Goal: Task Accomplishment & Management: Manage account settings

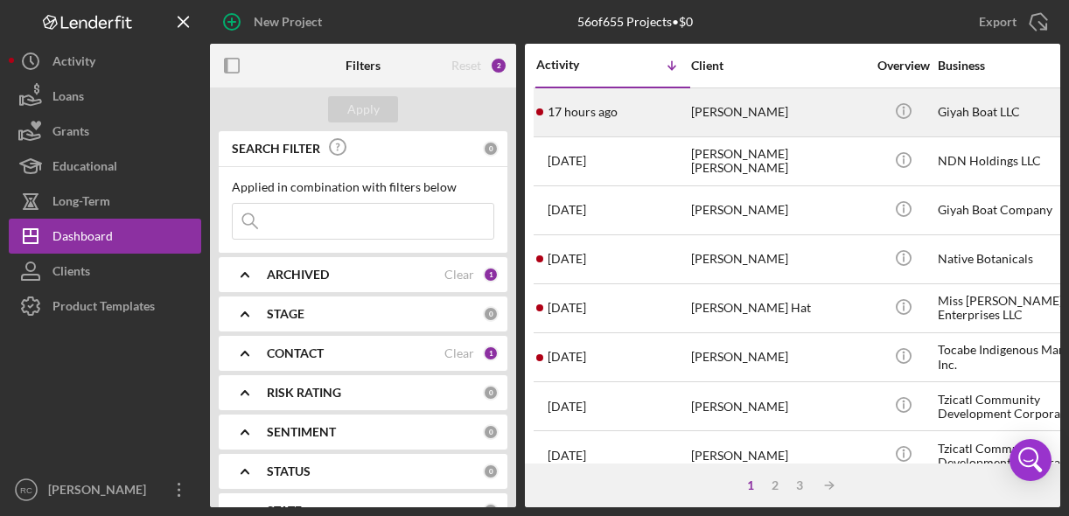
click at [736, 112] on div "[PERSON_NAME]" at bounding box center [778, 112] width 175 height 46
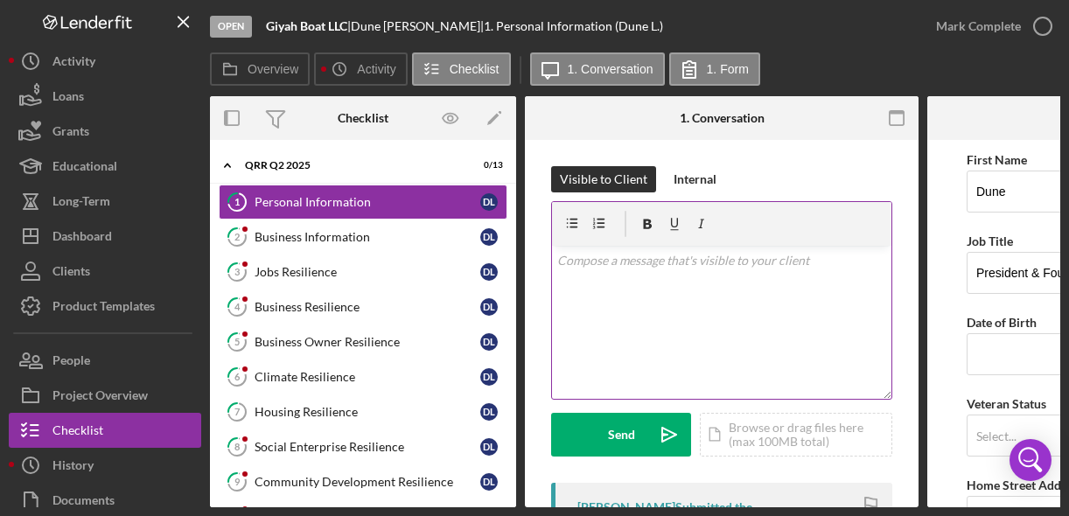
click at [618, 310] on div "v Color teal Color pink Remove color Add row above Add row below Add column bef…" at bounding box center [721, 322] width 339 height 153
click at [623, 285] on div "v Color teal Color pink Remove color Add row above Add row below Add column bef…" at bounding box center [721, 322] width 339 height 153
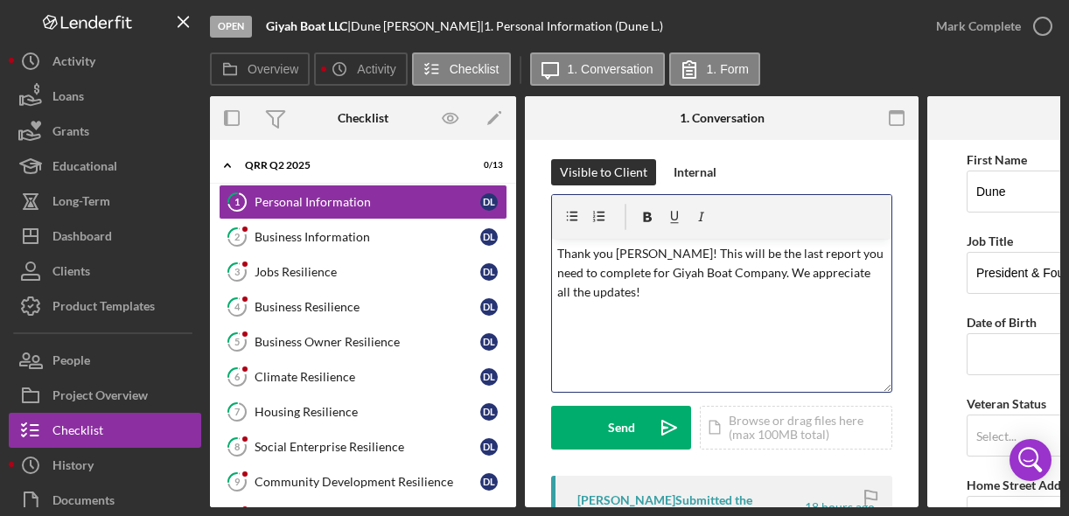
scroll to position [1, 0]
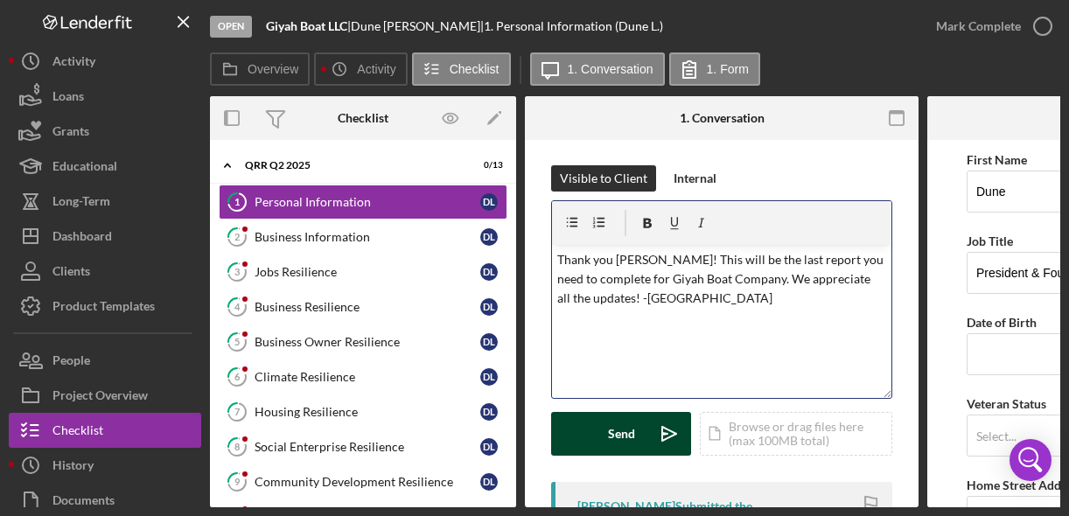
click at [611, 446] on div "Send" at bounding box center [621, 434] width 27 height 44
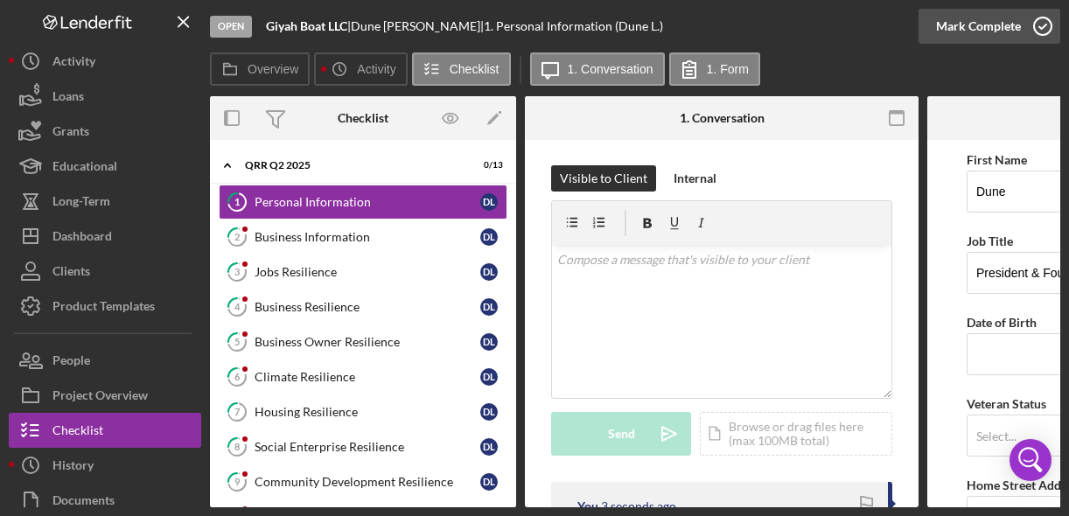
click at [1042, 33] on icon "button" at bounding box center [1043, 26] width 44 height 44
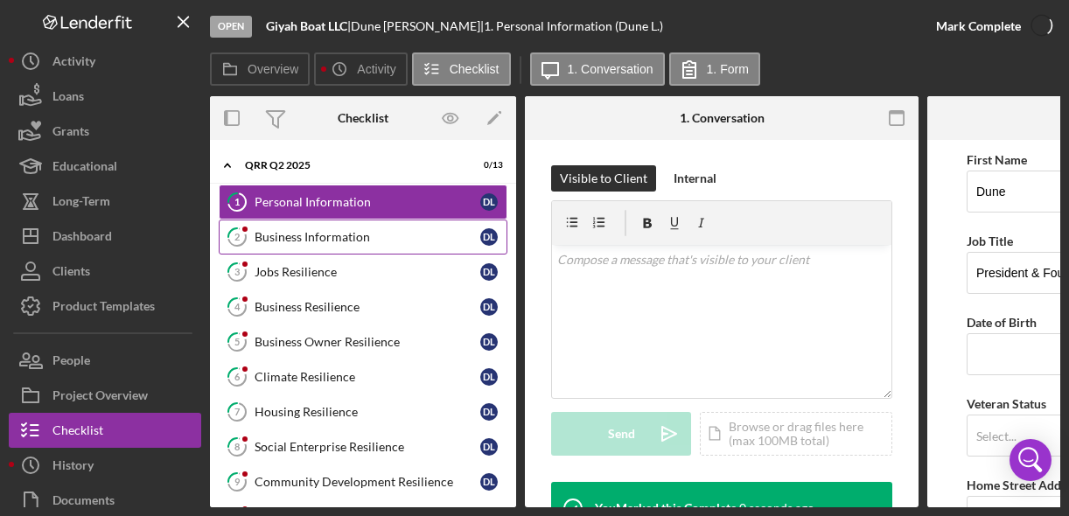
scroll to position [261, 0]
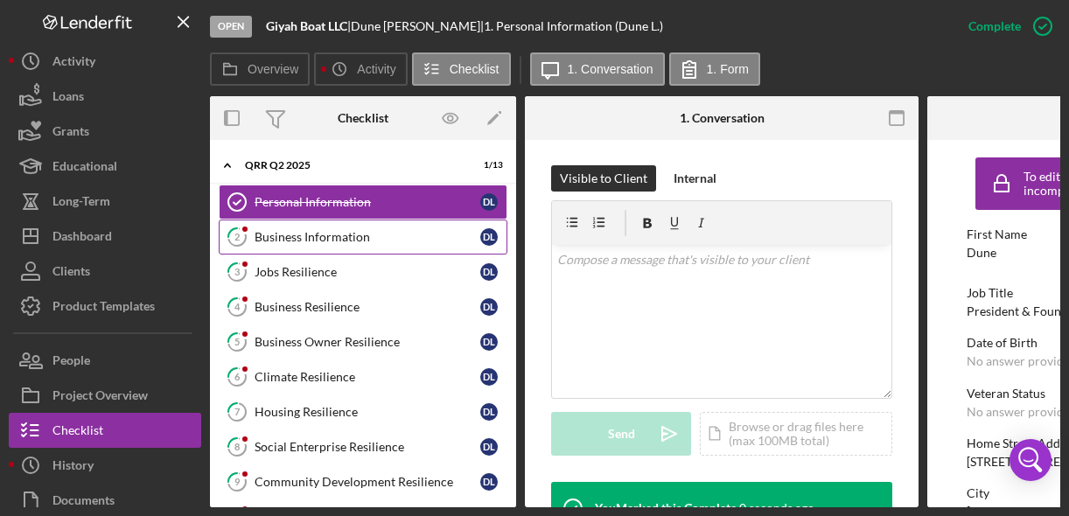
click at [310, 237] on div "Business Information" at bounding box center [367, 237] width 226 height 14
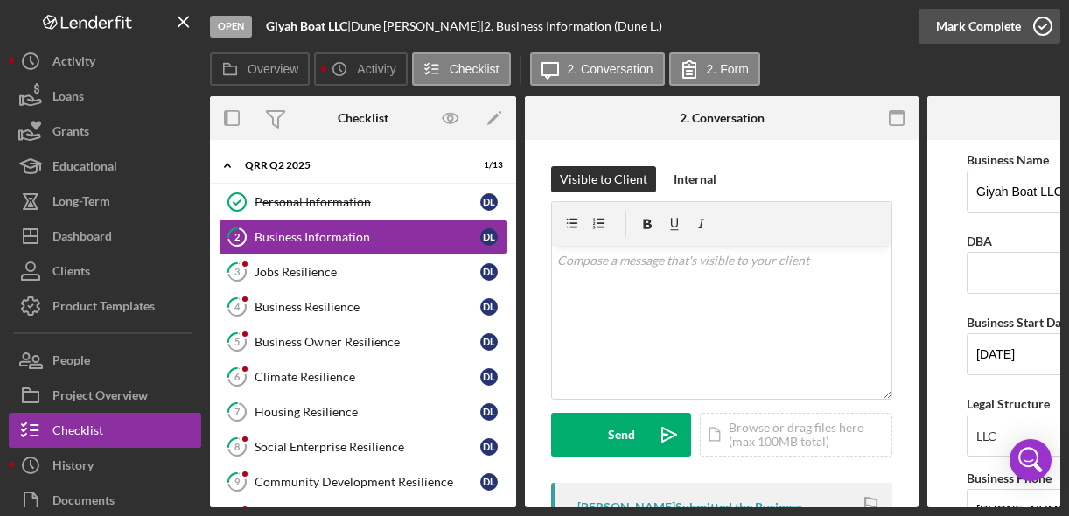
click at [1046, 31] on icon "button" at bounding box center [1043, 26] width 44 height 44
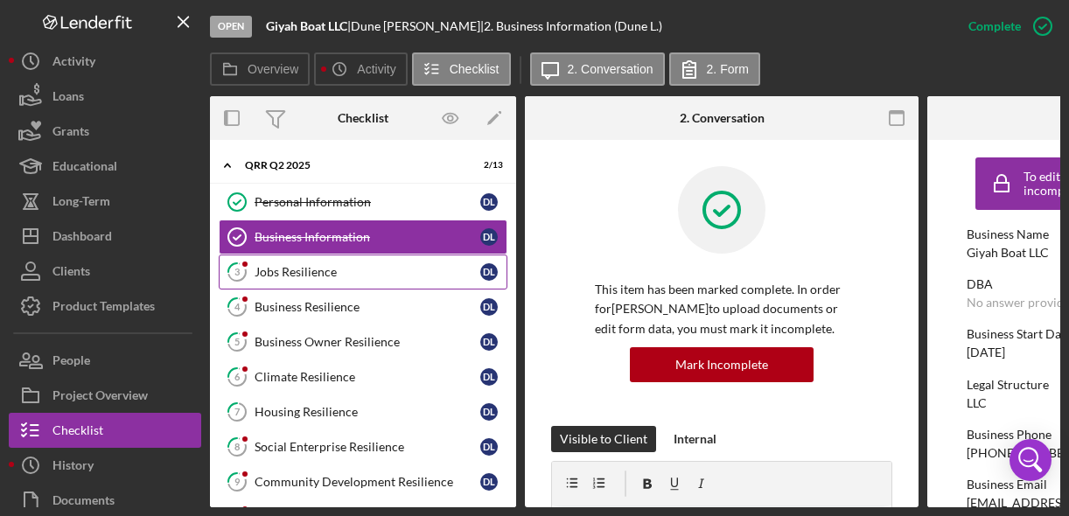
click at [379, 282] on link "3 Jobs Resilience D L" at bounding box center [363, 271] width 289 height 35
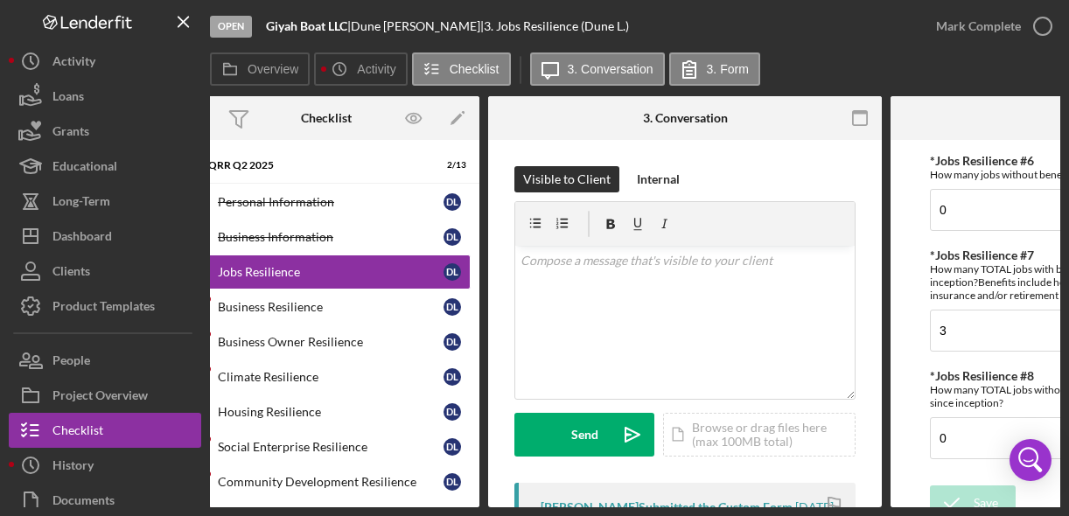
scroll to position [580, 0]
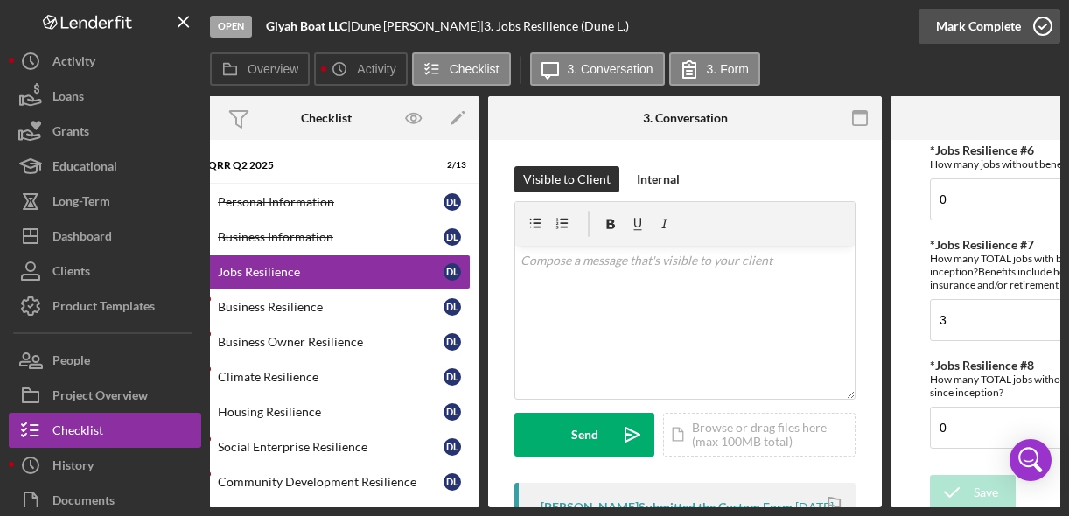
click at [1045, 31] on icon "button" at bounding box center [1043, 26] width 44 height 44
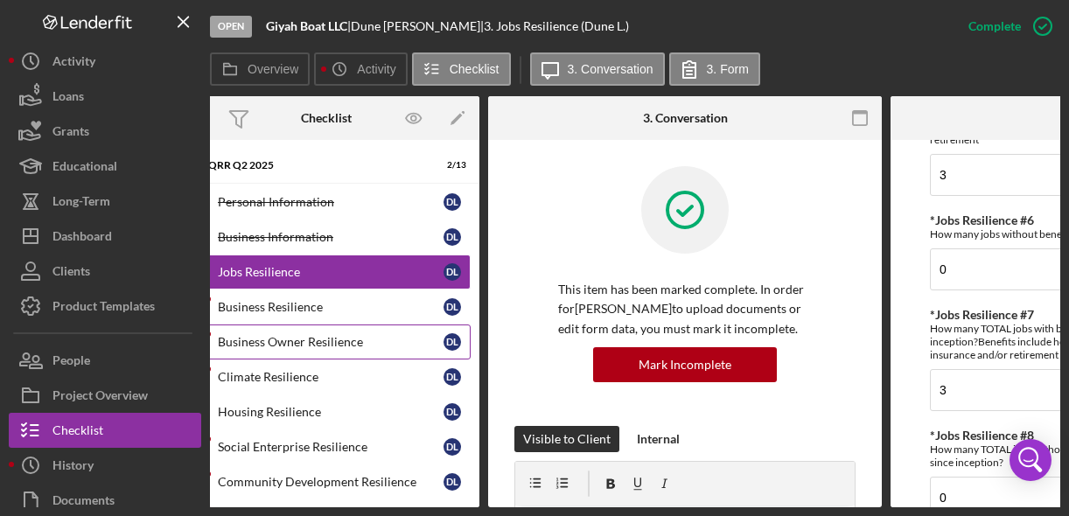
scroll to position [650, 0]
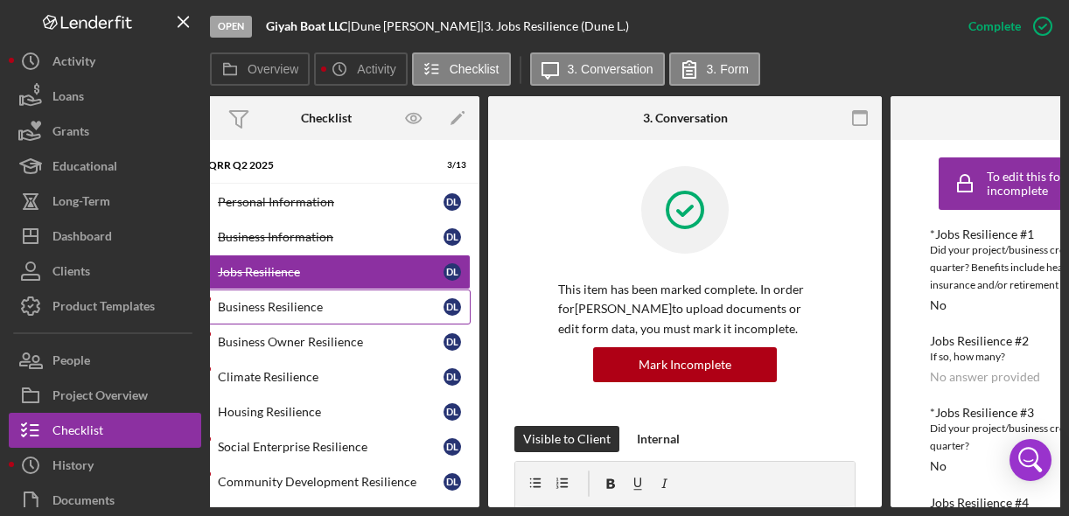
click at [366, 315] on link "4 Business Resilience D L" at bounding box center [326, 306] width 289 height 35
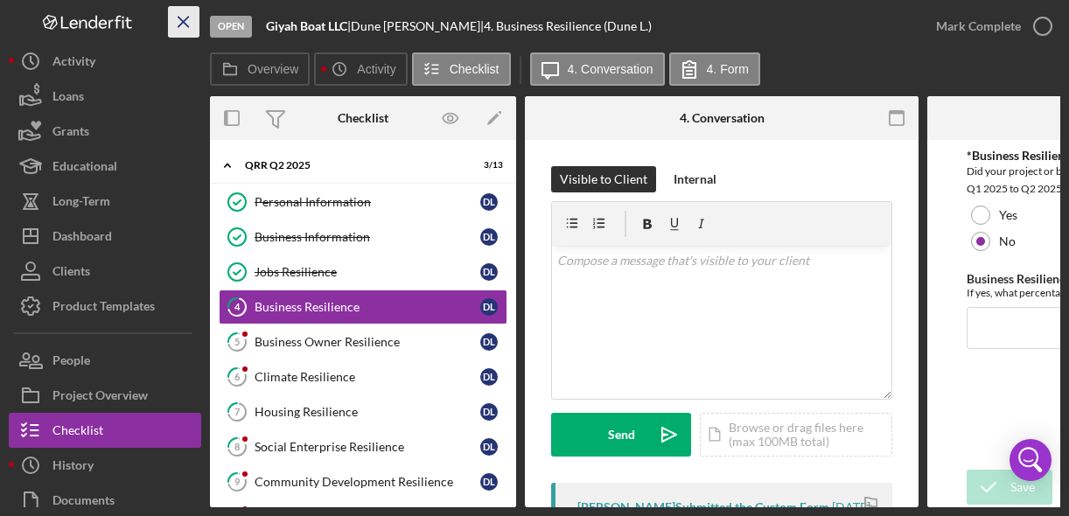
click at [185, 19] on line "button" at bounding box center [183, 22] width 10 height 10
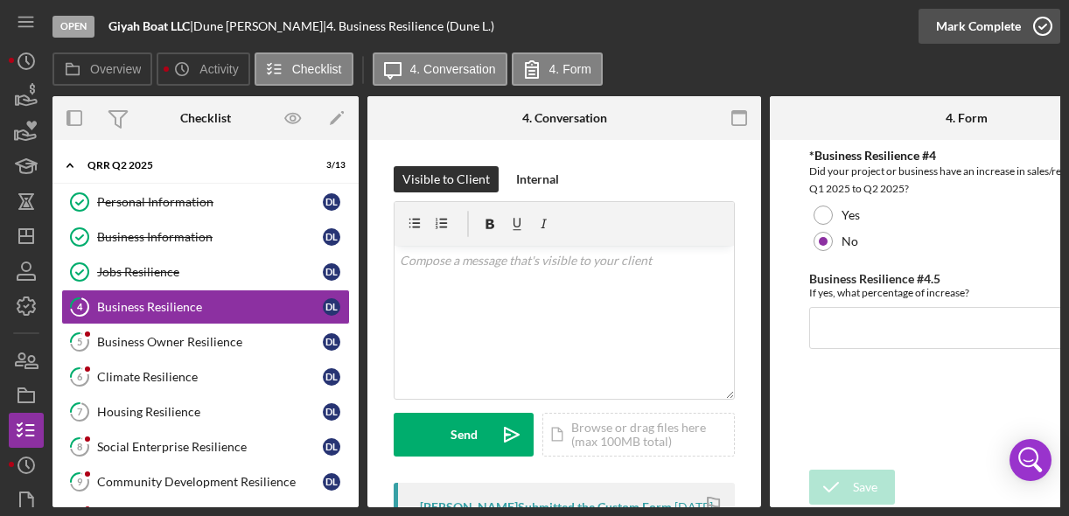
click at [1046, 21] on icon "button" at bounding box center [1043, 26] width 44 height 44
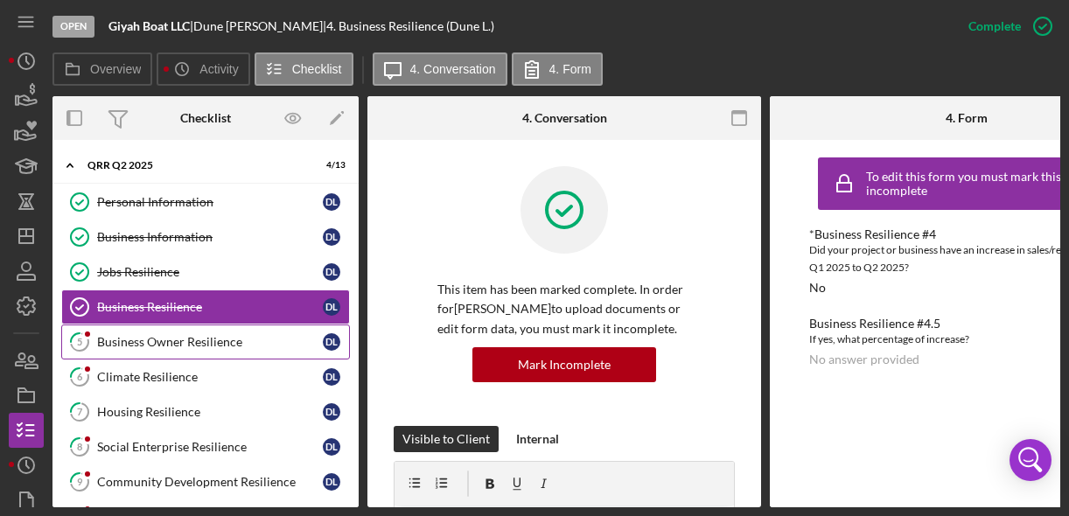
click at [231, 343] on div "Business Owner Resilience" at bounding box center [210, 342] width 226 height 14
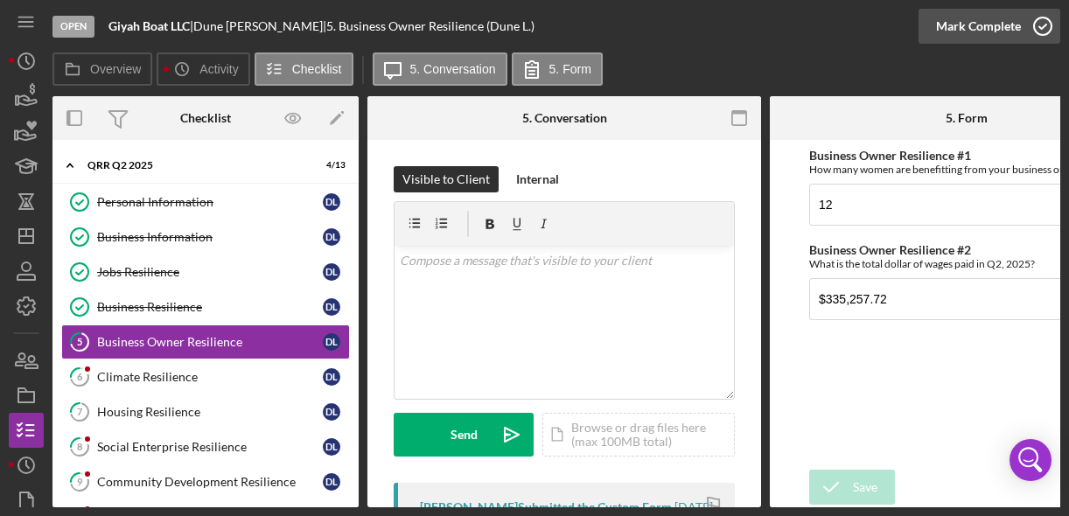
click at [1038, 26] on icon "button" at bounding box center [1043, 26] width 44 height 44
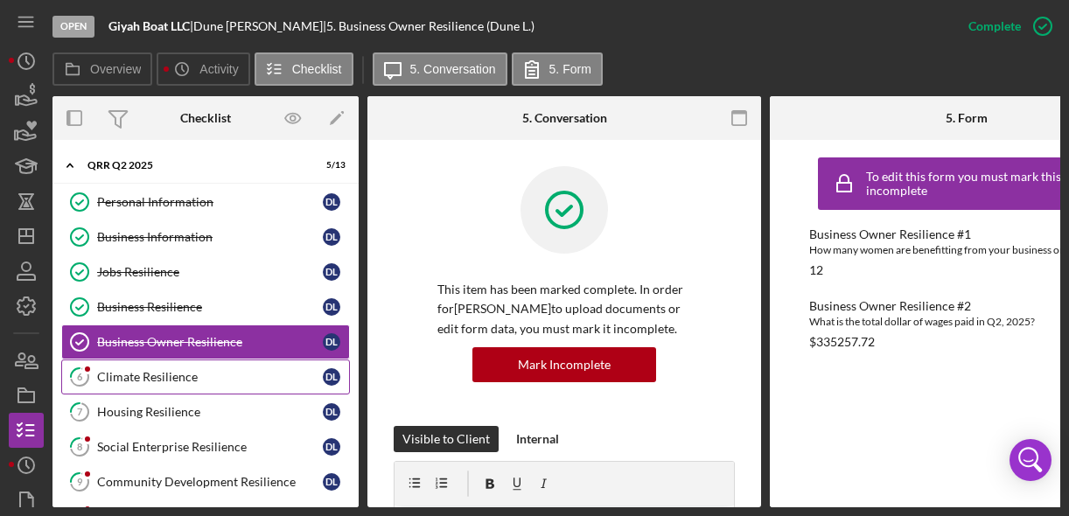
click at [196, 375] on div "Climate Resilience" at bounding box center [210, 377] width 226 height 14
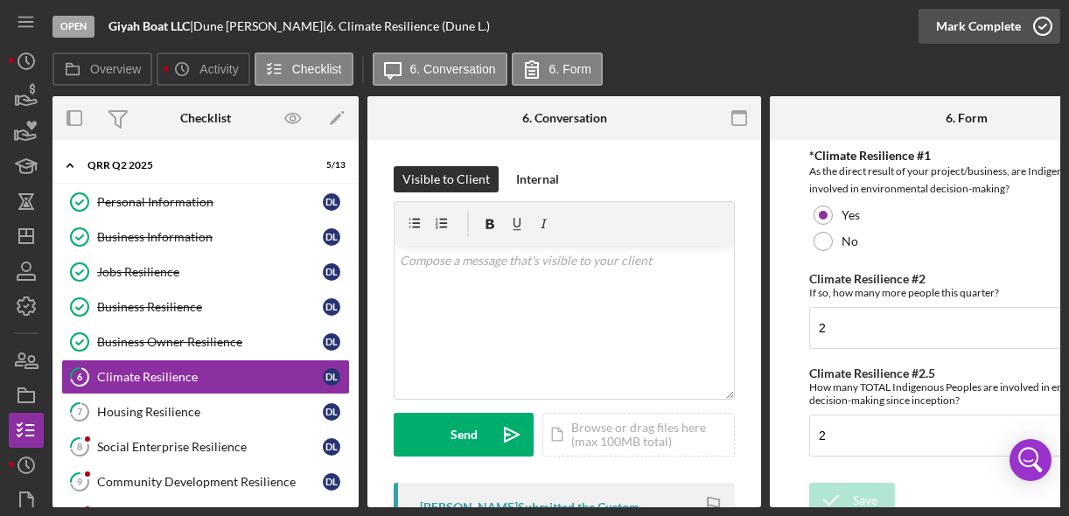
click at [1040, 17] on circle "button" at bounding box center [1042, 25] width 17 height 17
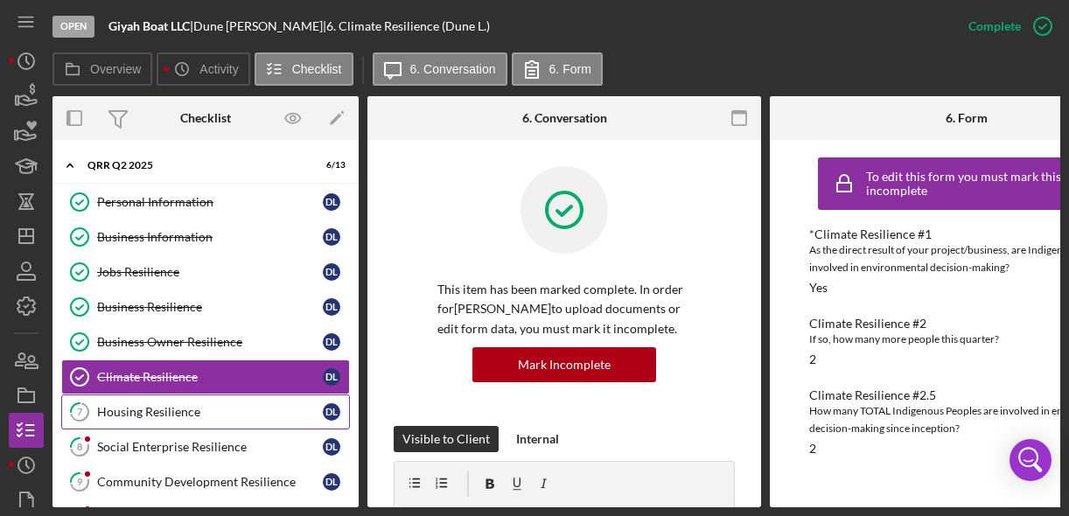
click at [245, 405] on div "Housing Resilience" at bounding box center [210, 412] width 226 height 14
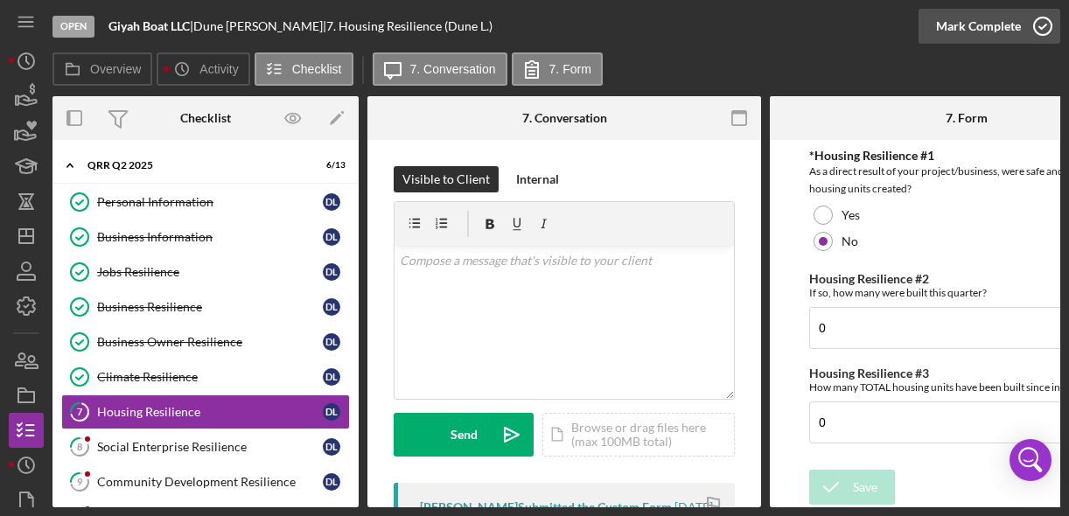
click at [1042, 30] on icon "button" at bounding box center [1043, 26] width 44 height 44
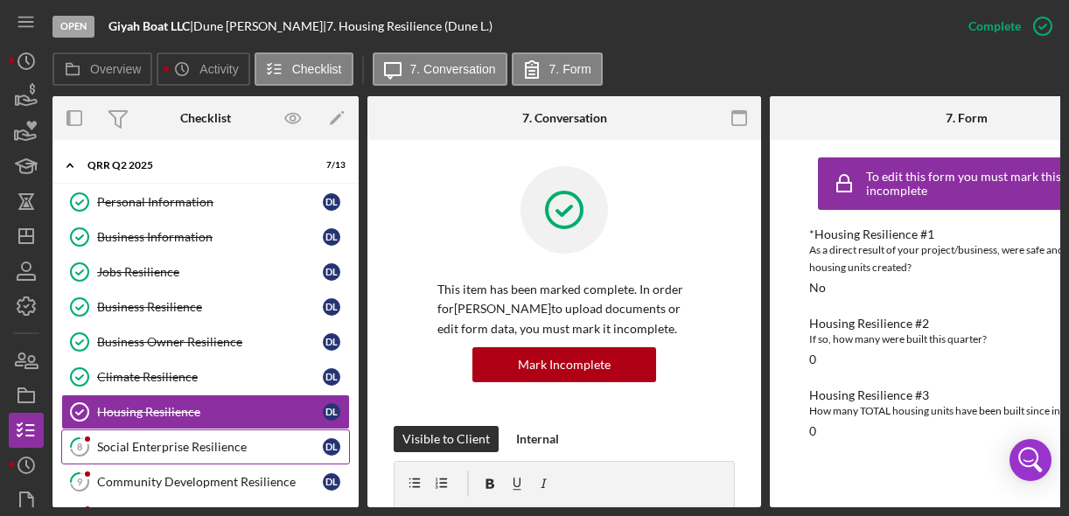
click at [216, 442] on div "Social Enterprise Resilience" at bounding box center [210, 447] width 226 height 14
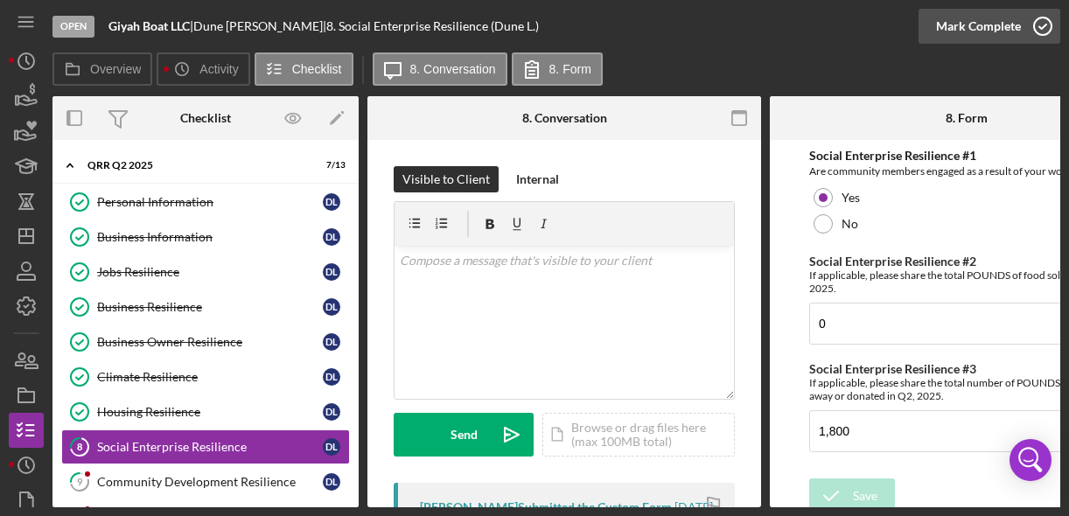
click at [1042, 31] on icon "button" at bounding box center [1043, 26] width 44 height 44
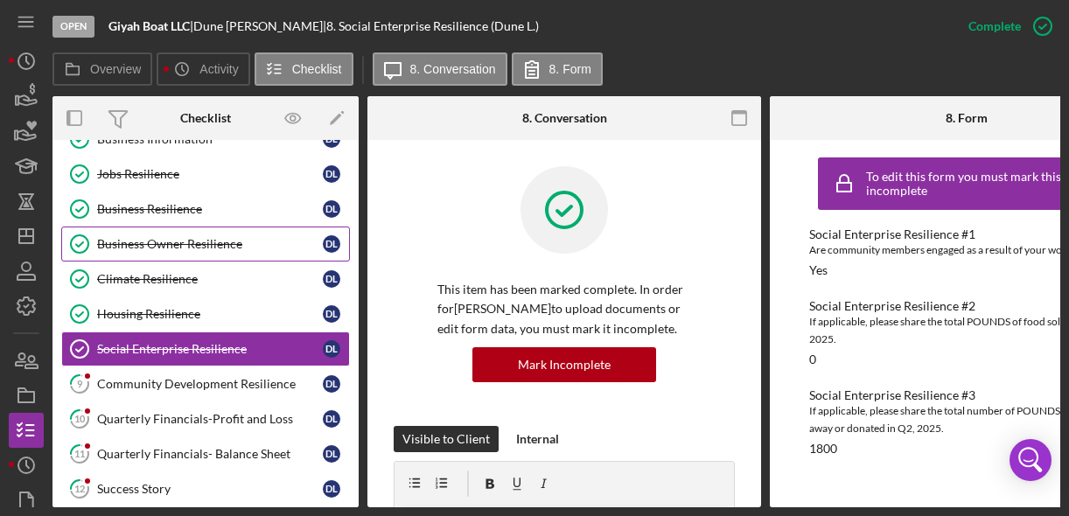
scroll to position [97, 0]
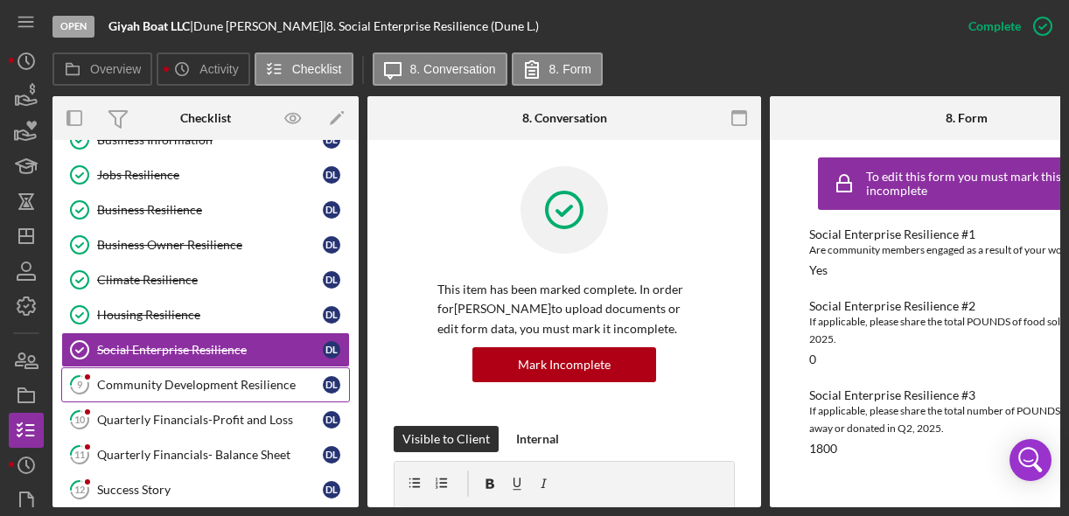
click at [188, 384] on div "Community Development Resilience" at bounding box center [210, 385] width 226 height 14
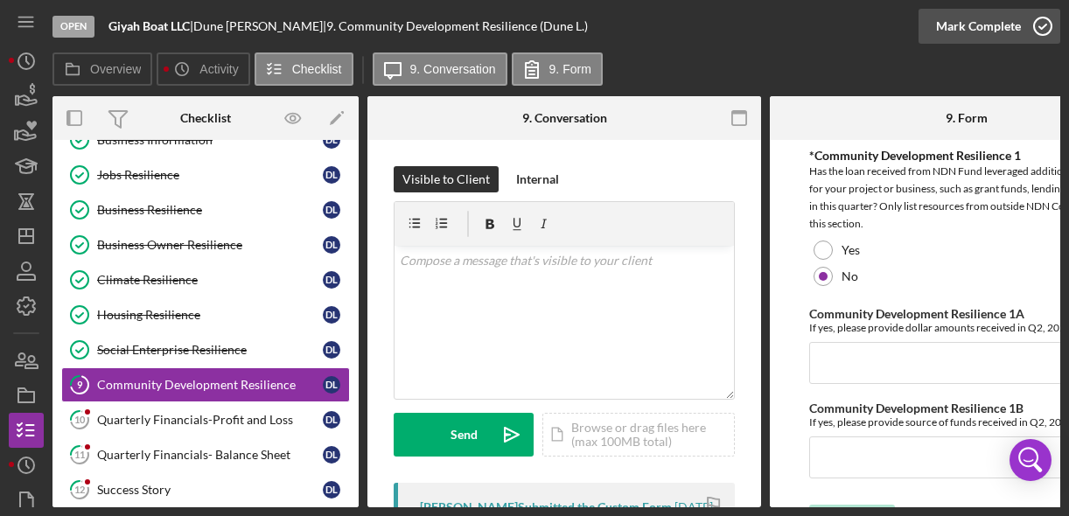
click at [1041, 27] on icon "button" at bounding box center [1043, 26] width 44 height 44
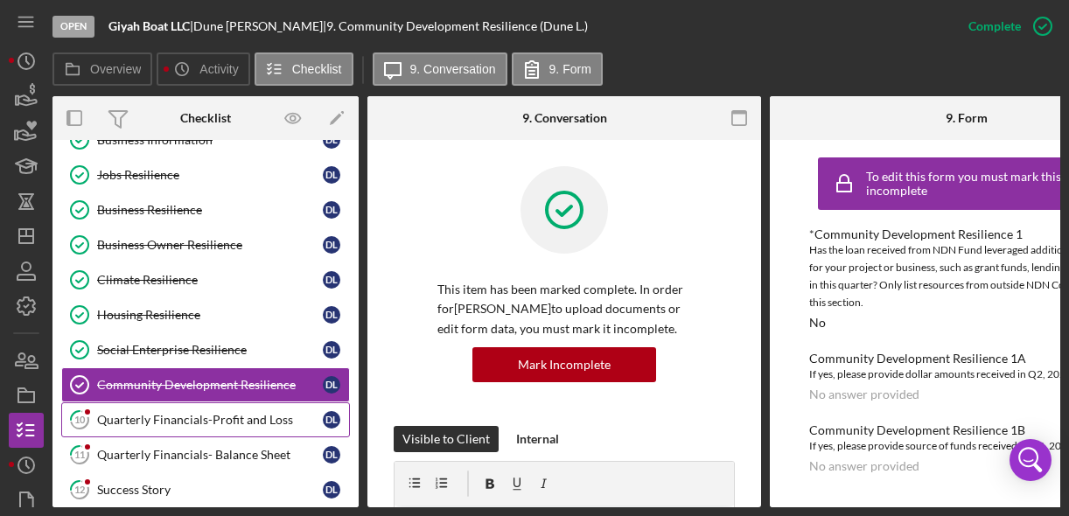
click at [133, 419] on div "Quarterly Financials-Profit and Loss" at bounding box center [210, 420] width 226 height 14
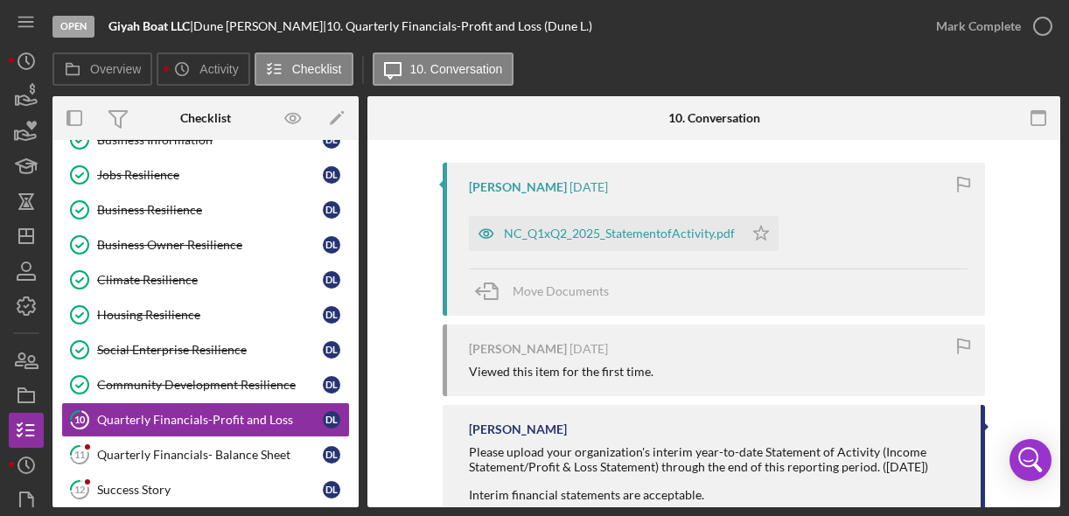
scroll to position [316, 0]
click at [695, 235] on div "NC_Q1xQ2_2025_StatementofActivity.pdf" at bounding box center [619, 234] width 231 height 14
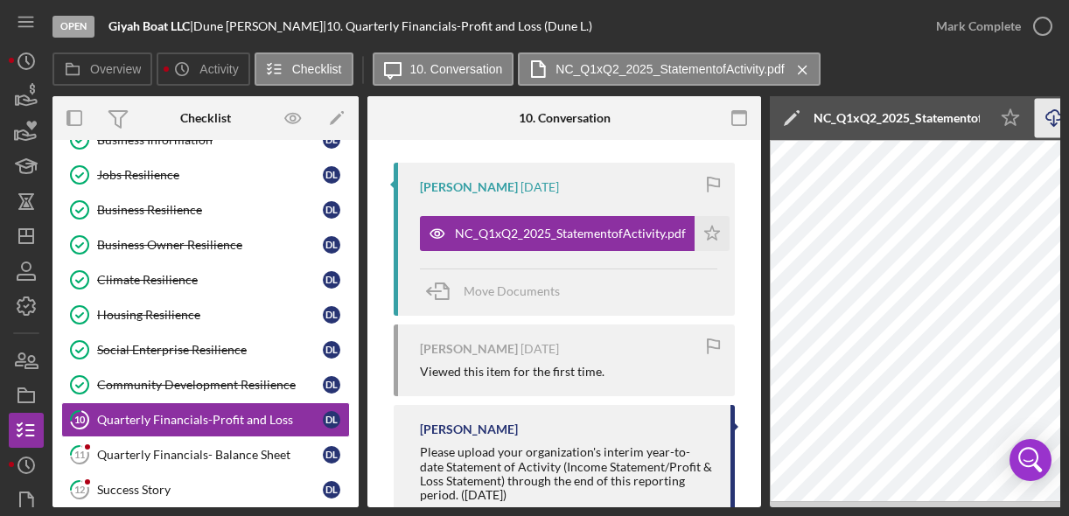
click at [1049, 120] on icon "button" at bounding box center [1053, 115] width 15 height 10
click at [1048, 18] on icon "button" at bounding box center [1043, 26] width 44 height 44
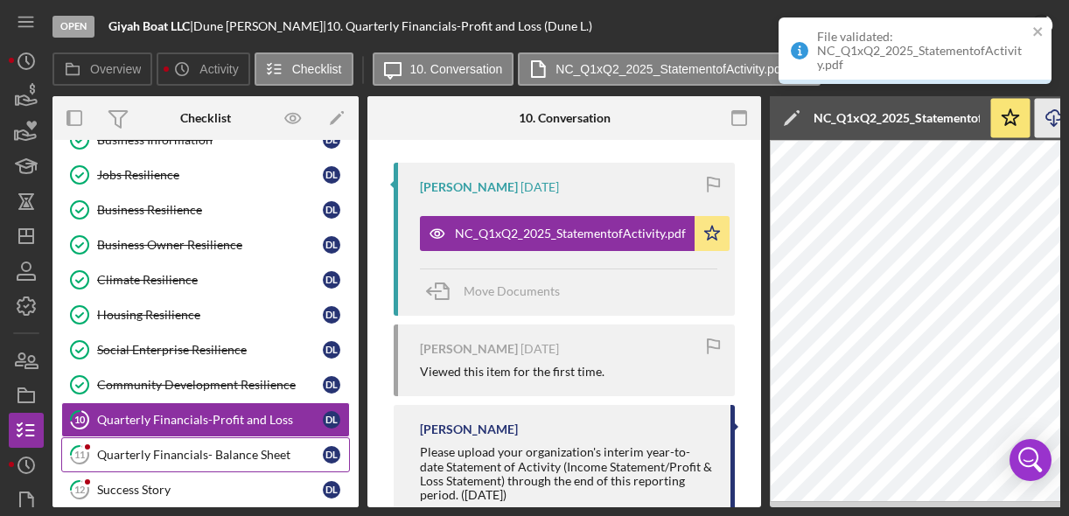
scroll to position [580, 0]
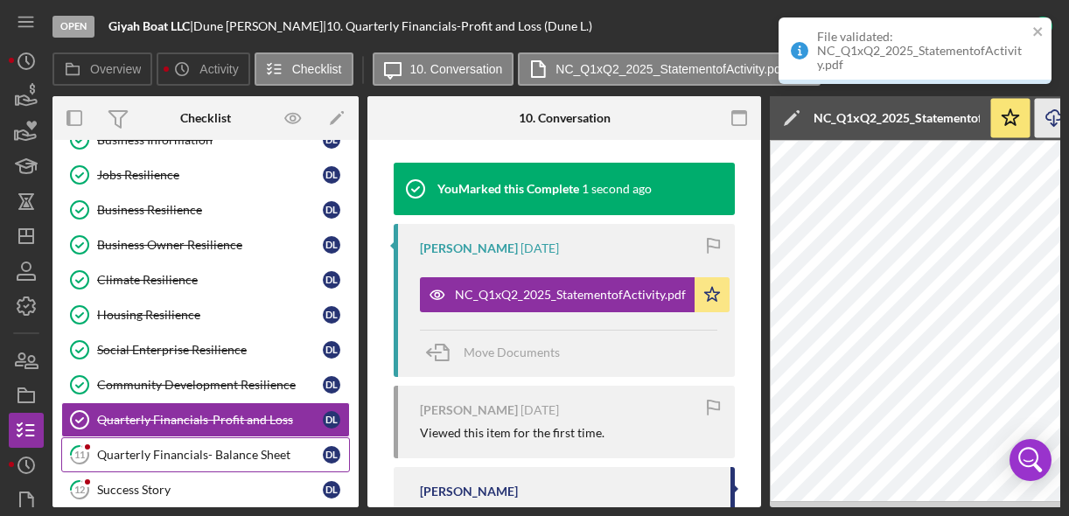
click at [242, 450] on div "Quarterly Financials- Balance Sheet" at bounding box center [210, 455] width 226 height 14
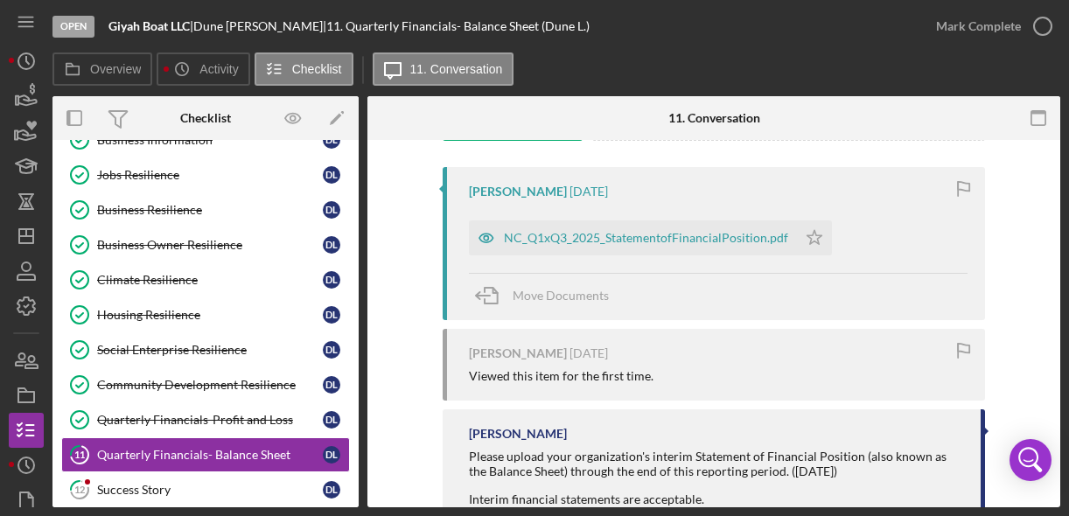
scroll to position [312, 0]
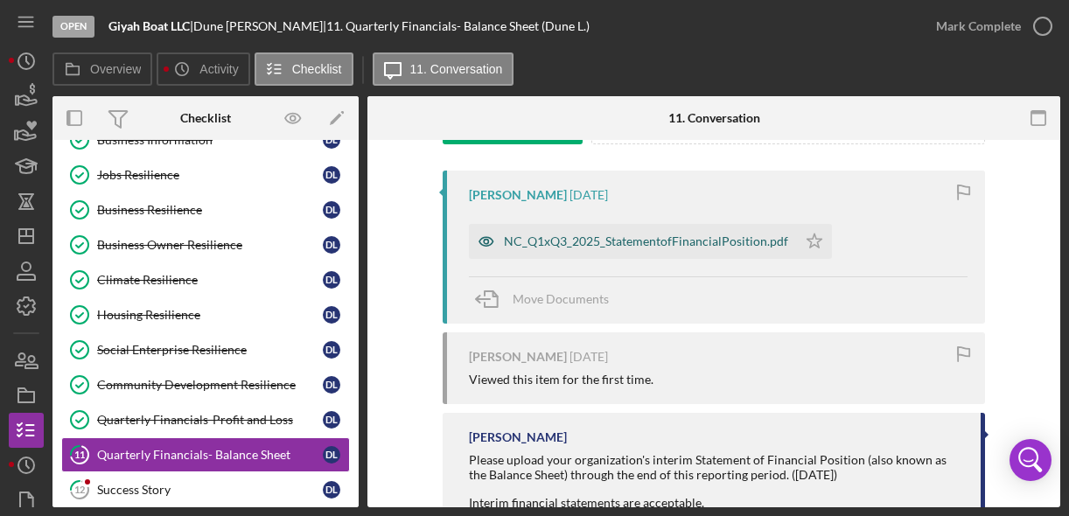
click at [722, 241] on div "NC_Q1xQ3_2025_StatementofFinancialPosition.pdf" at bounding box center [646, 241] width 284 height 14
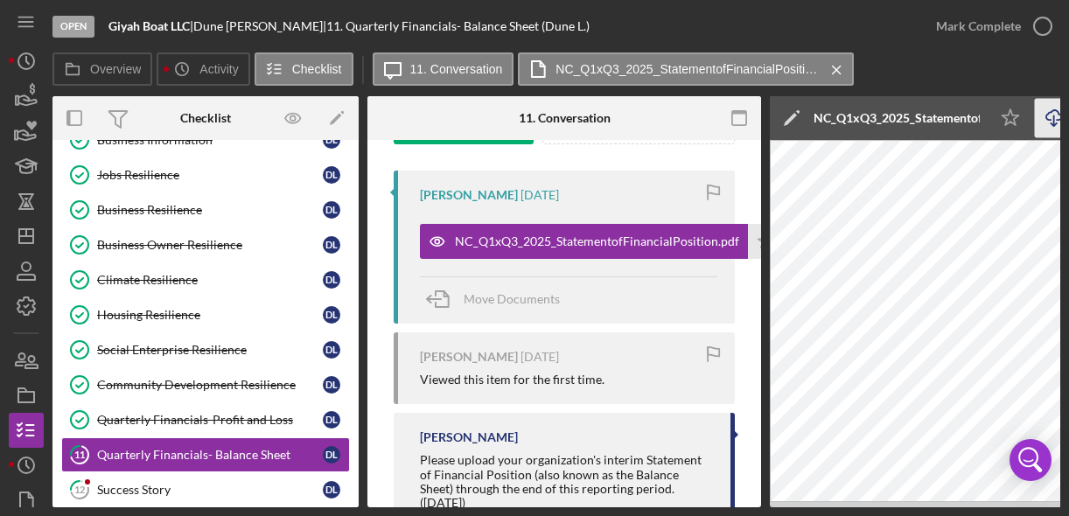
click at [1049, 117] on icon "Icon/Download" at bounding box center [1054, 118] width 39 height 39
click at [1047, 17] on icon "button" at bounding box center [1043, 26] width 44 height 44
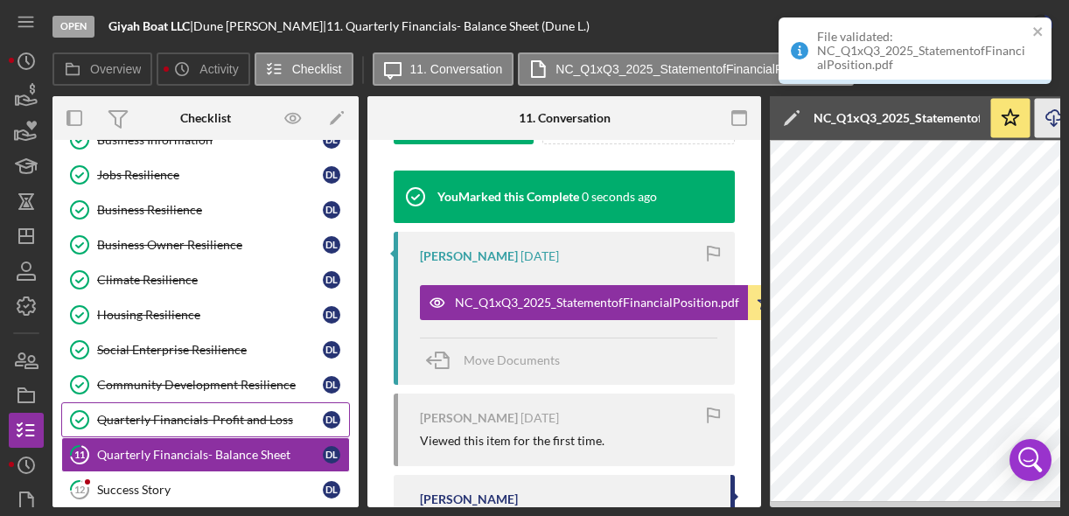
scroll to position [155, 0]
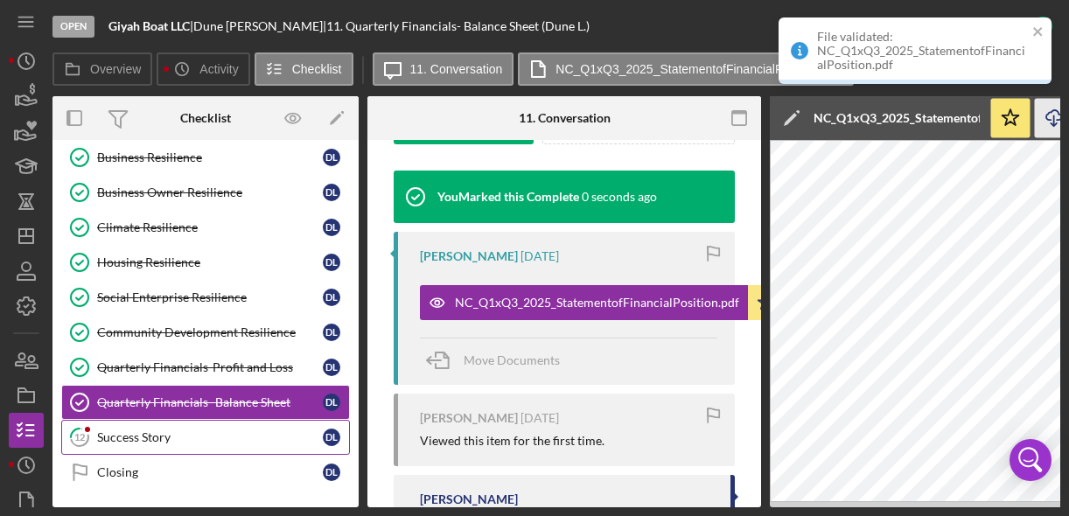
click at [151, 439] on link "12 Success Story D L" at bounding box center [205, 437] width 289 height 35
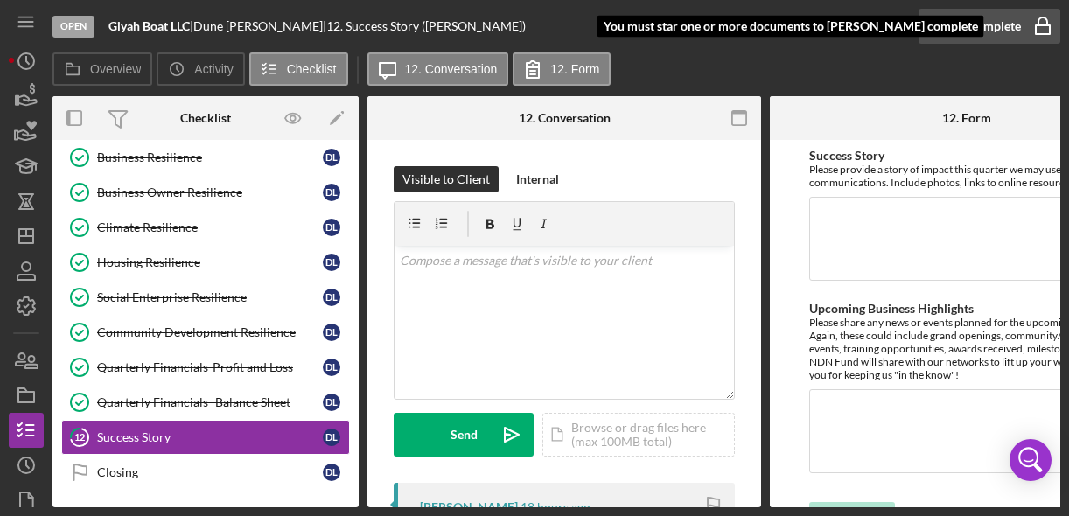
click at [1044, 25] on rect "button" at bounding box center [1042, 29] width 14 height 9
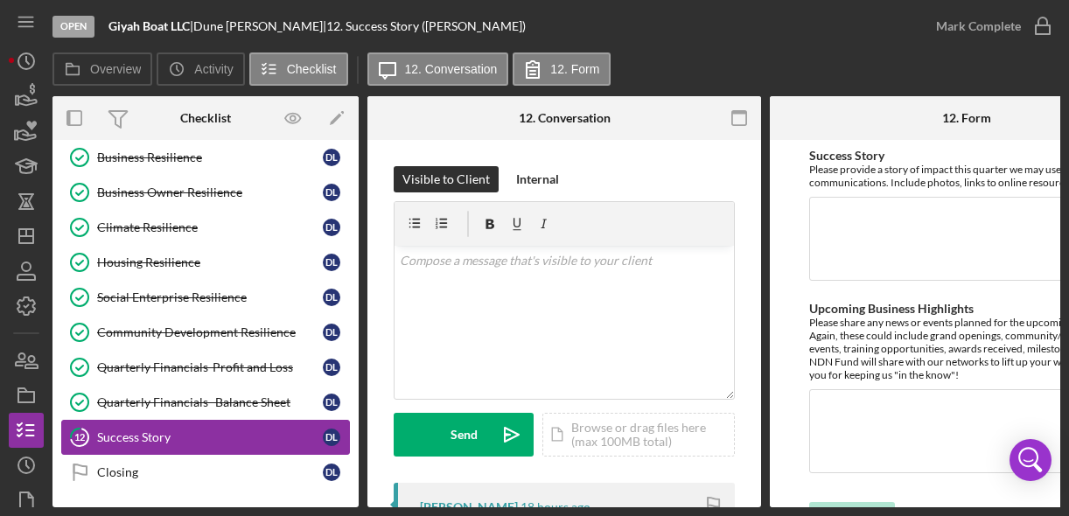
click at [172, 433] on div "Success Story" at bounding box center [210, 437] width 226 height 14
click at [257, 455] on link "Closing Closing D L" at bounding box center [205, 472] width 289 height 35
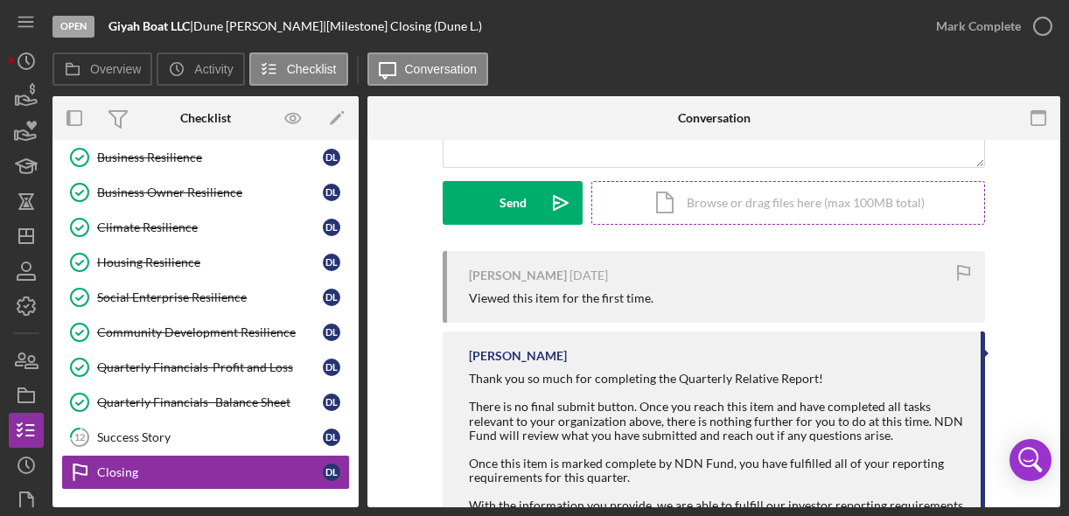
scroll to position [227, 0]
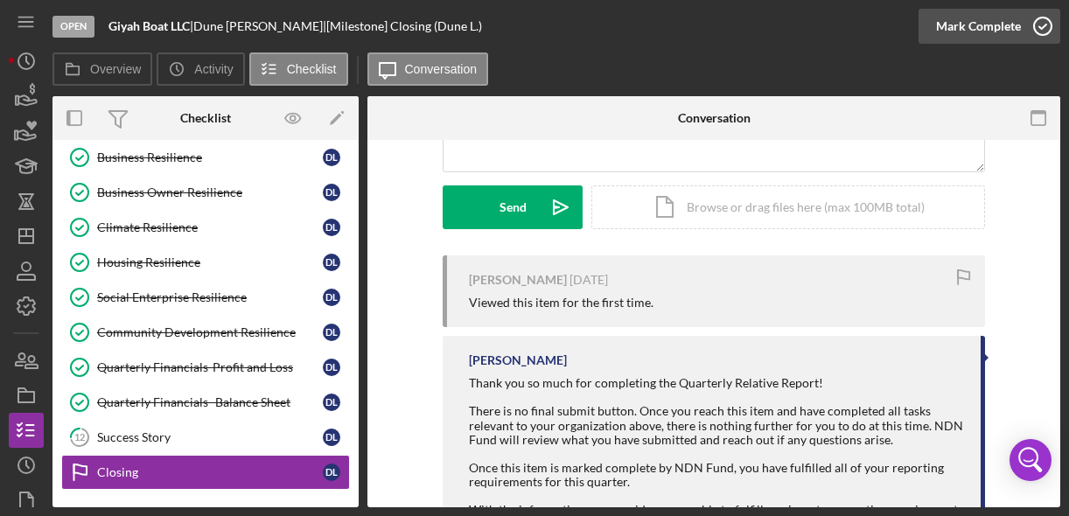
click at [1045, 29] on icon "button" at bounding box center [1043, 26] width 44 height 44
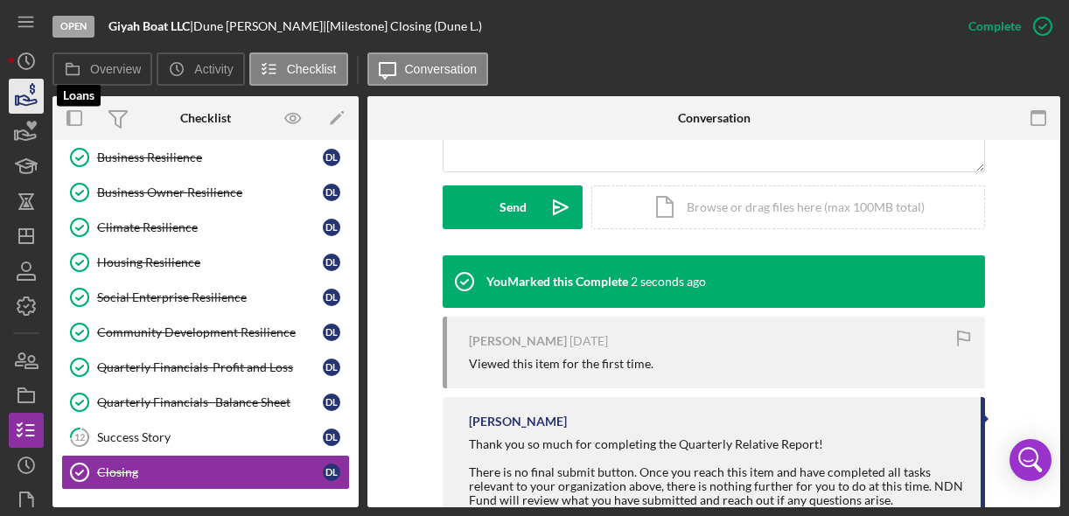
scroll to position [1, 0]
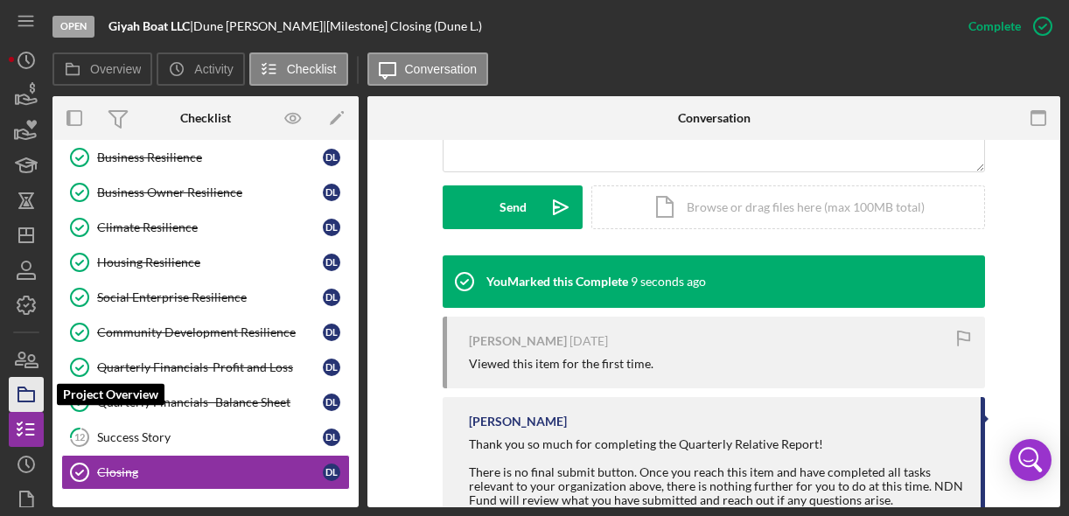
click at [34, 381] on icon "button" at bounding box center [26, 395] width 44 height 44
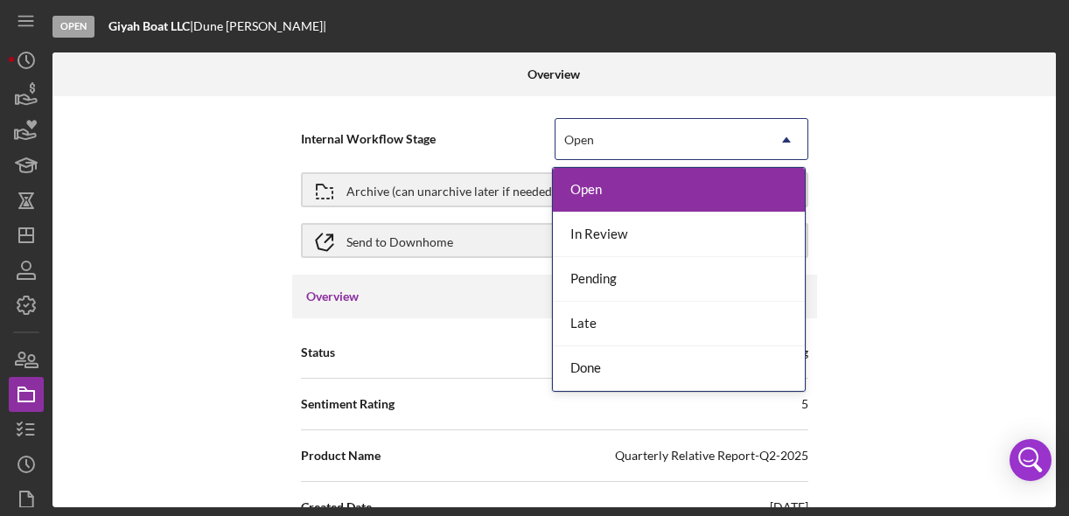
click at [715, 150] on div "Open" at bounding box center [660, 140] width 210 height 40
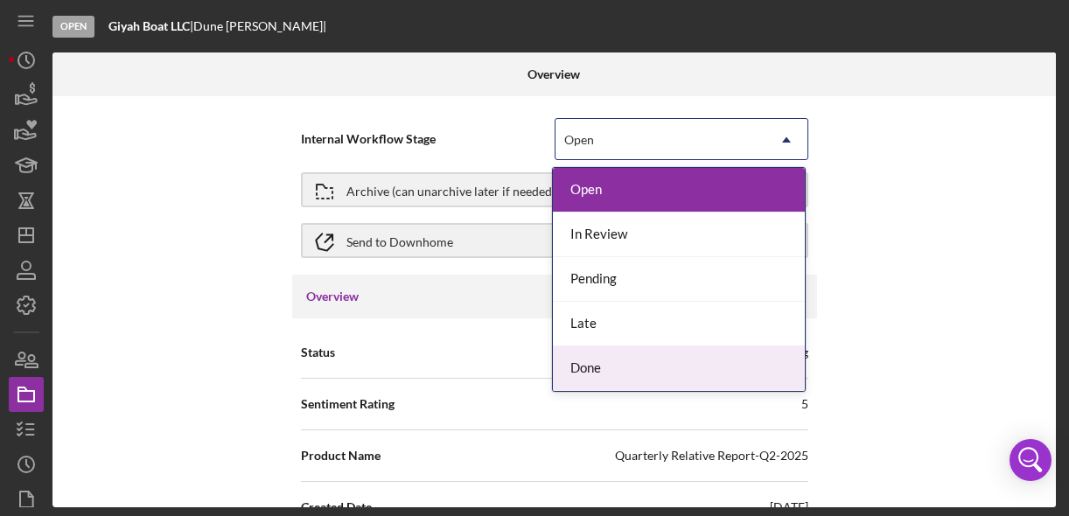
click at [639, 366] on div "Done" at bounding box center [679, 368] width 252 height 45
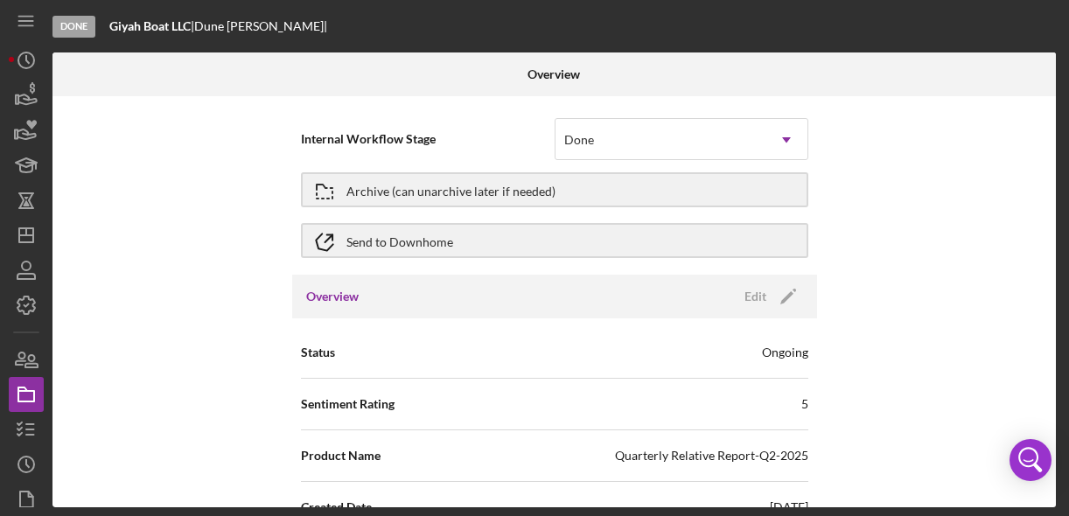
scroll to position [7, 0]
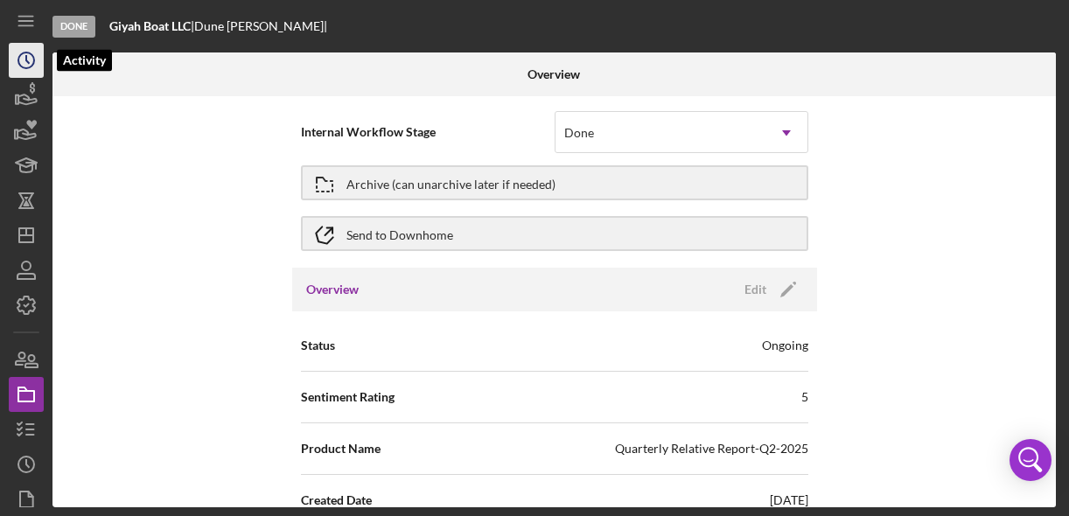
click at [29, 59] on icon "Icon/History" at bounding box center [26, 60] width 44 height 44
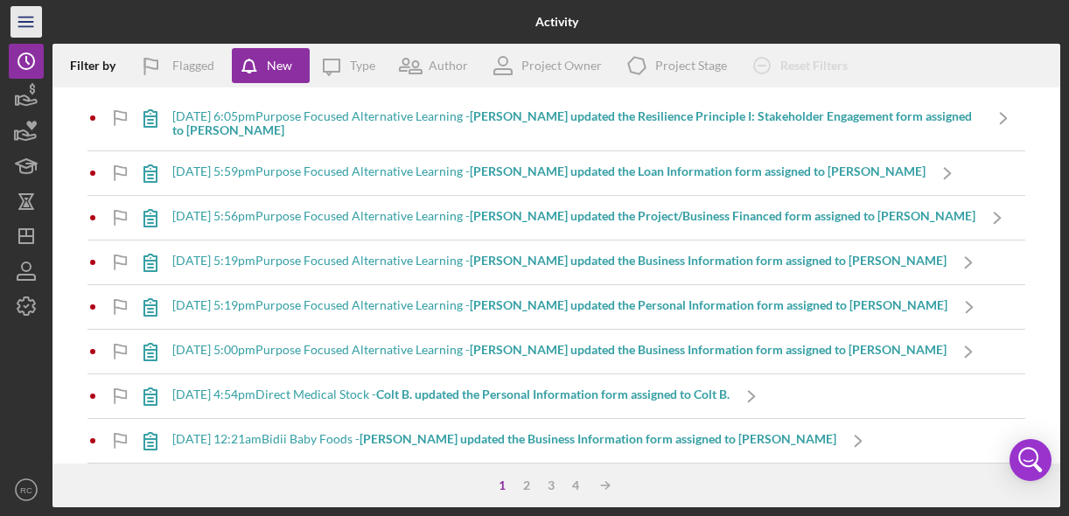
click at [31, 17] on icon "Icon/Menu" at bounding box center [26, 22] width 39 height 39
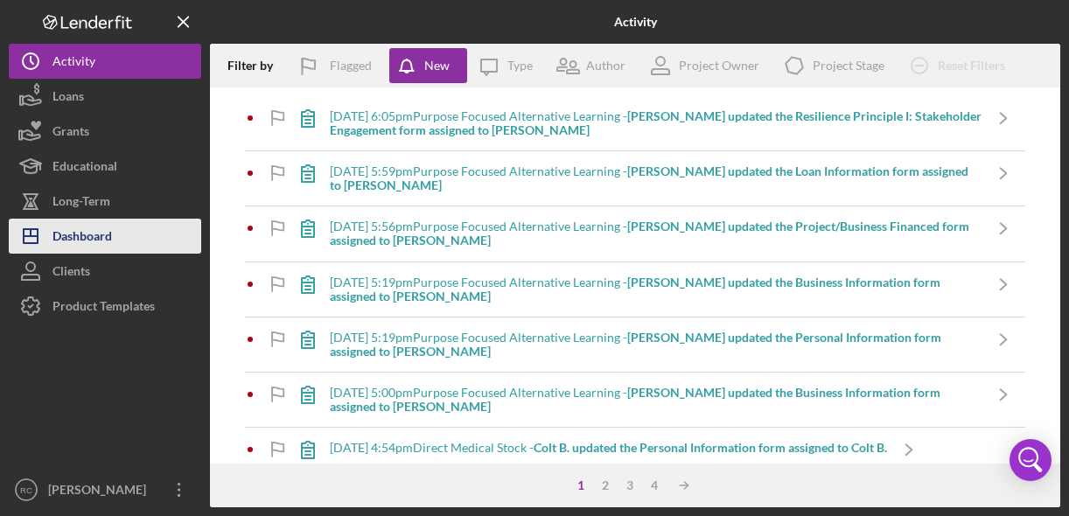
click at [128, 234] on button "Icon/Dashboard Dashboard" at bounding box center [105, 236] width 192 height 35
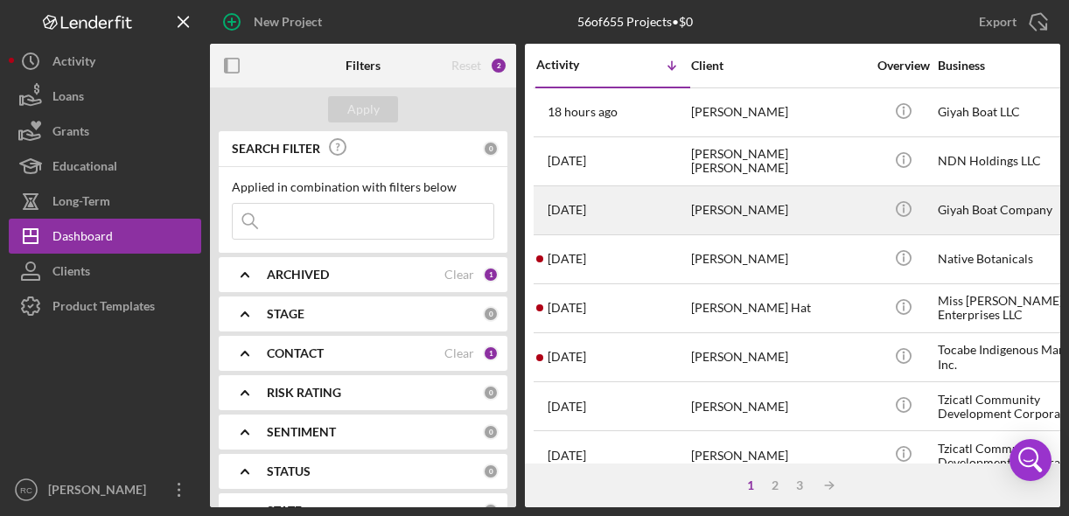
click at [1007, 212] on div "Giyah Boat Company" at bounding box center [1025, 210] width 175 height 46
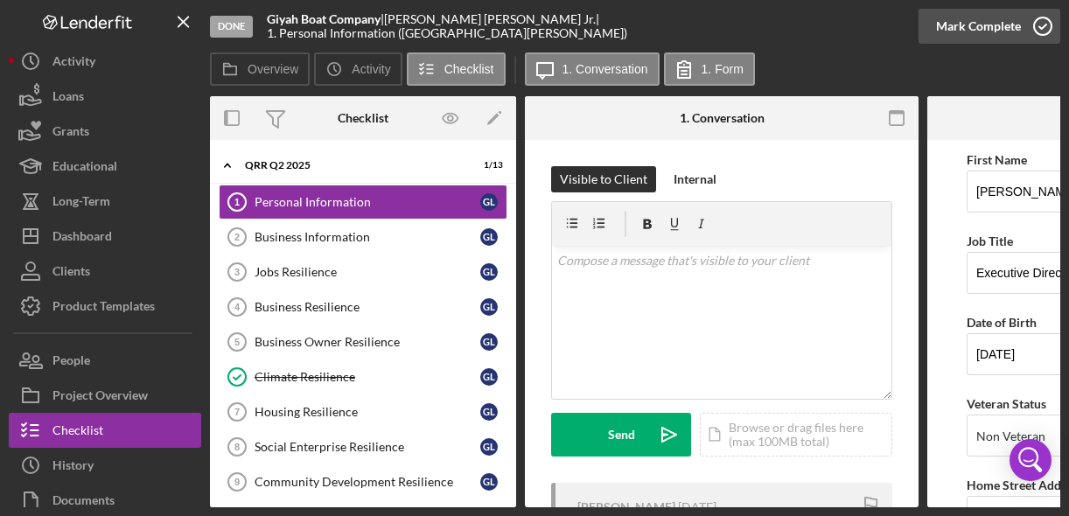
click at [1049, 31] on icon "button" at bounding box center [1043, 26] width 44 height 44
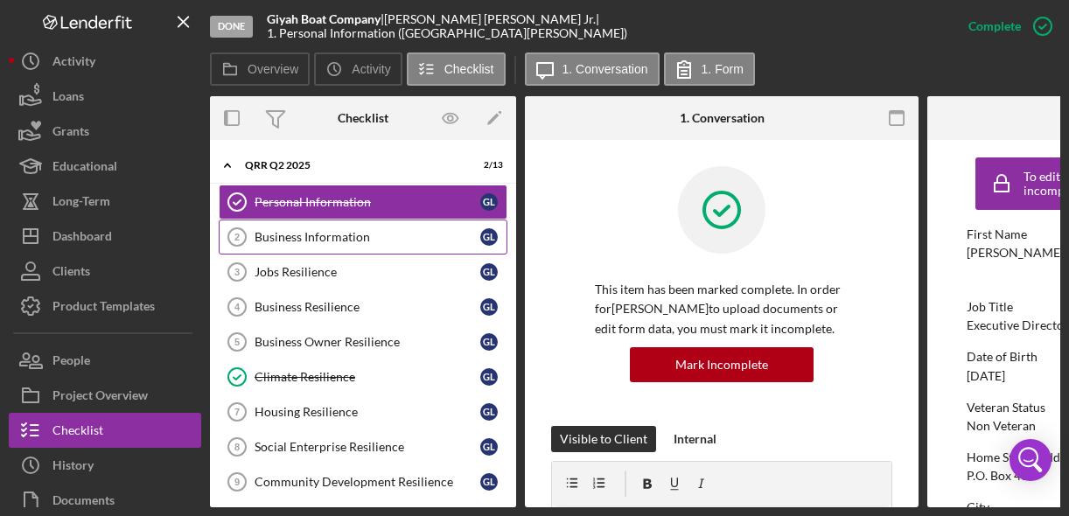
click at [395, 242] on div "Business Information" at bounding box center [367, 237] width 226 height 14
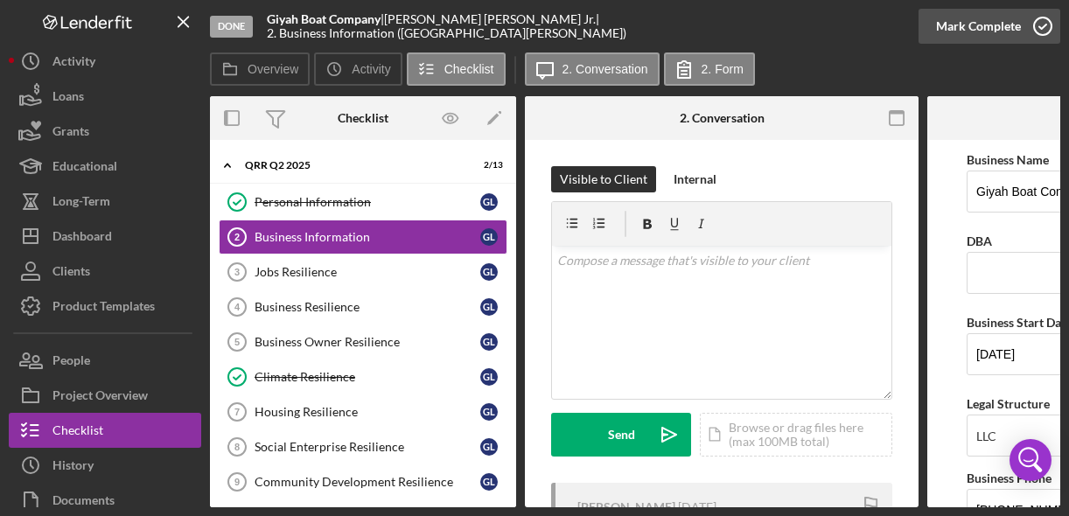
click at [1044, 25] on icon "button" at bounding box center [1043, 26] width 44 height 44
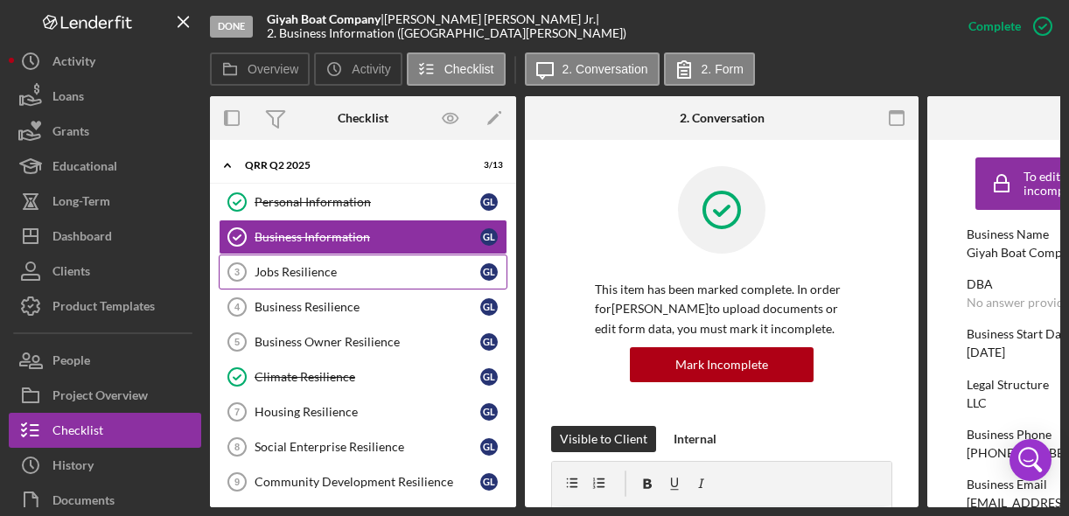
click at [358, 282] on link "Jobs Resilience 3 Jobs Resilience G L" at bounding box center [363, 271] width 289 height 35
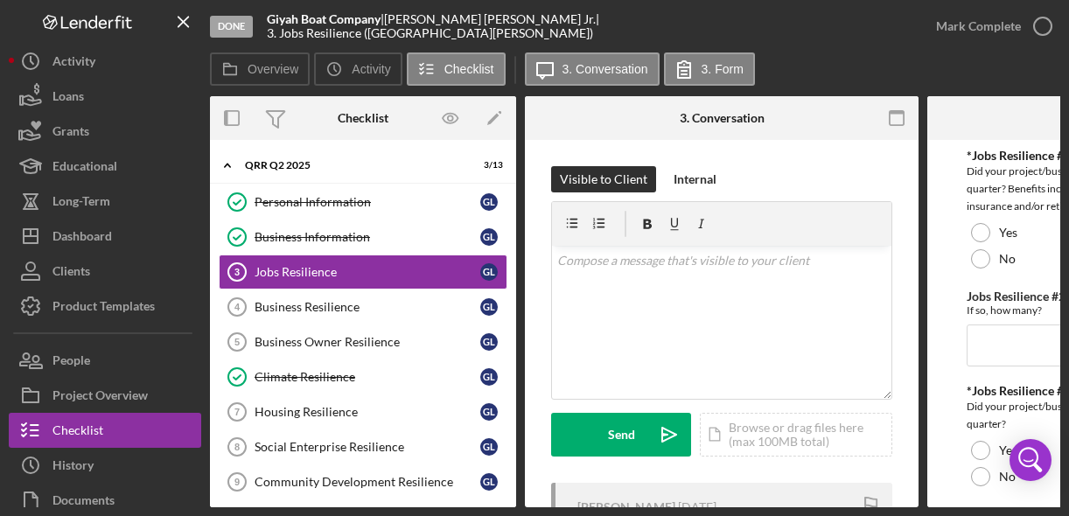
drag, startPoint x: 1051, startPoint y: 30, endPoint x: 977, endPoint y: 48, distance: 76.6
click at [0, 0] on icon "button" at bounding box center [0, 0] width 0 height 0
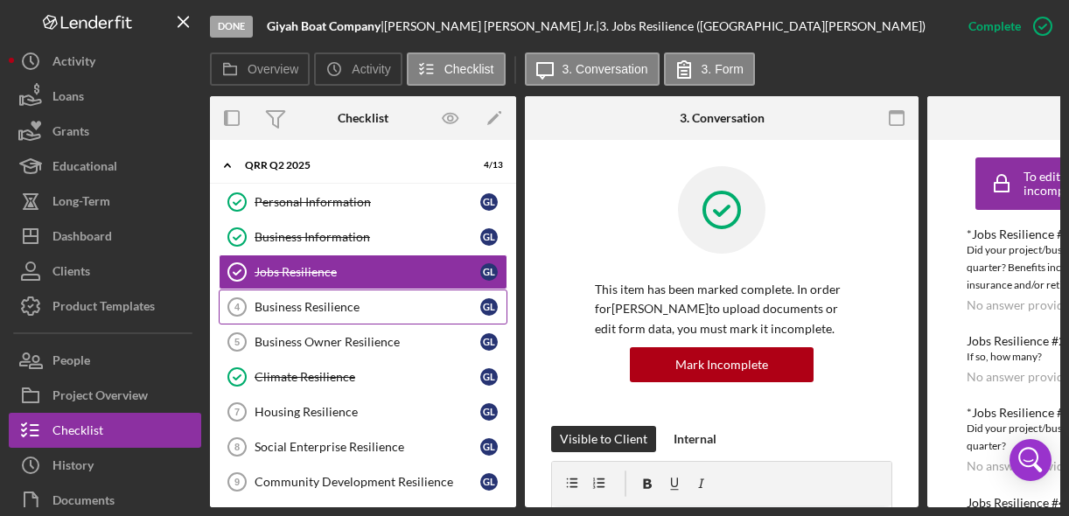
click at [374, 306] on div "Business Resilience" at bounding box center [367, 307] width 226 height 14
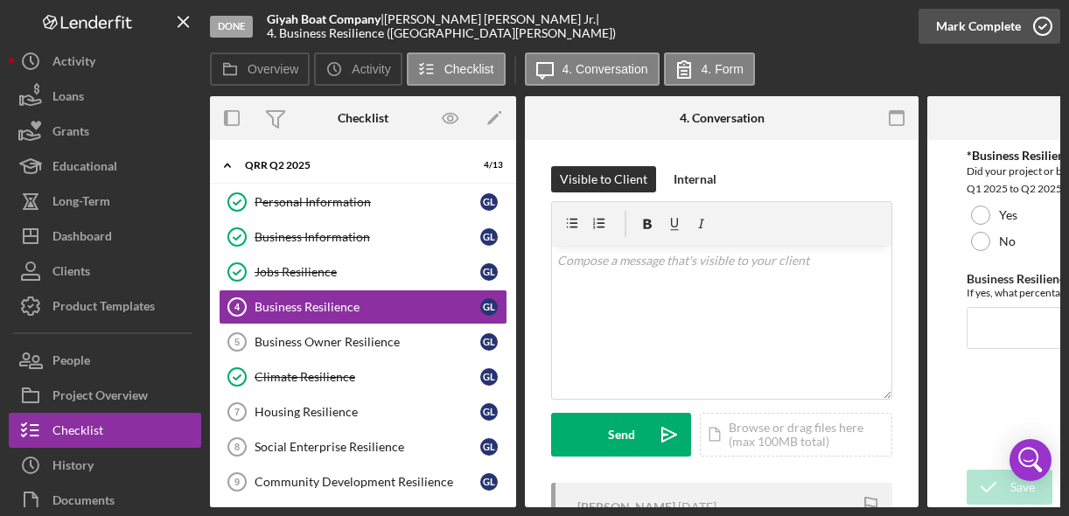
click at [1049, 28] on icon "button" at bounding box center [1043, 26] width 44 height 44
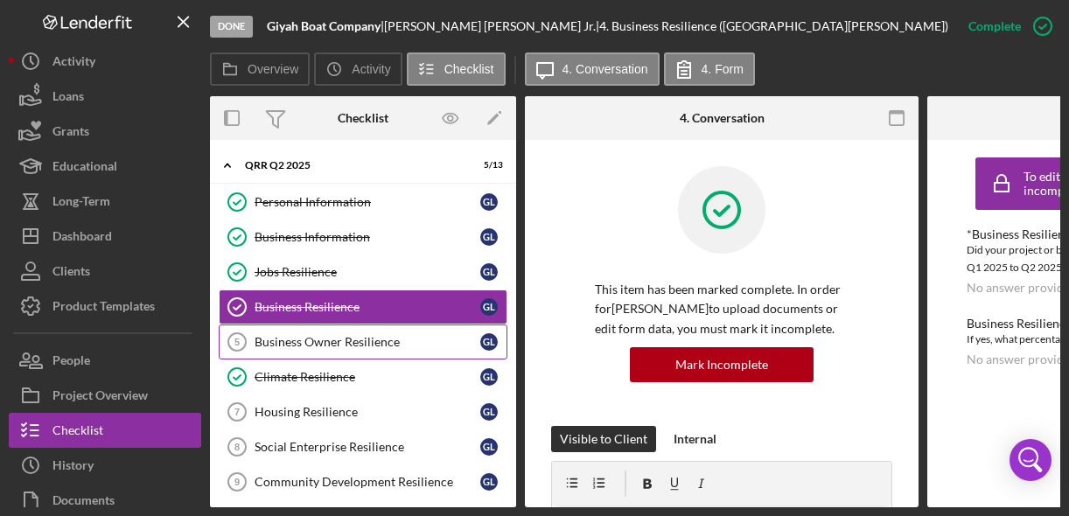
click at [414, 338] on div "Business Owner Resilience" at bounding box center [367, 342] width 226 height 14
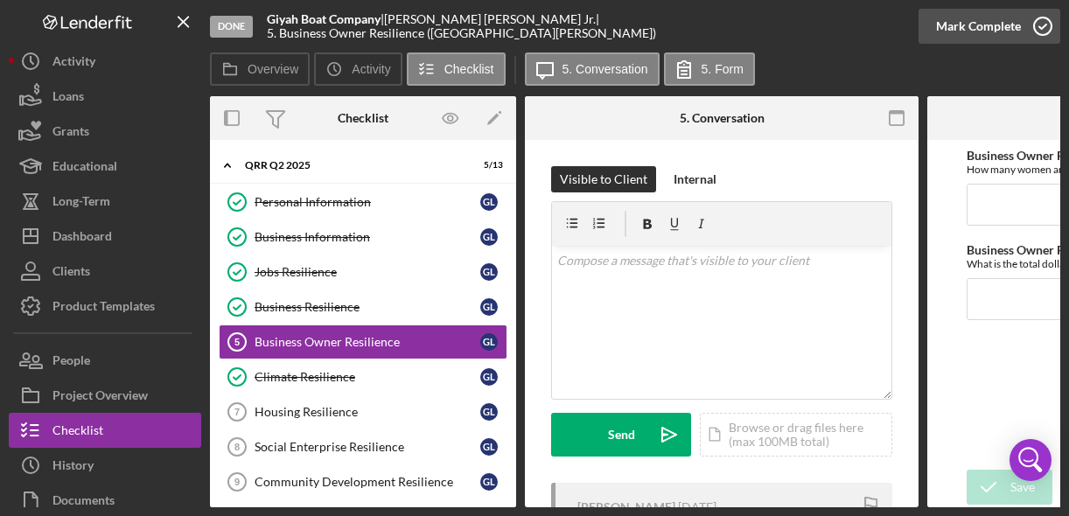
click at [1048, 26] on icon "button" at bounding box center [1043, 26] width 44 height 44
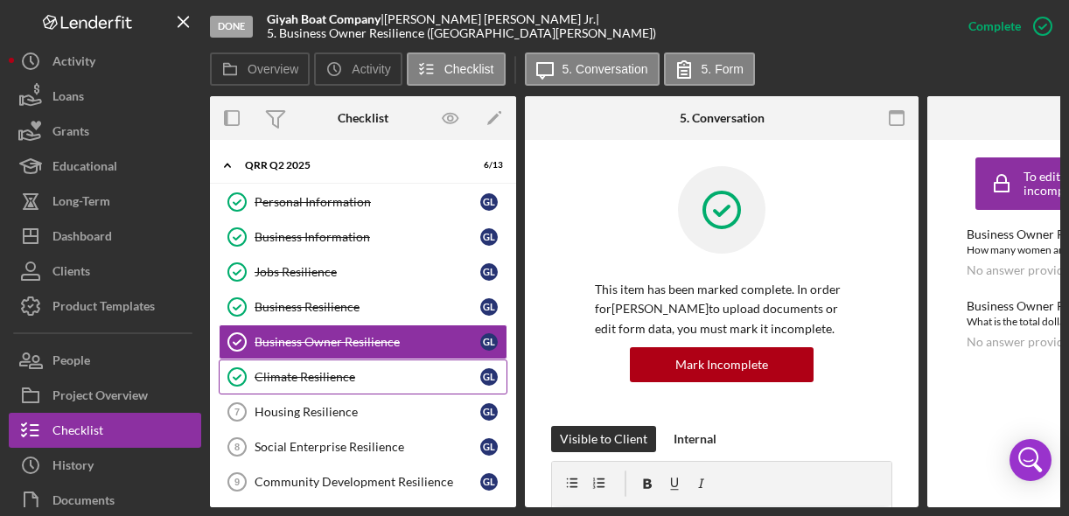
click at [345, 378] on div "Climate Resilience" at bounding box center [367, 377] width 226 height 14
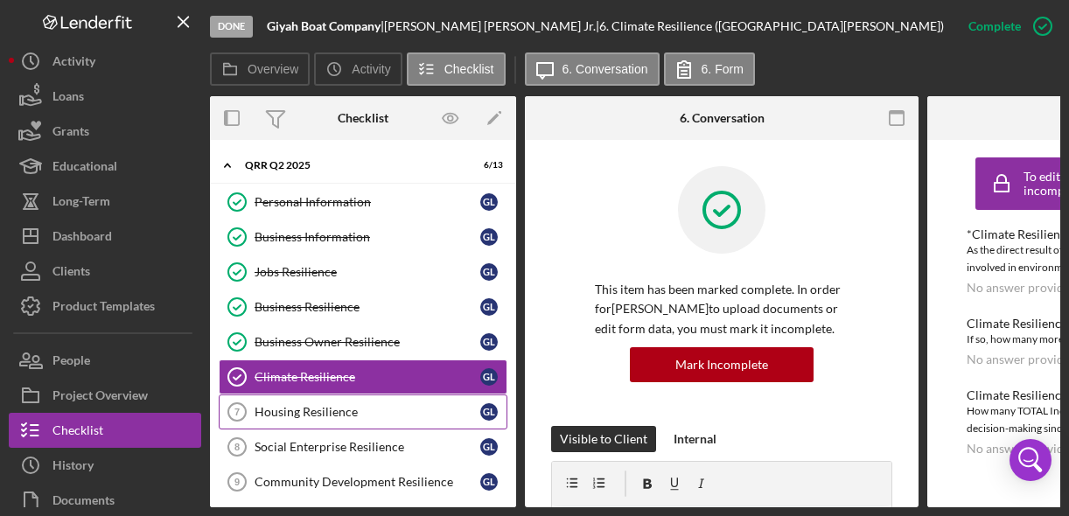
click at [316, 416] on div "Housing Resilience" at bounding box center [367, 412] width 226 height 14
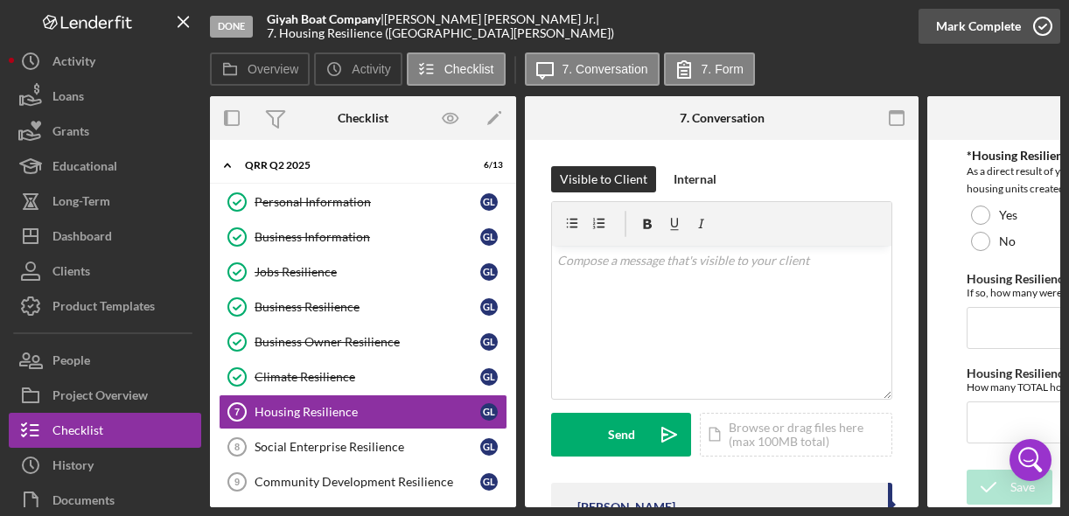
click at [1044, 18] on icon "button" at bounding box center [1043, 26] width 44 height 44
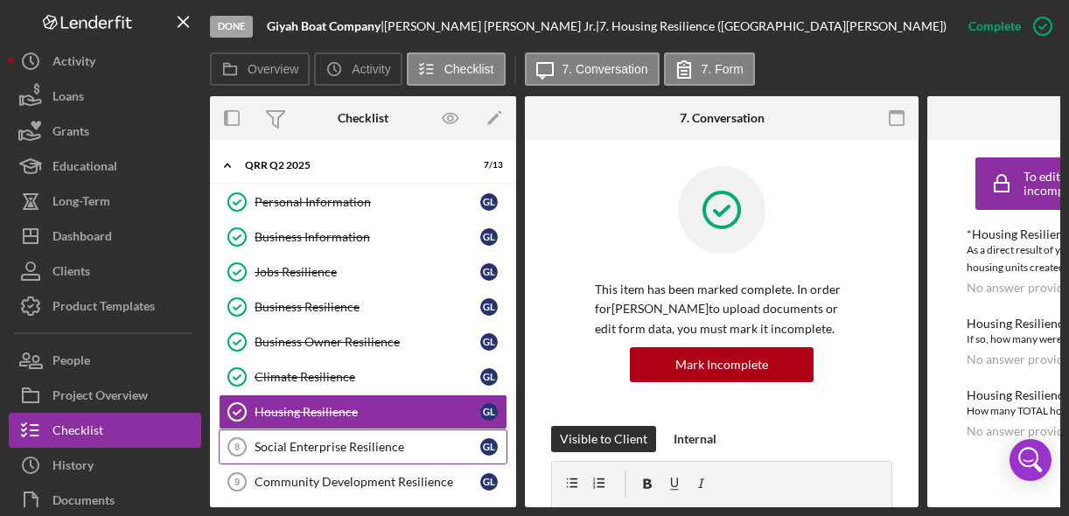
click at [355, 443] on div "Social Enterprise Resilience" at bounding box center [367, 447] width 226 height 14
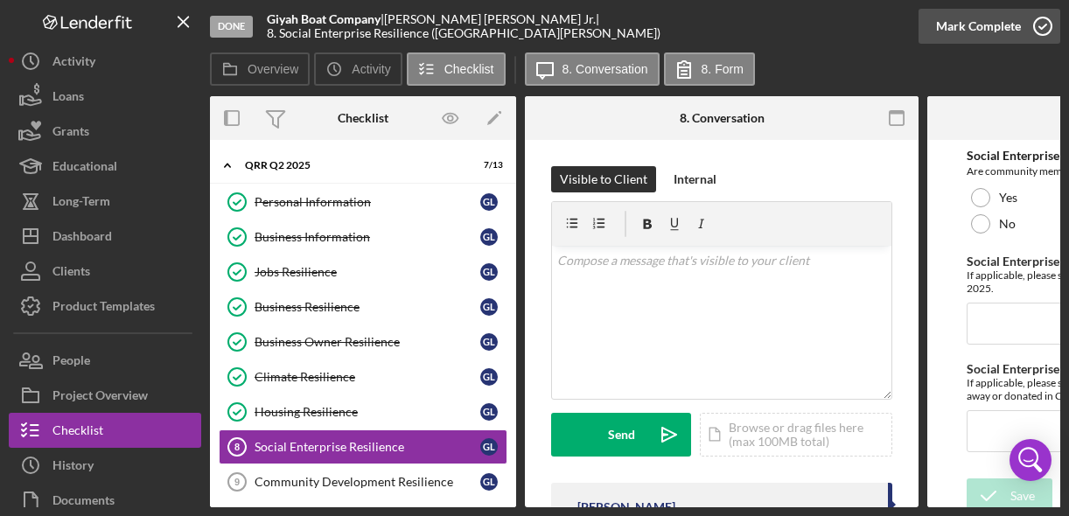
click at [1044, 24] on icon "button" at bounding box center [1043, 26] width 44 height 44
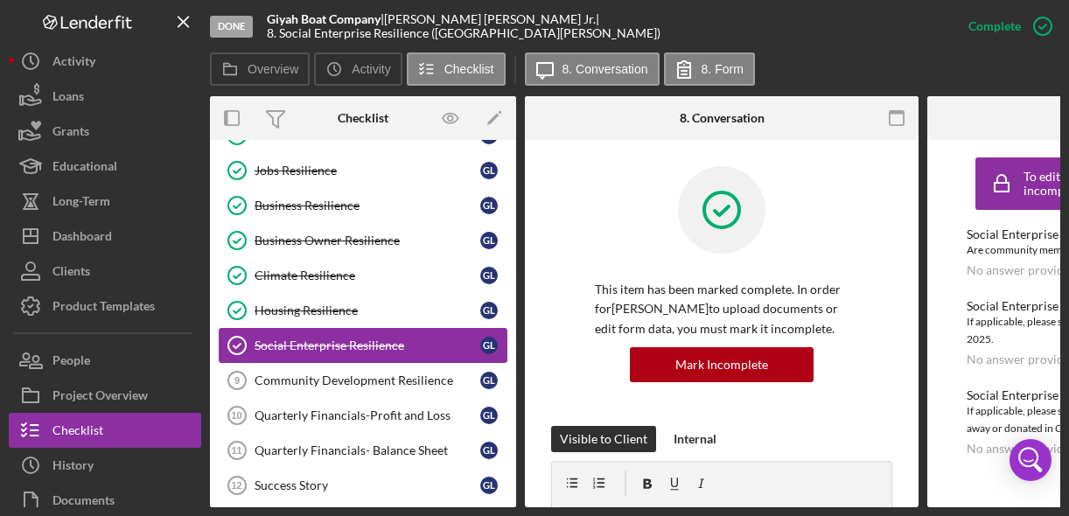
scroll to position [104, 0]
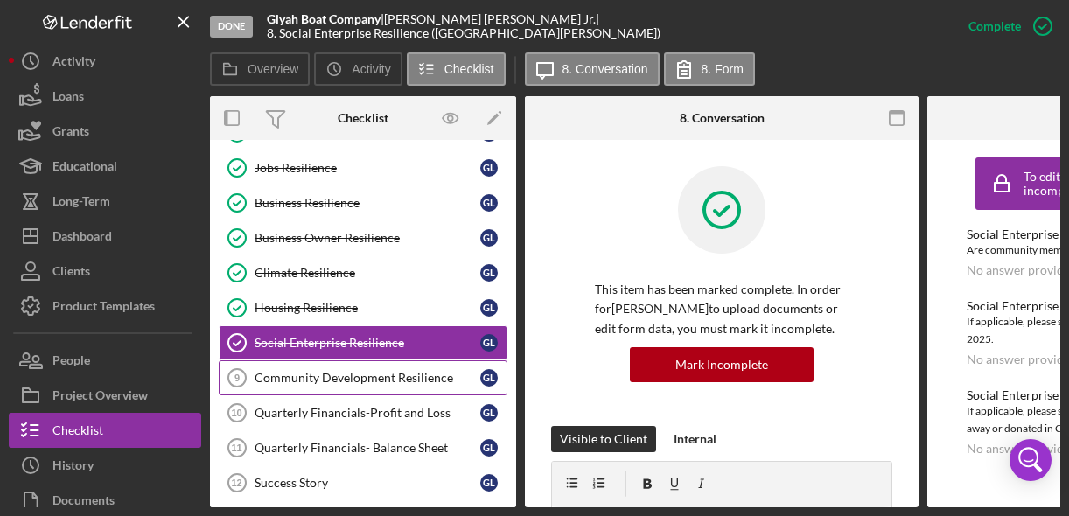
click at [339, 390] on link "Community Development Resilience 9 Community Development Resilience G L" at bounding box center [363, 377] width 289 height 35
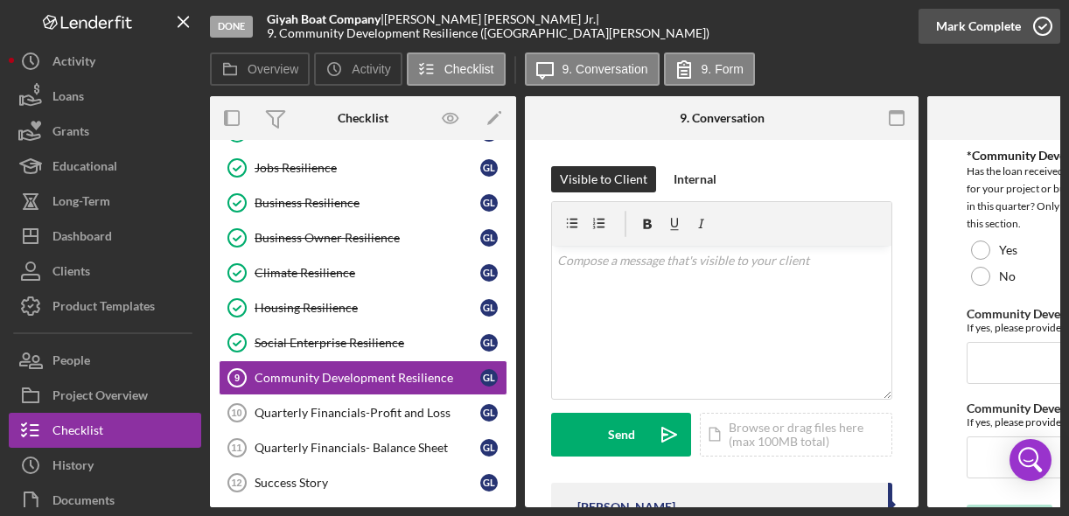
click at [1049, 21] on icon "button" at bounding box center [1043, 26] width 44 height 44
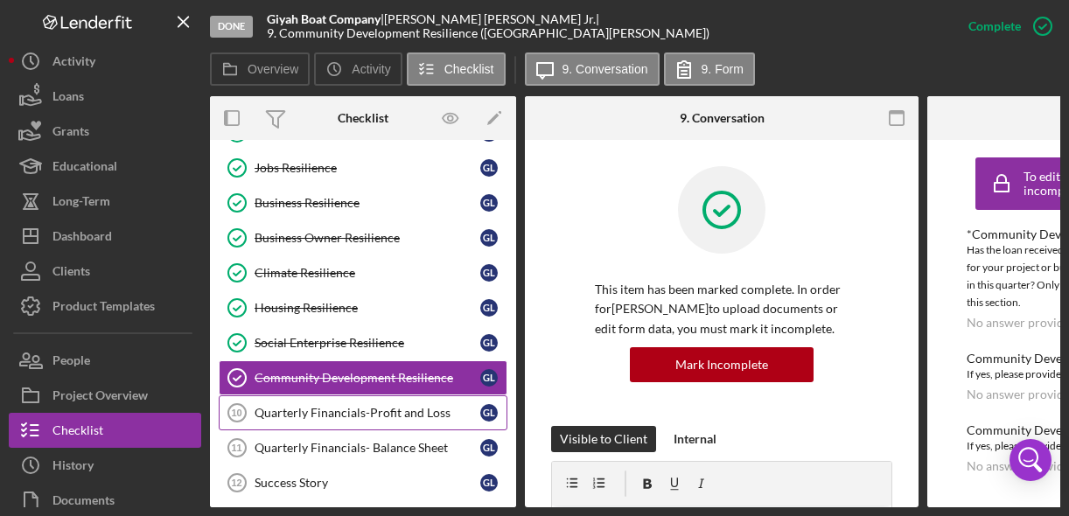
click at [373, 409] on div "Quarterly Financials-Profit and Loss" at bounding box center [367, 413] width 226 height 14
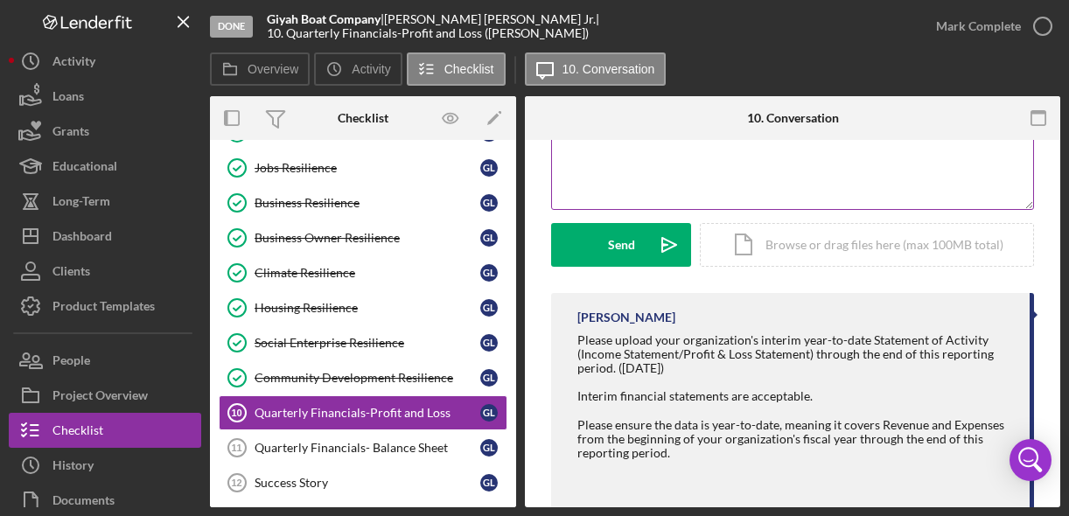
scroll to position [187, 0]
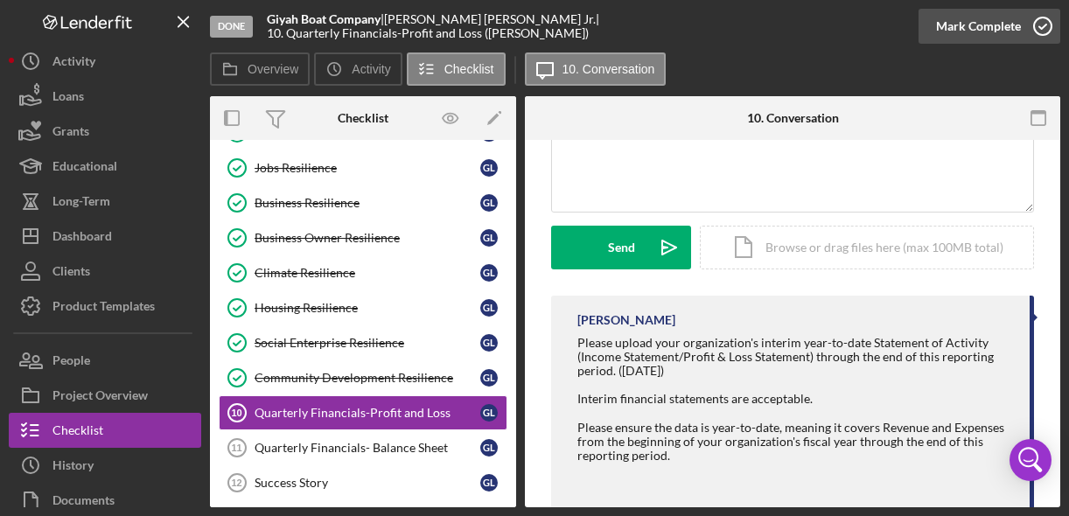
click at [1045, 25] on icon "button" at bounding box center [1043, 26] width 44 height 44
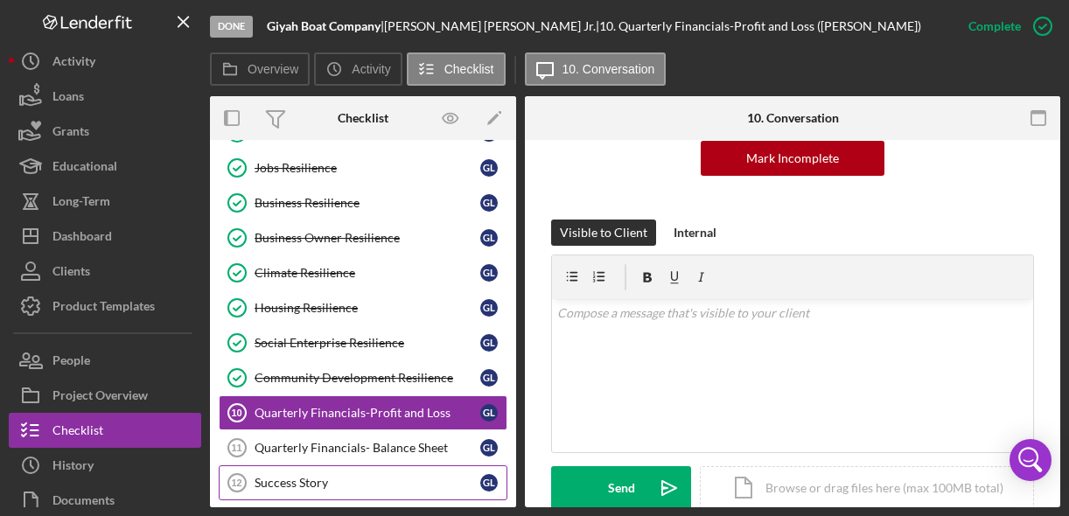
scroll to position [428, 0]
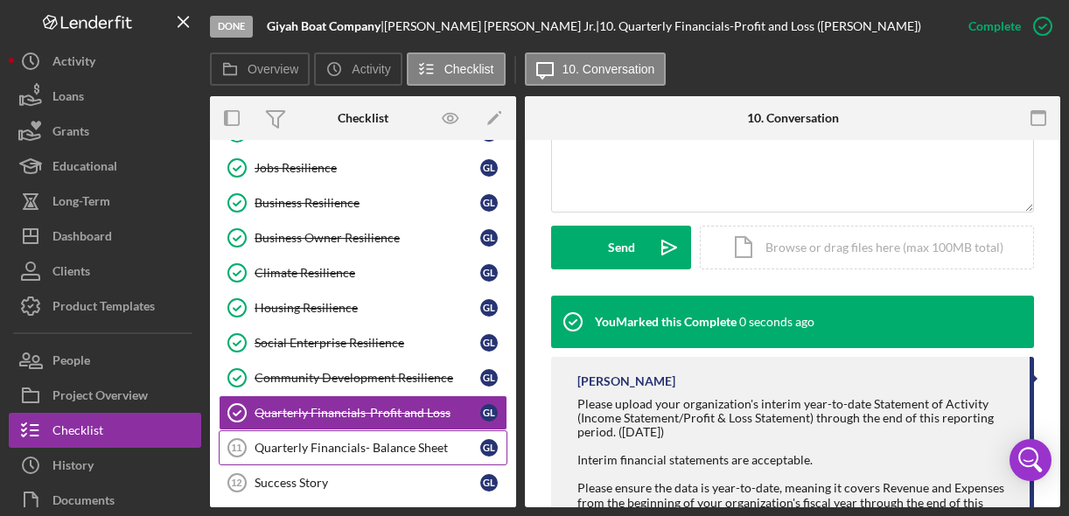
click at [395, 445] on div "Quarterly Financials- Balance Sheet" at bounding box center [367, 448] width 226 height 14
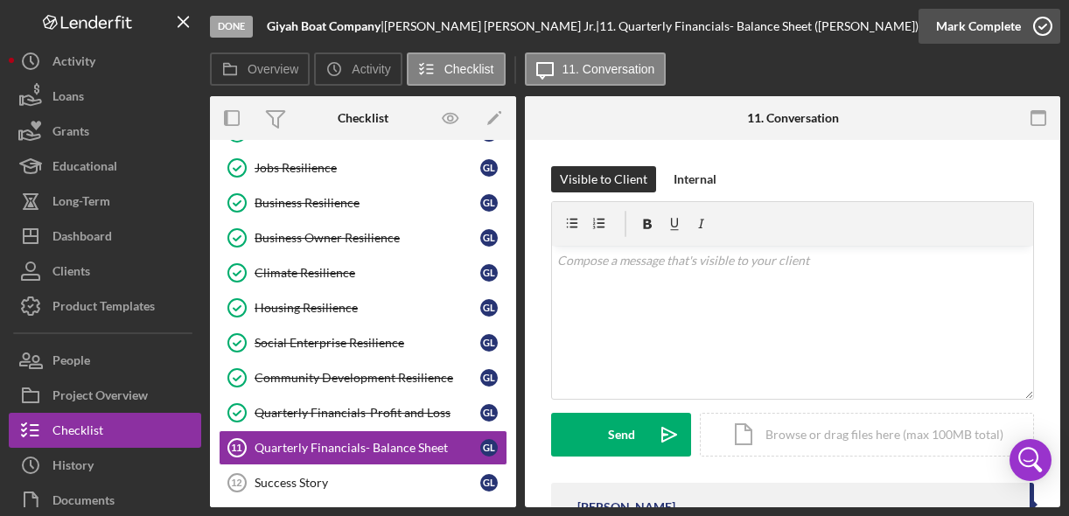
click at [1042, 36] on icon "button" at bounding box center [1043, 26] width 44 height 44
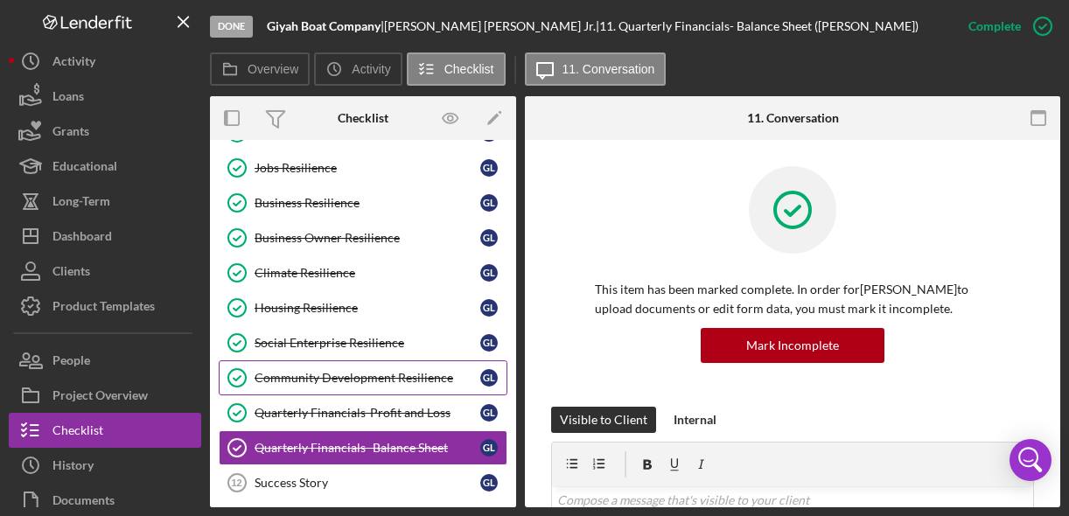
scroll to position [150, 0]
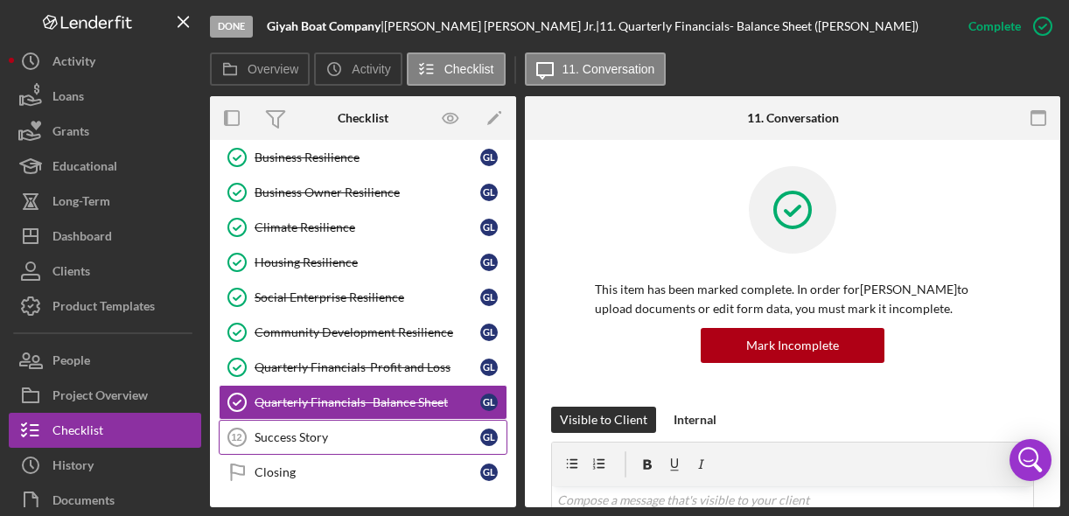
click at [390, 426] on link "Success Story 12 Success Story G L" at bounding box center [363, 437] width 289 height 35
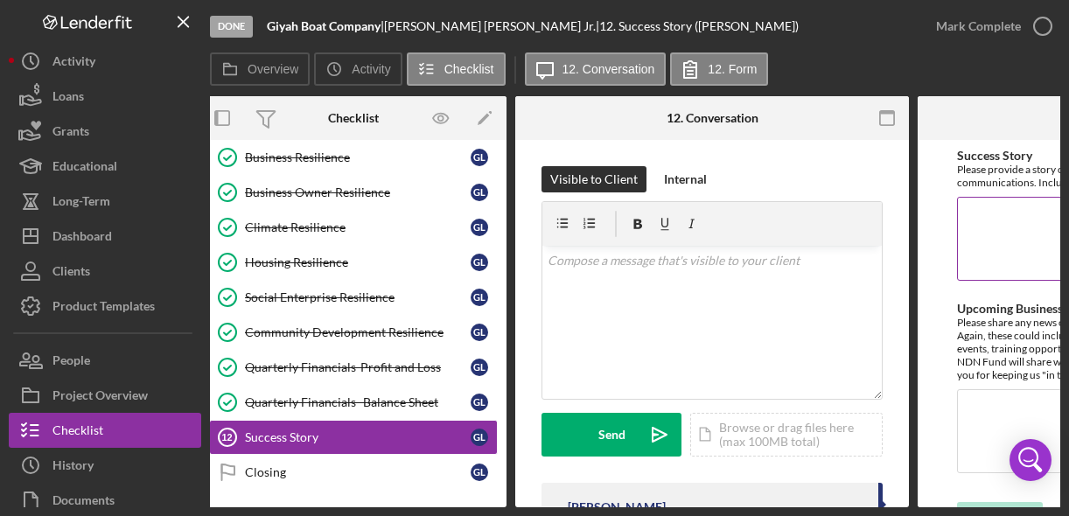
scroll to position [36, 0]
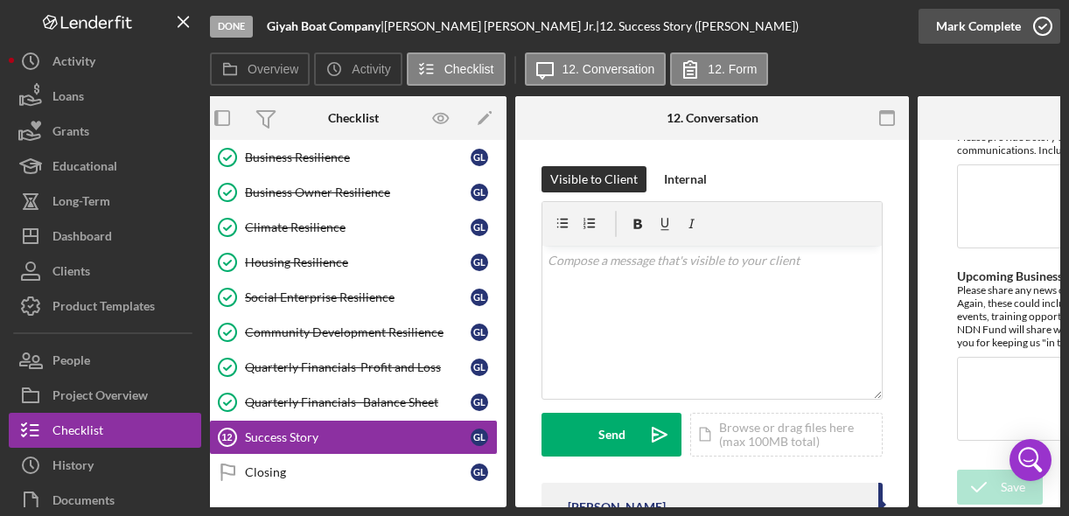
click at [1035, 27] on icon "button" at bounding box center [1043, 26] width 44 height 44
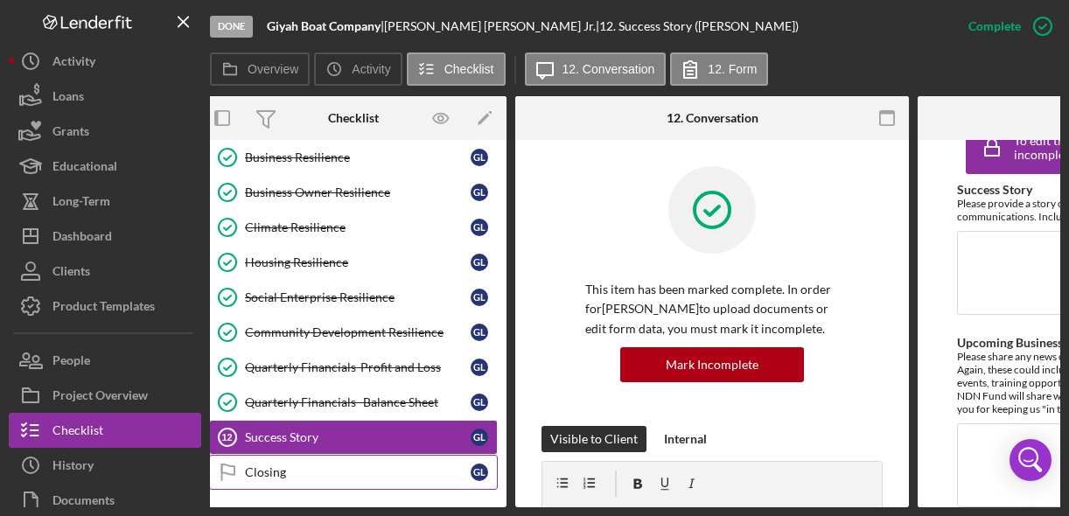
scroll to position [106, 0]
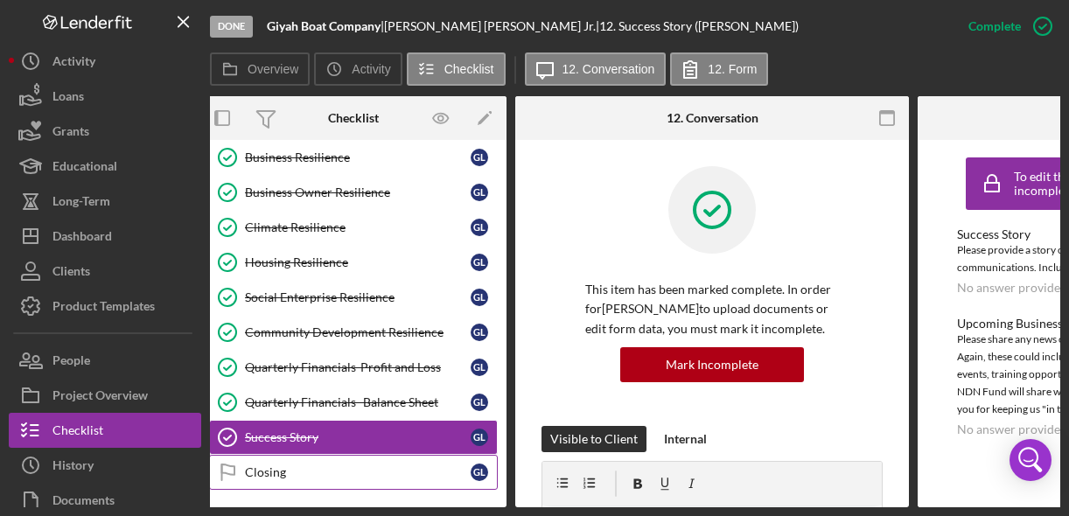
click at [365, 464] on link "Closing Closing G L" at bounding box center [353, 472] width 289 height 35
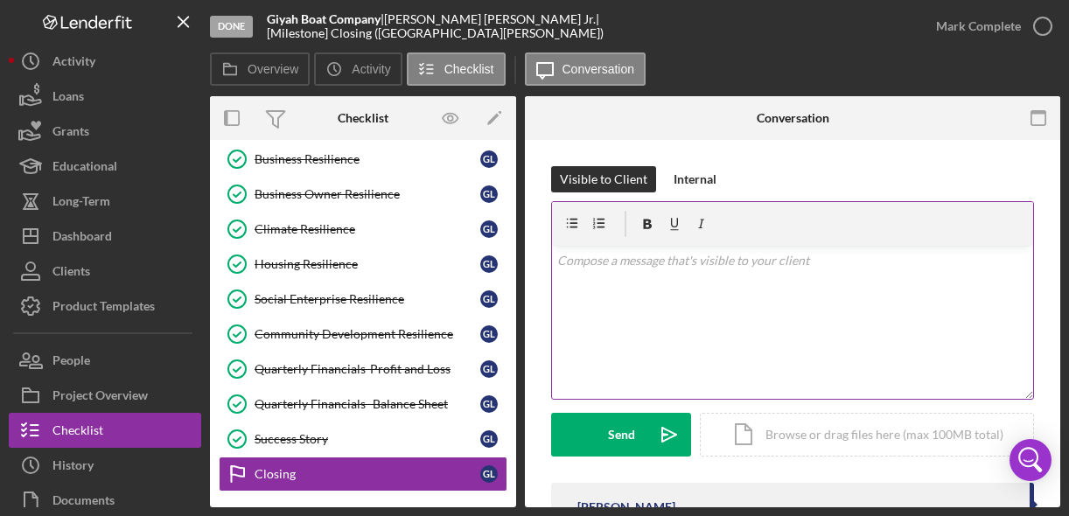
scroll to position [150, 0]
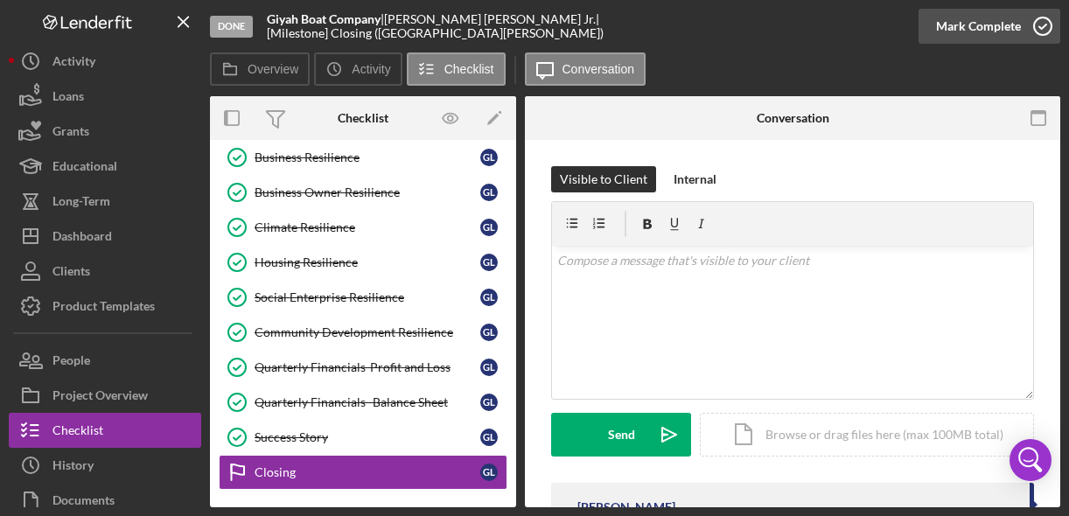
click at [1041, 26] on icon "button" at bounding box center [1043, 26] width 44 height 44
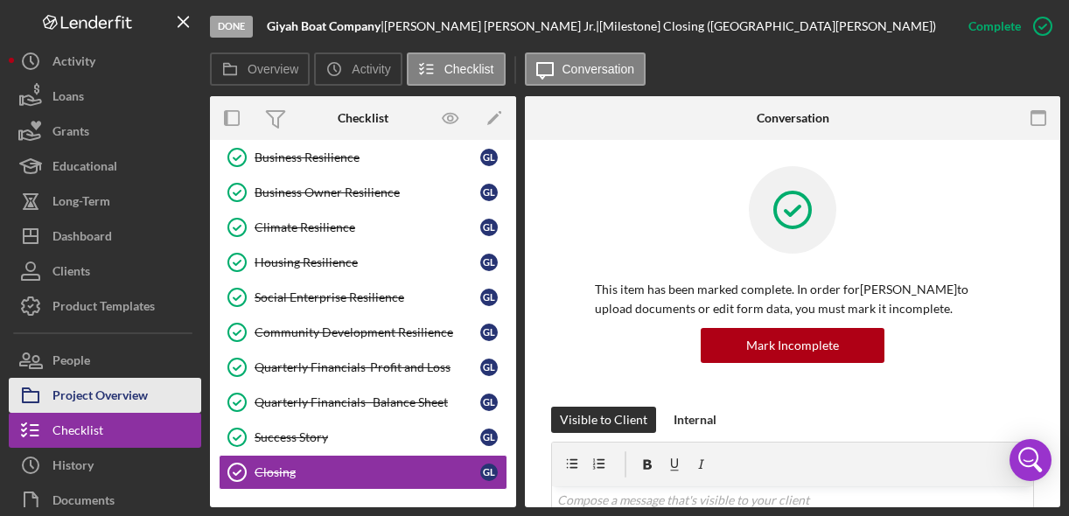
click at [115, 405] on div "Project Overview" at bounding box center [99, 397] width 95 height 39
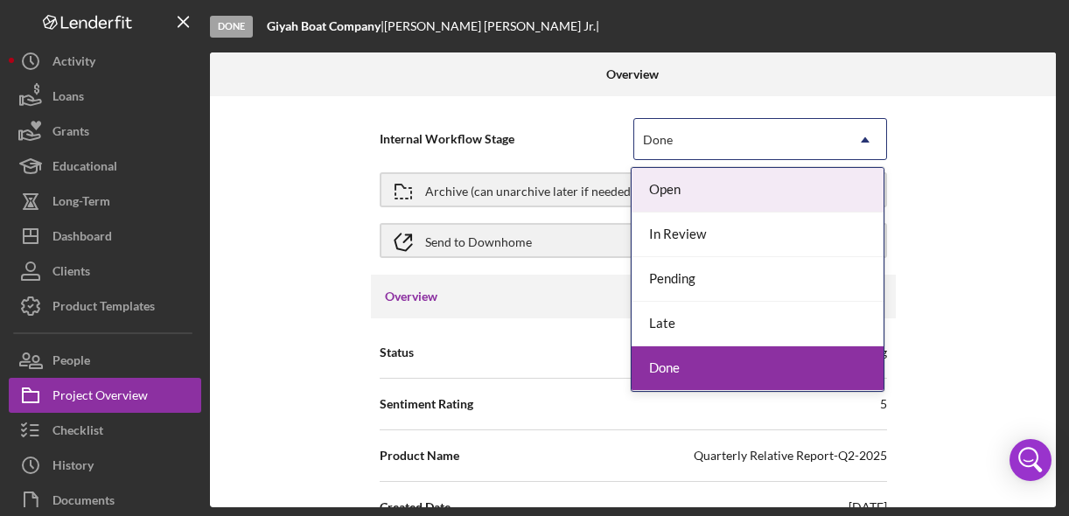
click at [703, 129] on div "Done" at bounding box center [739, 140] width 210 height 40
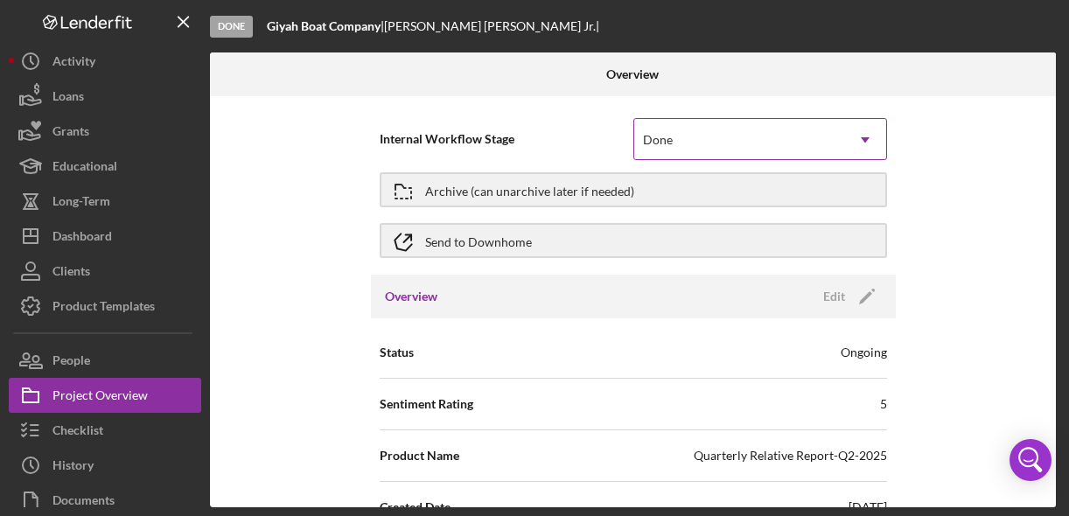
click at [703, 129] on div "Done" at bounding box center [739, 140] width 210 height 40
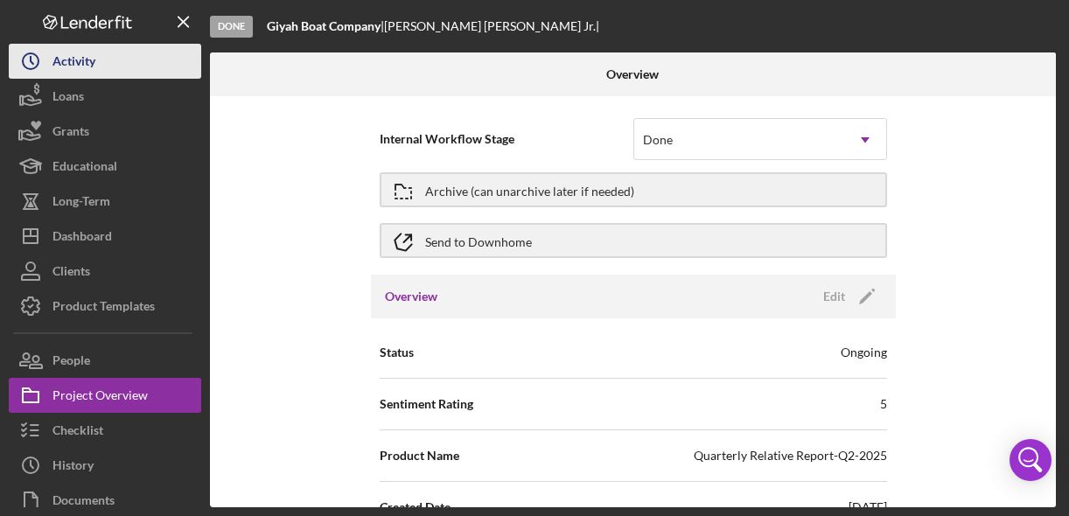
click at [113, 61] on button "Icon/History Activity" at bounding box center [105, 61] width 192 height 35
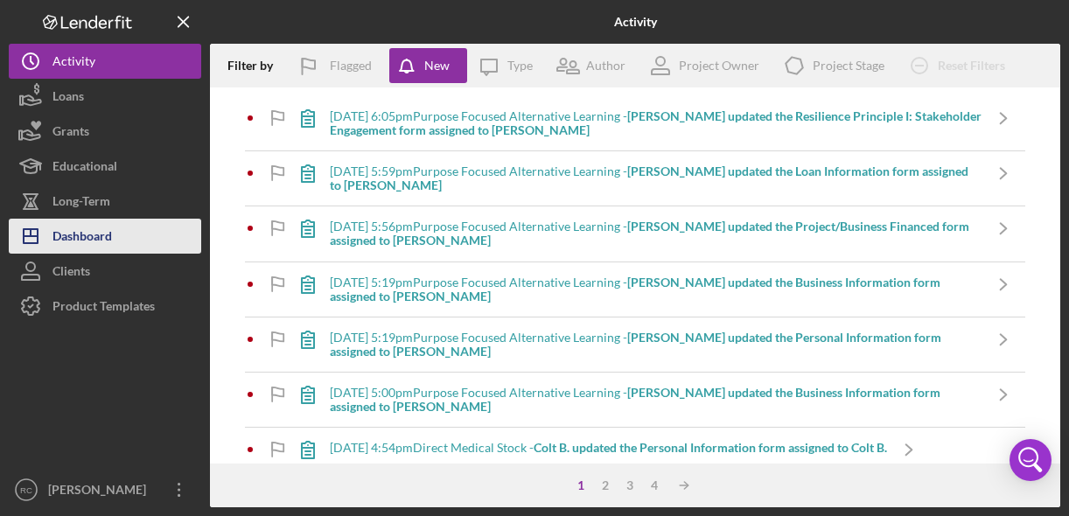
click at [113, 235] on button "Icon/Dashboard Dashboard" at bounding box center [105, 236] width 192 height 35
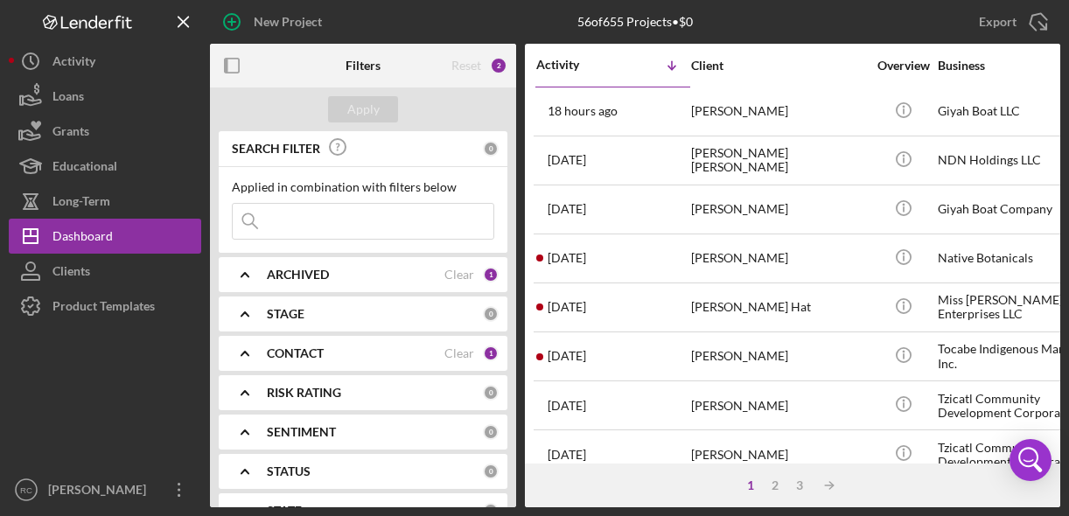
scroll to position [1, 0]
click at [439, 265] on div "ARCHIVED Clear 1" at bounding box center [383, 273] width 232 height 35
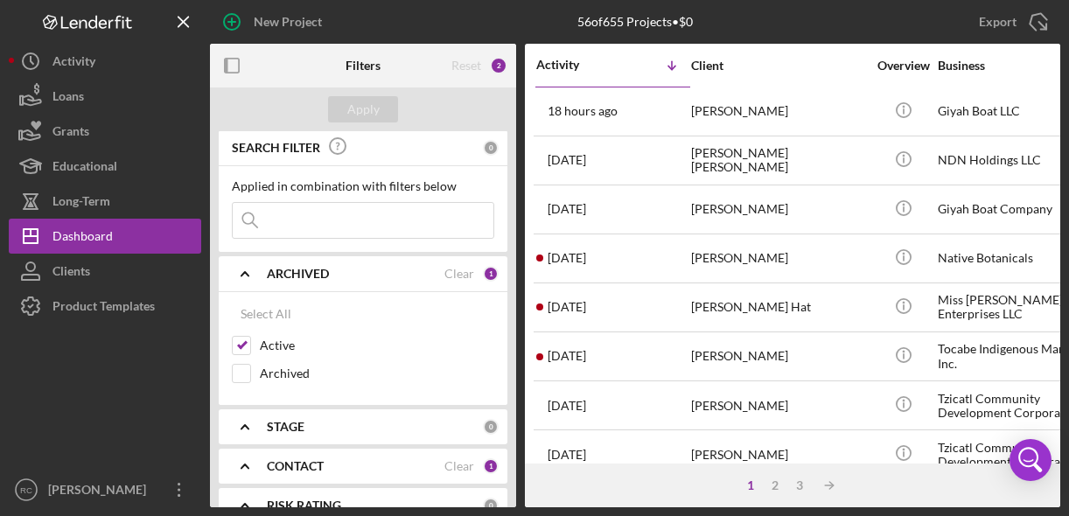
click at [439, 265] on div "ARCHIVED Clear 1" at bounding box center [383, 273] width 232 height 35
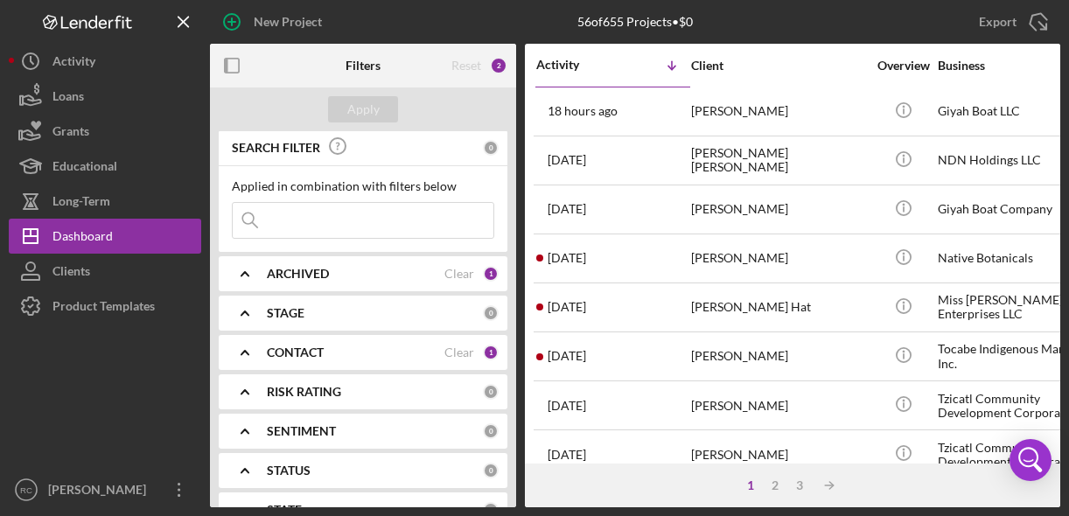
click at [439, 265] on div "ARCHIVED Clear 1" at bounding box center [383, 273] width 232 height 35
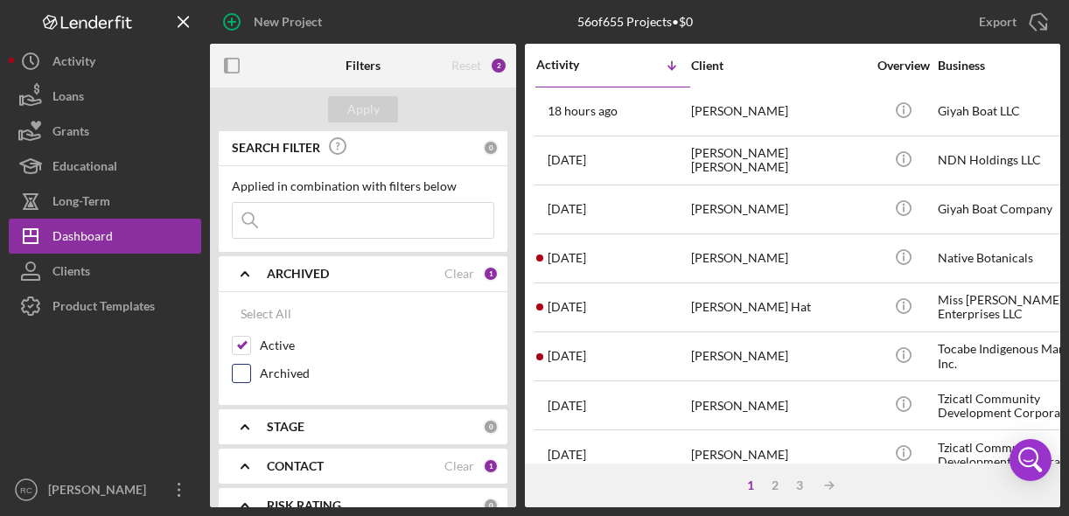
click at [252, 375] on div "Archived" at bounding box center [363, 378] width 262 height 28
click at [242, 374] on input "Archived" at bounding box center [241, 373] width 17 height 17
checkbox input "true"
click at [370, 111] on div "Apply" at bounding box center [363, 109] width 32 height 26
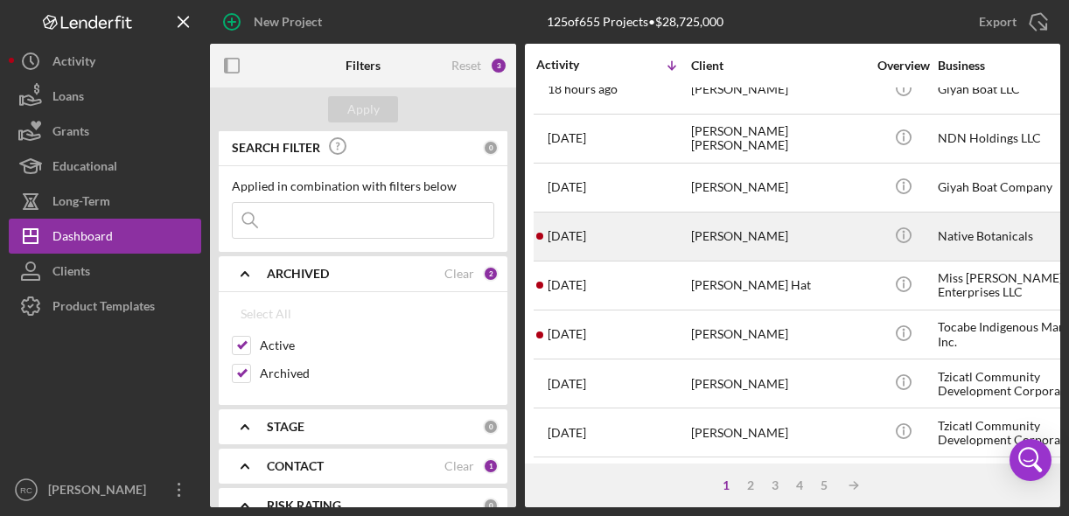
scroll to position [0, 0]
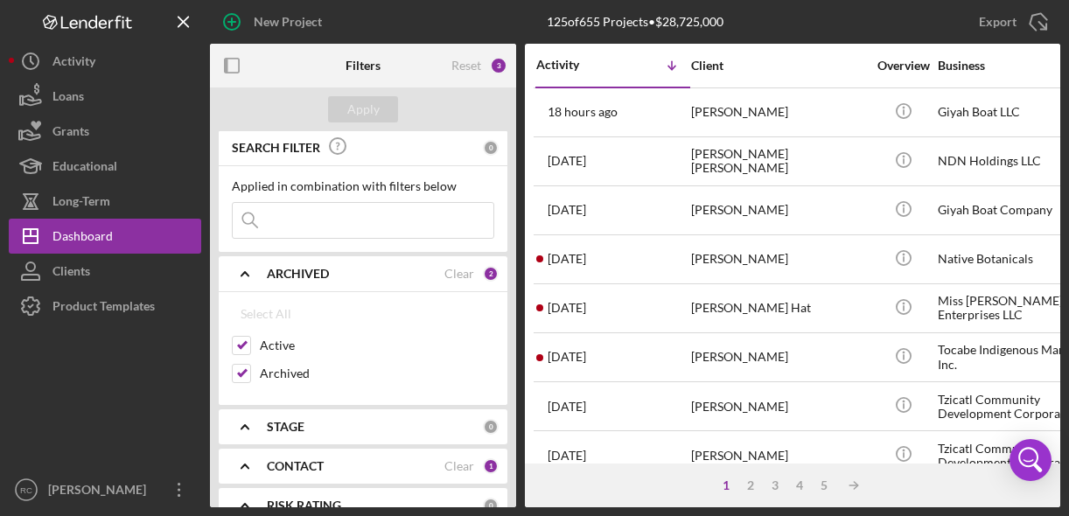
click at [296, 217] on input at bounding box center [363, 220] width 261 height 35
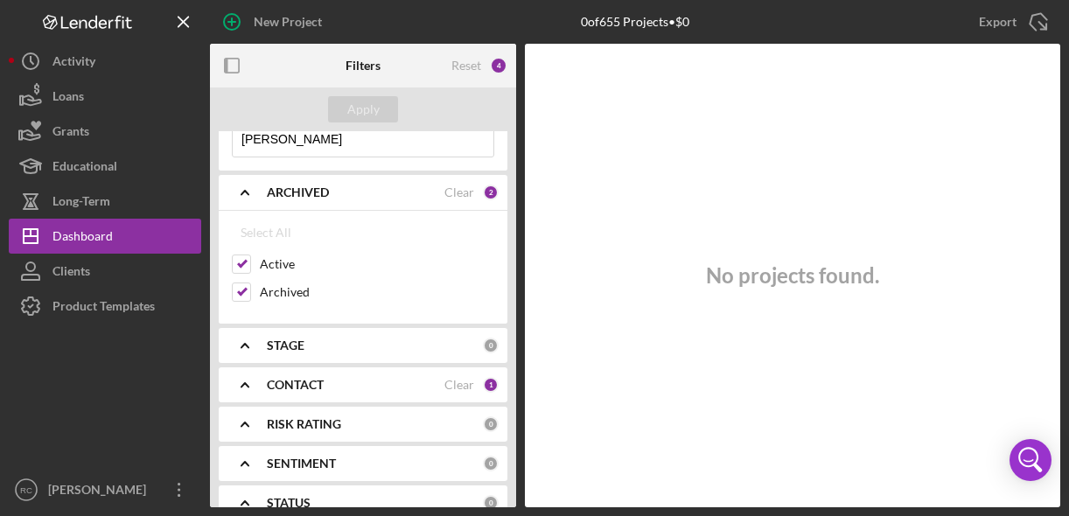
scroll to position [77, 0]
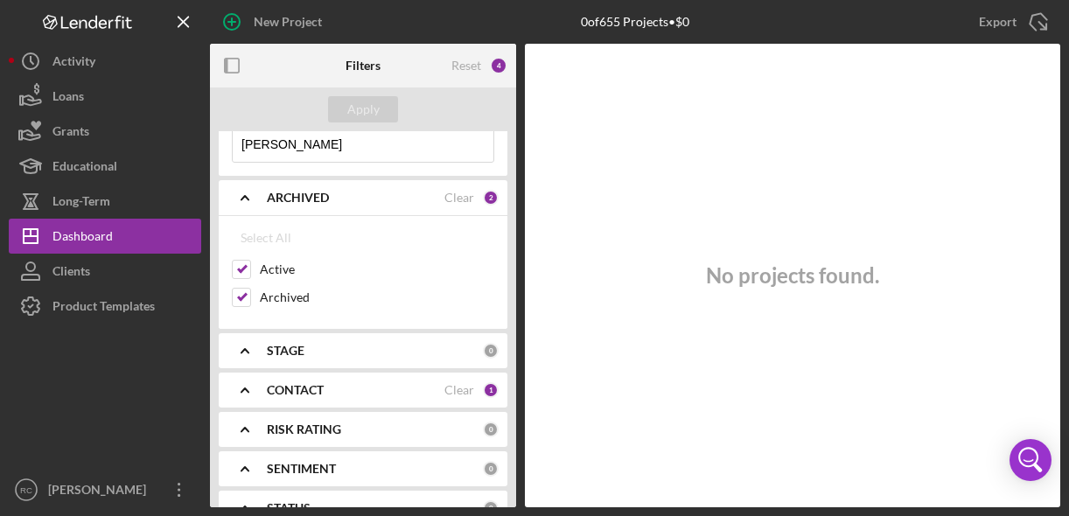
type input "[PERSON_NAME]"
click at [336, 392] on div "CONTACT" at bounding box center [356, 390] width 178 height 14
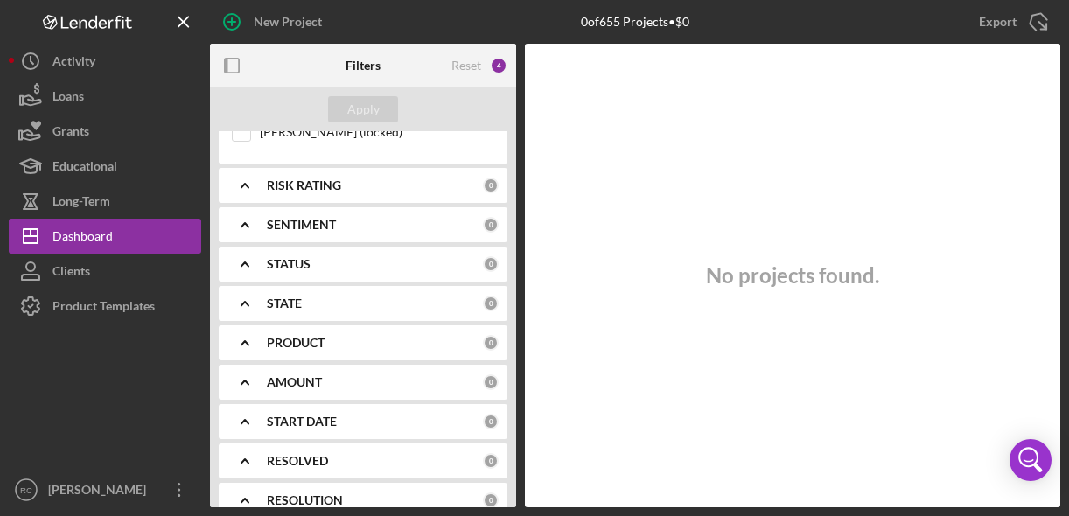
scroll to position [646, 0]
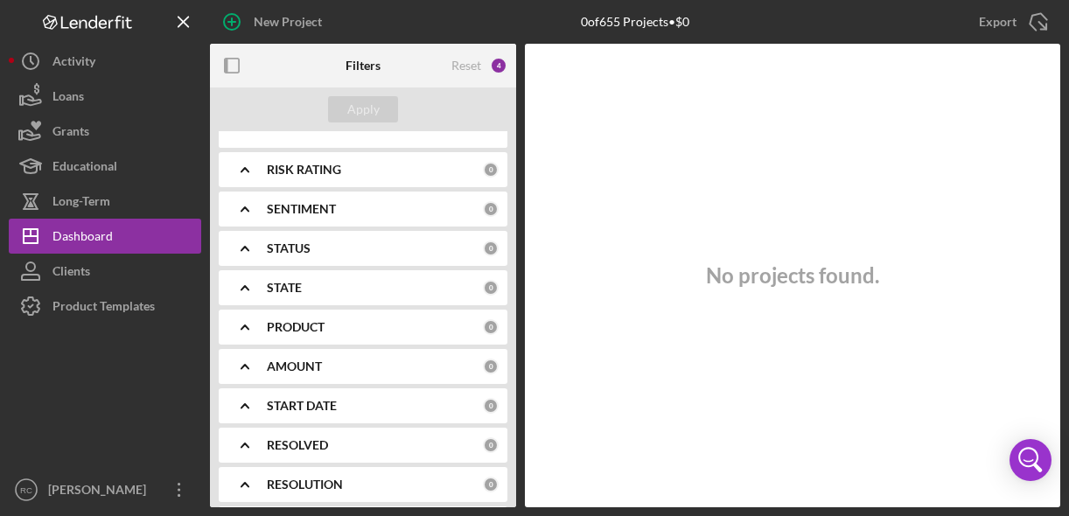
click at [303, 243] on b "STATUS" at bounding box center [289, 248] width 44 height 14
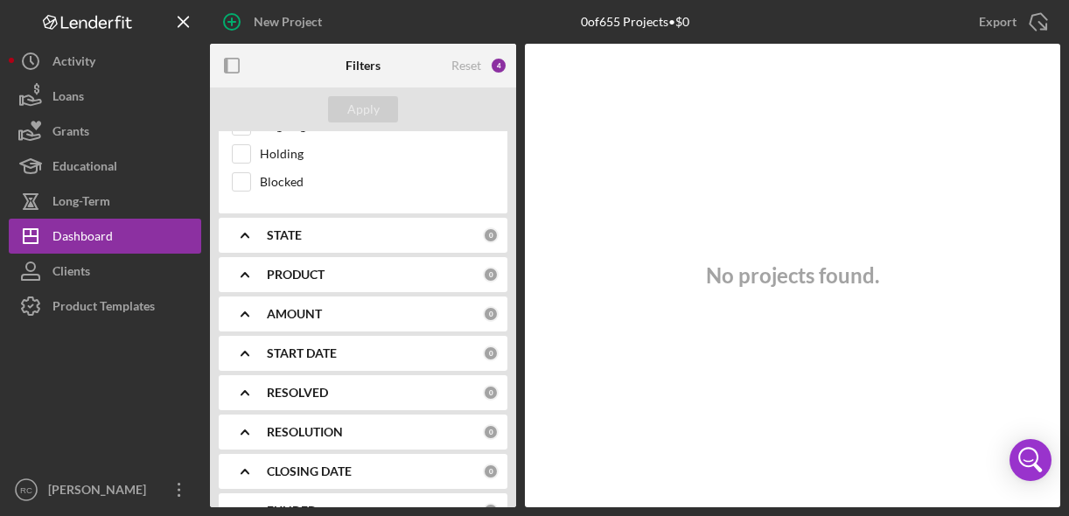
scroll to position [854, 0]
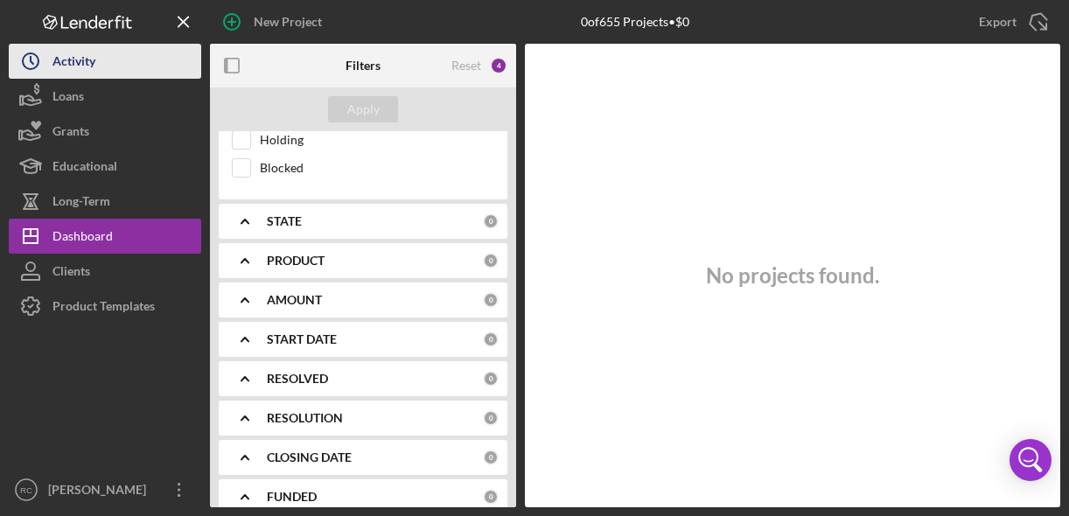
click at [102, 65] on button "Icon/History Activity" at bounding box center [105, 61] width 192 height 35
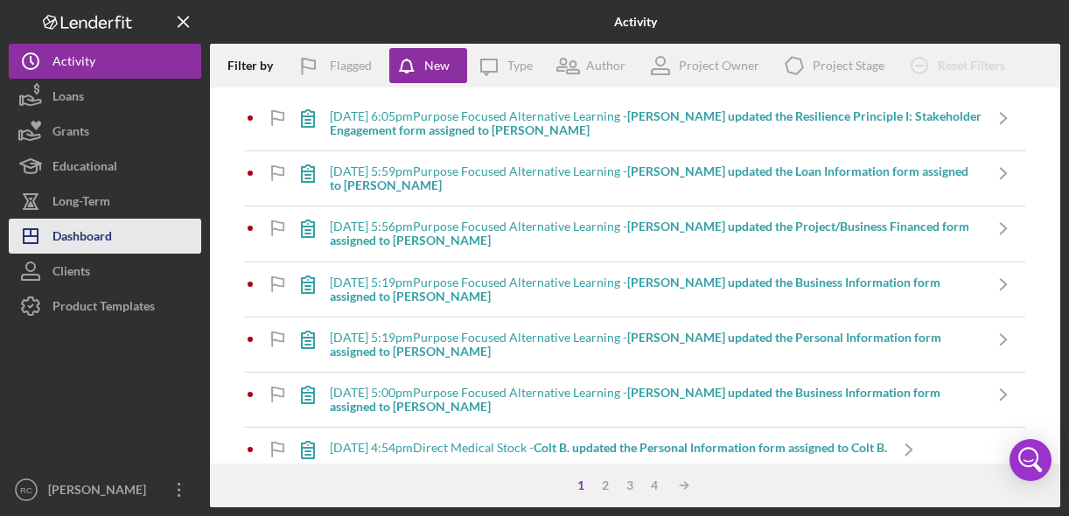
click at [99, 242] on div "Dashboard" at bounding box center [81, 238] width 59 height 39
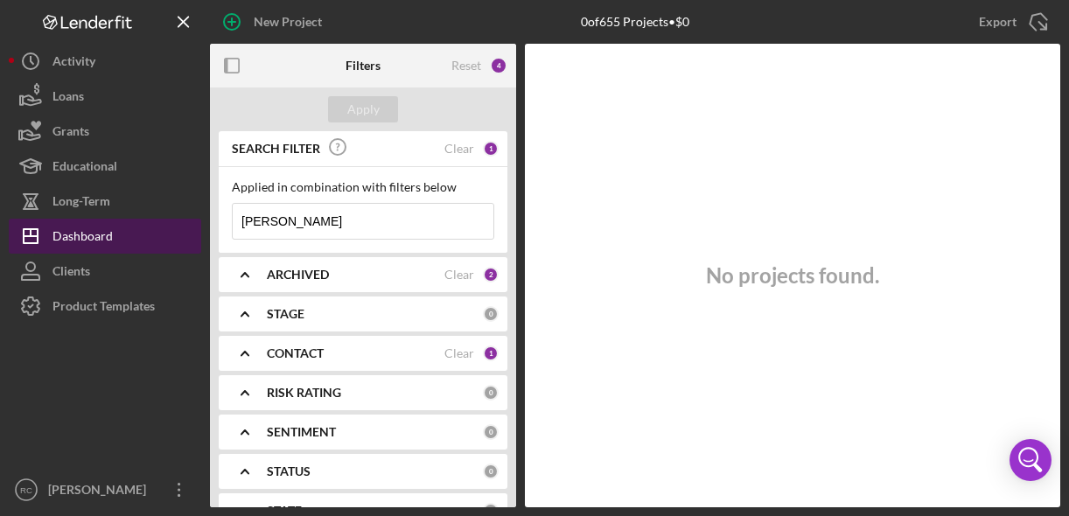
drag, startPoint x: 310, startPoint y: 227, endPoint x: 192, endPoint y: 223, distance: 117.2
click at [192, 223] on div "New Project 0 of 655 Projects • $0 [PERSON_NAME] Export Icon/Export Filters Res…" at bounding box center [534, 253] width 1051 height 507
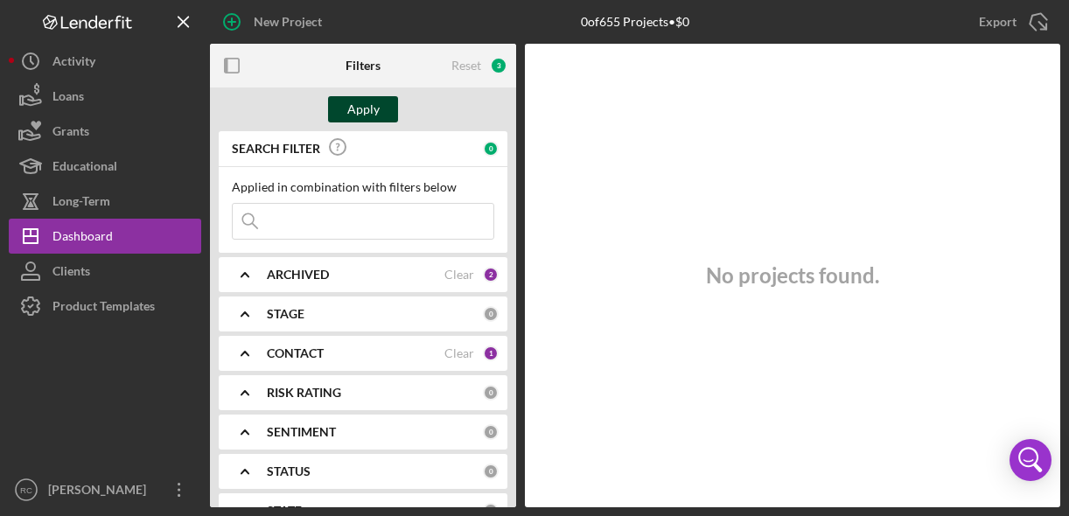
click at [369, 107] on div "Apply" at bounding box center [363, 109] width 32 height 26
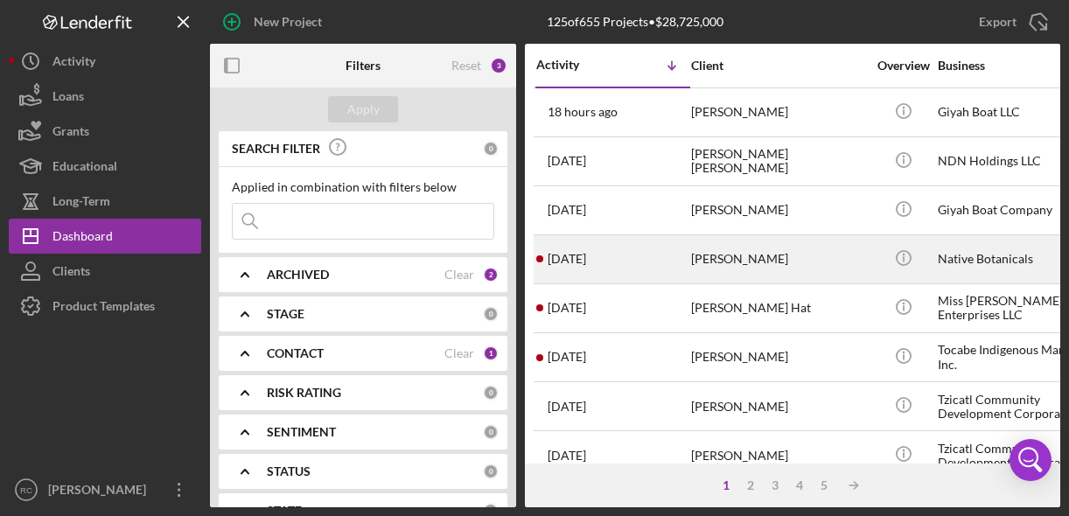
click at [772, 253] on div "[PERSON_NAME]" at bounding box center [778, 259] width 175 height 46
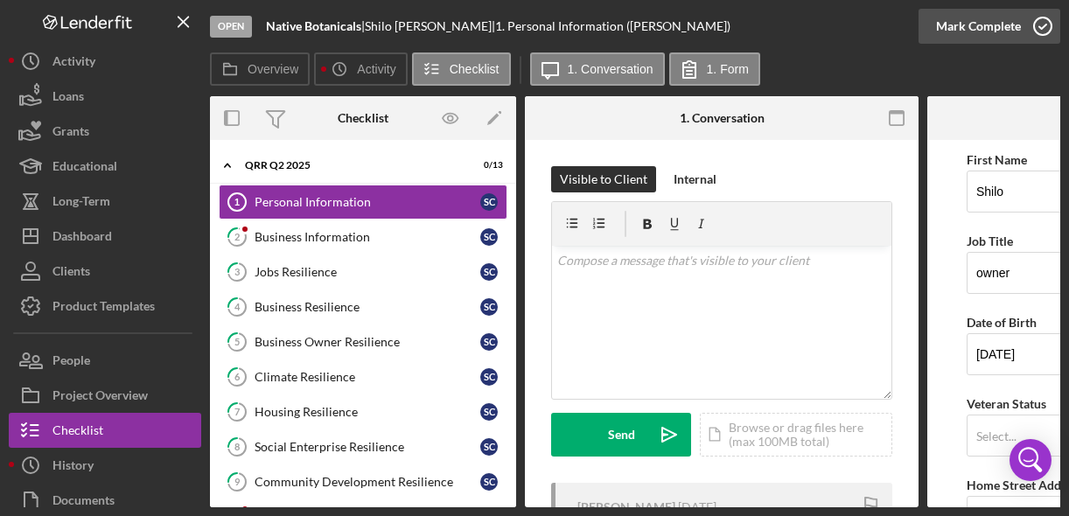
click at [1038, 17] on circle "button" at bounding box center [1042, 25] width 17 height 17
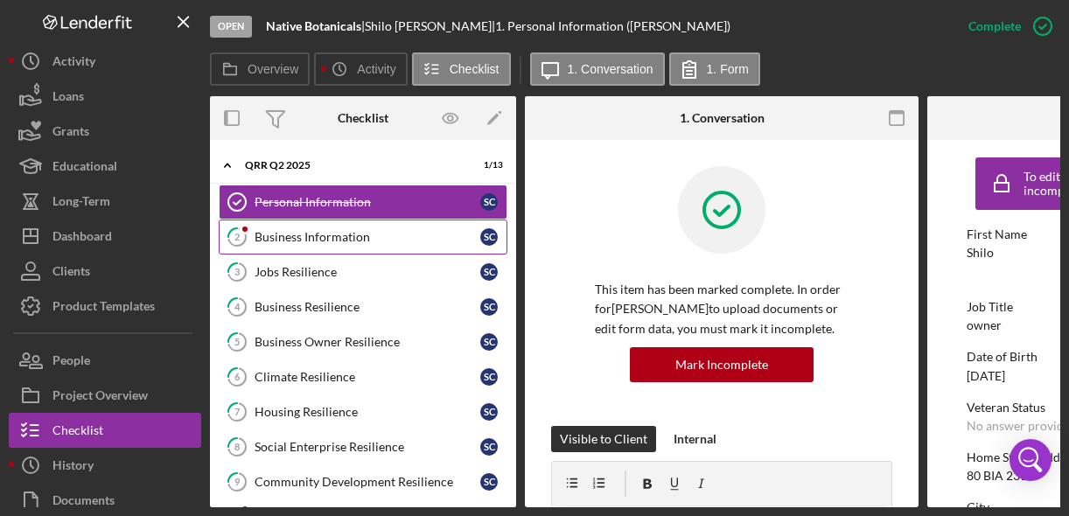
click at [401, 239] on div "Business Information" at bounding box center [367, 237] width 226 height 14
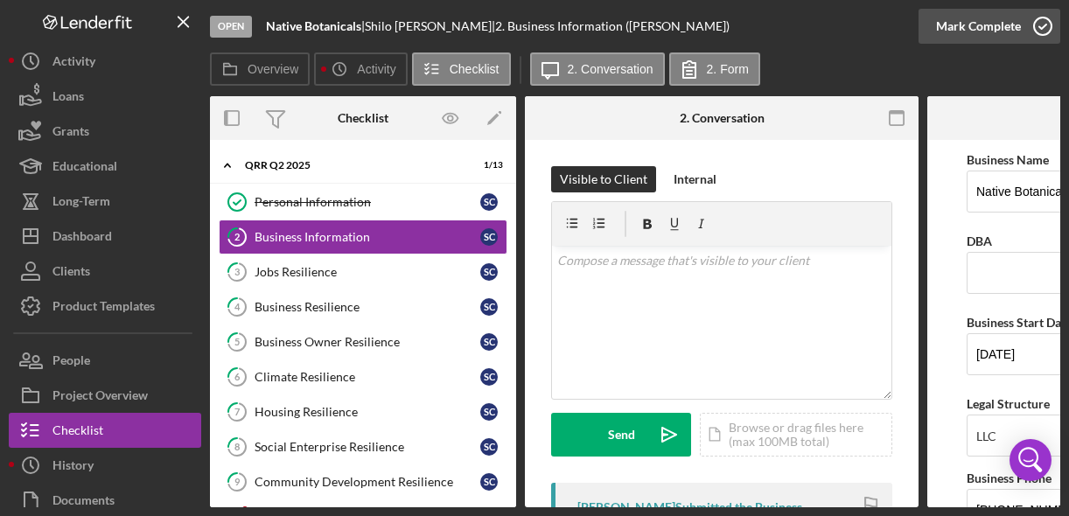
click at [1029, 34] on icon "button" at bounding box center [1043, 26] width 44 height 44
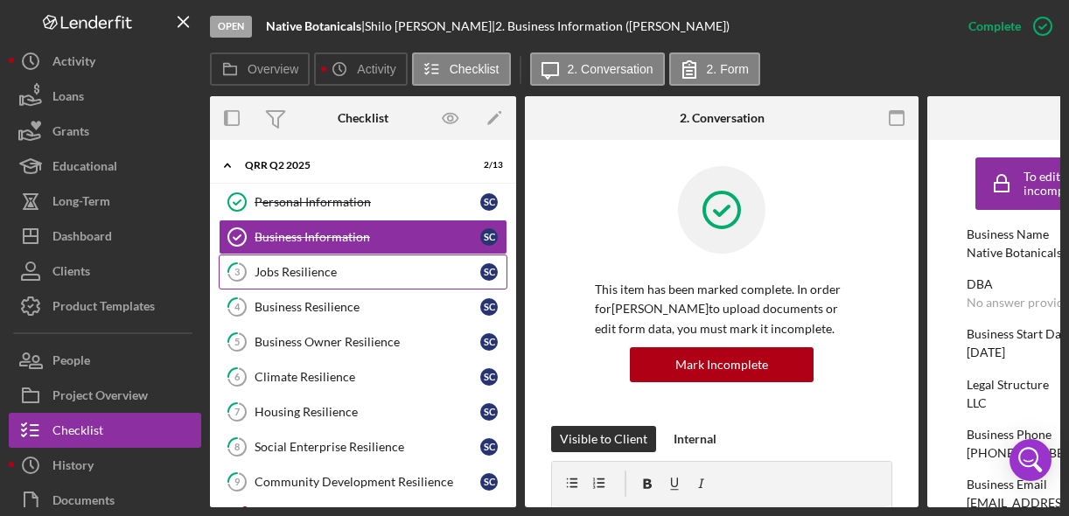
click at [347, 263] on link "3 Jobs Resilience S C" at bounding box center [363, 271] width 289 height 35
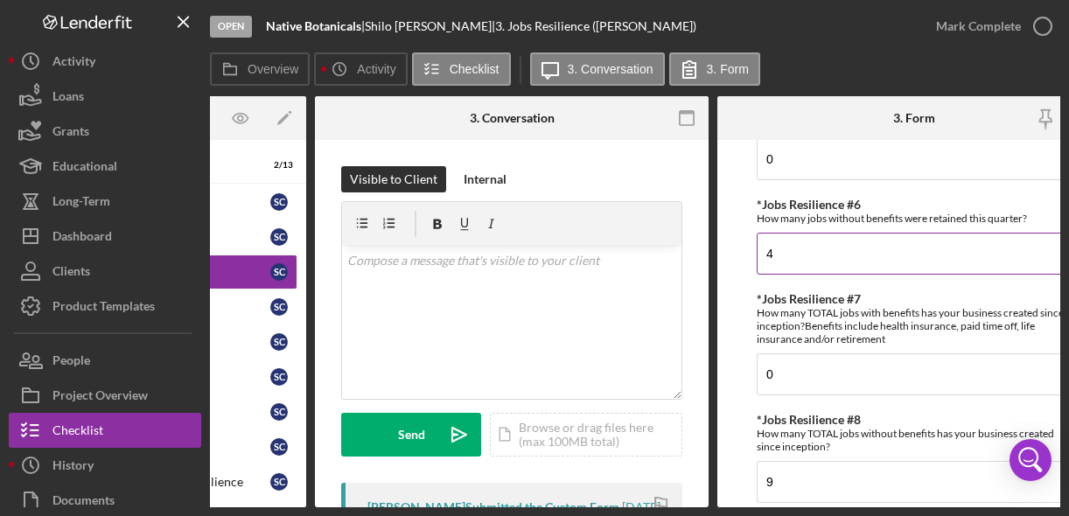
scroll to position [590, 0]
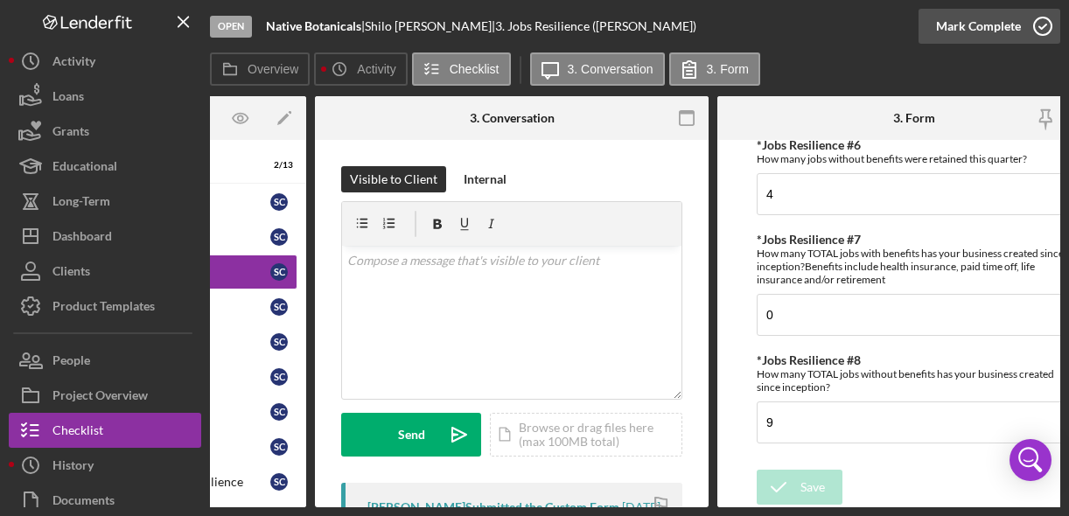
click at [1046, 22] on icon "button" at bounding box center [1043, 26] width 44 height 44
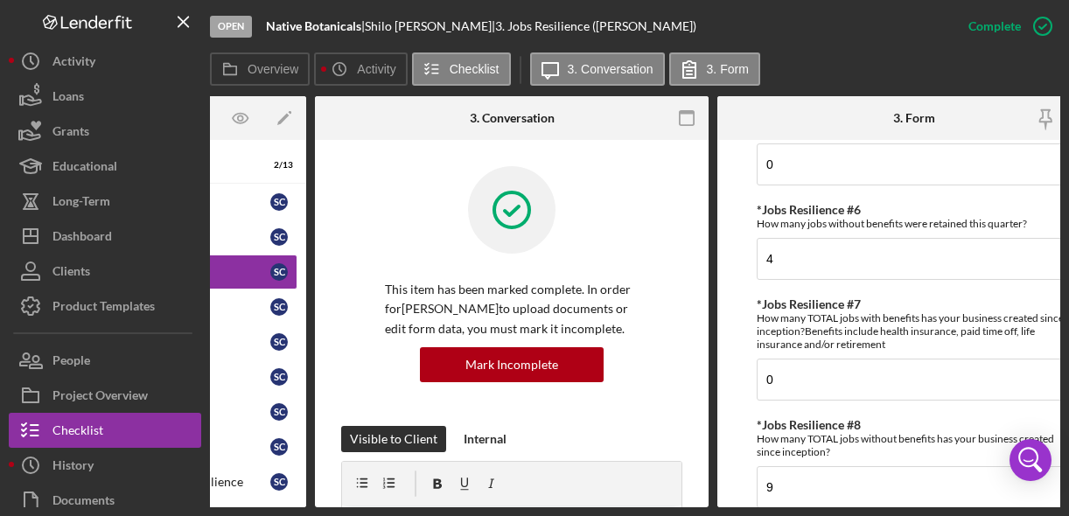
scroll to position [660, 0]
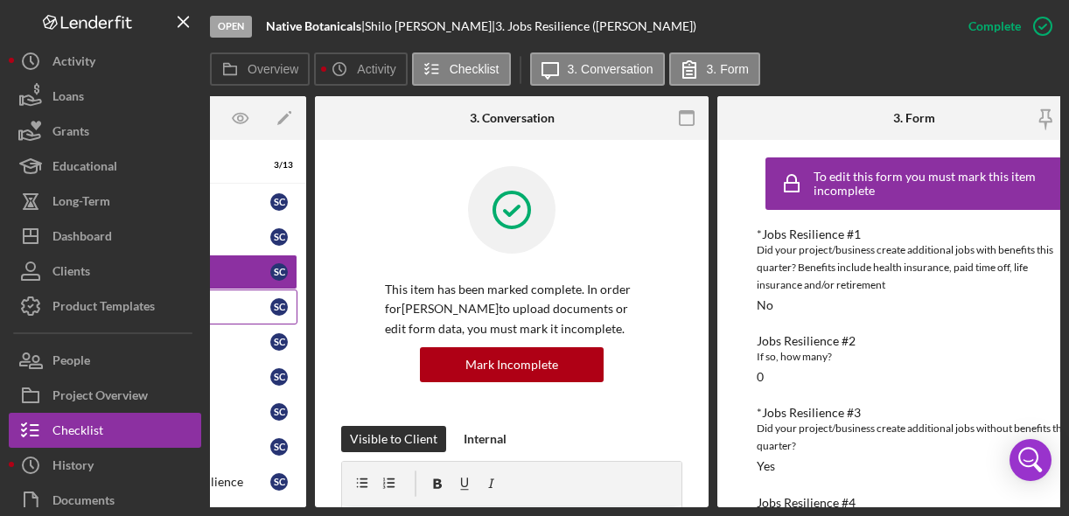
click at [261, 300] on div "Business Resilience" at bounding box center [158, 307] width 226 height 14
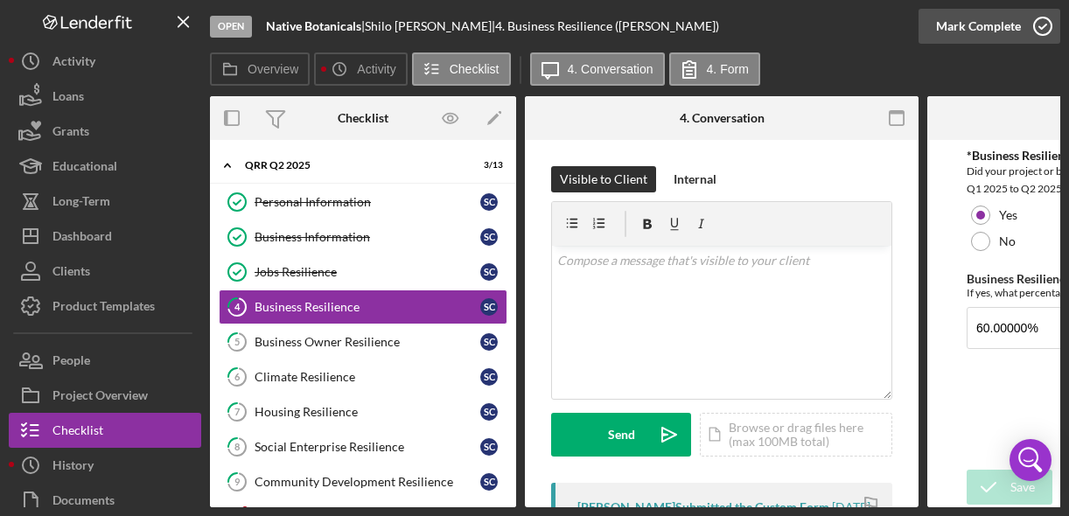
click at [1046, 31] on icon "button" at bounding box center [1043, 26] width 44 height 44
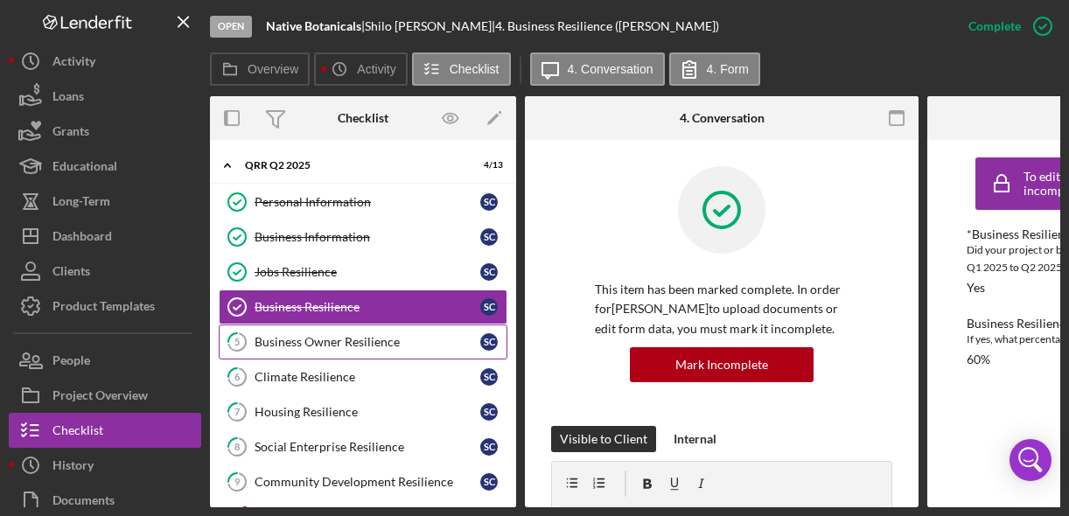
click at [390, 338] on div "Business Owner Resilience" at bounding box center [367, 342] width 226 height 14
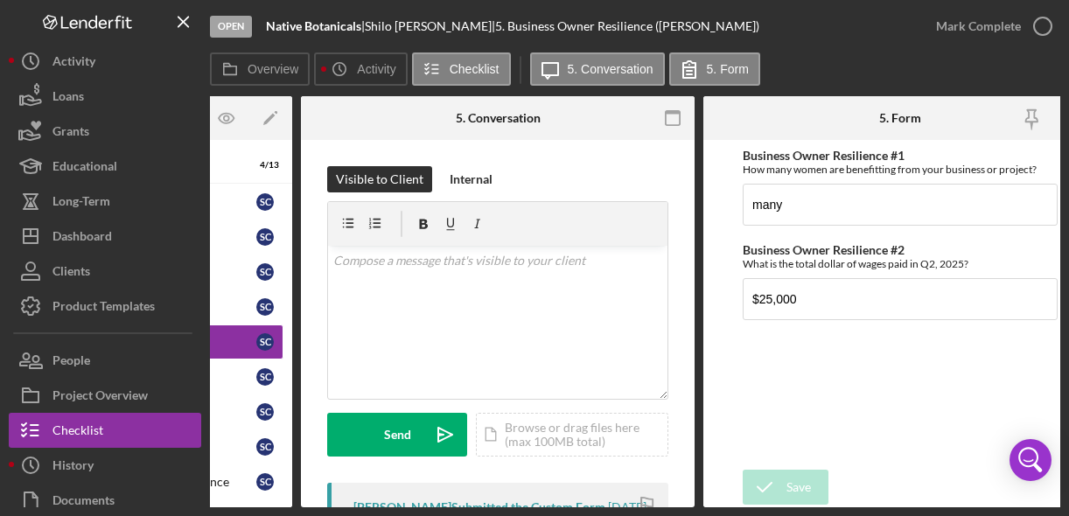
scroll to position [0, 227]
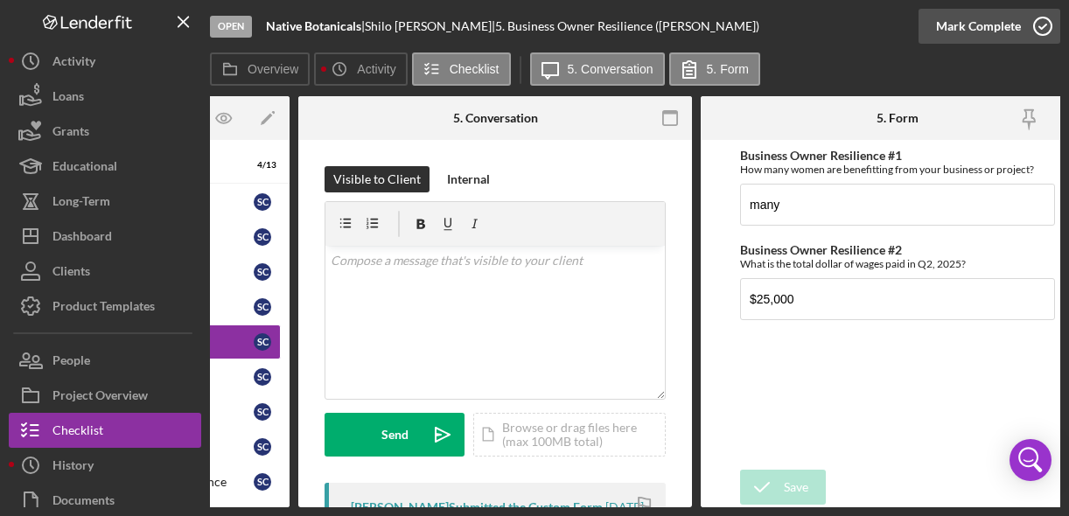
click at [1048, 21] on icon "button" at bounding box center [1043, 26] width 44 height 44
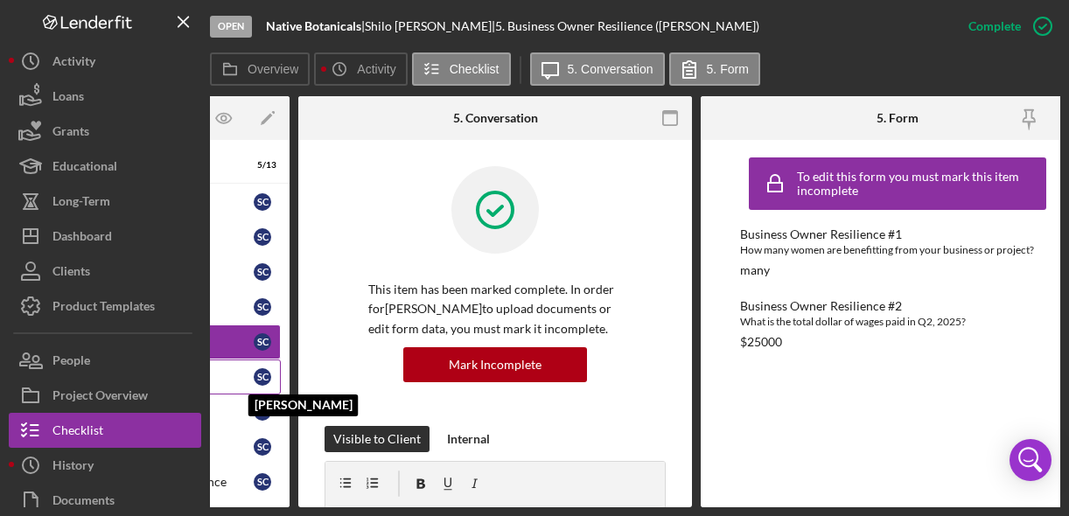
click at [255, 380] on div "S C" at bounding box center [262, 376] width 17 height 17
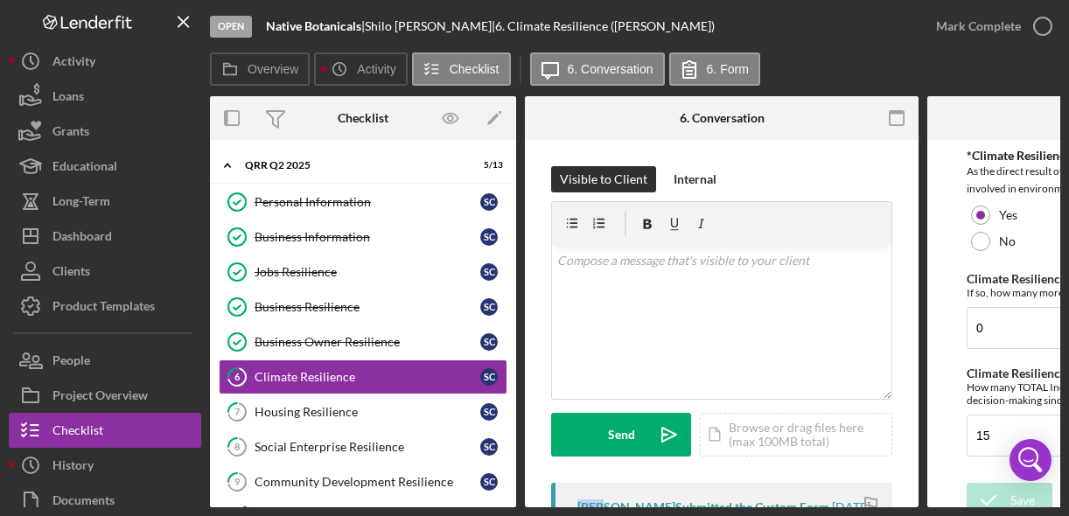
drag, startPoint x: 600, startPoint y: 508, endPoint x: 731, endPoint y: 498, distance: 131.6
click at [731, 498] on div "Open Native Botanicals | [PERSON_NAME] | 6. Climate Resilience ([PERSON_NAME]) …" at bounding box center [534, 258] width 1069 height 516
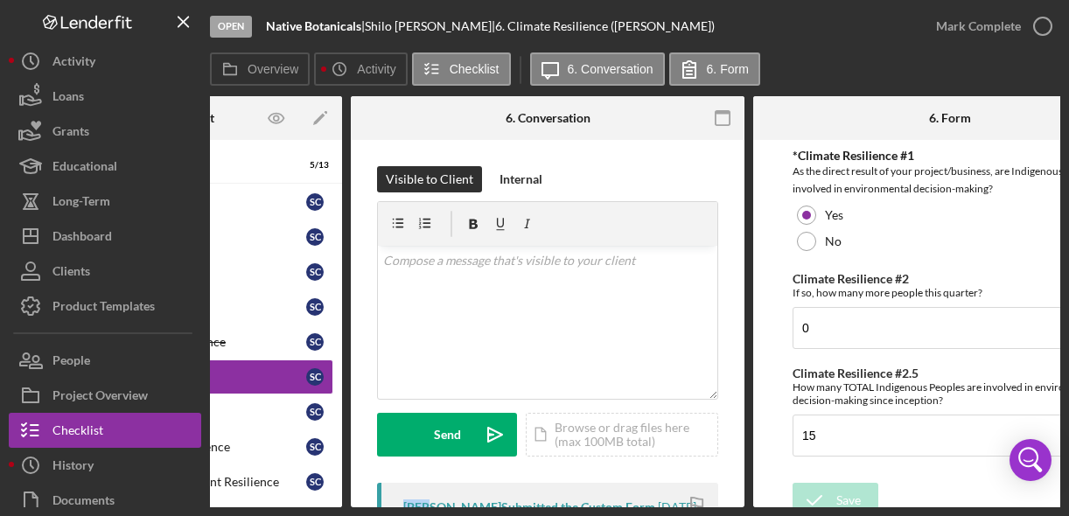
scroll to position [0, 225]
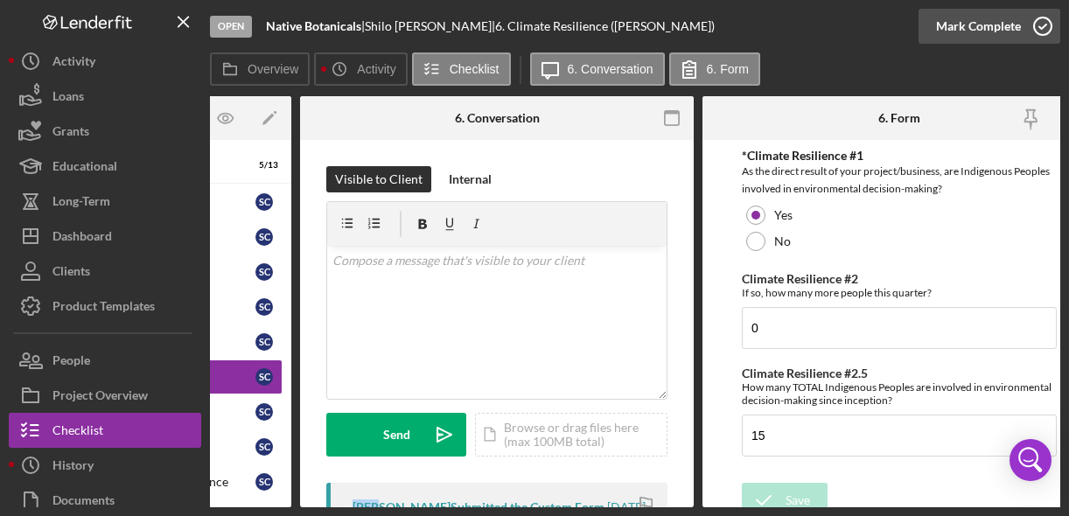
click at [1050, 23] on icon "button" at bounding box center [1043, 26] width 44 height 44
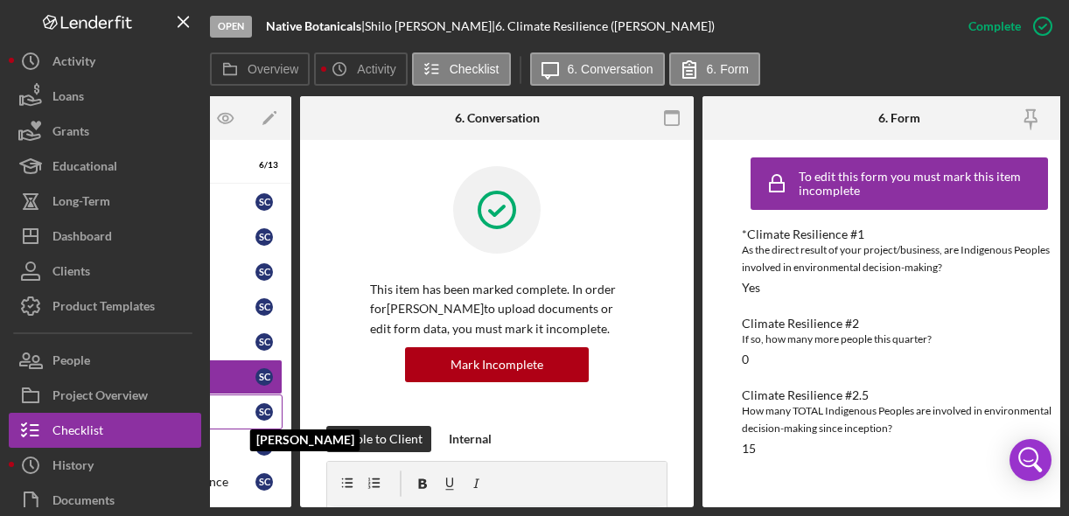
click at [255, 413] on div "S C" at bounding box center [263, 411] width 17 height 17
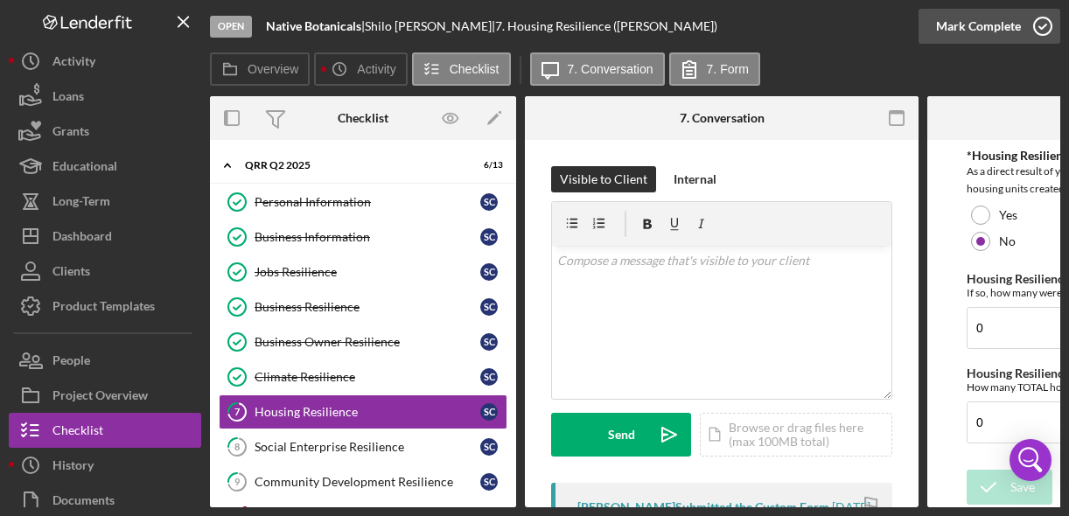
click at [1049, 20] on icon "button" at bounding box center [1043, 26] width 44 height 44
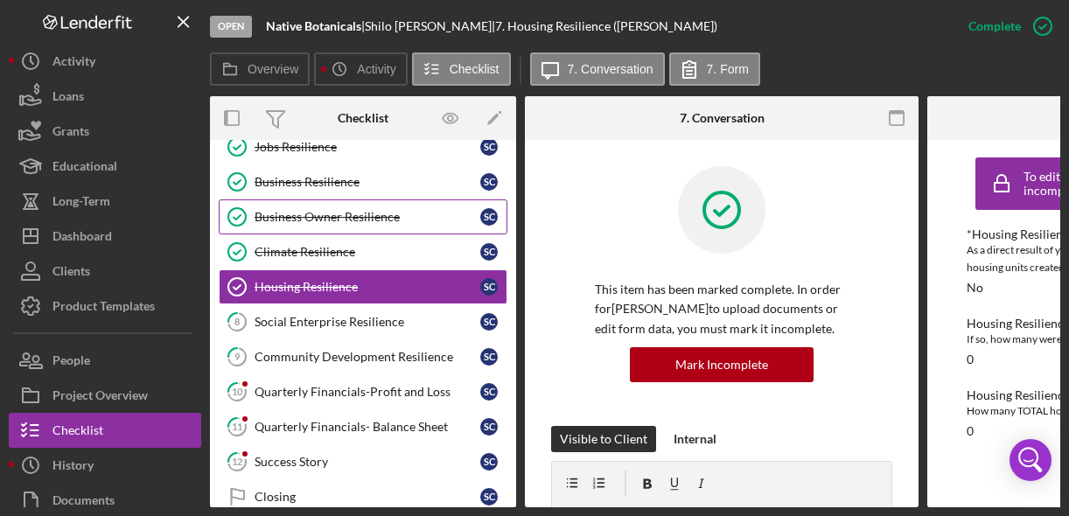
scroll to position [130, 0]
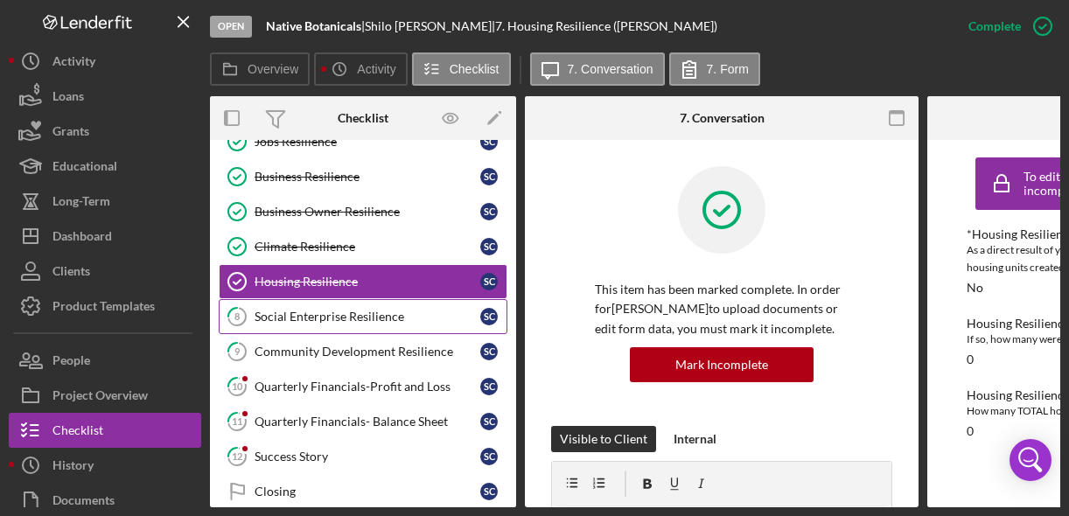
click at [381, 322] on div "Social Enterprise Resilience" at bounding box center [367, 317] width 226 height 14
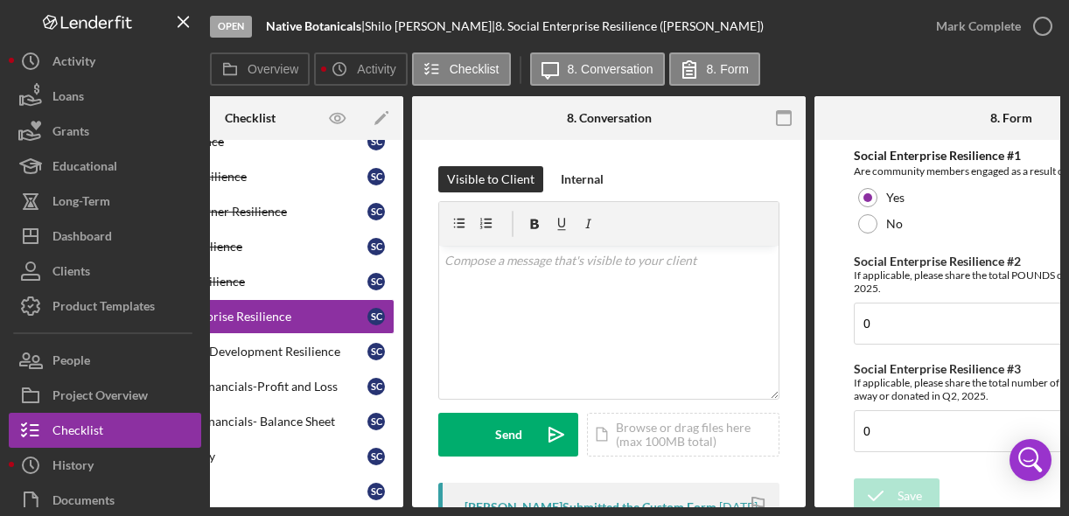
scroll to position [0, 119]
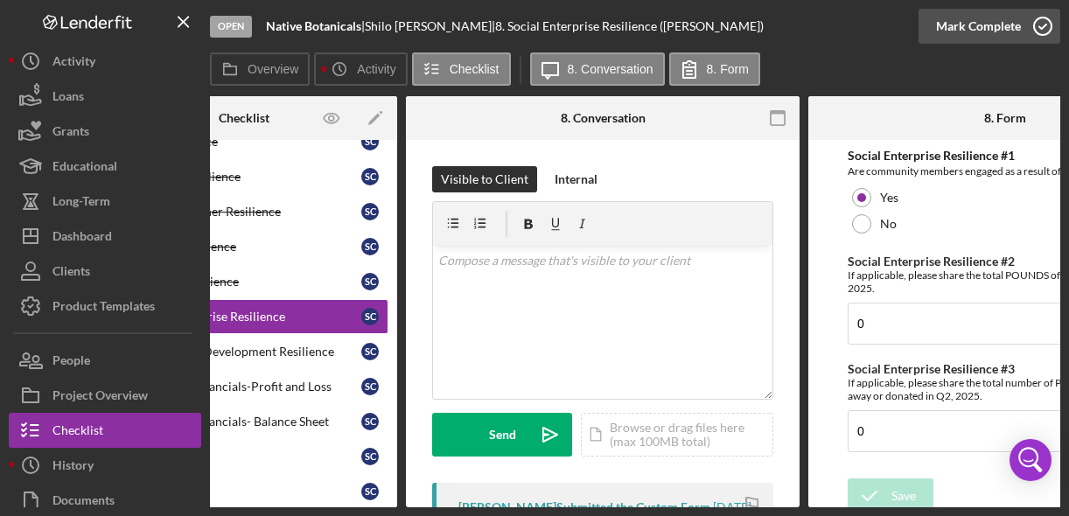
click at [1045, 31] on icon "button" at bounding box center [1043, 26] width 44 height 44
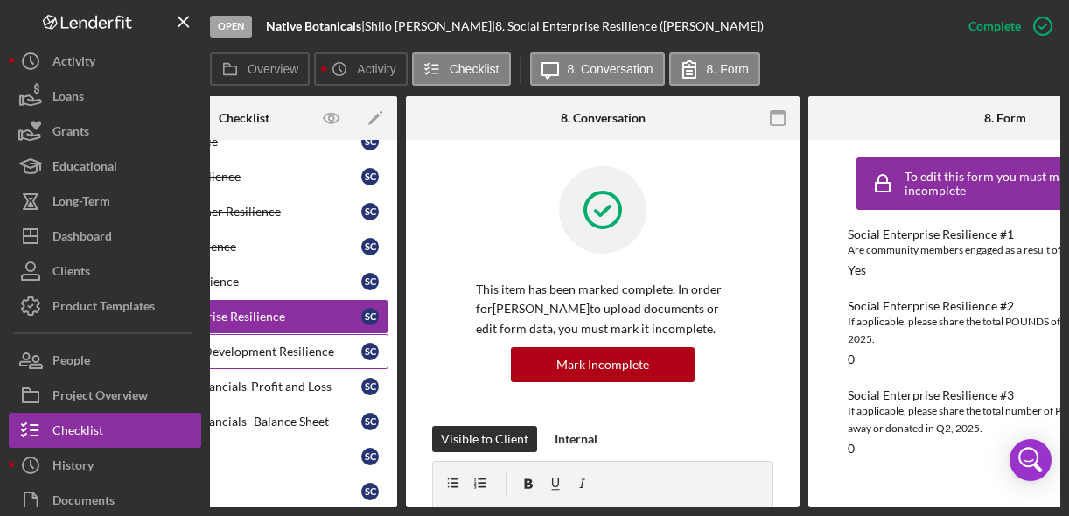
click at [295, 345] on div "Community Development Resilience" at bounding box center [249, 352] width 226 height 14
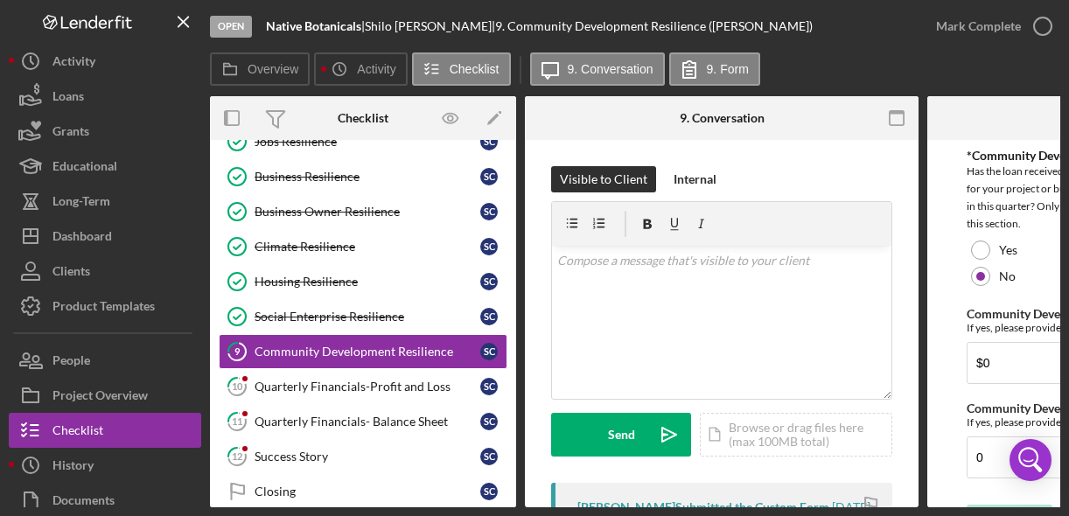
scroll to position [40, 0]
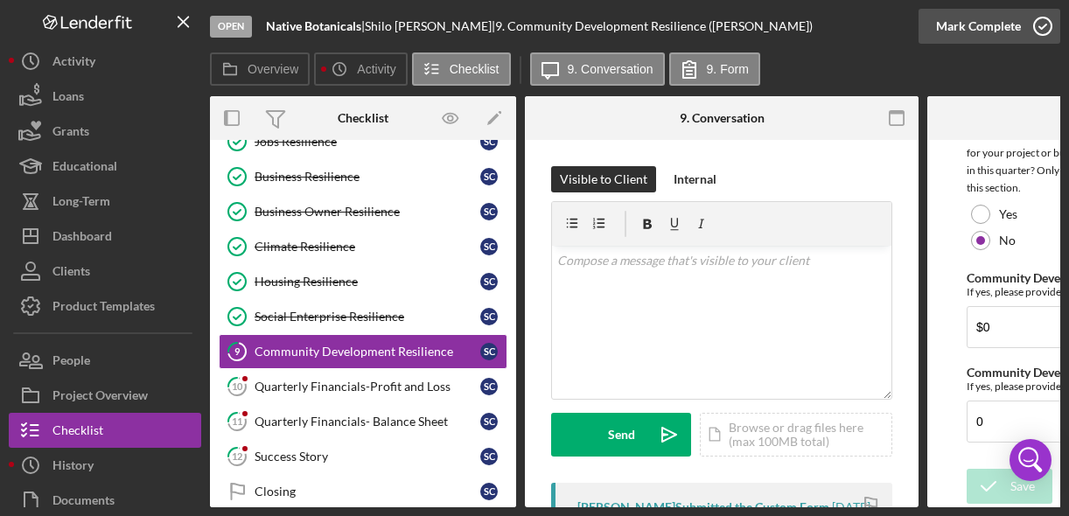
click at [1045, 31] on icon "button" at bounding box center [1043, 26] width 44 height 44
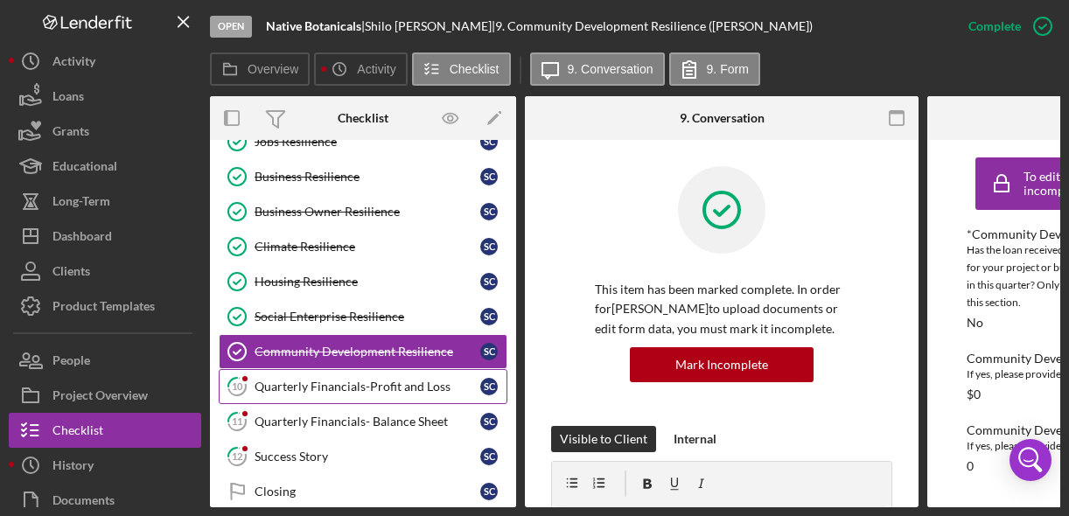
click at [410, 373] on link "10 Quarterly Financials-Profit and Loss S C" at bounding box center [363, 386] width 289 height 35
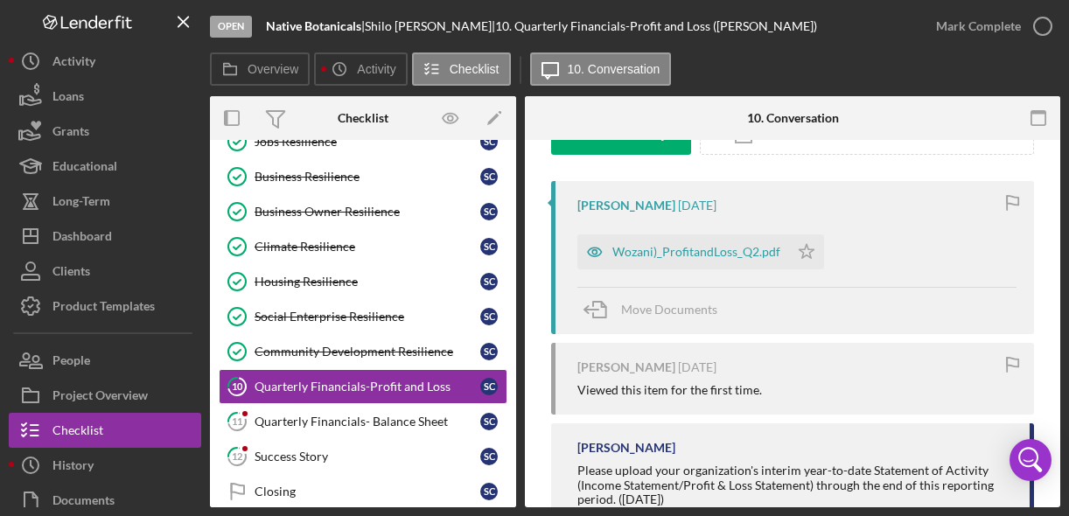
scroll to position [306, 0]
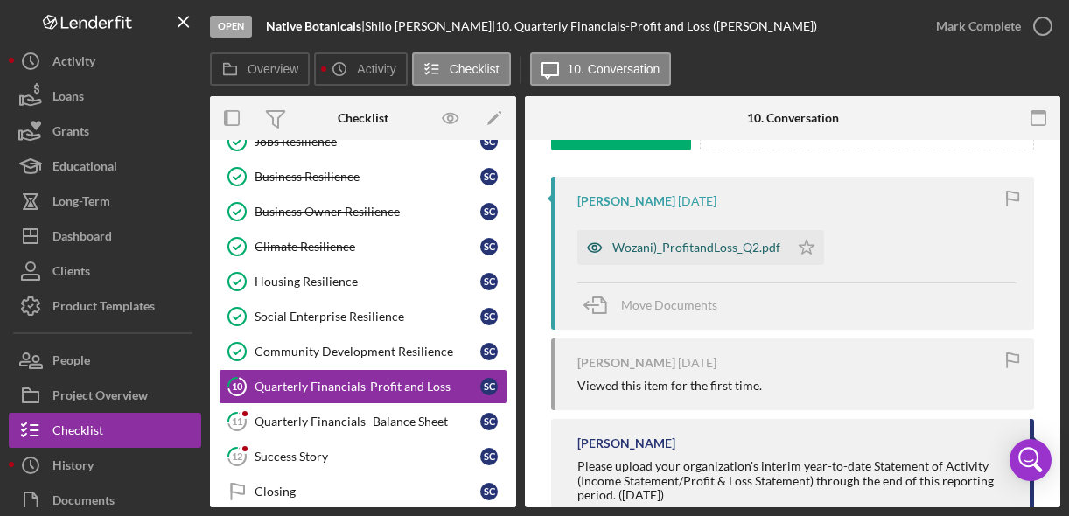
click at [687, 248] on div "Wozani)_ProfitandLoss_Q2.pdf" at bounding box center [696, 248] width 168 height 14
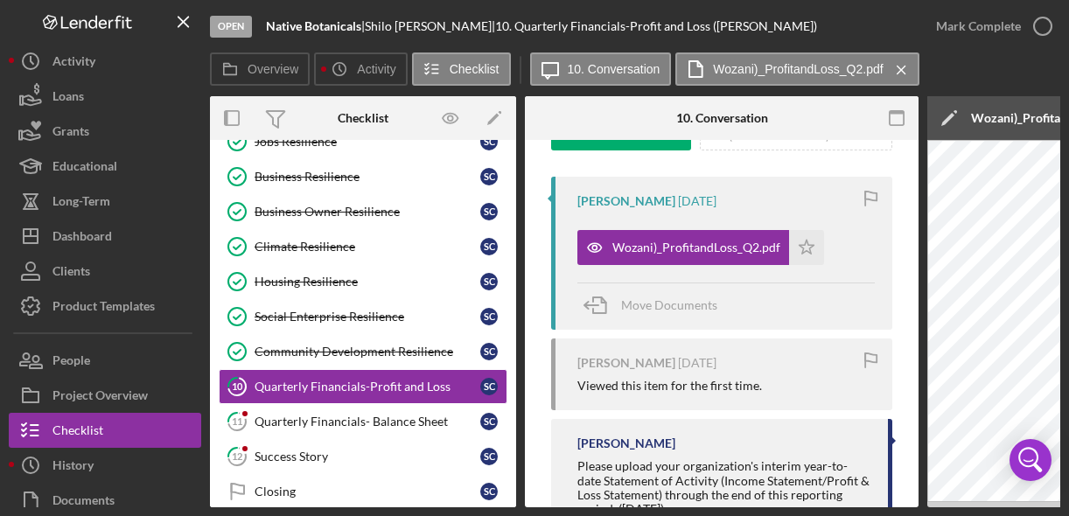
scroll to position [335, 0]
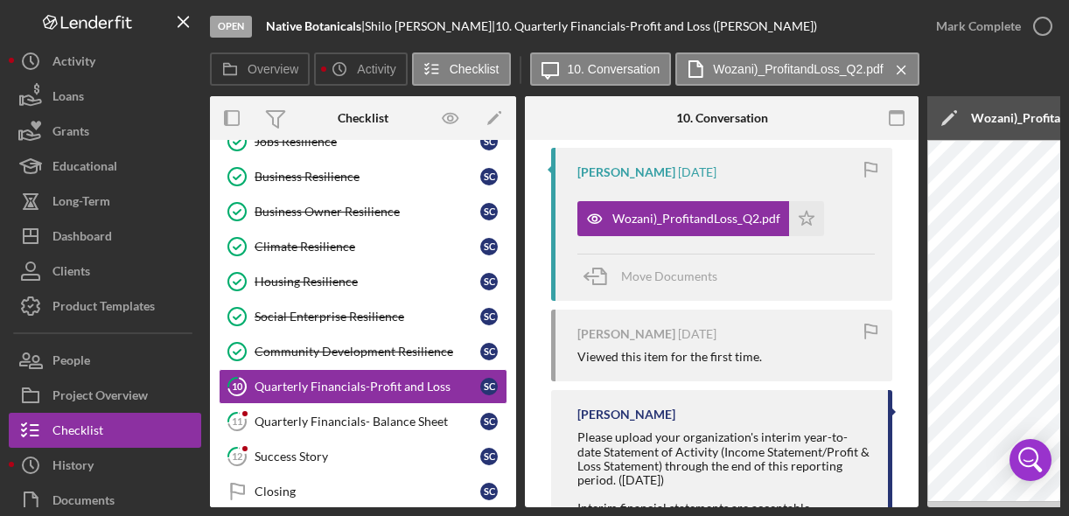
drag, startPoint x: 723, startPoint y: 507, endPoint x: 924, endPoint y: 493, distance: 200.8
click at [19, 303] on div "Open Native Botanicals | [PERSON_NAME] | 10. Quarterly Financials-Profit and Lo…" at bounding box center [534, 258] width 1069 height 516
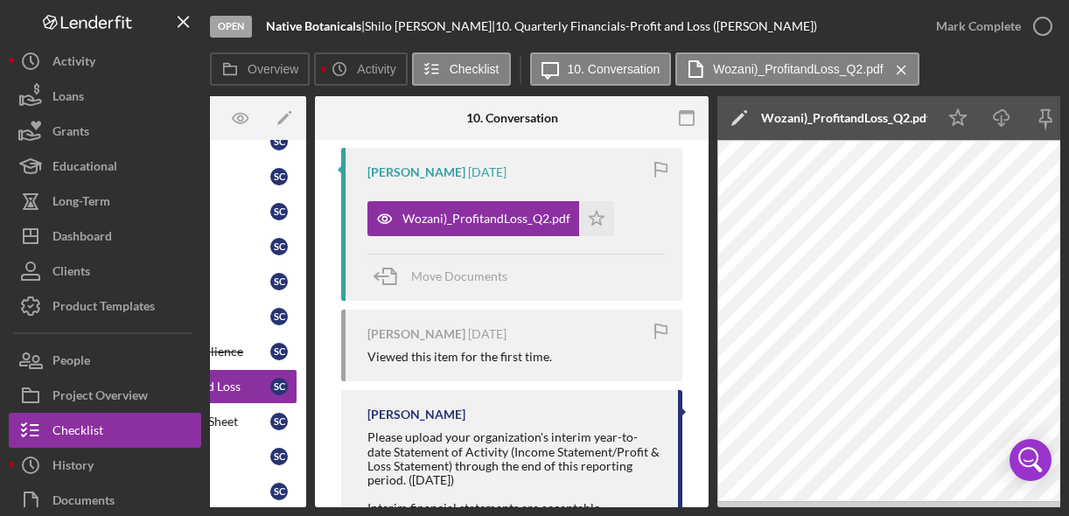
scroll to position [0, 250]
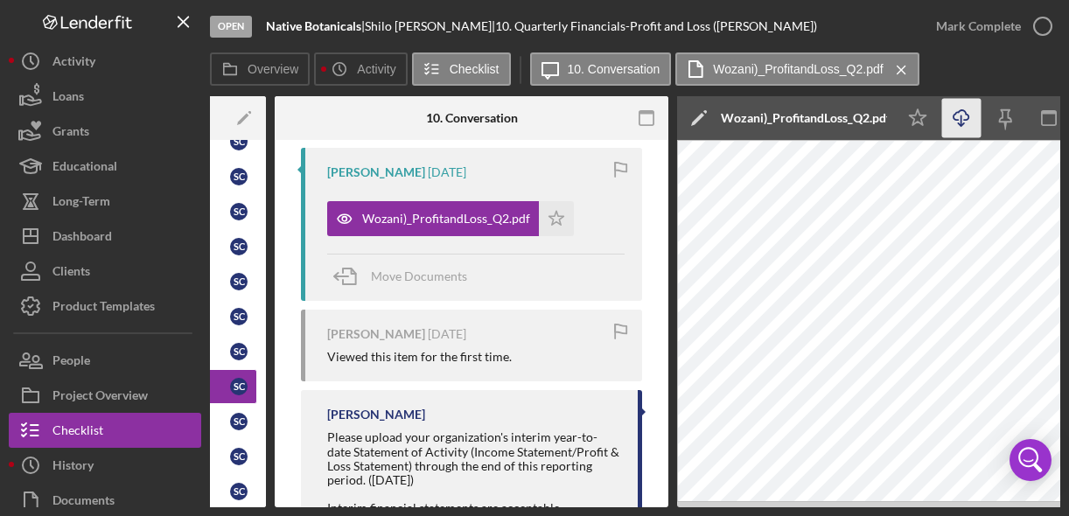
click at [966, 120] on icon "button" at bounding box center [960, 115] width 15 height 10
click at [1055, 26] on icon "button" at bounding box center [1043, 26] width 44 height 44
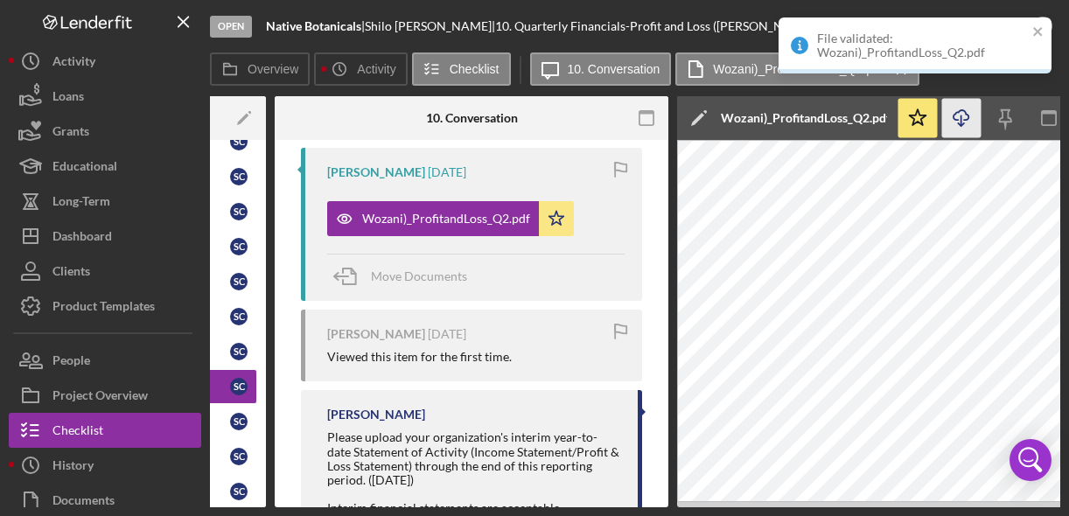
scroll to position [595, 0]
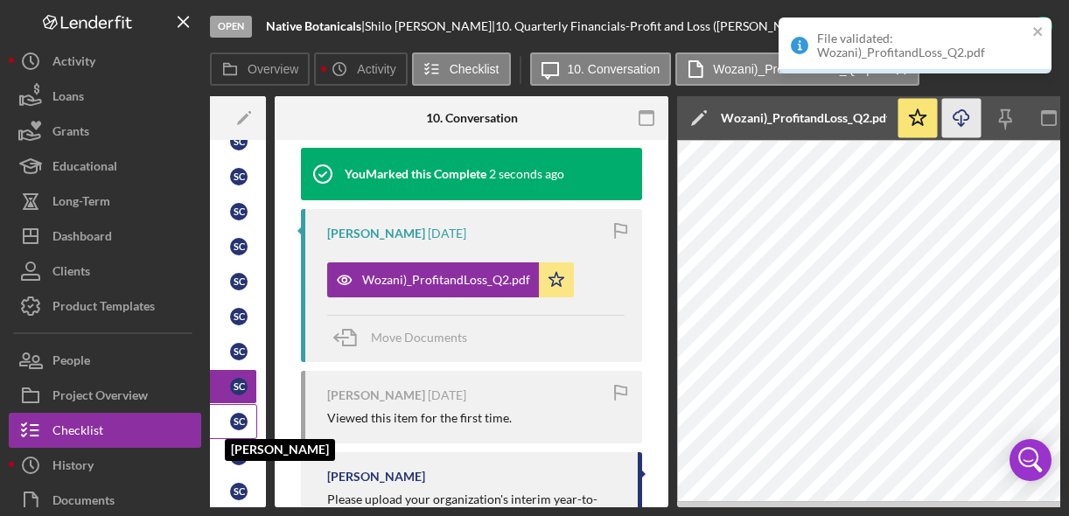
click at [232, 426] on div "S C" at bounding box center [238, 421] width 17 height 17
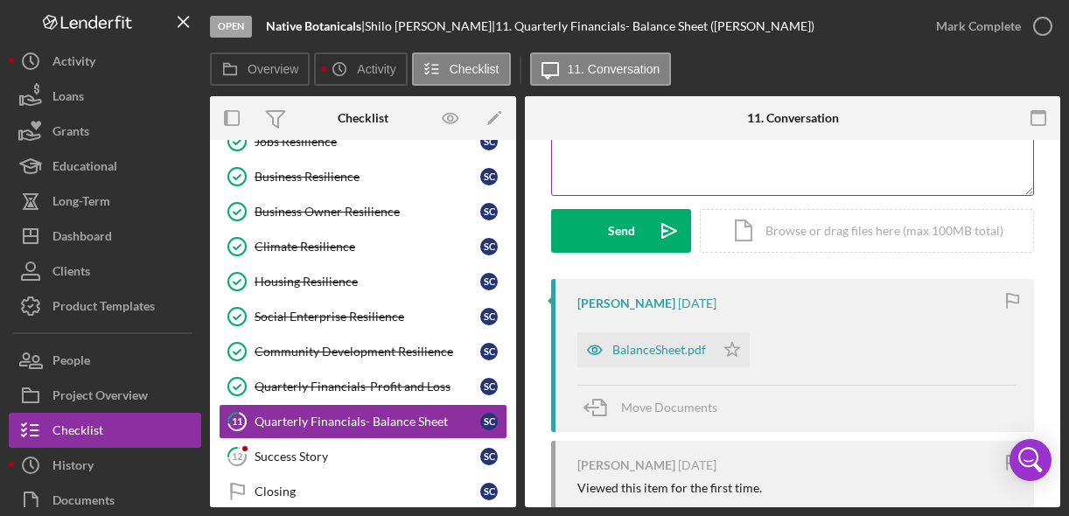
scroll to position [202, 0]
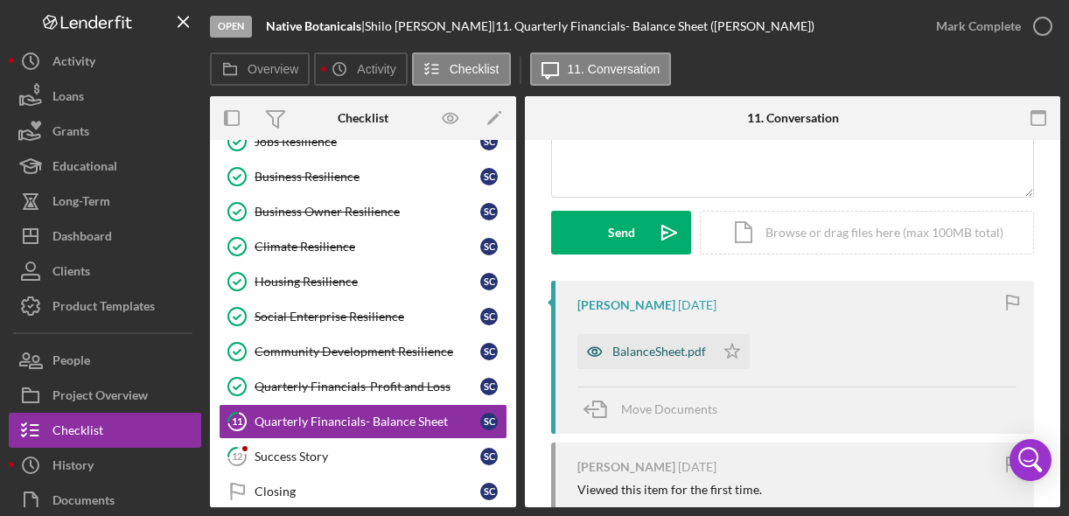
click at [683, 360] on div "BalanceSheet.pdf" at bounding box center [645, 351] width 137 height 35
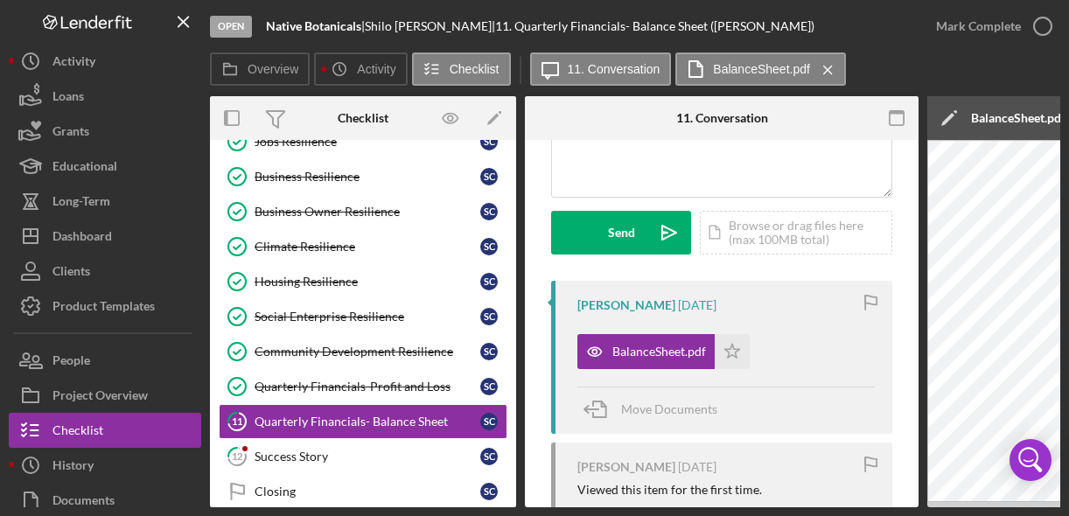
click at [1014, 113] on div "BalanceSheet.pdf" at bounding box center [1018, 118] width 94 height 14
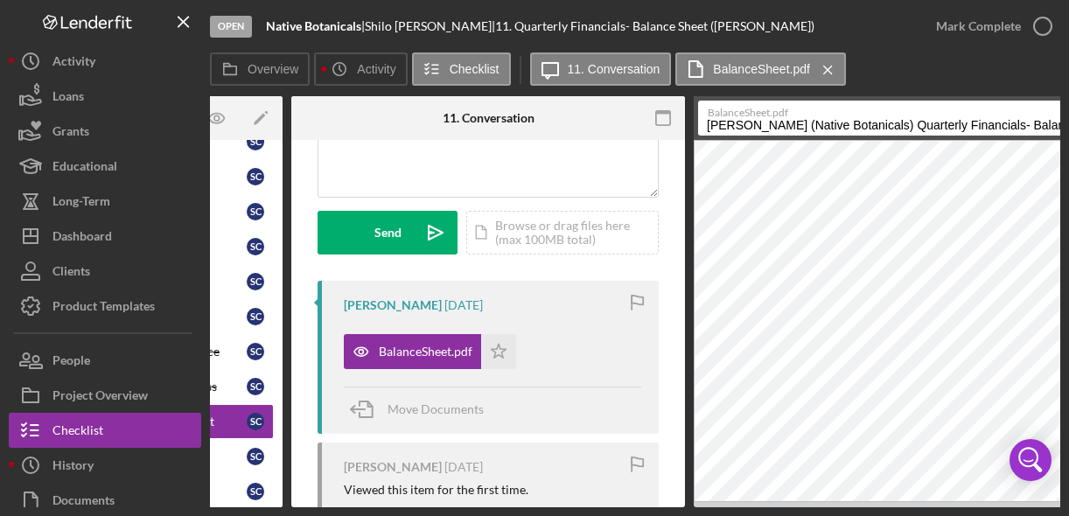
scroll to position [0, 236]
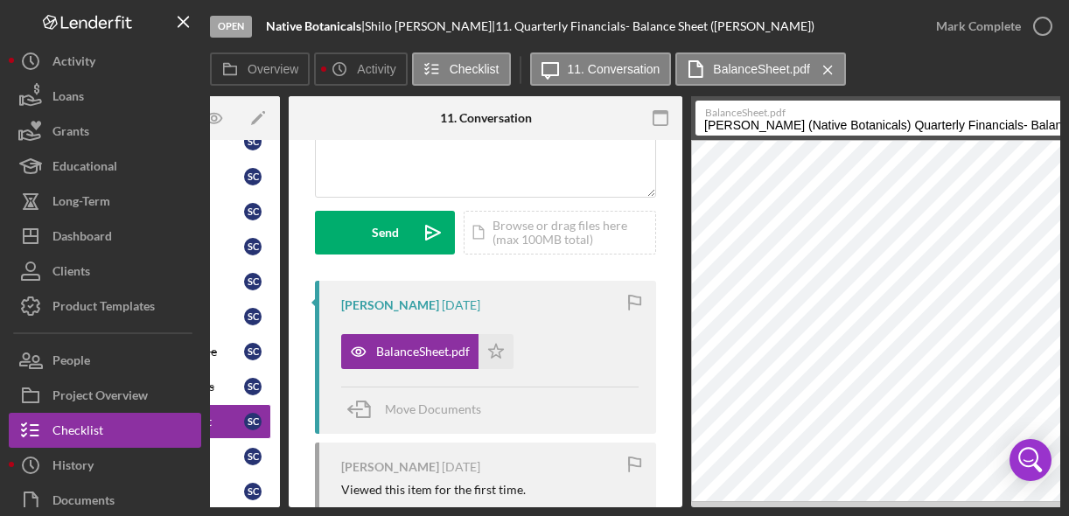
drag, startPoint x: 691, startPoint y: 508, endPoint x: 784, endPoint y: 508, distance: 92.7
click at [784, 508] on div "Open Native Botanicals | [PERSON_NAME] | 11. Quarterly Financials- Balance Shee…" at bounding box center [534, 258] width 1069 height 516
drag, startPoint x: 790, startPoint y: 509, endPoint x: 900, endPoint y: 505, distance: 110.3
click at [900, 505] on div "Open Native Botanicals | [PERSON_NAME] | 11. Quarterly Financials- Balance Shee…" at bounding box center [534, 258] width 1069 height 516
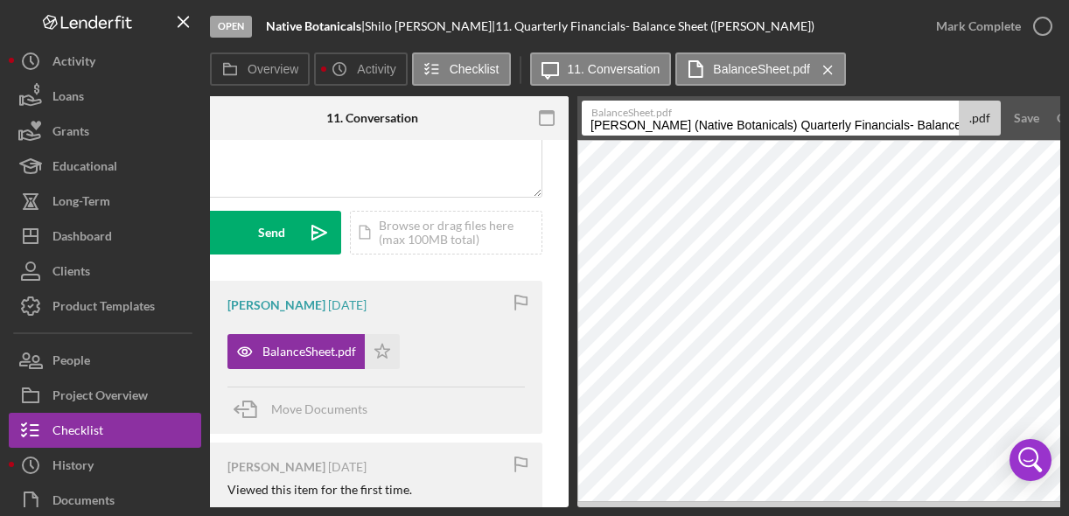
click at [905, 72] on div "Overview Icon/History Activity Checklist Icon/Message 11. Conversation BalanceS…" at bounding box center [635, 69] width 850 height 35
drag, startPoint x: 707, startPoint y: 507, endPoint x: 792, endPoint y: 504, distance: 85.8
click at [792, 504] on div "Open Native Botanicals | [PERSON_NAME] | 11. Quarterly Financials- Balance Shee…" at bounding box center [534, 258] width 1069 height 516
click at [1052, 116] on button "Cancel" at bounding box center [1075, 118] width 54 height 35
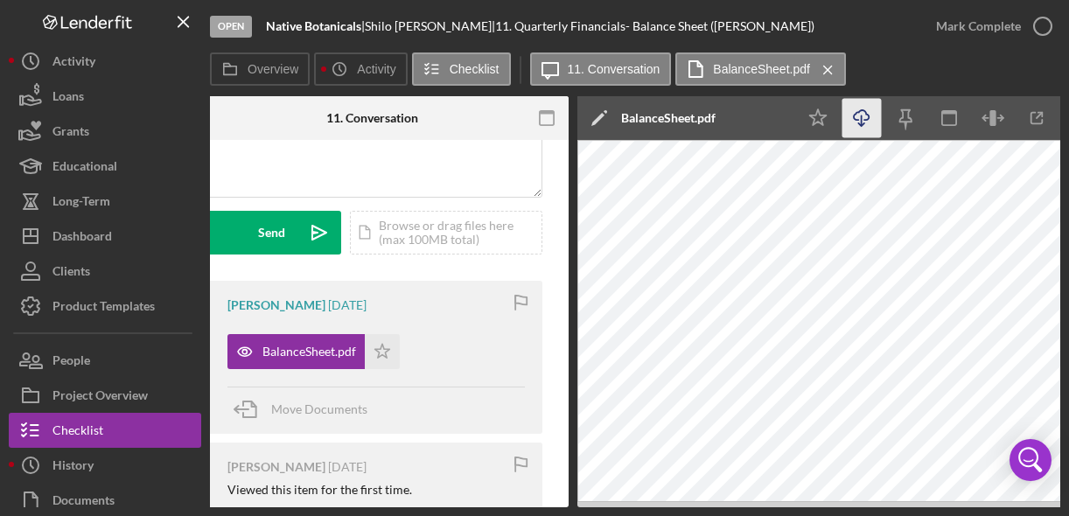
click at [867, 117] on icon "Icon/Download" at bounding box center [861, 118] width 39 height 39
click at [1055, 37] on icon "button" at bounding box center [1043, 26] width 44 height 44
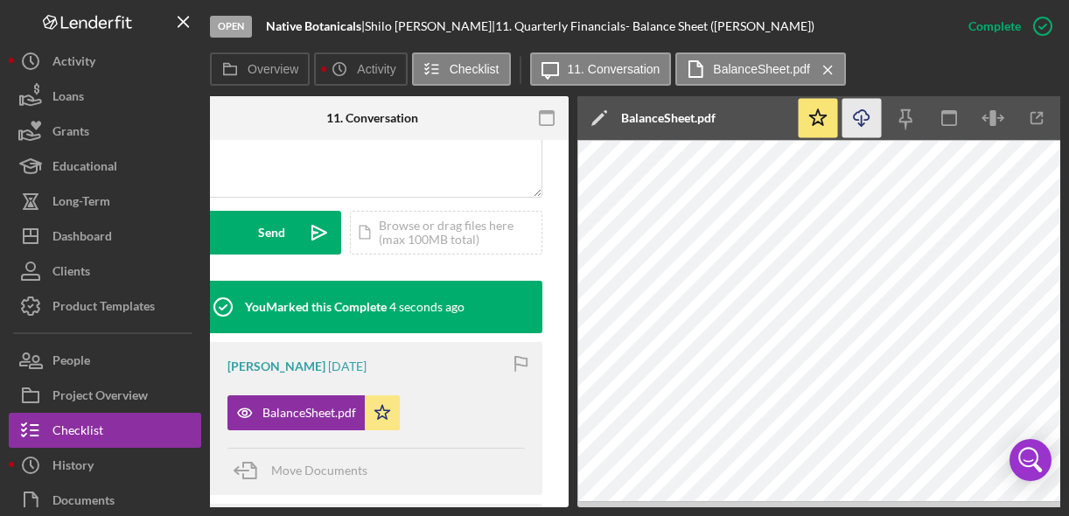
scroll to position [0, 0]
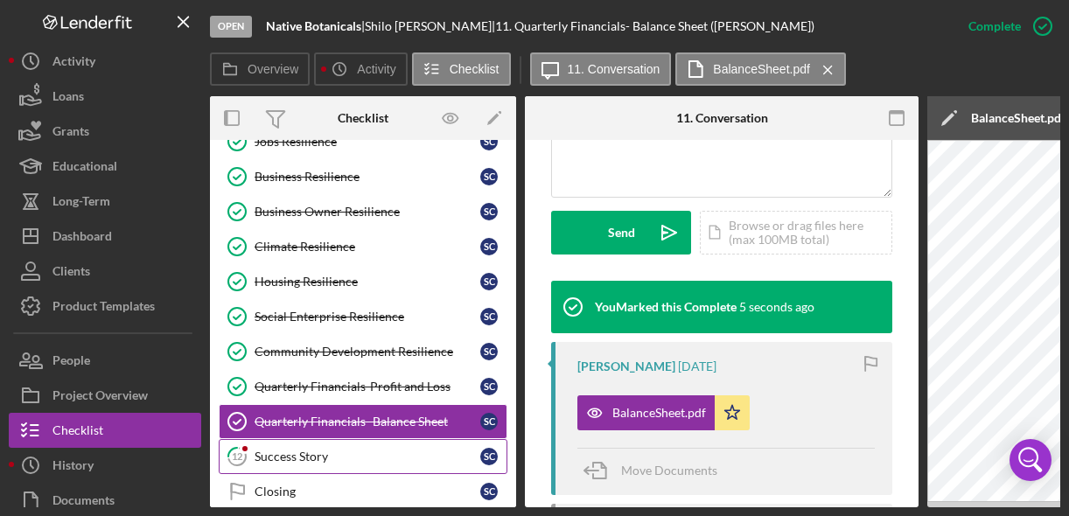
click at [364, 465] on link "12 Success Story S C" at bounding box center [363, 456] width 289 height 35
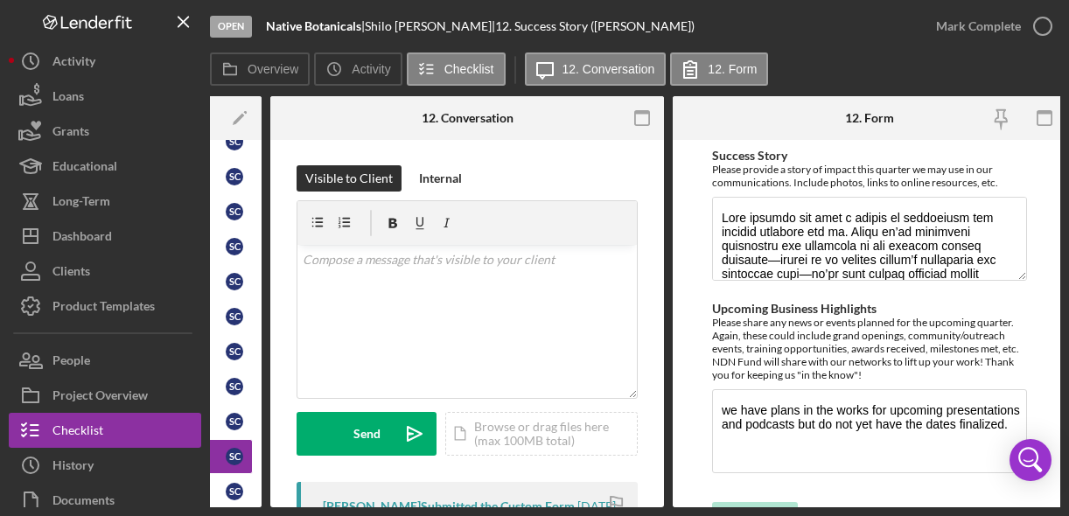
scroll to position [0, 261]
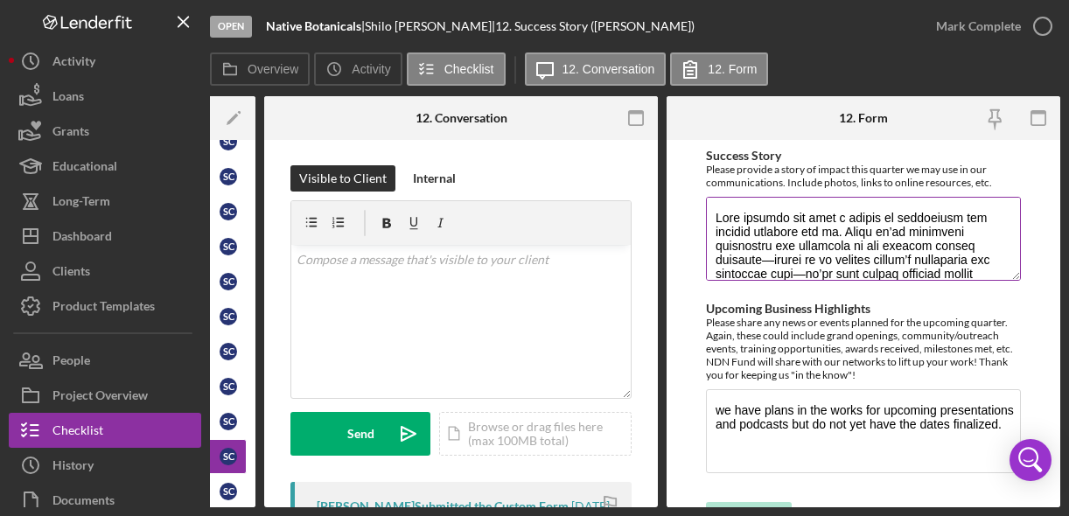
click at [917, 246] on textarea "Success Story" at bounding box center [863, 239] width 315 height 84
click at [1012, 277] on textarea "Success Story" at bounding box center [863, 239] width 315 height 84
drag, startPoint x: 891, startPoint y: 220, endPoint x: 858, endPoint y: 21, distance: 202.2
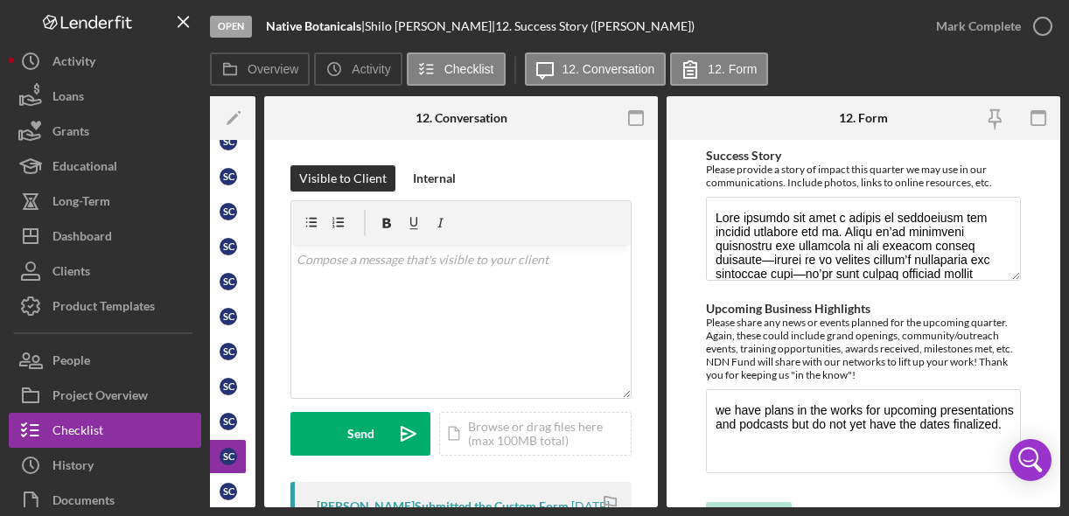
click at [0, 0] on div "Open Native Botanicals | [PERSON_NAME] | 12. Success Story ([PERSON_NAME]) [PER…" at bounding box center [534, 258] width 1069 height 516
click at [832, 422] on textarea "we have plans in the works for upcoming presentations and podcasts but do not y…" at bounding box center [863, 431] width 315 height 84
drag, startPoint x: 832, startPoint y: 413, endPoint x: 774, endPoint y: 22, distance: 395.2
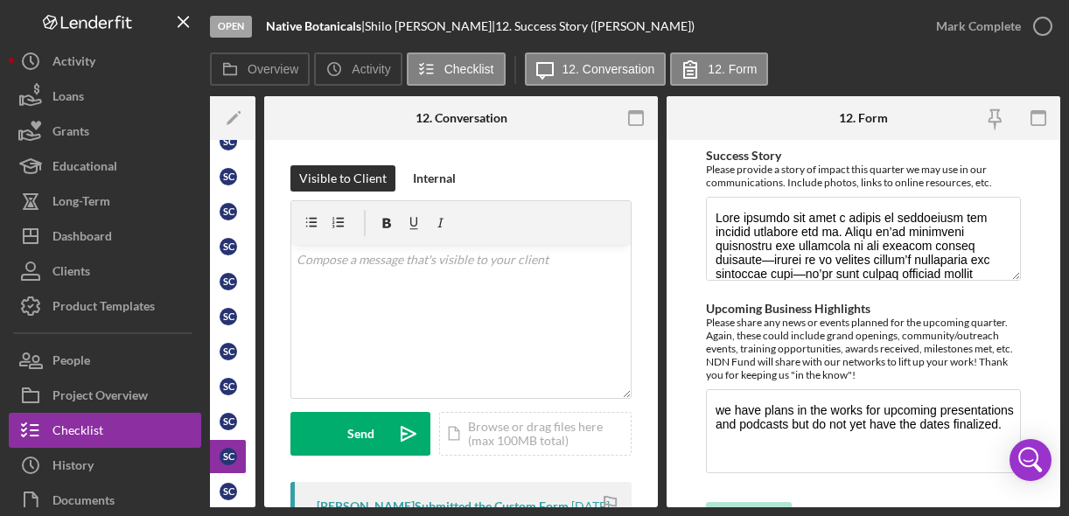
click at [0, 0] on div "Open Native Botanicals | [PERSON_NAME] | 12. Success Story ([PERSON_NAME]) [PER…" at bounding box center [534, 258] width 1069 height 516
click at [1037, 26] on icon "button" at bounding box center [1043, 26] width 44 height 44
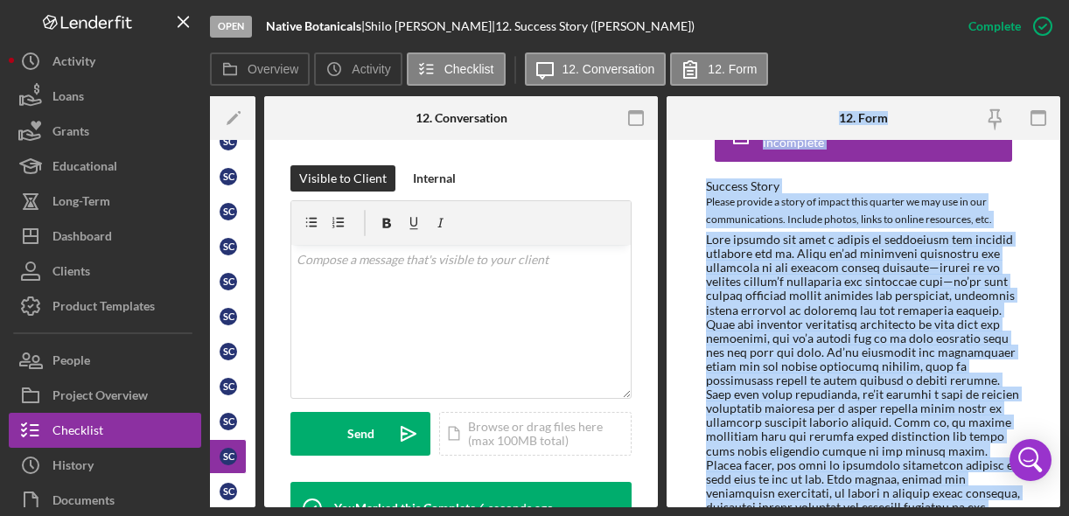
scroll to position [0, 0]
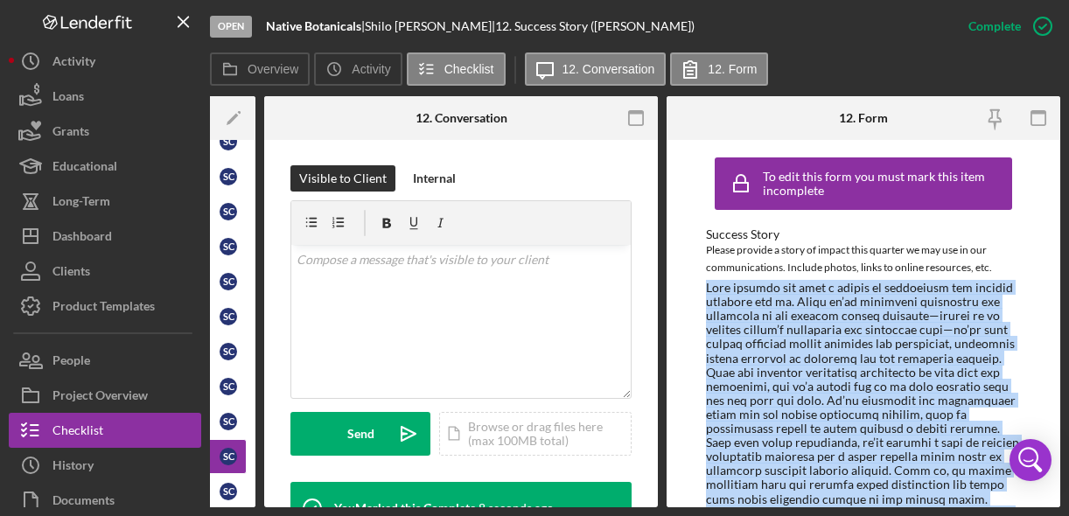
drag, startPoint x: 801, startPoint y: 315, endPoint x: 706, endPoint y: 289, distance: 98.9
copy div "Lore ipsumdo sit amet c adipis el seddoeiusm tem incidid utlabore etd ma. Aliqu…"
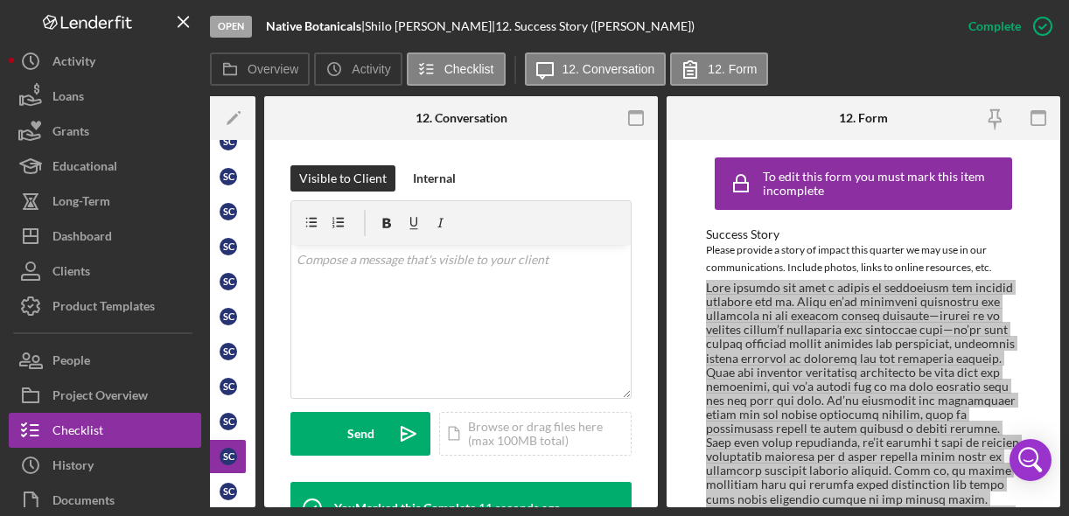
drag, startPoint x: 784, startPoint y: 317, endPoint x: 789, endPoint y: 24, distance: 293.0
click at [0, 0] on div "Open Native Botanicals | [PERSON_NAME] | 12. Success Story ([PERSON_NAME]) Comp…" at bounding box center [534, 258] width 1069 height 516
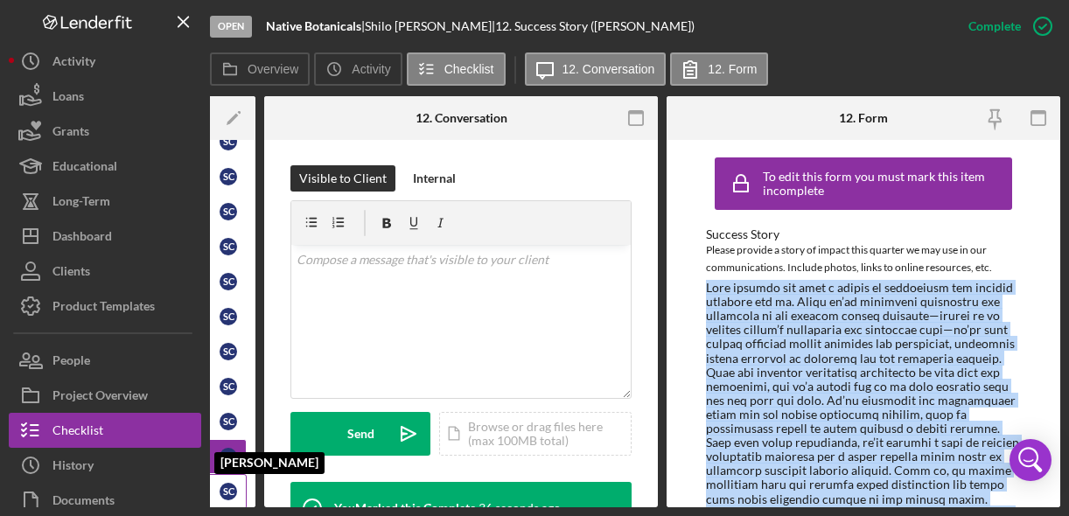
click at [220, 488] on div "S C" at bounding box center [228, 491] width 17 height 17
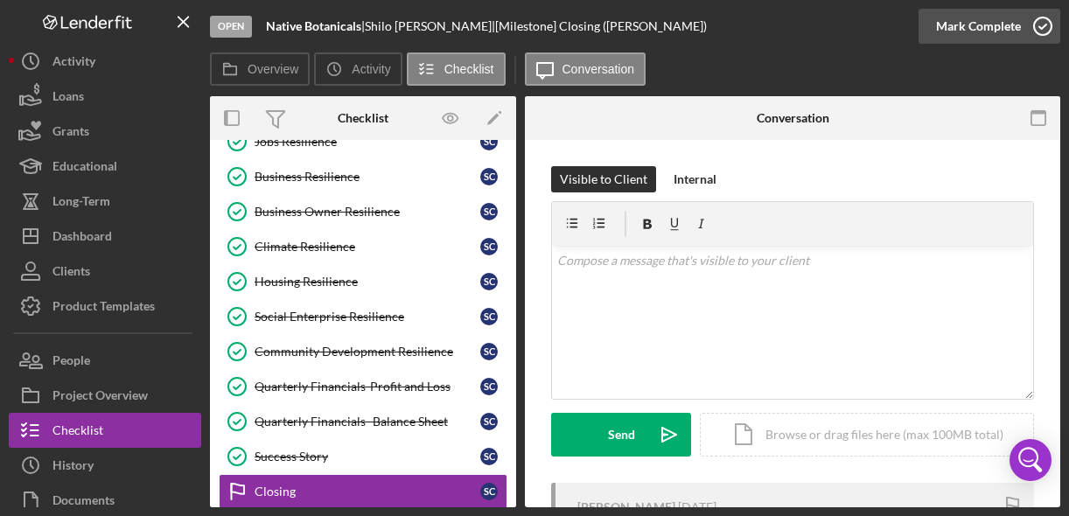
click at [1042, 21] on icon "button" at bounding box center [1043, 26] width 44 height 44
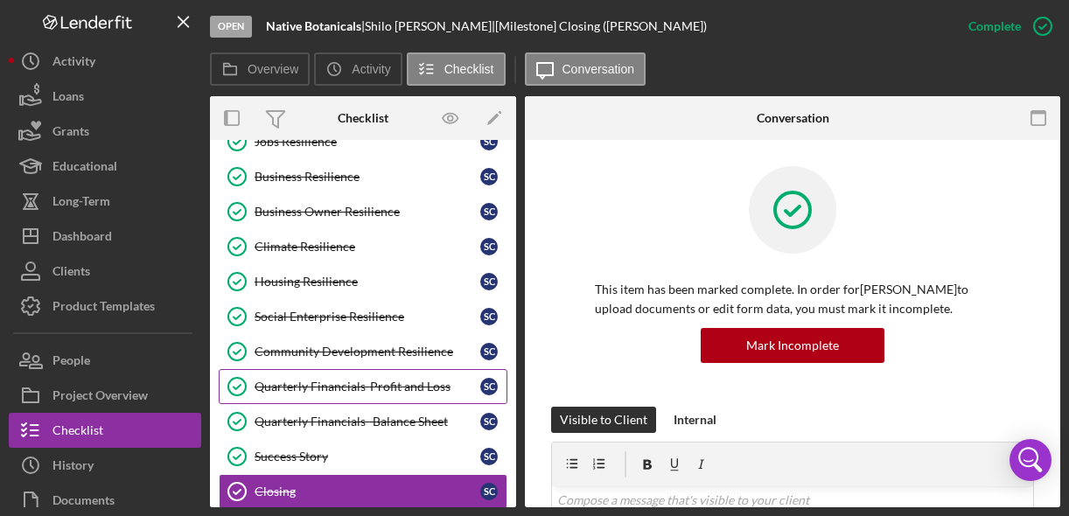
scroll to position [150, 0]
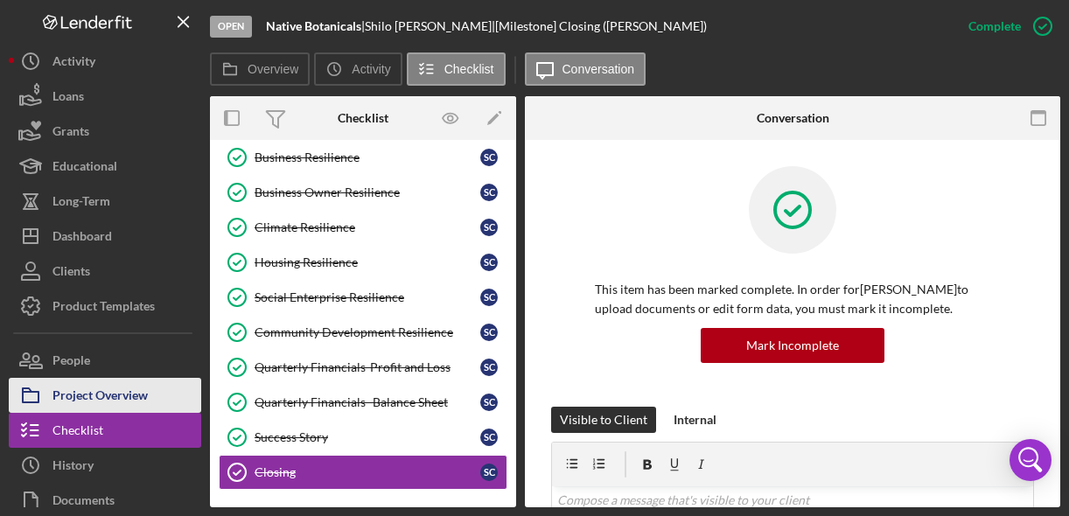
click at [102, 388] on div "Project Overview" at bounding box center [99, 397] width 95 height 39
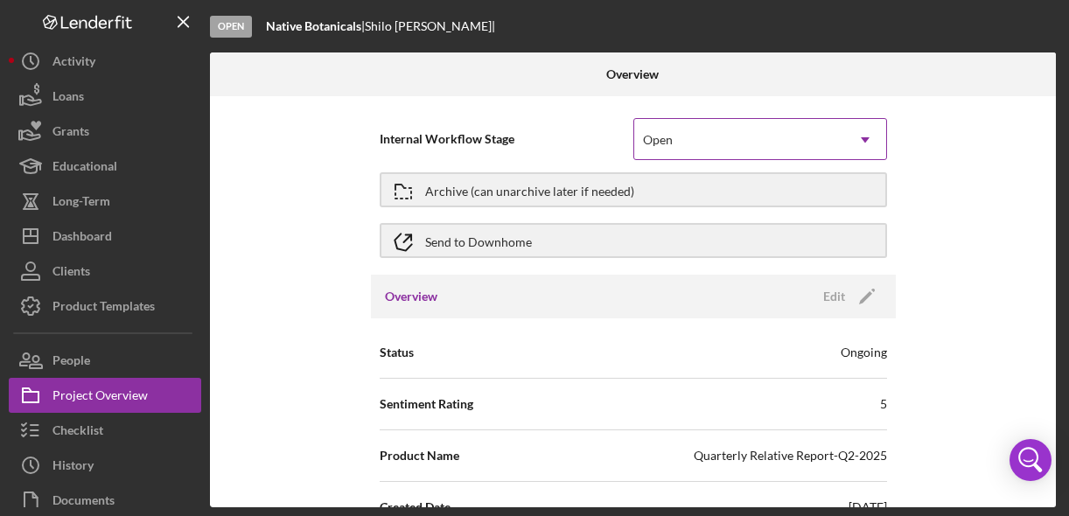
click at [749, 137] on div "Open" at bounding box center [739, 140] width 210 height 40
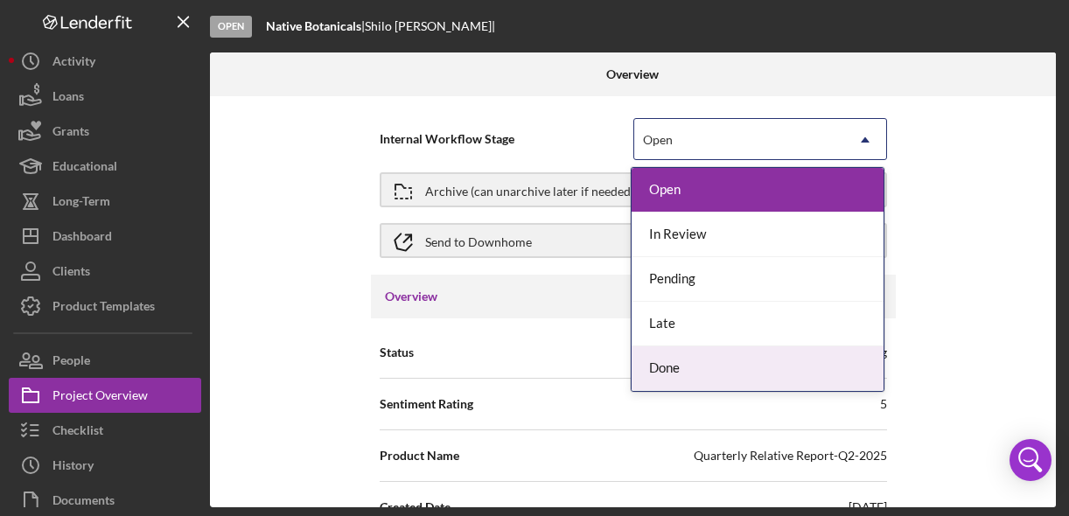
click at [666, 370] on div "Done" at bounding box center [757, 368] width 252 height 45
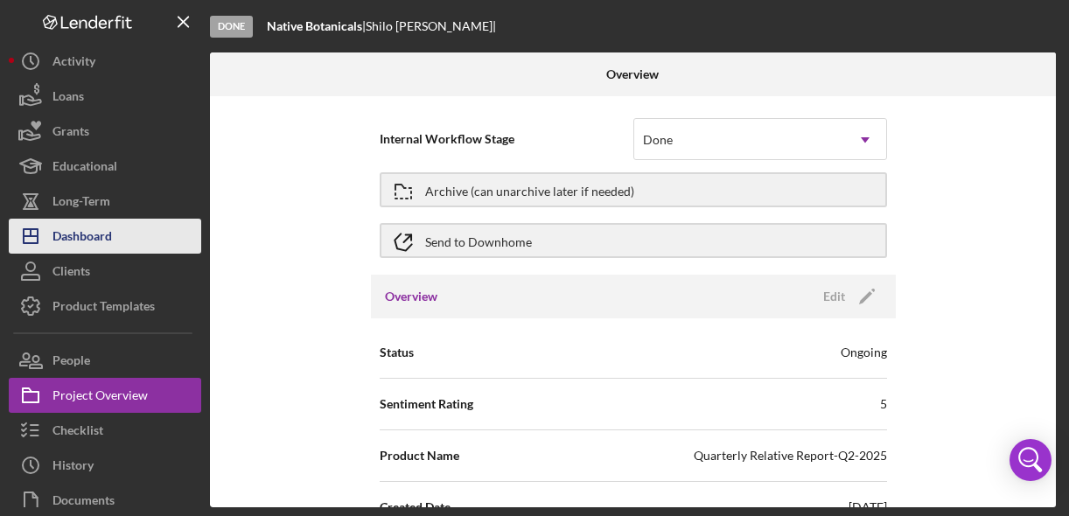
click at [136, 236] on button "Icon/Dashboard Dashboard" at bounding box center [105, 236] width 192 height 35
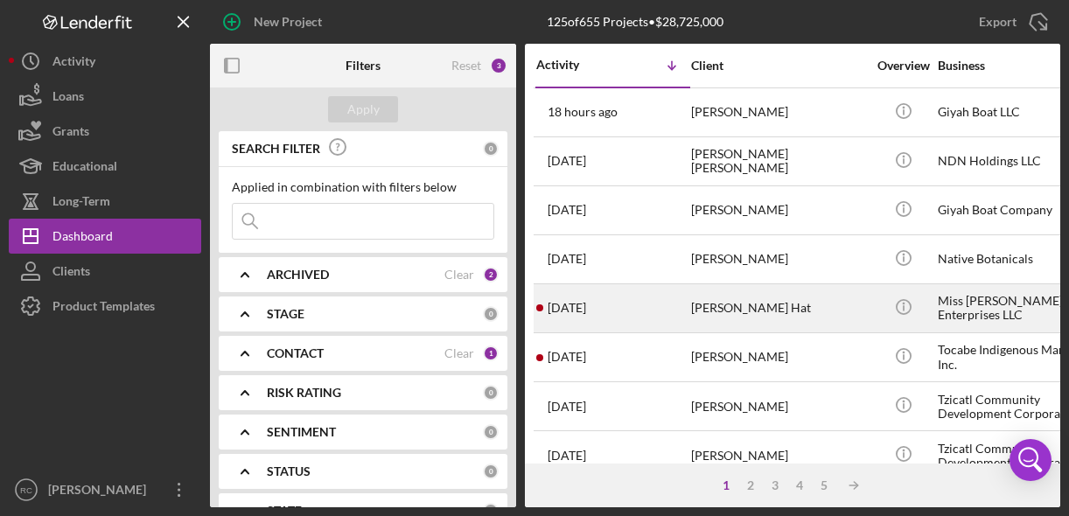
click at [986, 291] on div "Miss [PERSON_NAME]'s Enterprises LLC" at bounding box center [1025, 308] width 175 height 46
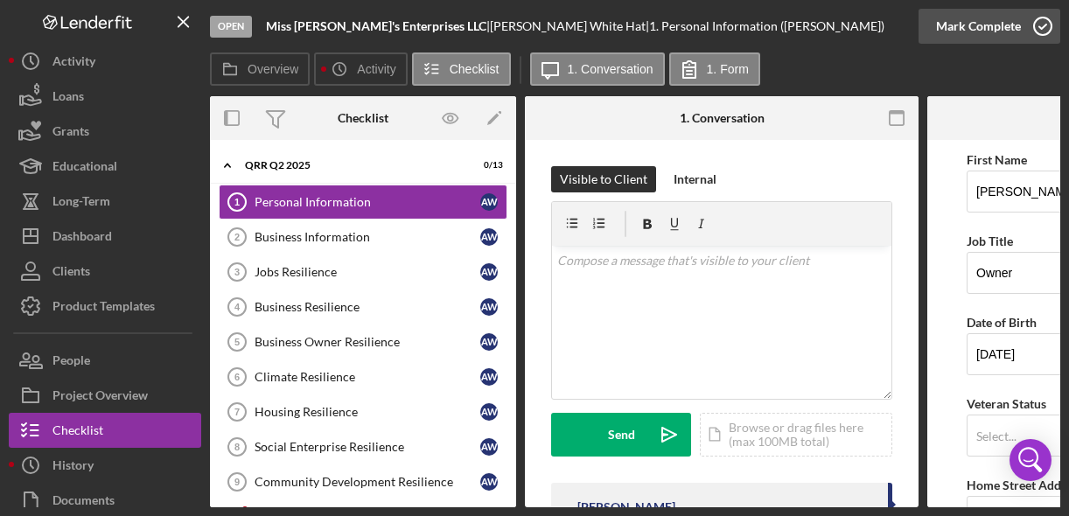
click at [1051, 28] on icon "button" at bounding box center [1043, 26] width 44 height 44
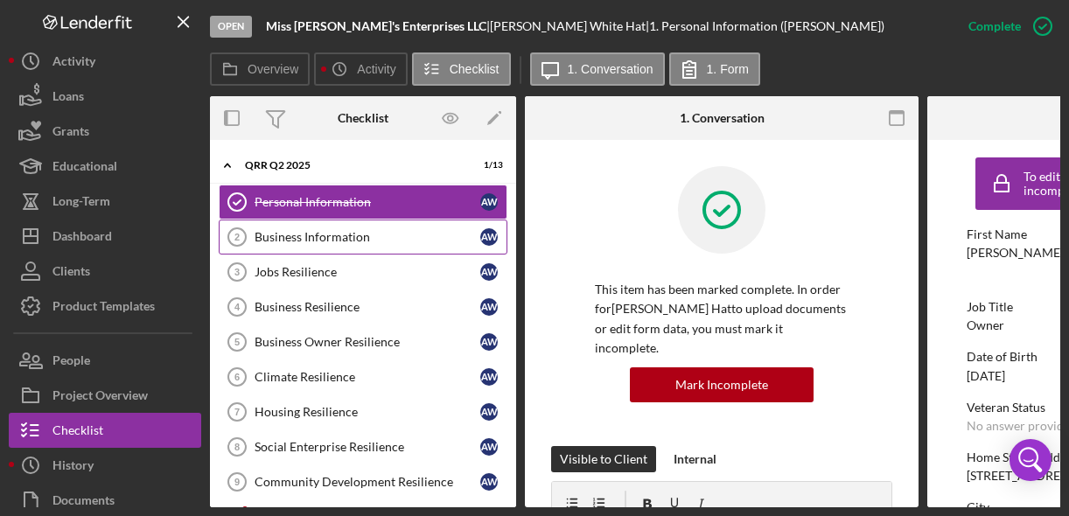
click at [379, 248] on link "Business Information 2 Business Information A W" at bounding box center [363, 237] width 289 height 35
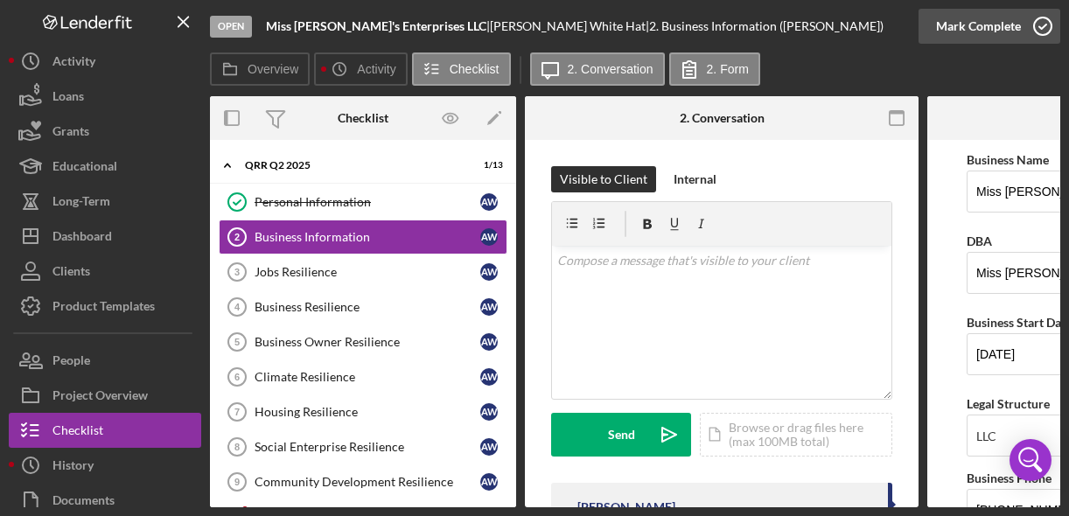
click at [1040, 38] on icon "button" at bounding box center [1043, 26] width 44 height 44
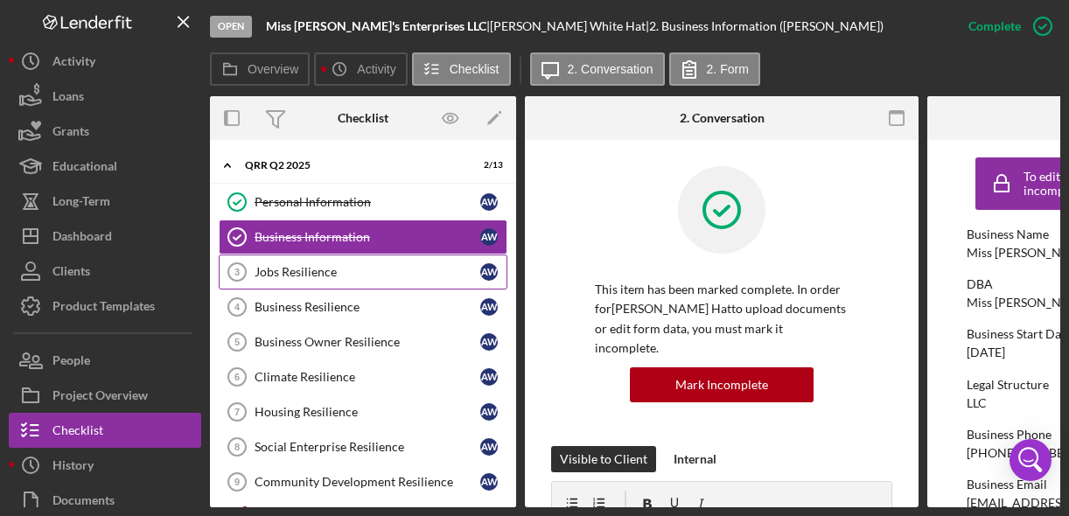
click at [360, 259] on link "Jobs Resilience 3 Jobs Resilience A W" at bounding box center [363, 271] width 289 height 35
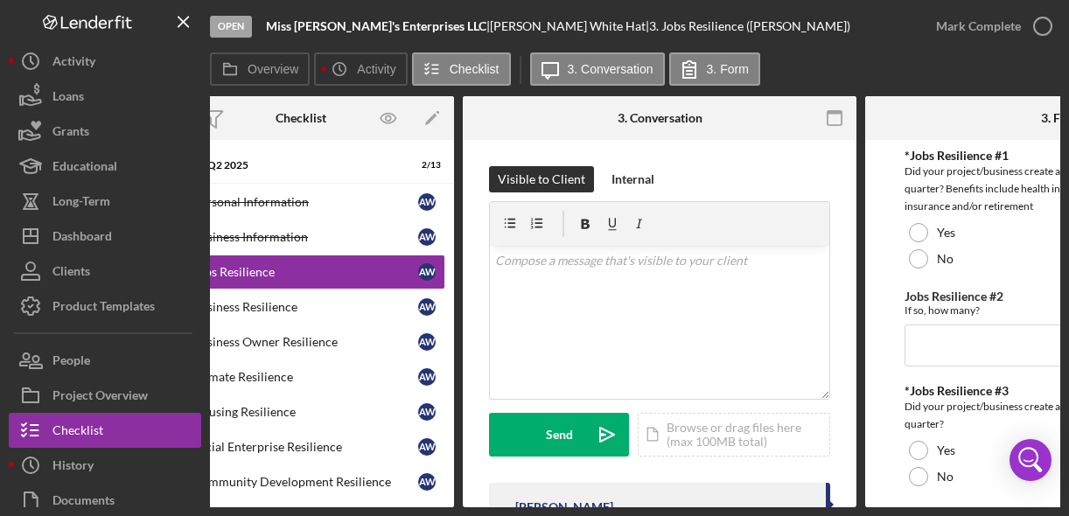
scroll to position [0, 82]
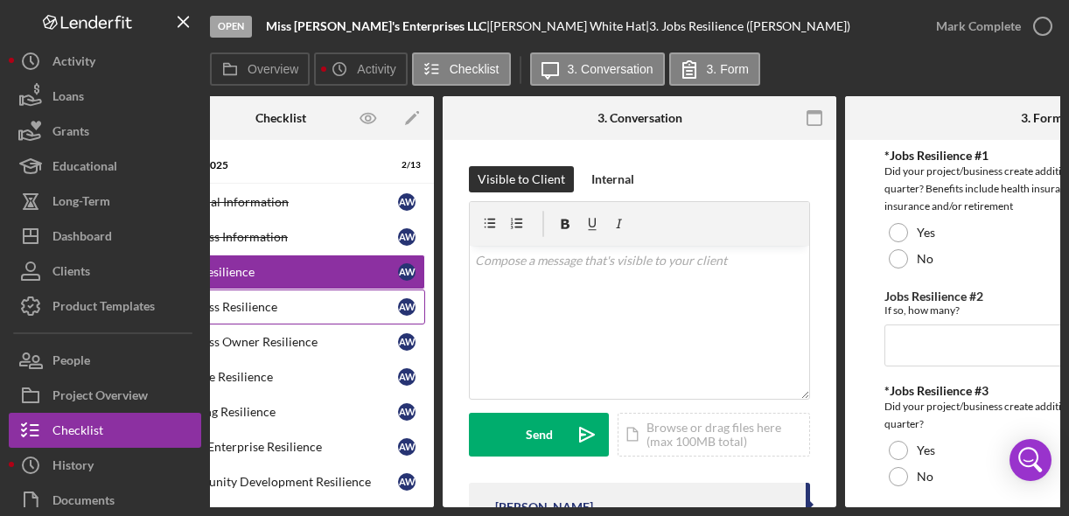
click at [255, 308] on div "Business Resilience" at bounding box center [285, 307] width 226 height 14
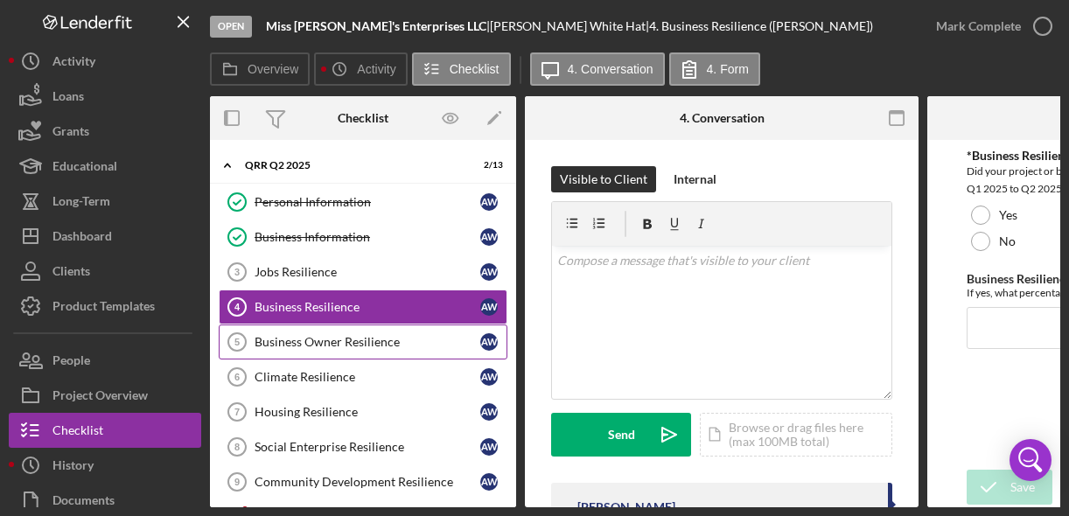
click at [258, 342] on div "Business Owner Resilience" at bounding box center [367, 342] width 226 height 14
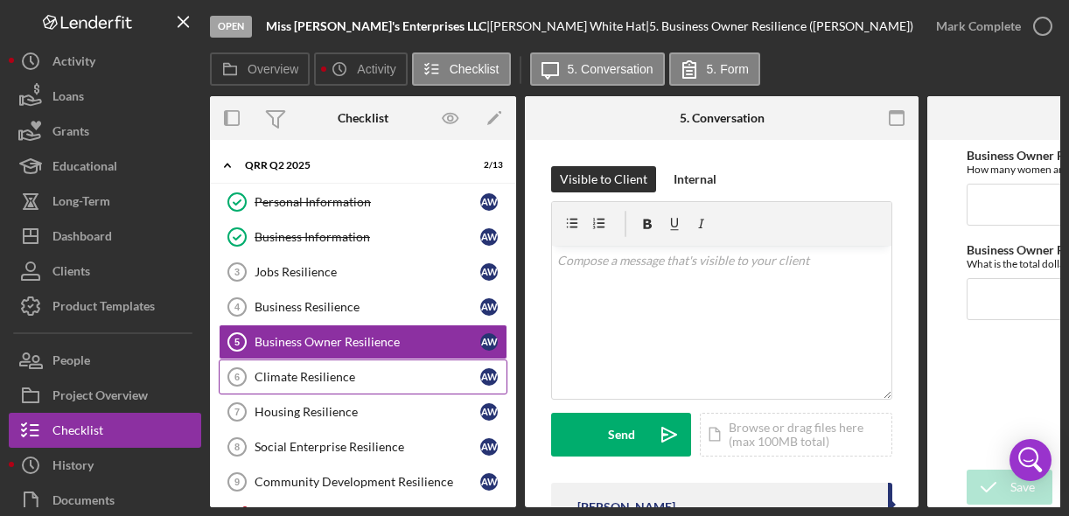
click at [283, 379] on div "Climate Resilience" at bounding box center [367, 377] width 226 height 14
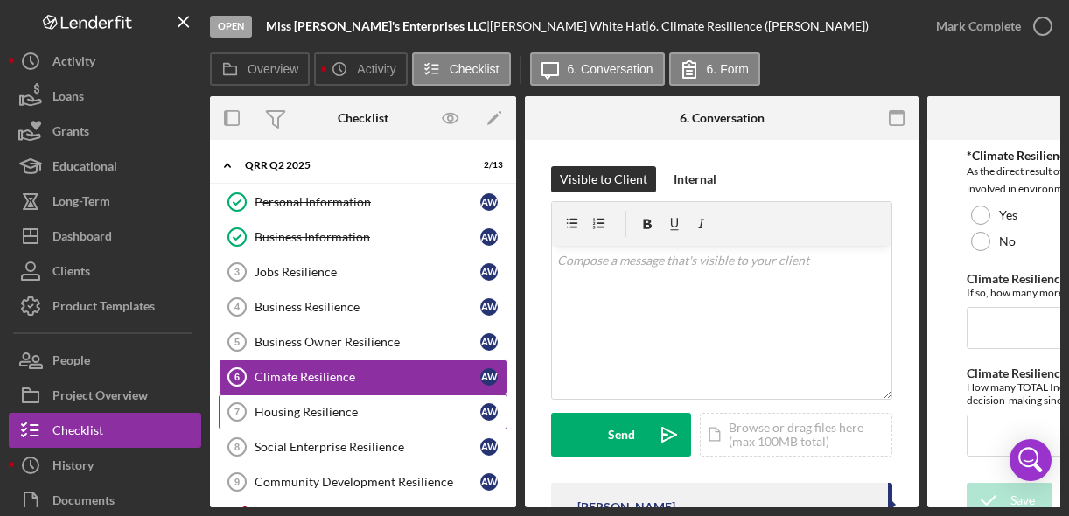
click at [286, 420] on link "Housing Resilience 7 Housing Resilience A W" at bounding box center [363, 411] width 289 height 35
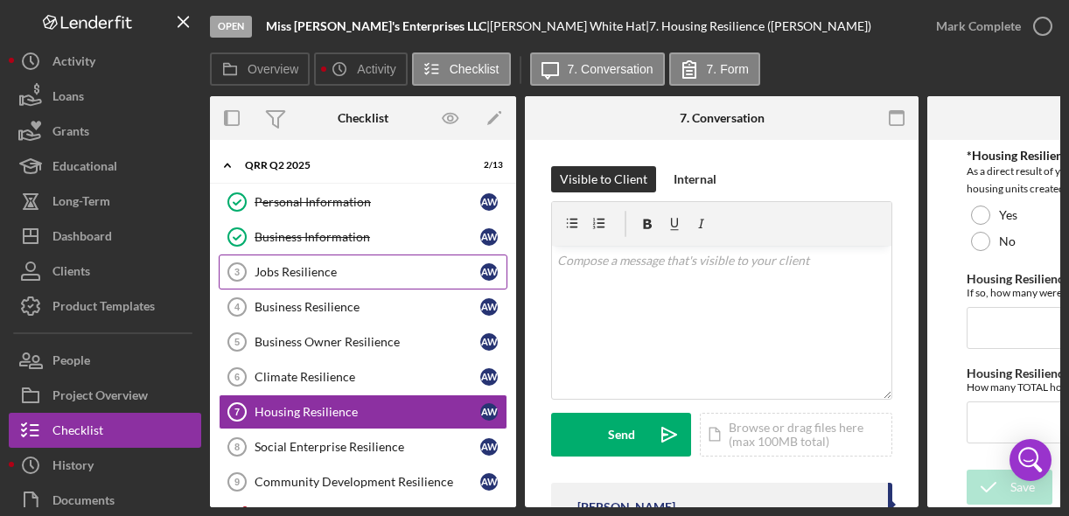
click at [311, 262] on link "Jobs Resilience 3 Jobs Resilience A W" at bounding box center [363, 271] width 289 height 35
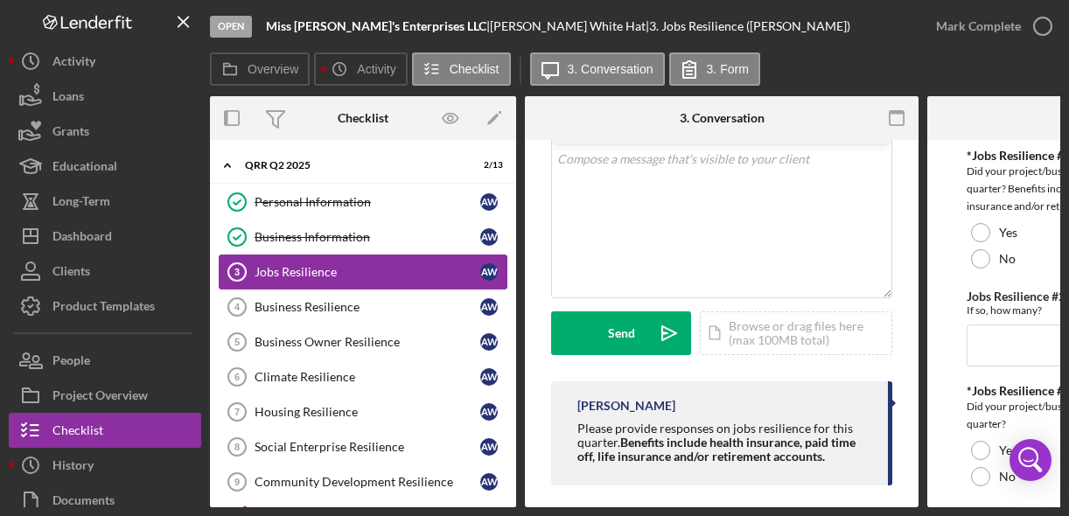
scroll to position [2, 0]
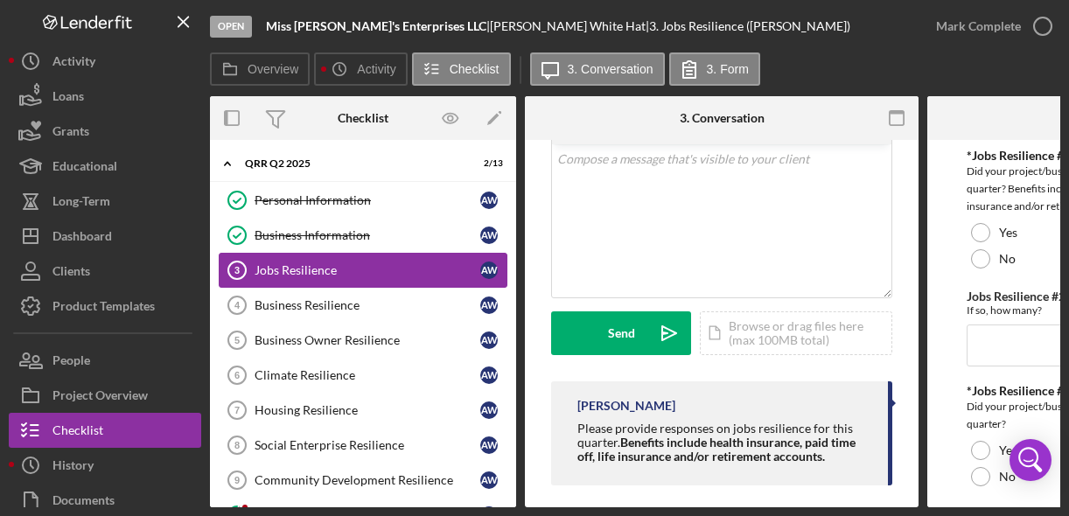
click at [343, 277] on link "Jobs Resilience 3 Jobs Resilience A W" at bounding box center [363, 270] width 289 height 35
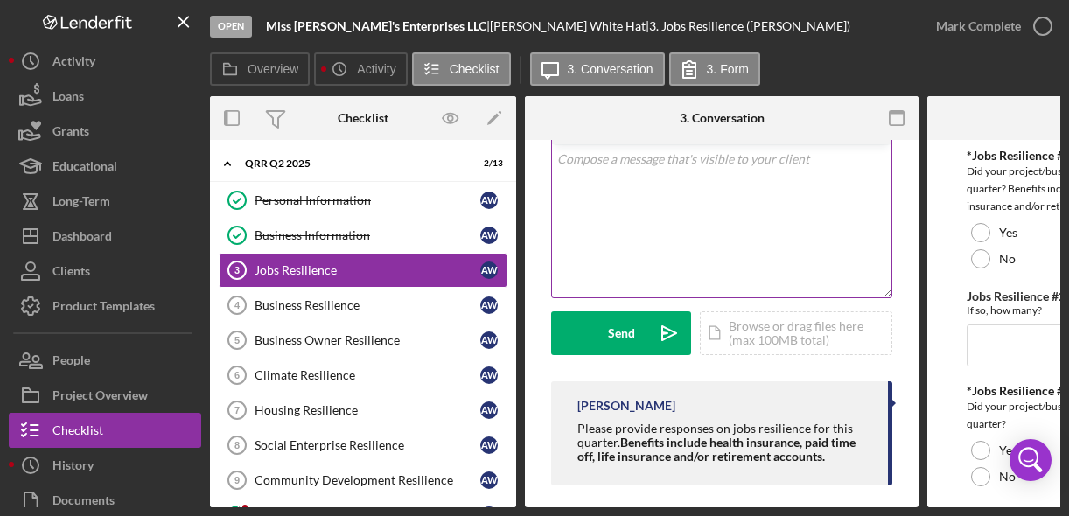
scroll to position [0, 0]
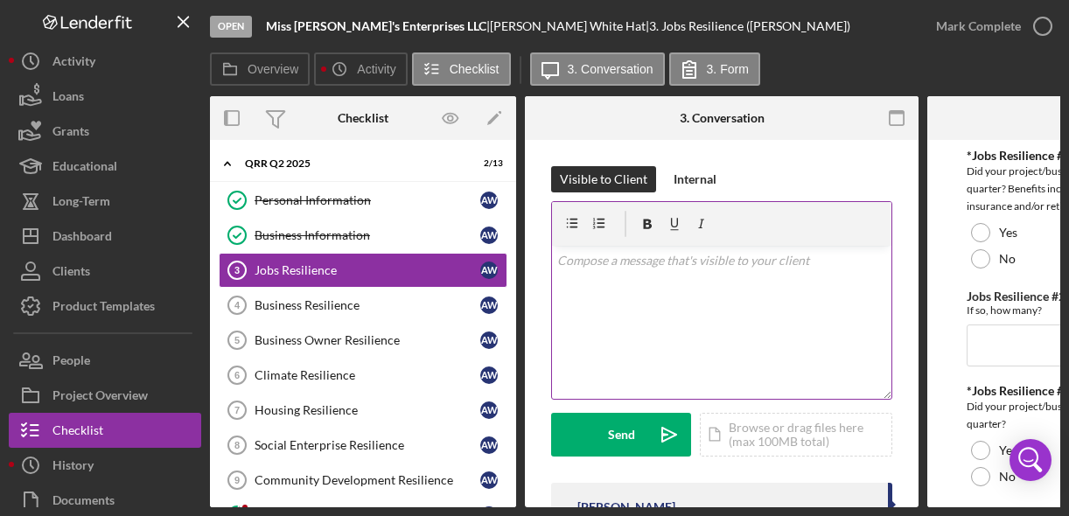
click at [644, 290] on div "v Color teal Color pink Remove color Add row above Add row below Add column bef…" at bounding box center [721, 322] width 339 height 153
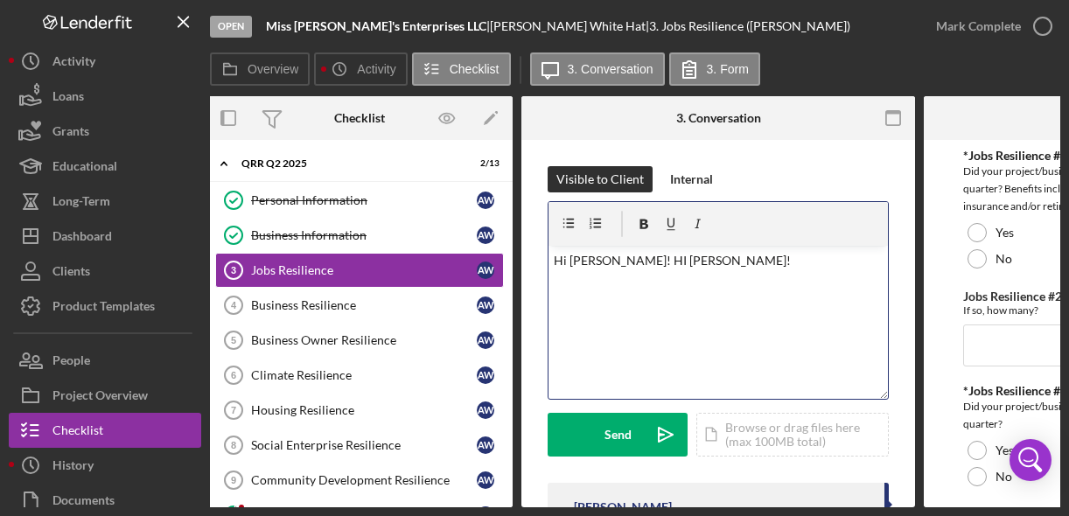
click at [616, 256] on p "Hi [PERSON_NAME]! HI [PERSON_NAME]!" at bounding box center [719, 260] width 330 height 19
click at [687, 260] on p "Hi [PERSON_NAME]! Hi [PERSON_NAME]!" at bounding box center [719, 259] width 330 height 19
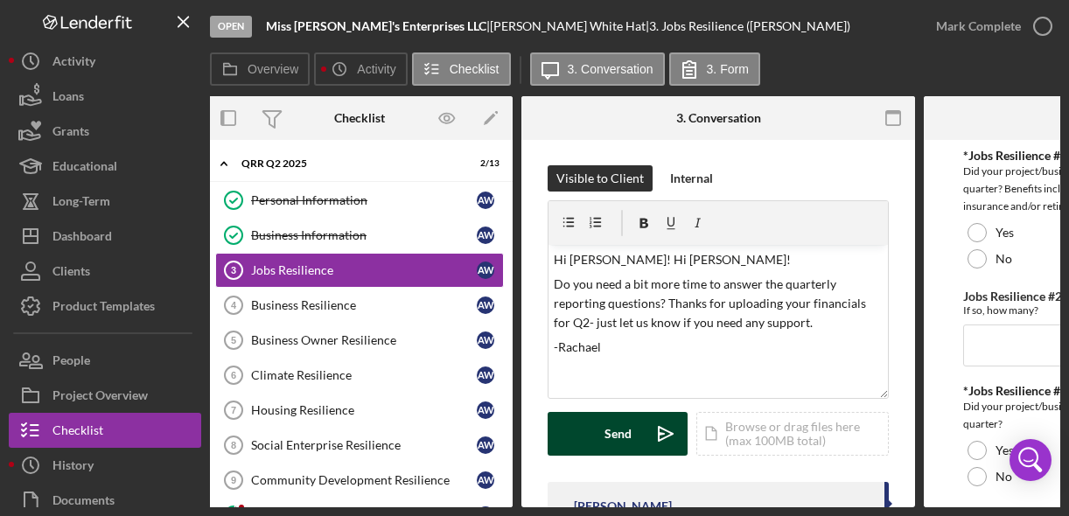
click at [609, 438] on div "Send" at bounding box center [617, 434] width 27 height 44
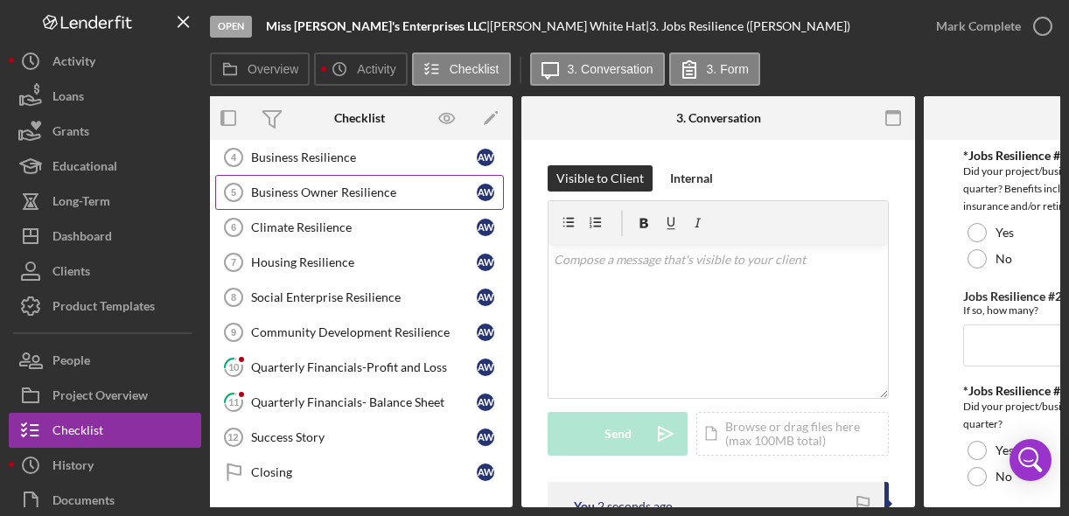
scroll to position [153, 0]
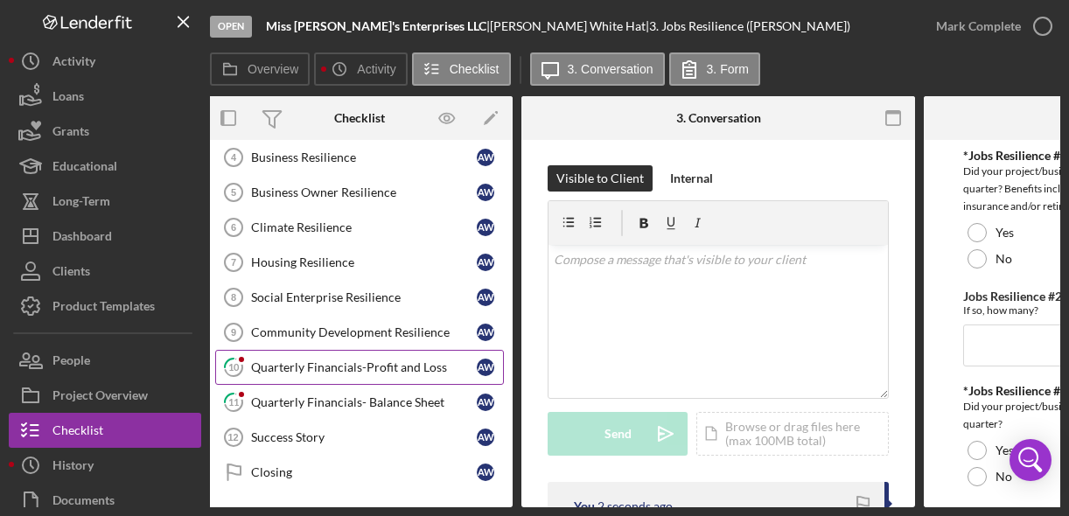
click at [354, 350] on link "10 Quarterly Financials-Profit and Loss A W" at bounding box center [359, 367] width 289 height 35
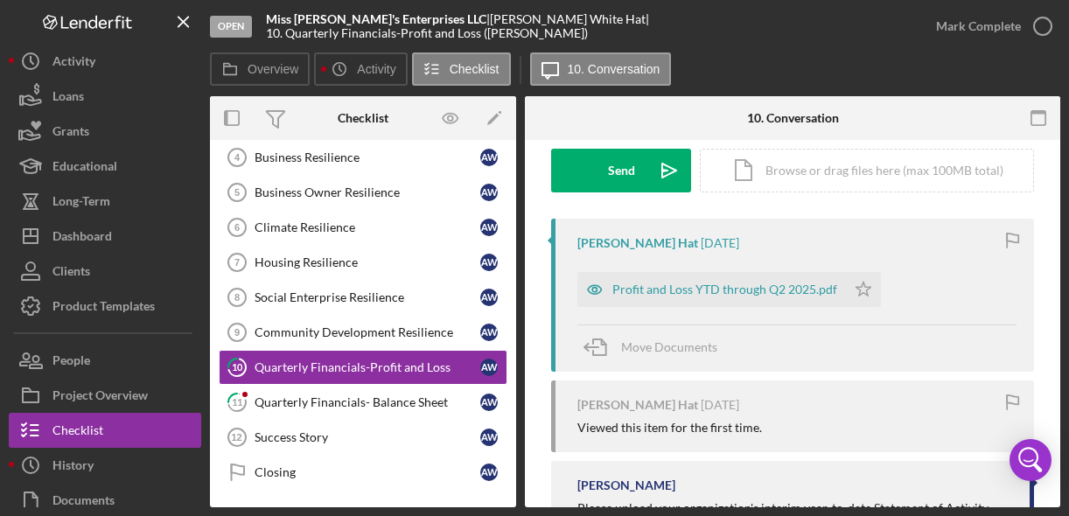
scroll to position [260, 0]
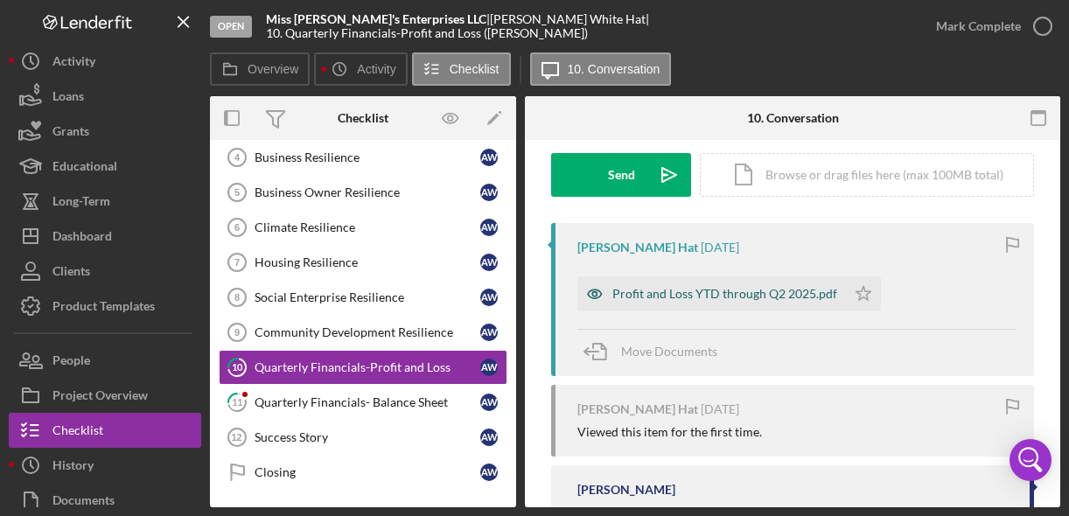
click at [726, 291] on div "Profit and Loss YTD through Q2 2025.pdf" at bounding box center [724, 294] width 225 height 14
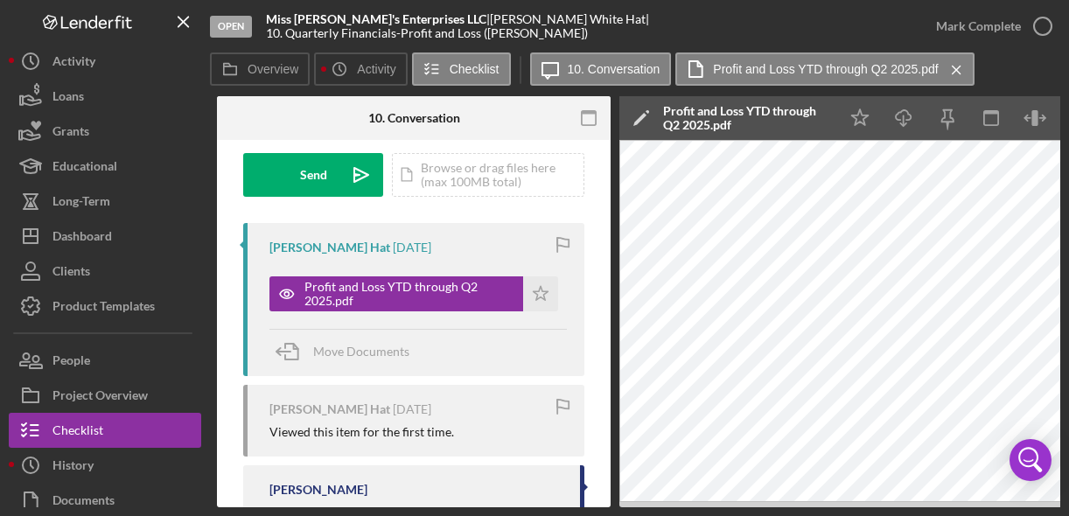
scroll to position [0, 310]
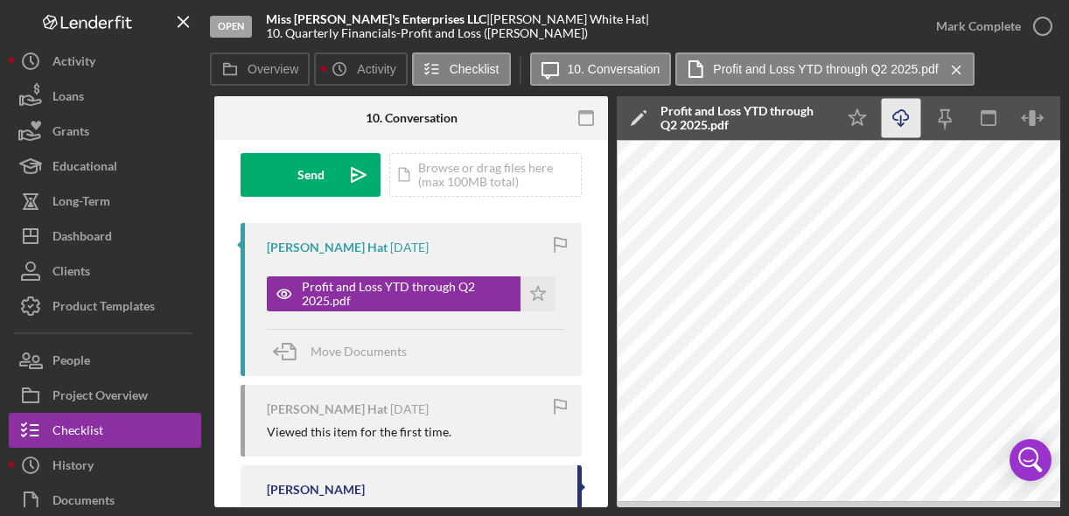
click at [908, 114] on icon "Icon/Download" at bounding box center [901, 118] width 39 height 39
click at [1037, 23] on icon "button" at bounding box center [1043, 26] width 44 height 44
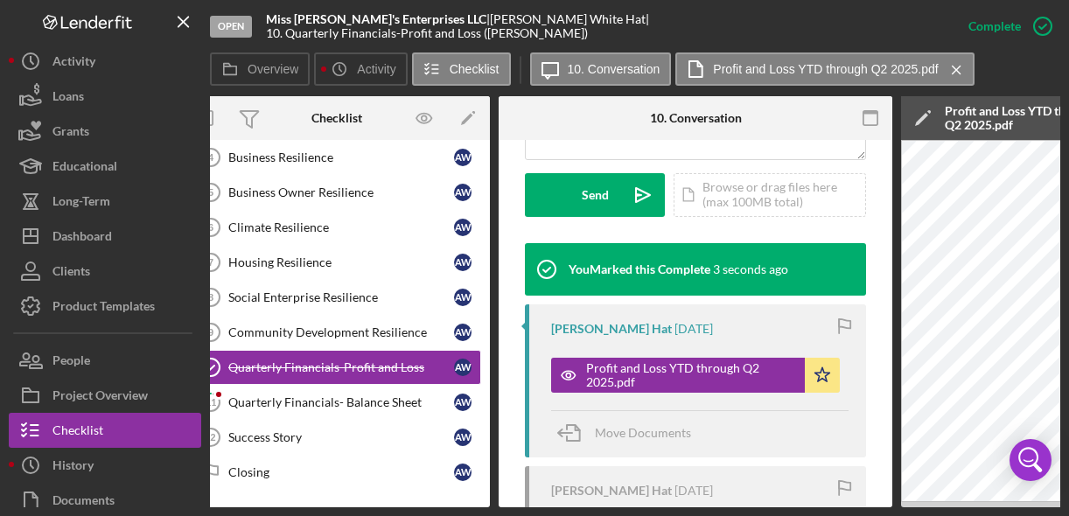
scroll to position [0, 0]
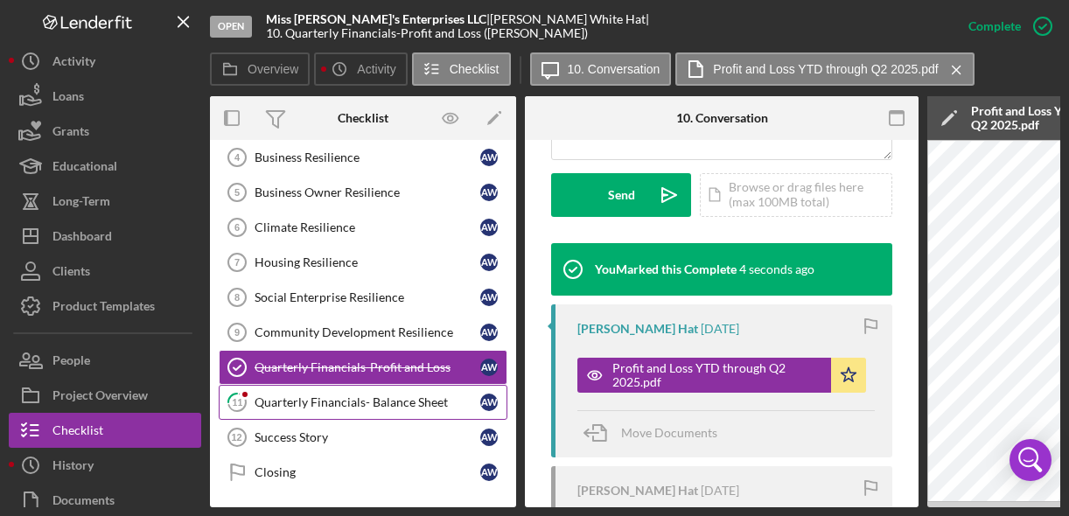
click at [366, 401] on div "Quarterly Financials- Balance Sheet" at bounding box center [367, 402] width 226 height 14
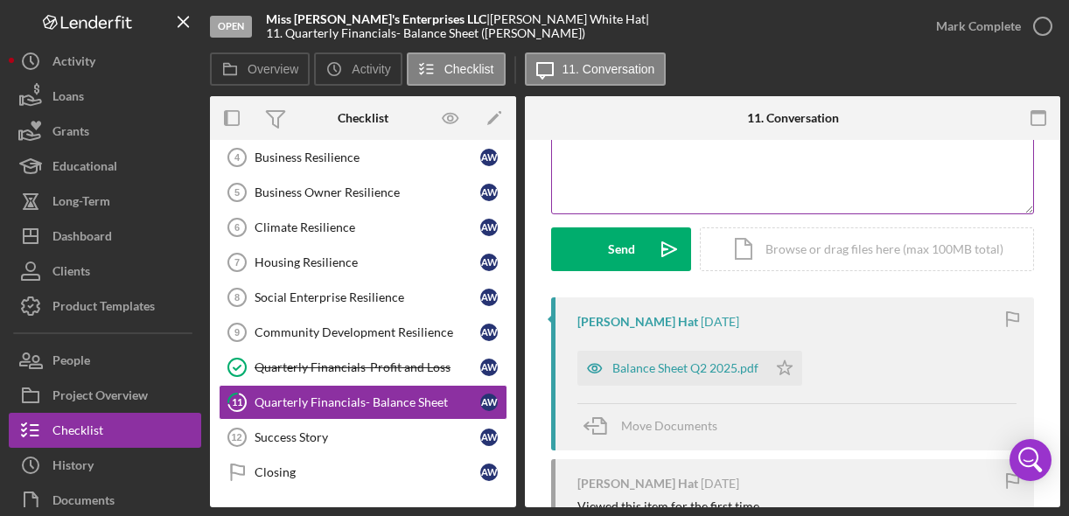
scroll to position [194, 0]
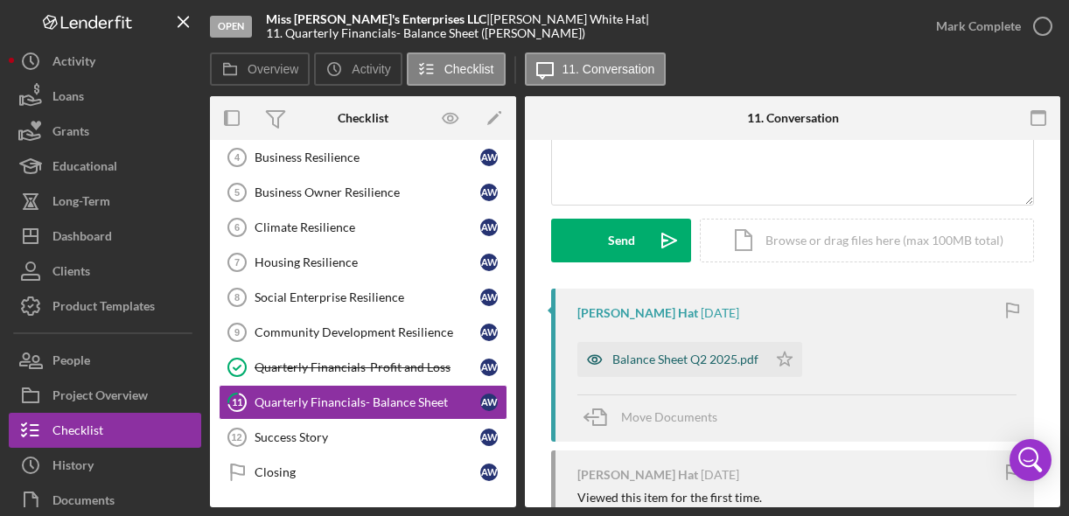
click at [707, 359] on div "Balance Sheet Q2 2025.pdf" at bounding box center [685, 359] width 146 height 14
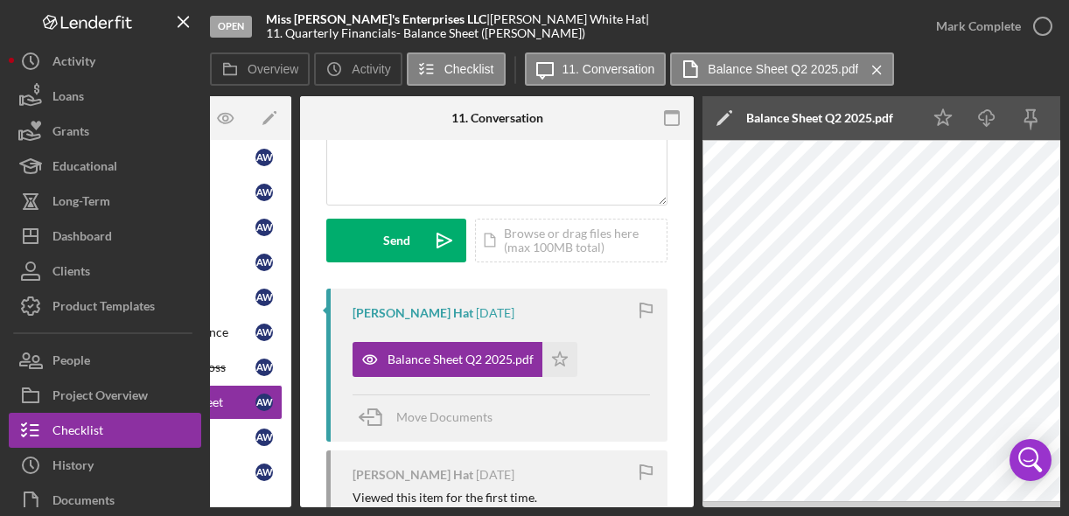
scroll to position [0, 308]
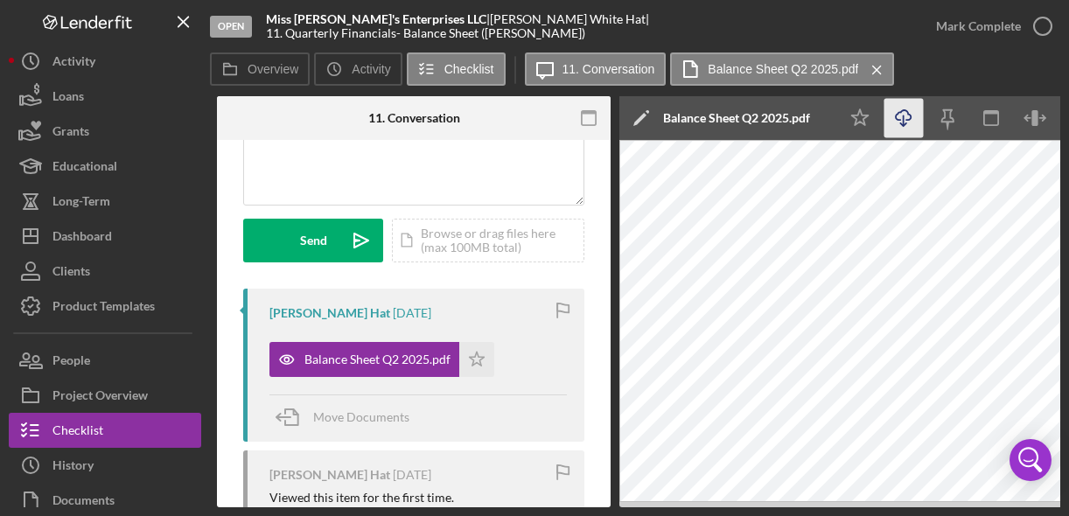
click at [911, 116] on icon "Icon/Download" at bounding box center [903, 118] width 39 height 39
click at [1050, 31] on icon "button" at bounding box center [1043, 26] width 44 height 44
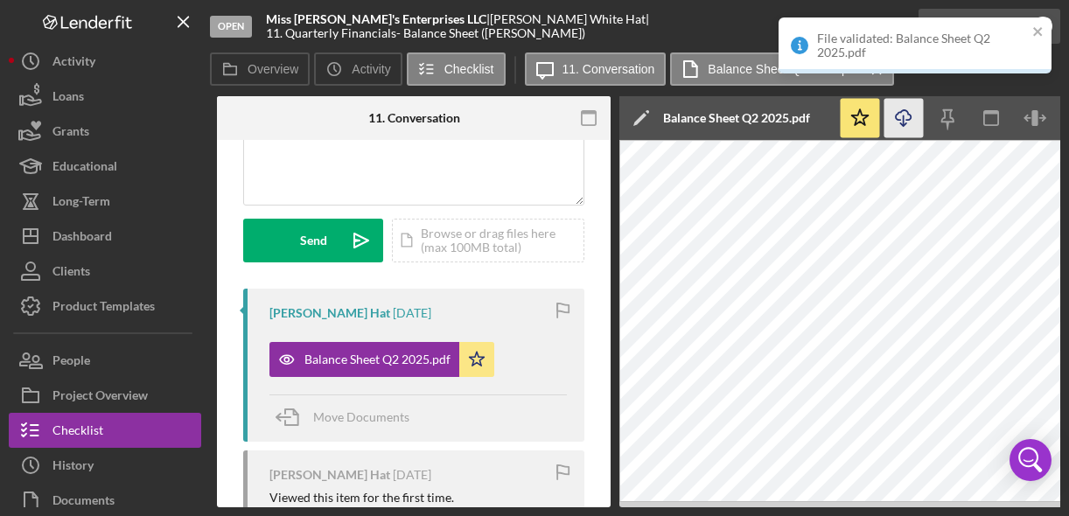
scroll to position [454, 0]
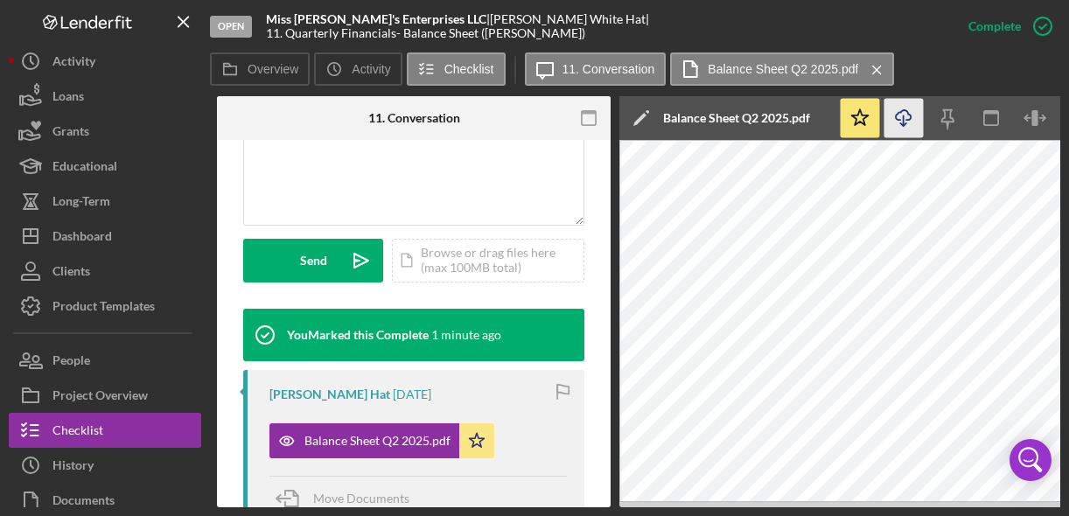
drag, startPoint x: 466, startPoint y: 501, endPoint x: 348, endPoint y: 524, distance: 120.2
click at [348, 515] on html "Open Miss [PERSON_NAME]'s Enterprises LLC | [PERSON_NAME] Hat | 11. Quarterly F…" at bounding box center [534, 258] width 1069 height 516
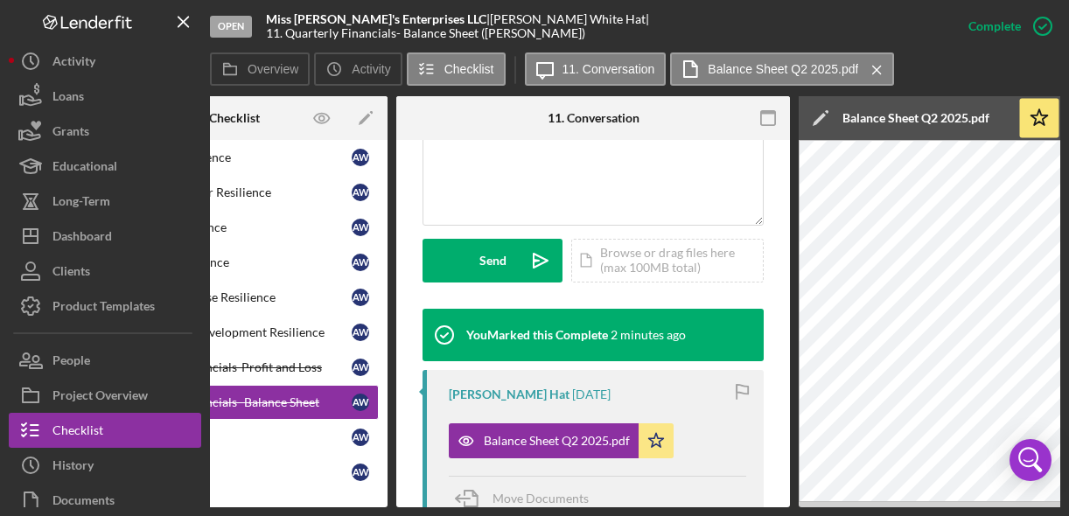
scroll to position [0, 0]
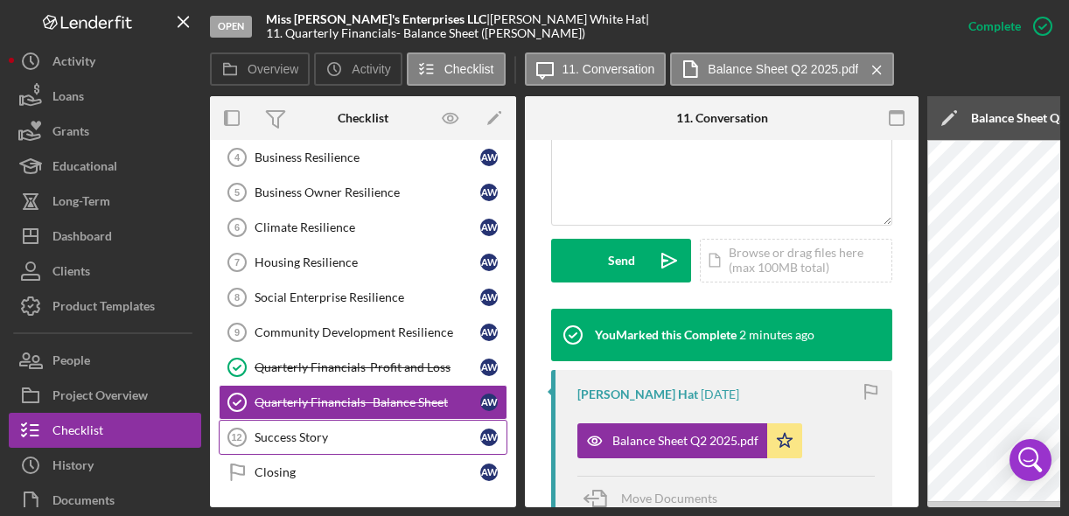
click at [286, 434] on div "Success Story" at bounding box center [367, 437] width 226 height 14
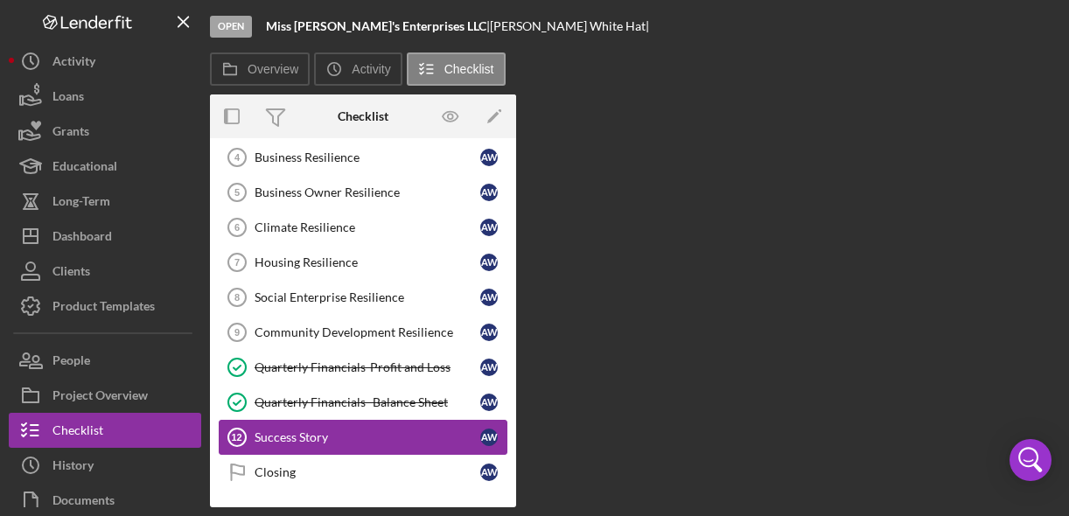
scroll to position [150, 0]
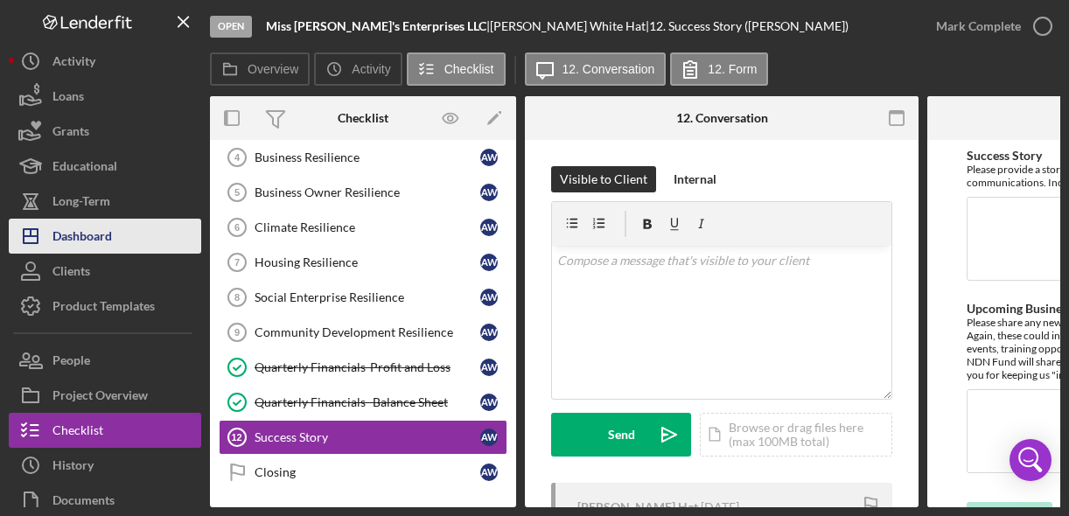
click at [109, 227] on div "Dashboard" at bounding box center [81, 238] width 59 height 39
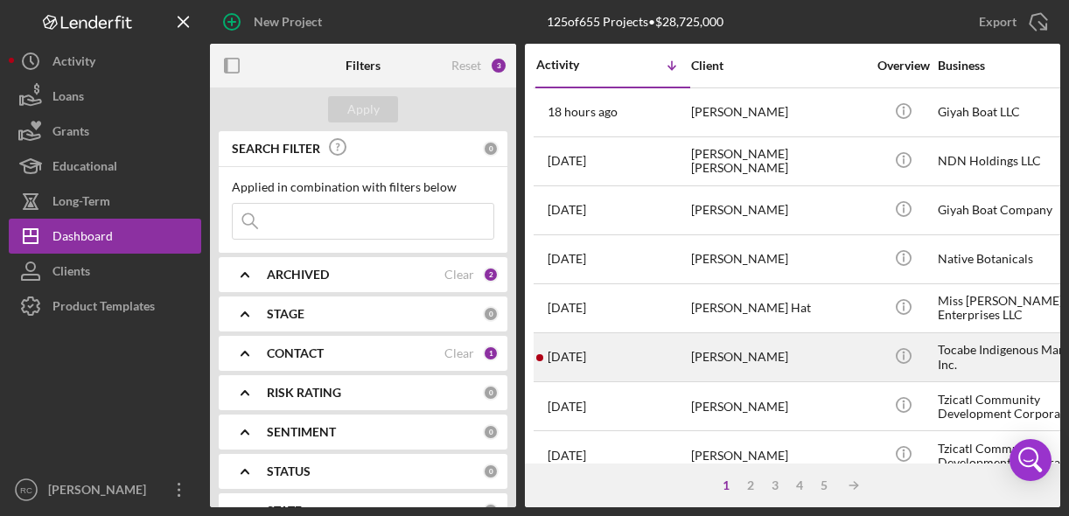
click at [994, 344] on div "Tocabe Indigenous Marketplace Inc." at bounding box center [1025, 357] width 175 height 46
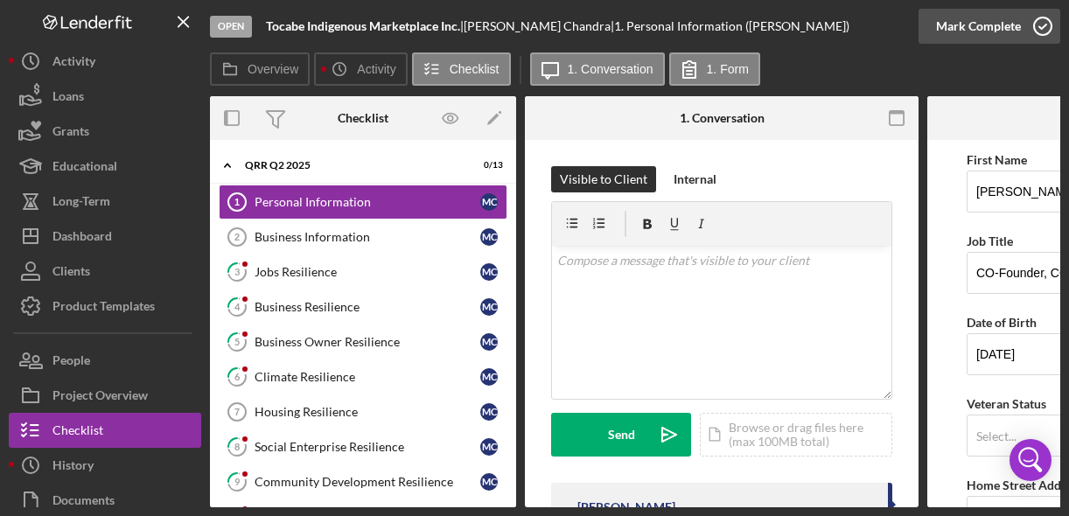
click at [1041, 30] on icon "button" at bounding box center [1043, 26] width 44 height 44
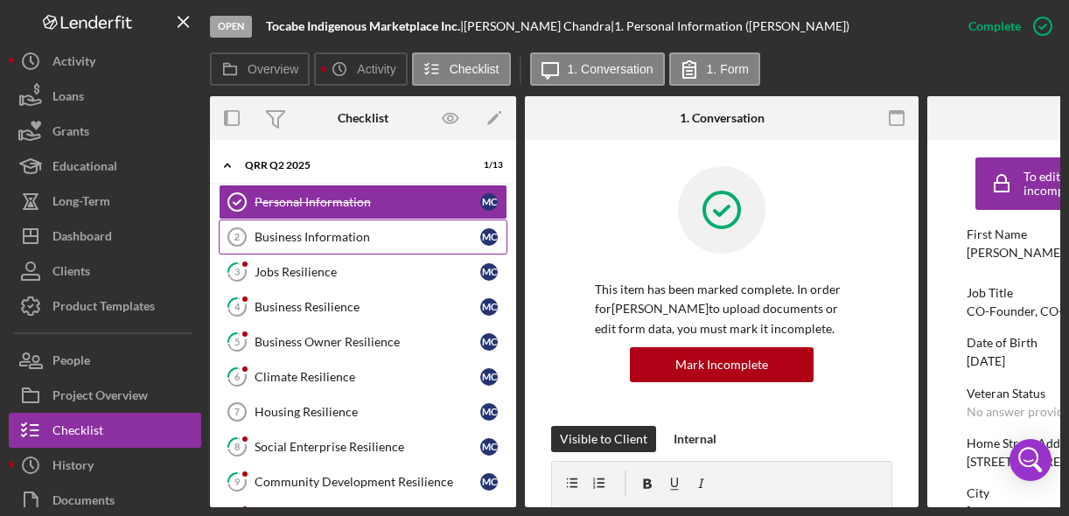
drag, startPoint x: 371, startPoint y: 232, endPoint x: 380, endPoint y: 234, distance: 8.9
click at [371, 232] on div "Business Information" at bounding box center [367, 237] width 226 height 14
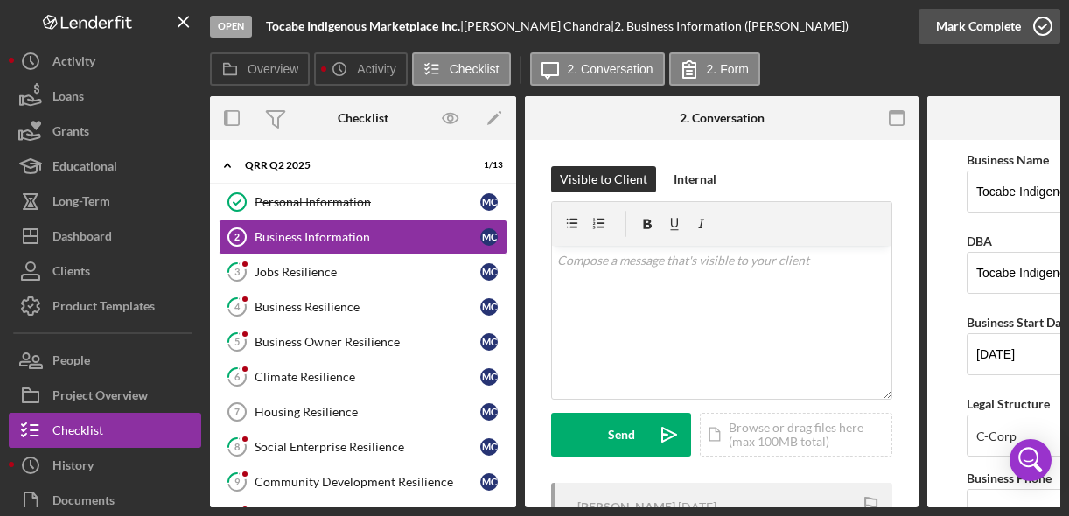
click at [1042, 30] on icon "button" at bounding box center [1043, 26] width 44 height 44
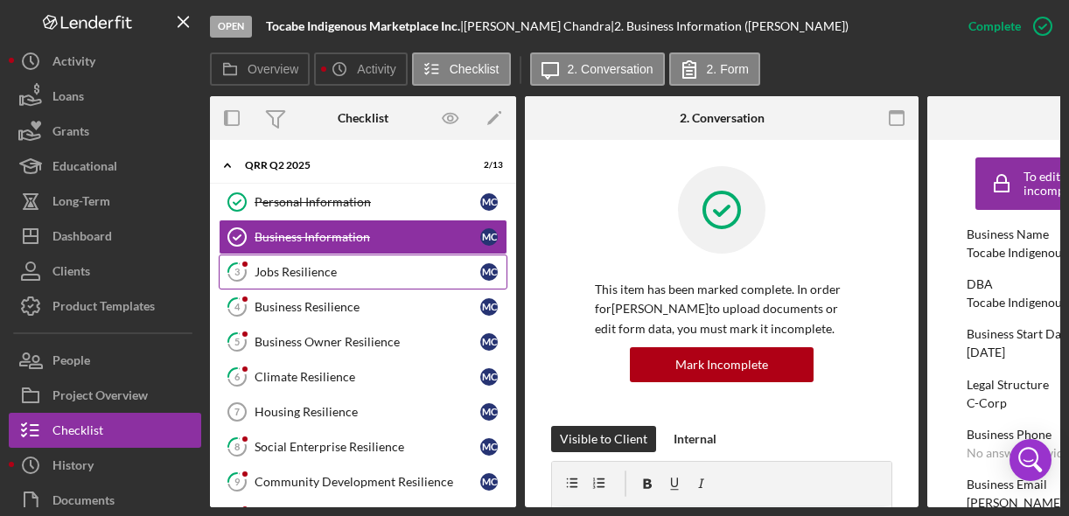
click at [353, 263] on link "3 Jobs Resilience M C" at bounding box center [363, 271] width 289 height 35
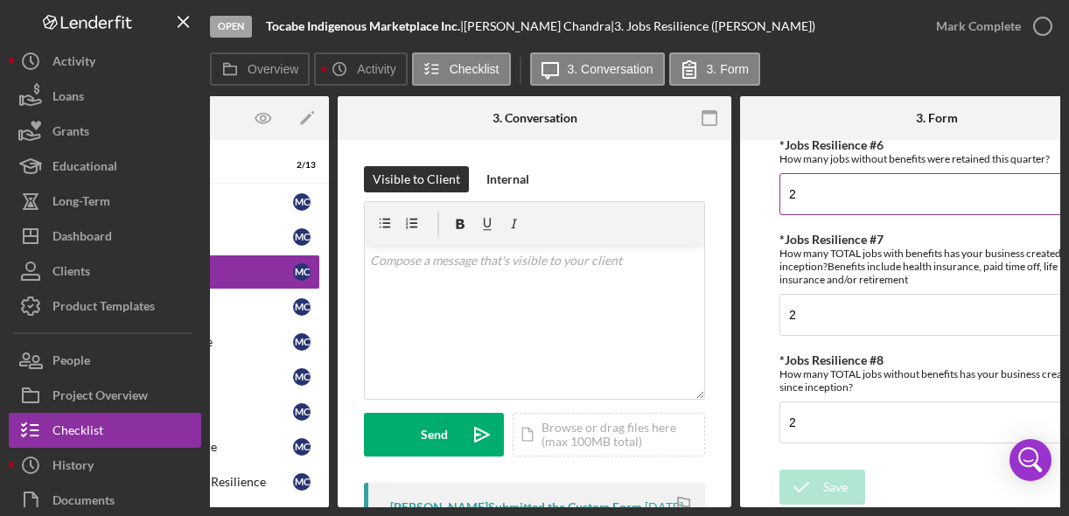
scroll to position [0, 188]
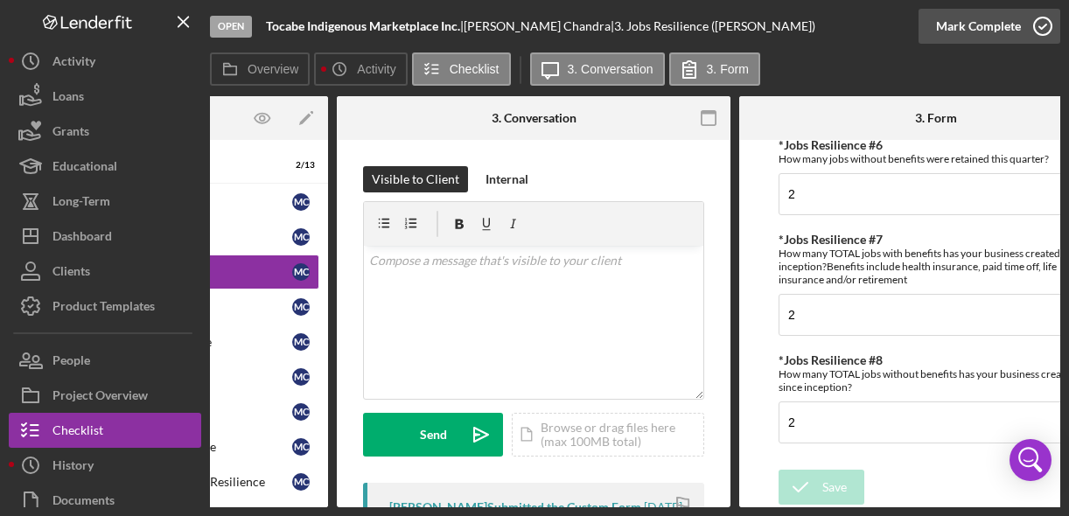
click at [1046, 33] on icon "button" at bounding box center [1043, 26] width 44 height 44
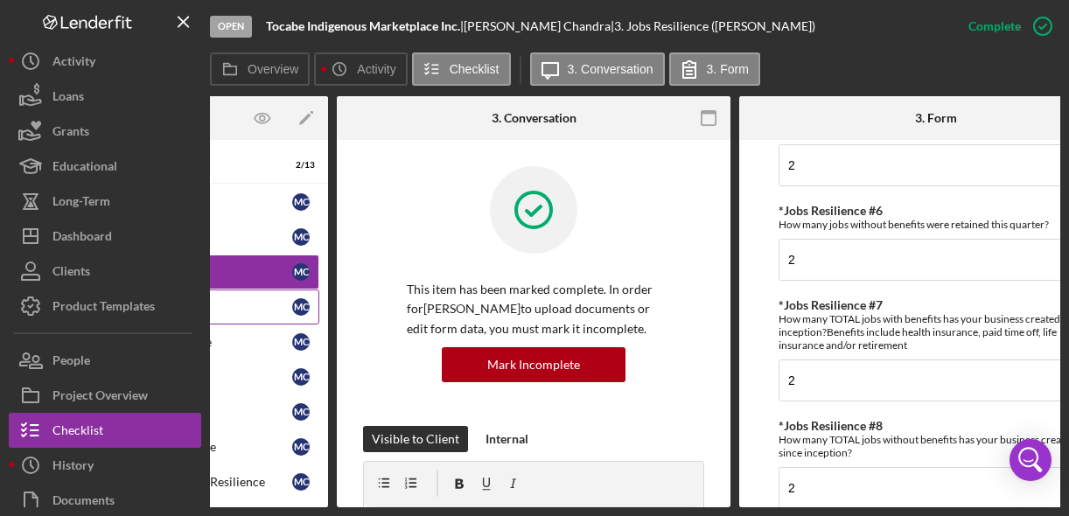
scroll to position [659, 0]
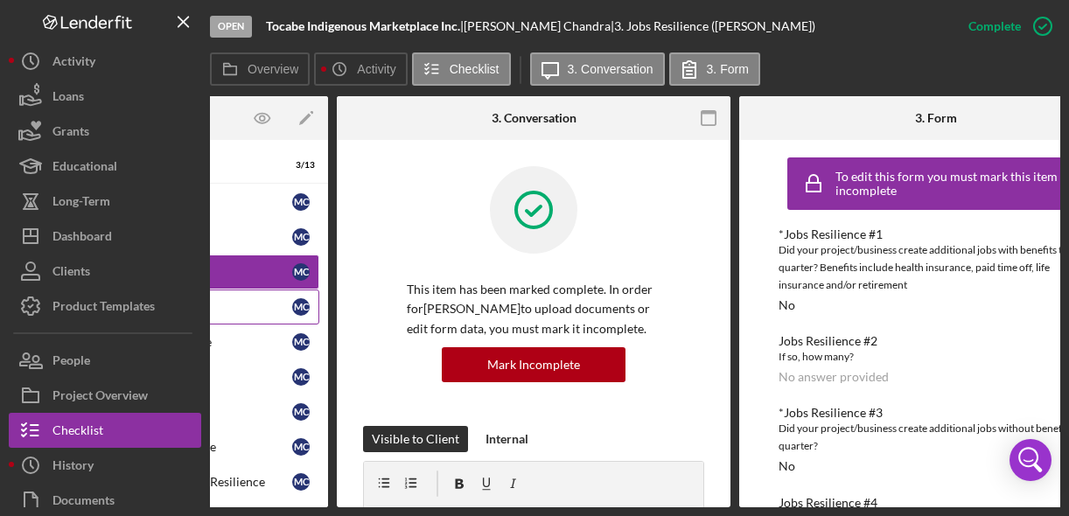
click at [275, 307] on div "Business Resilience" at bounding box center [179, 307] width 226 height 14
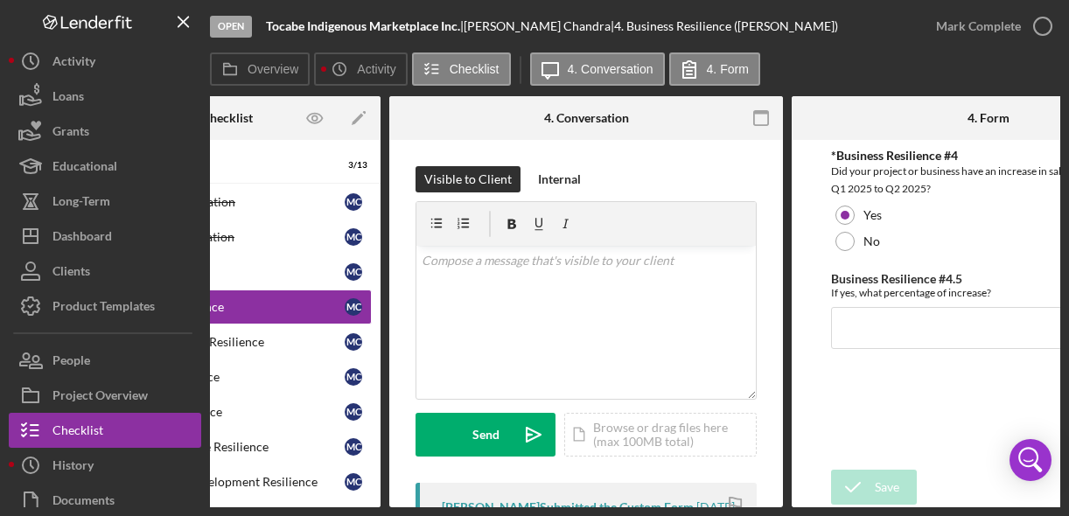
scroll to position [0, 169]
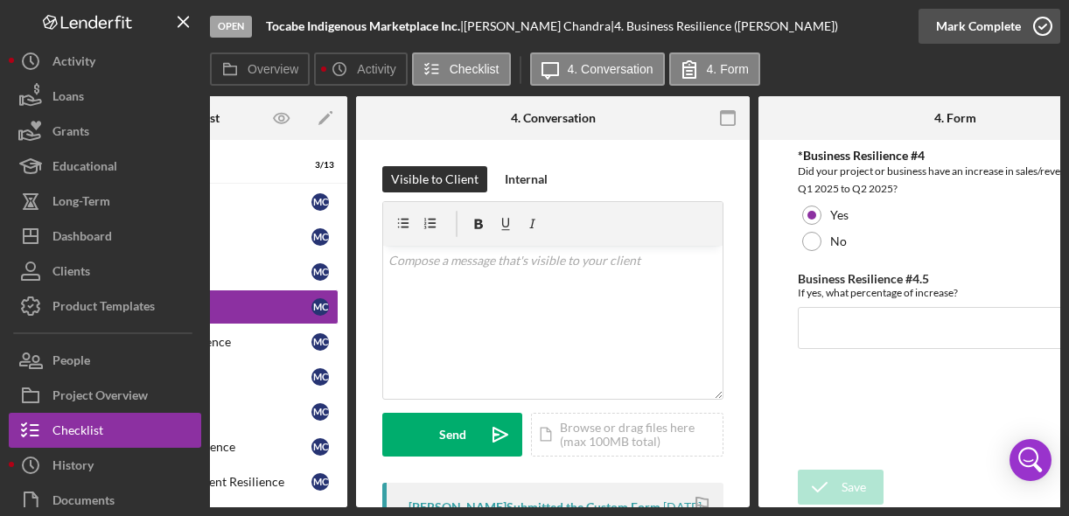
click at [1049, 32] on icon "button" at bounding box center [1043, 26] width 44 height 44
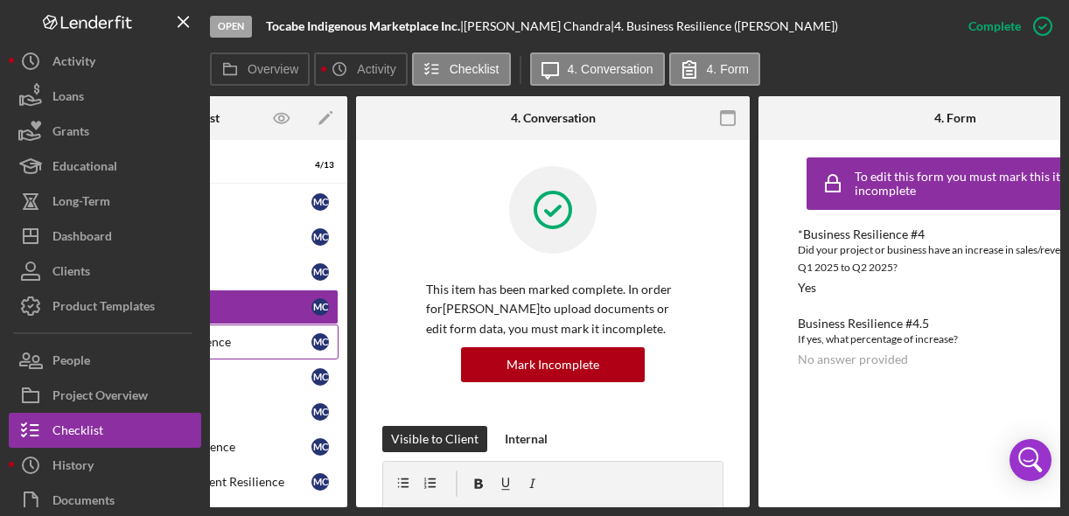
click at [276, 345] on div "Business Owner Resilience" at bounding box center [199, 342] width 226 height 14
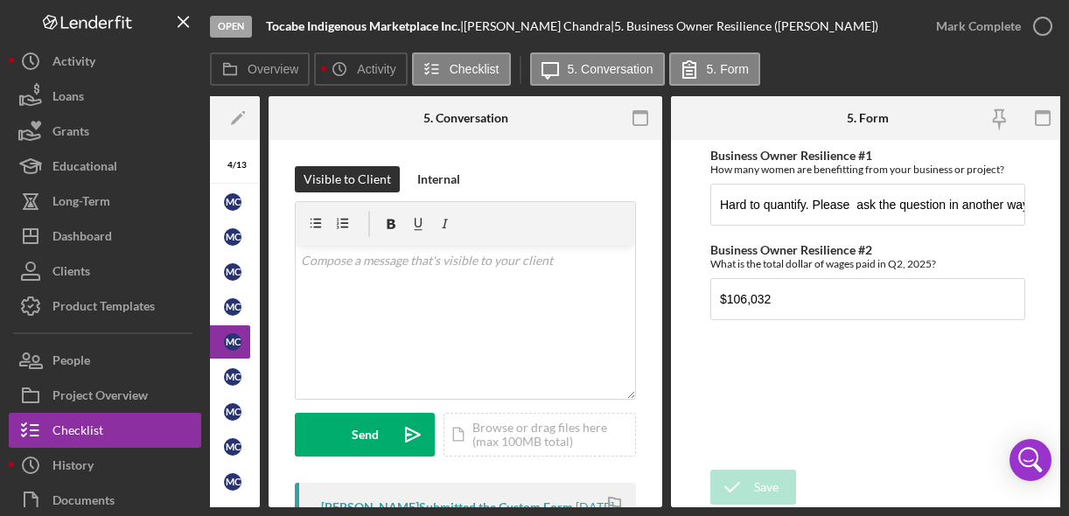
scroll to position [0, 261]
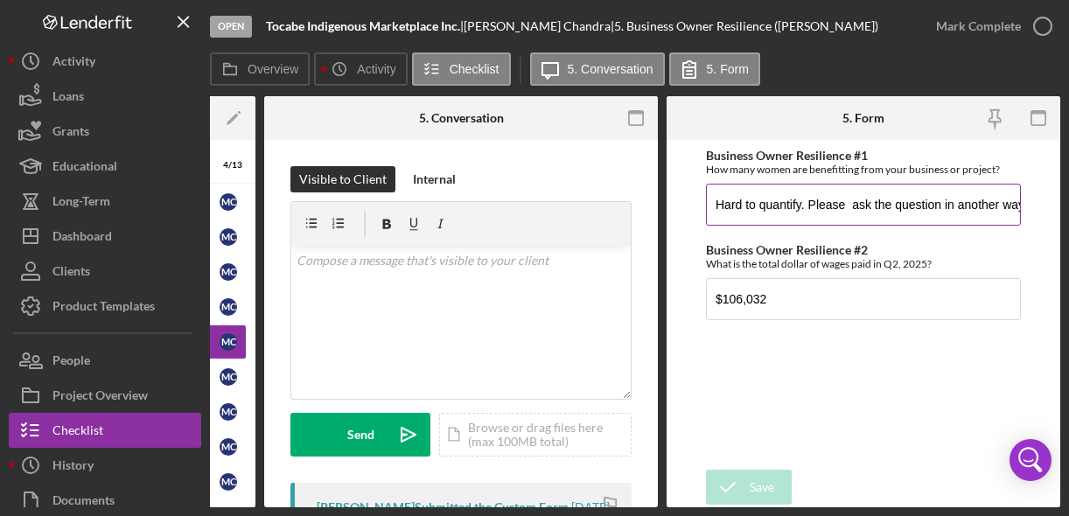
click at [925, 202] on input "Hard to quantify. Please ask the question in another way?" at bounding box center [863, 205] width 315 height 42
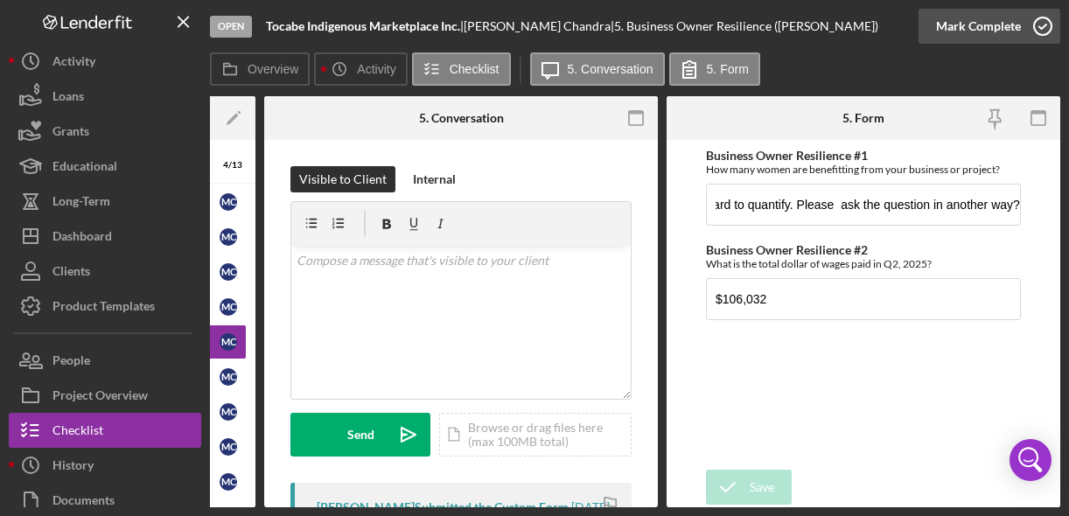
click at [1052, 32] on icon "button" at bounding box center [1043, 26] width 44 height 44
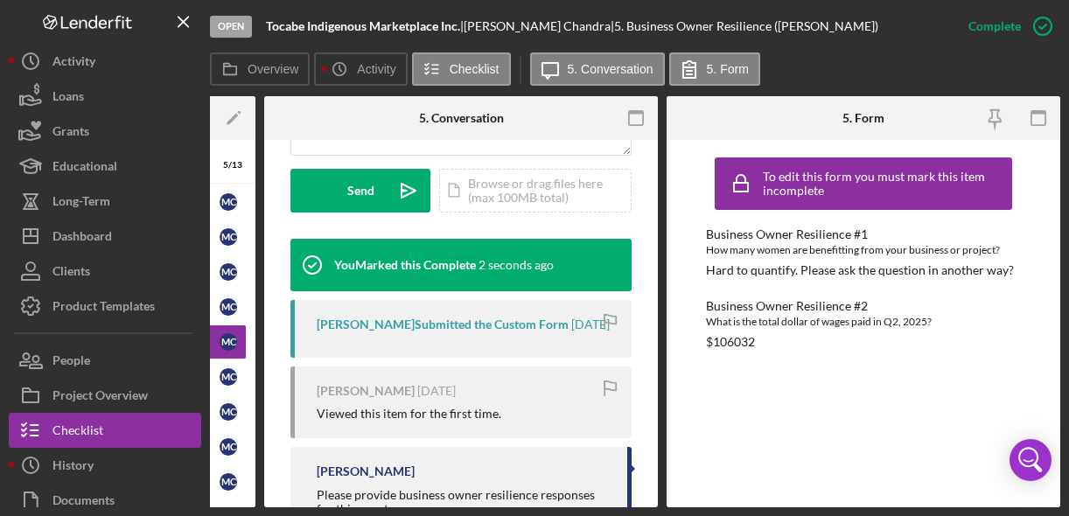
scroll to position [517, 0]
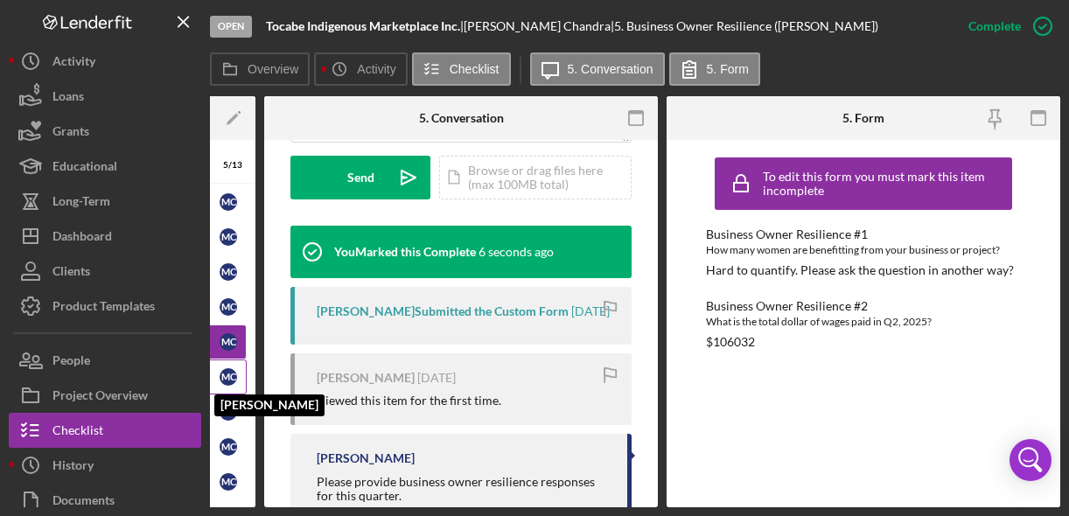
click at [220, 376] on div "M C" at bounding box center [228, 376] width 17 height 17
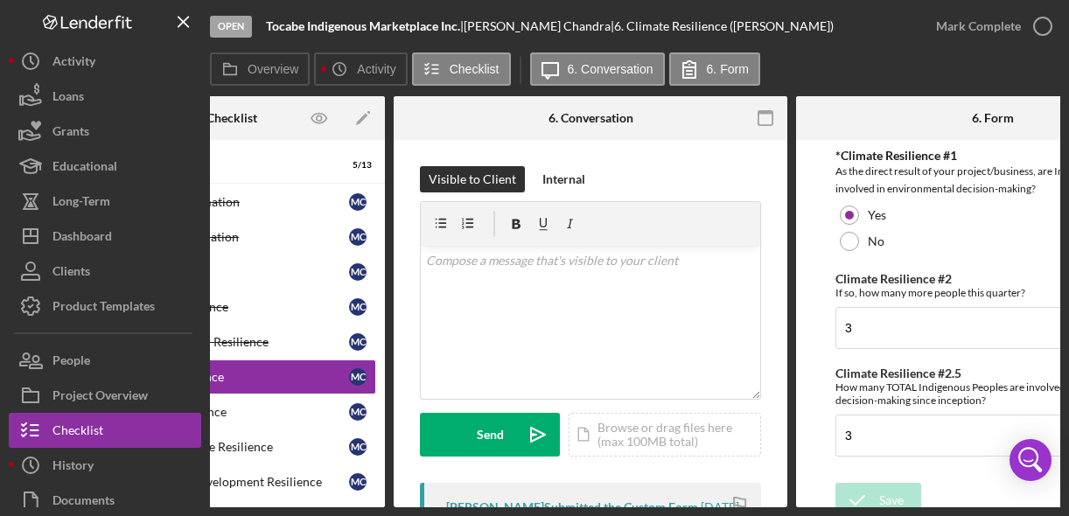
scroll to position [0, 131]
click at [1043, 31] on icon "button" at bounding box center [1043, 26] width 44 height 44
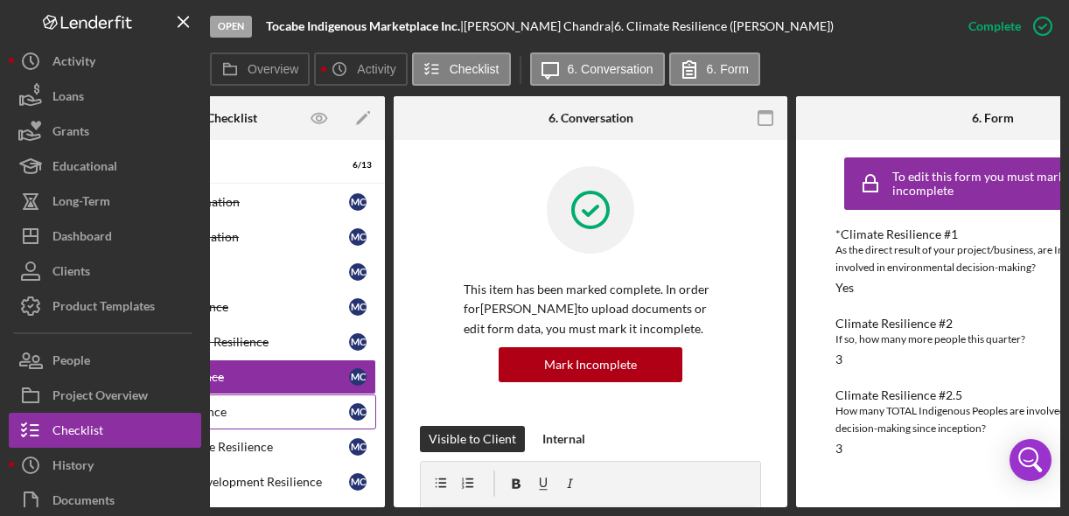
click at [269, 409] on div "Housing Resilience" at bounding box center [236, 412] width 226 height 14
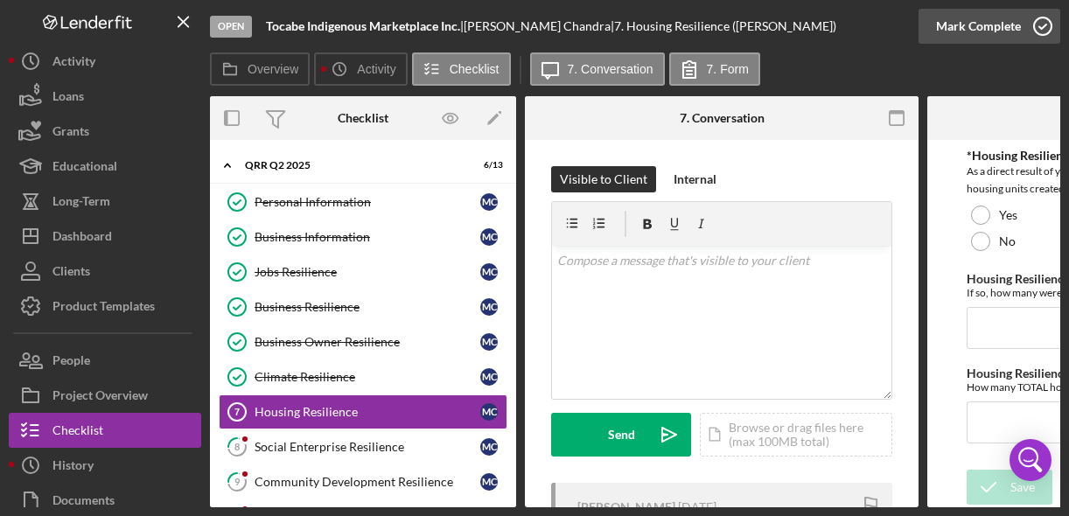
click at [1040, 31] on icon "button" at bounding box center [1043, 26] width 44 height 44
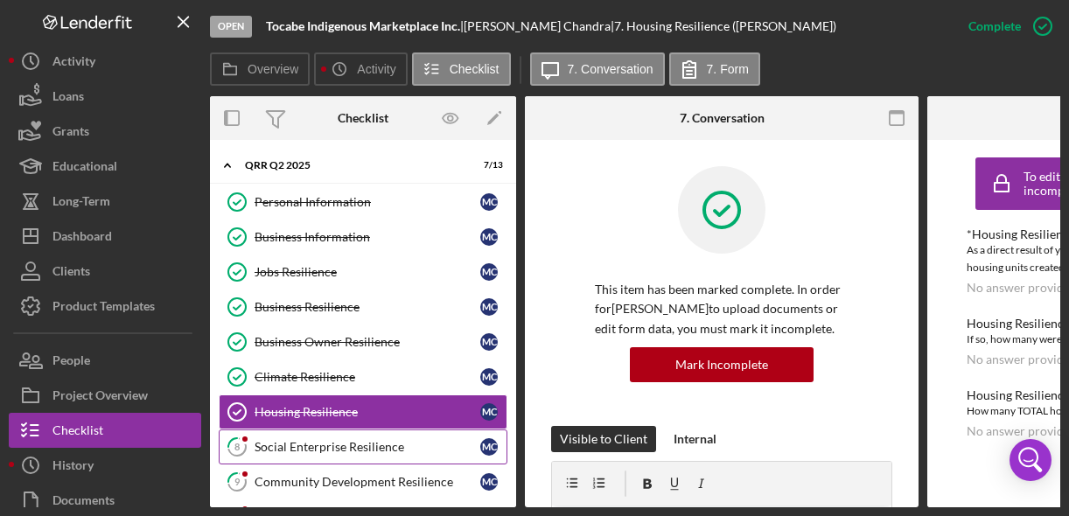
click at [343, 443] on div "Social Enterprise Resilience" at bounding box center [367, 447] width 226 height 14
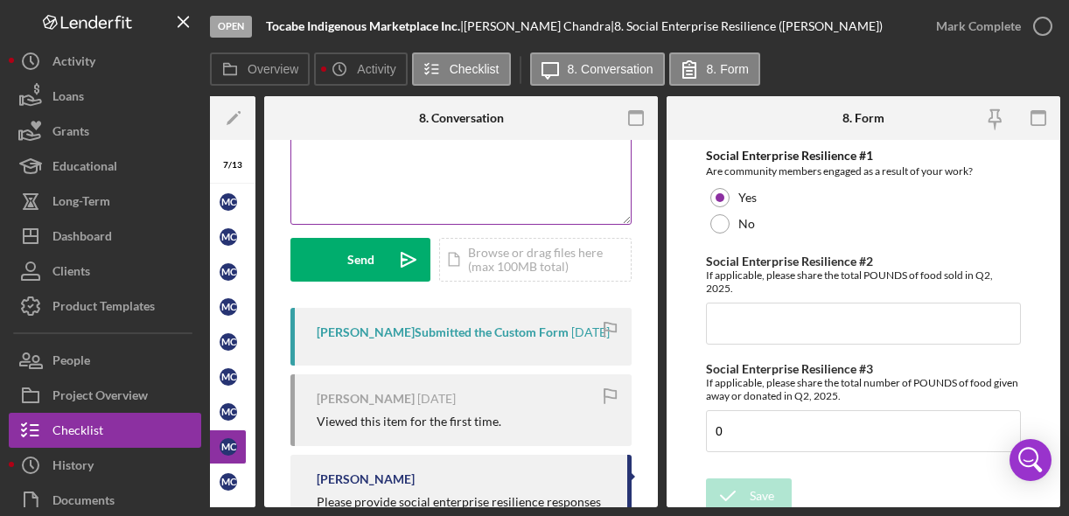
scroll to position [182, 0]
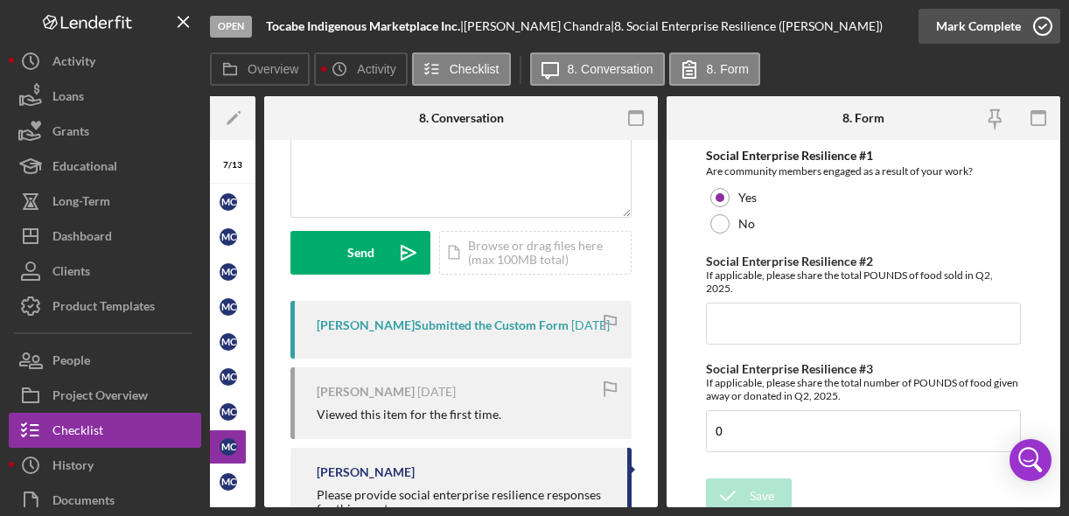
click at [1050, 18] on icon "button" at bounding box center [1043, 26] width 44 height 44
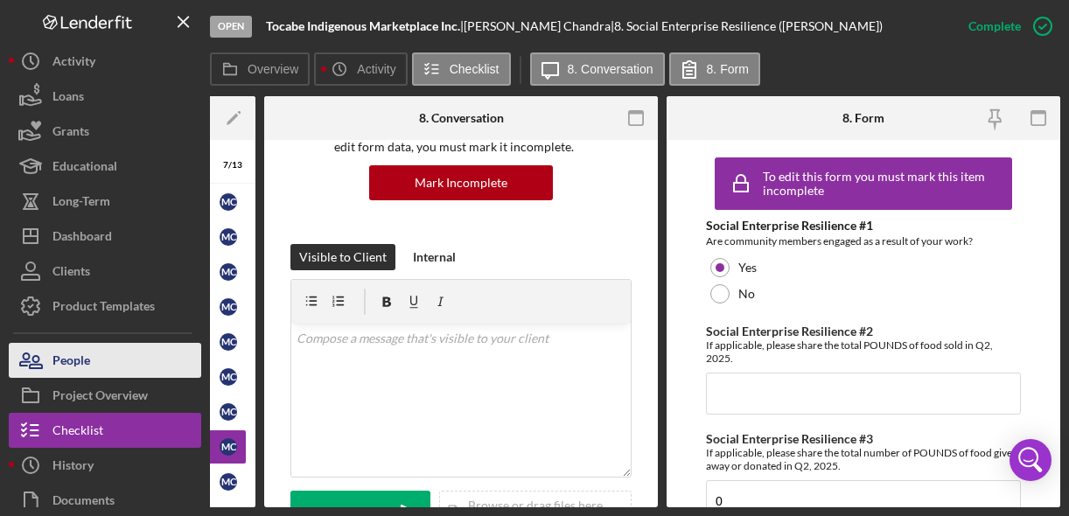
scroll to position [442, 0]
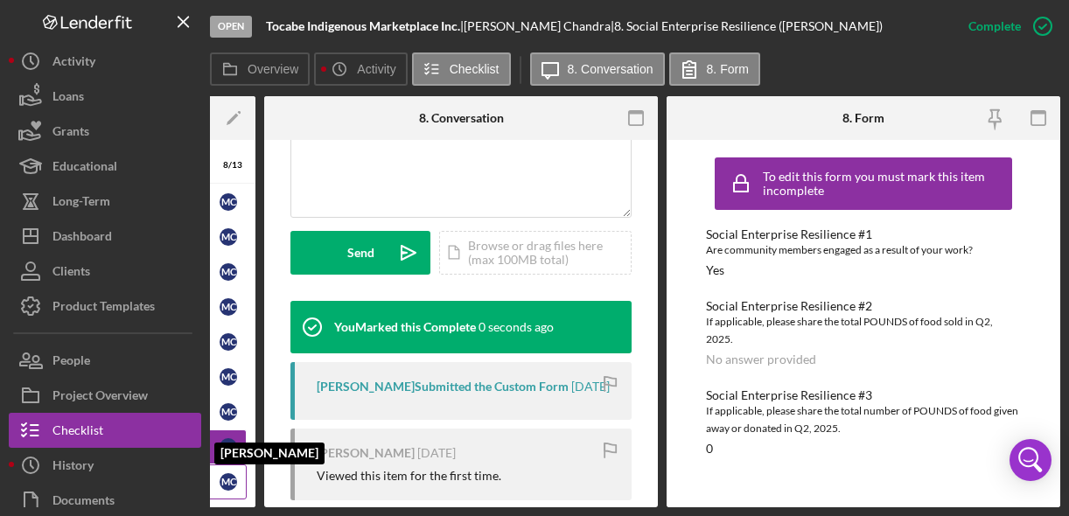
click at [223, 479] on div "M C" at bounding box center [228, 481] width 17 height 17
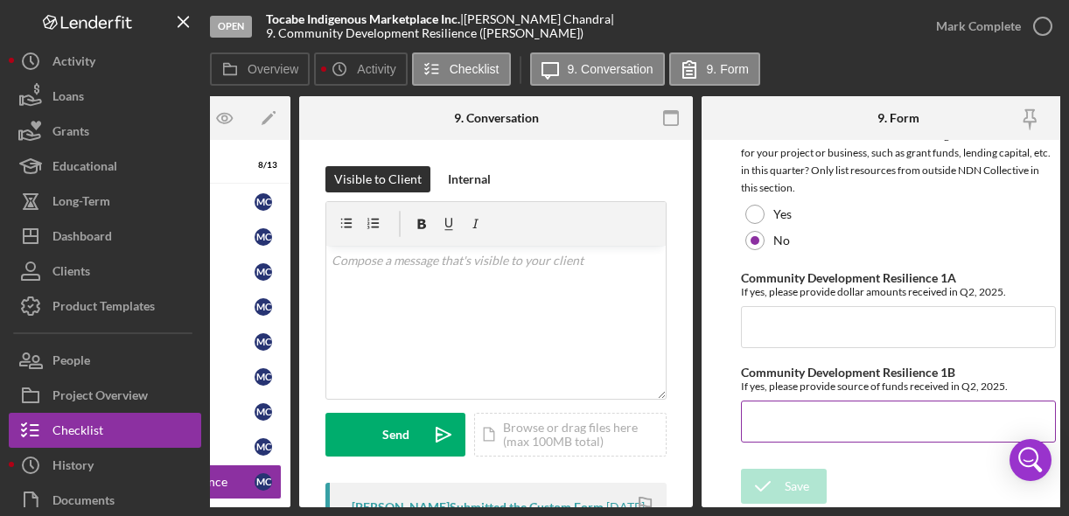
scroll to position [38, 0]
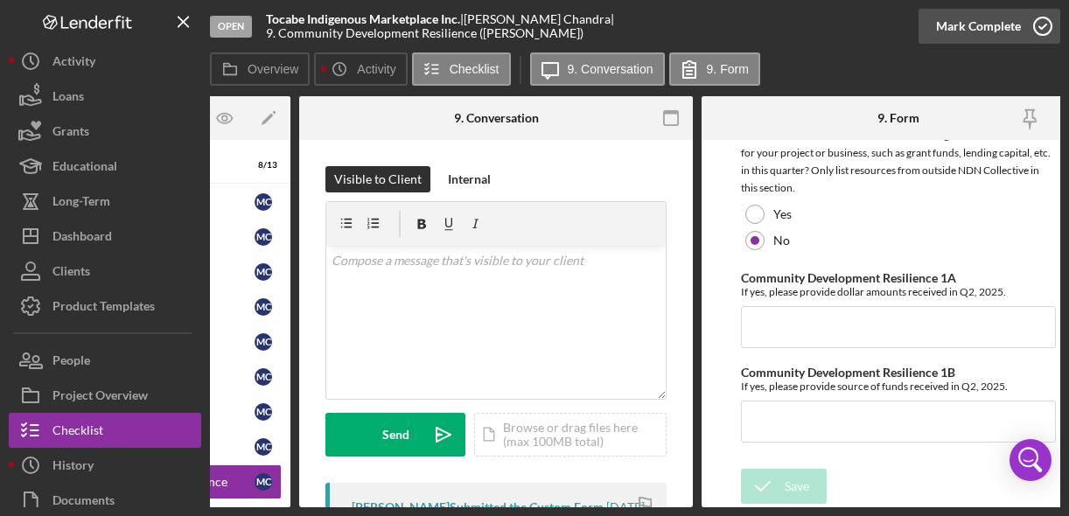
click at [1042, 24] on icon "button" at bounding box center [1043, 26] width 44 height 44
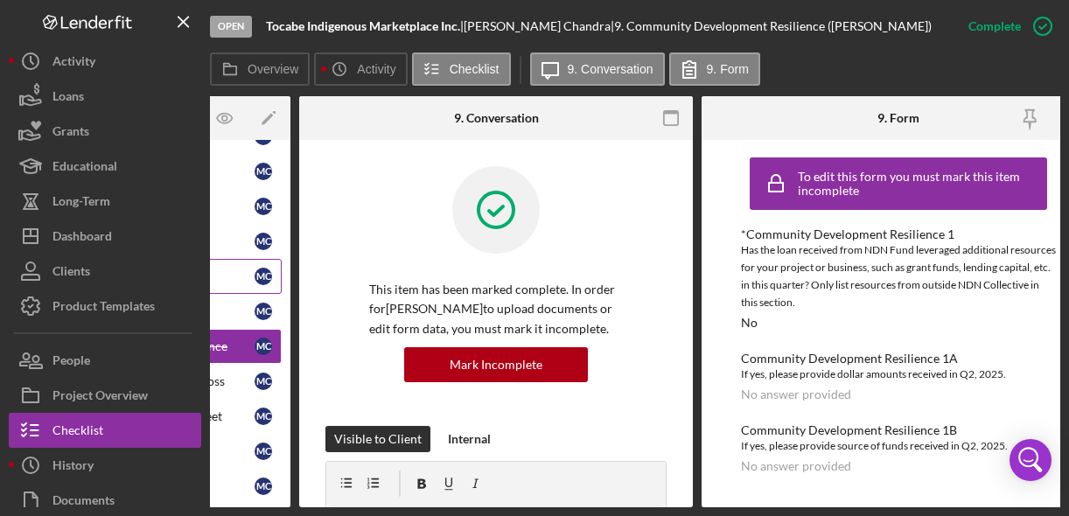
scroll to position [136, 0]
click at [237, 379] on div "Quarterly Financials-Profit and Loss" at bounding box center [142, 380] width 226 height 14
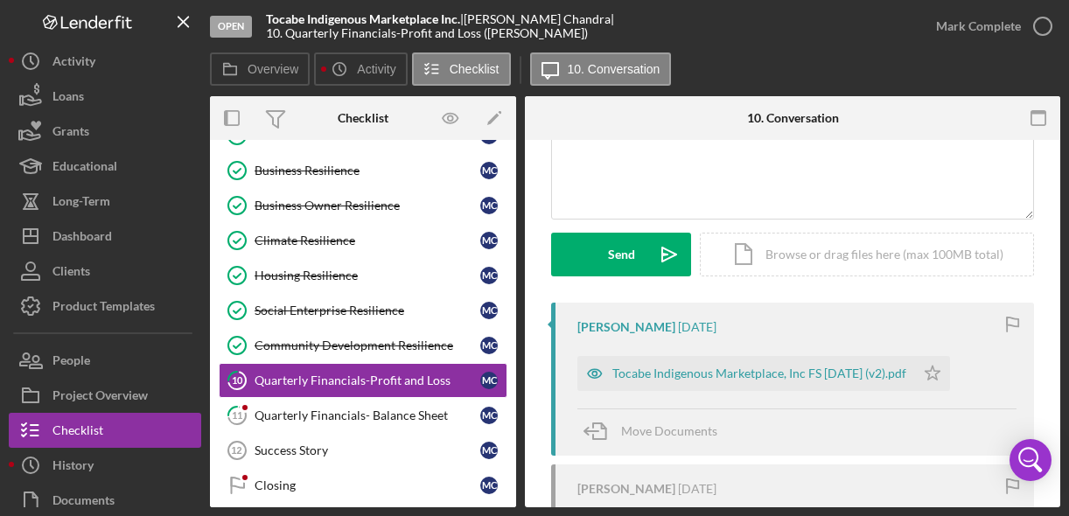
scroll to position [178, 0]
click at [857, 368] on div "Tocabe Indigenous Marketplace, Inc FS [DATE] (v2).pdf" at bounding box center [759, 375] width 294 height 14
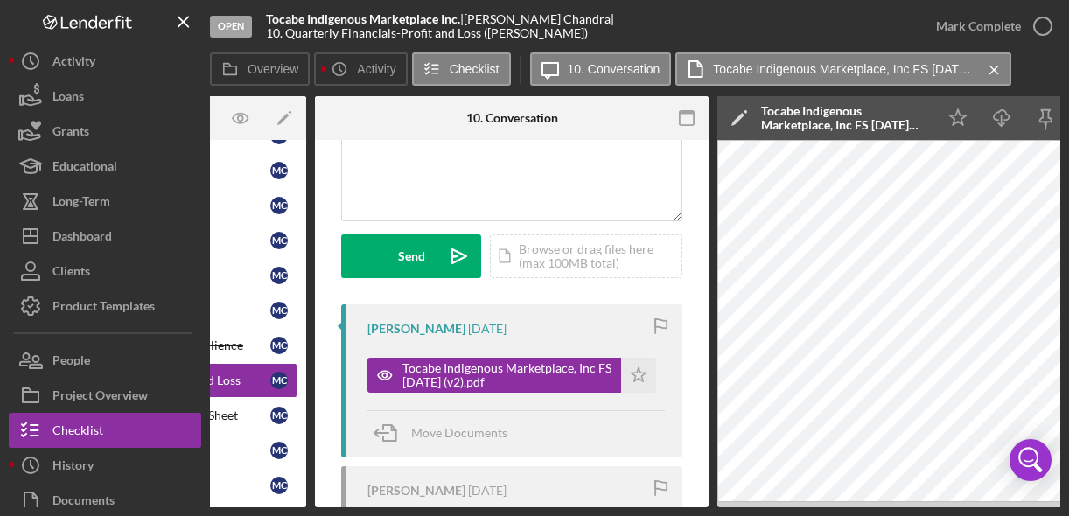
scroll to position [0, 352]
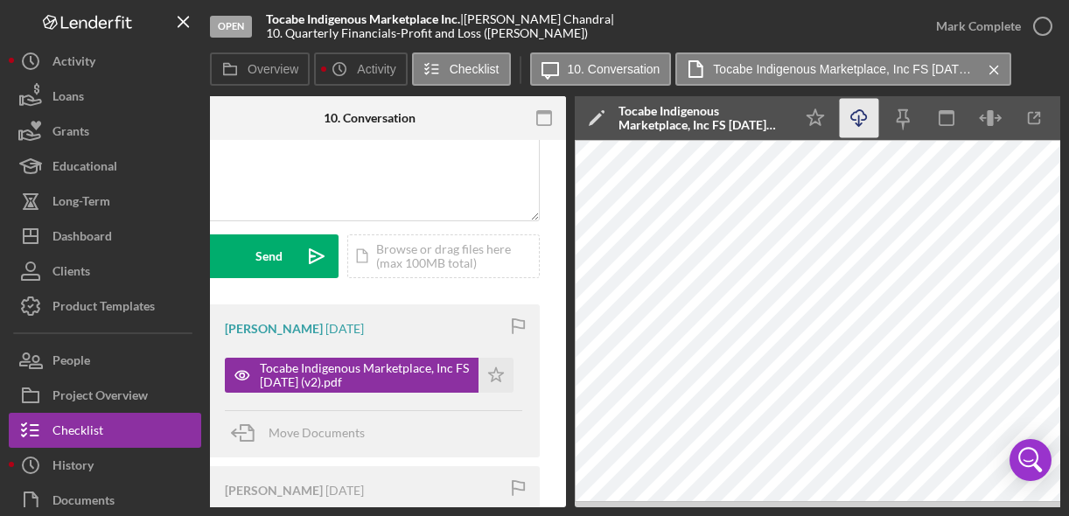
click at [867, 110] on icon "Icon/Download" at bounding box center [859, 118] width 39 height 39
click at [1051, 24] on icon "button" at bounding box center [1043, 26] width 44 height 44
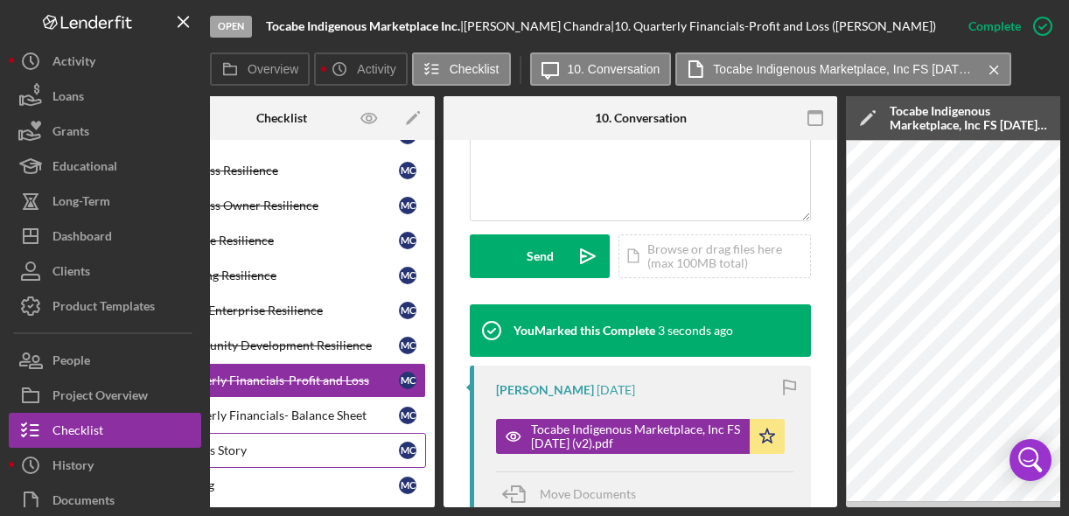
scroll to position [0, 79]
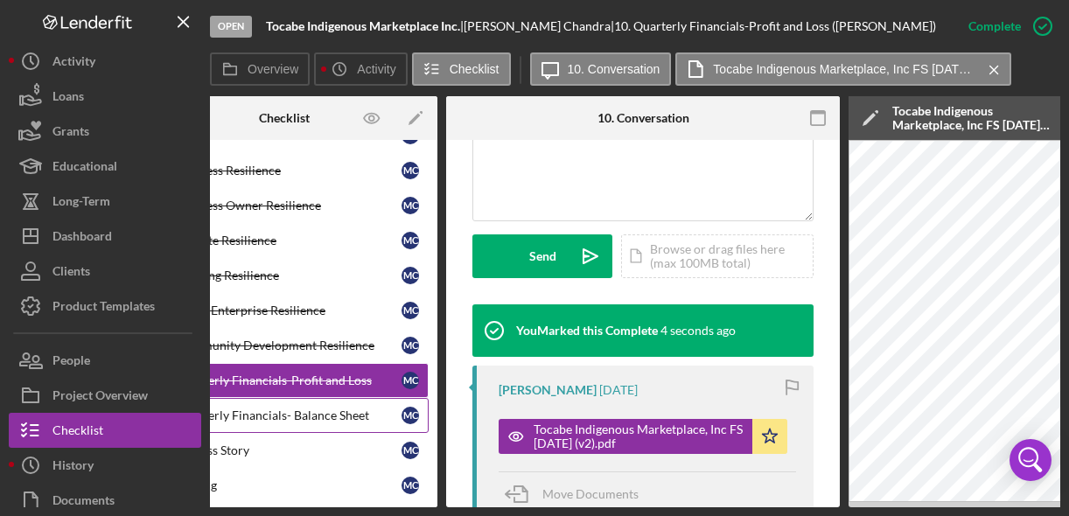
click at [323, 416] on div "Quarterly Financials- Balance Sheet" at bounding box center [289, 415] width 226 height 14
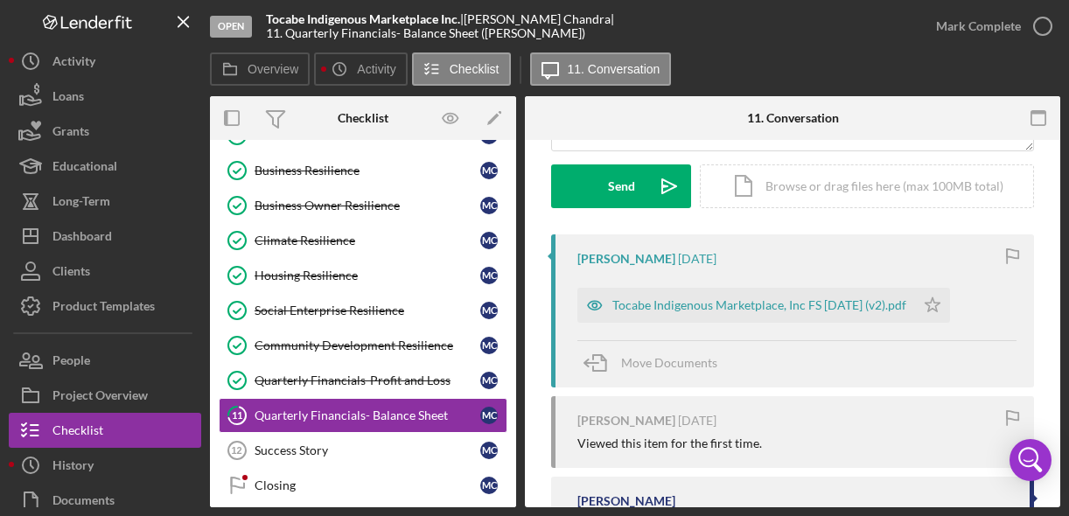
scroll to position [256, 0]
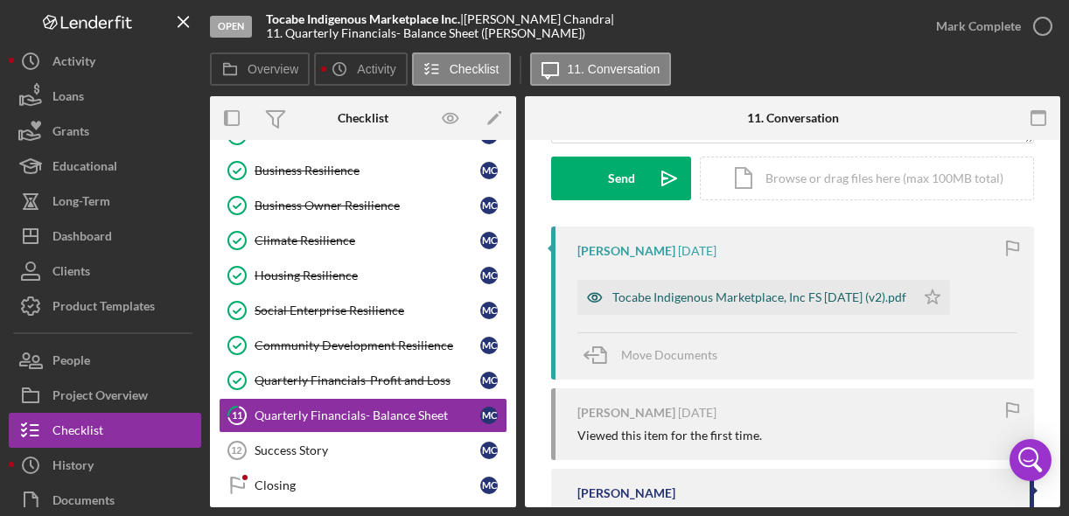
click at [788, 299] on div "Tocabe Indigenous Marketplace, Inc FS [DATE] (v2).pdf" at bounding box center [759, 297] width 294 height 14
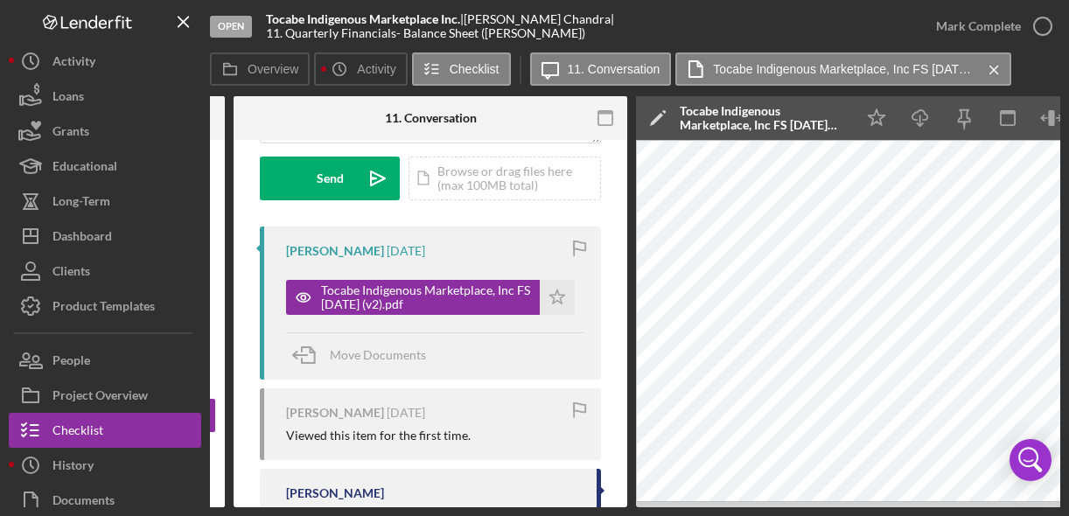
scroll to position [0, 292]
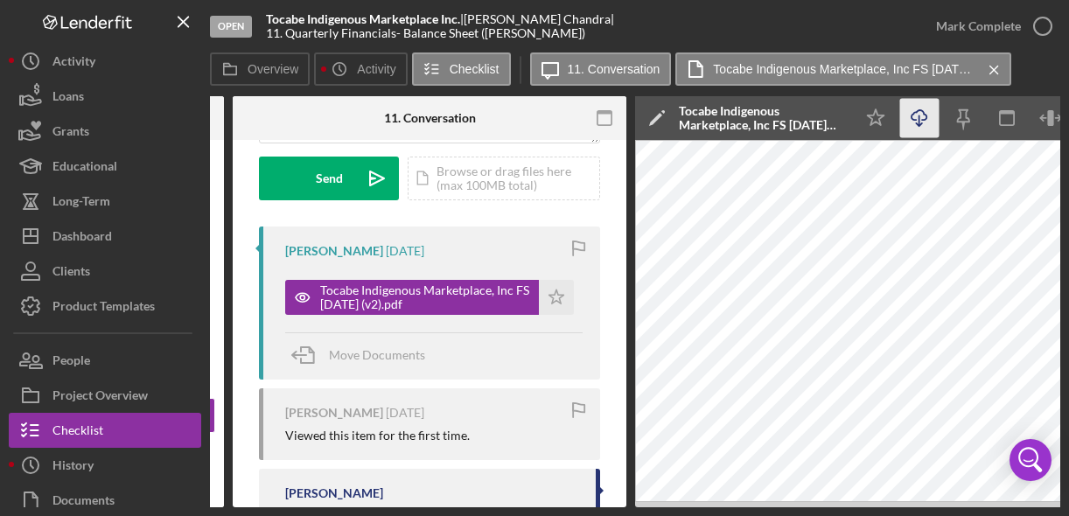
click at [924, 121] on icon "Icon/Download" at bounding box center [919, 118] width 39 height 39
click at [1039, 34] on circle "button" at bounding box center [1042, 25] width 17 height 17
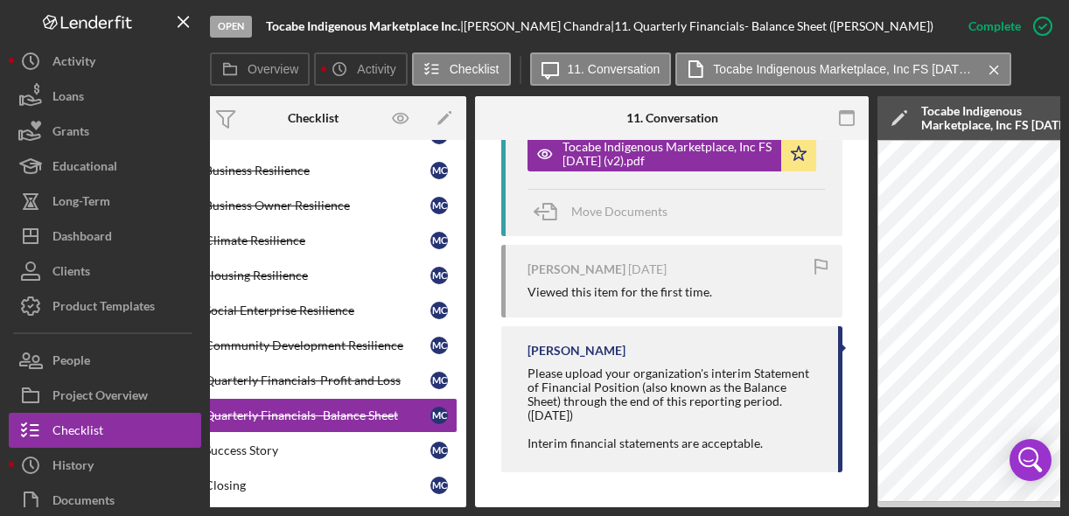
scroll to position [0, 31]
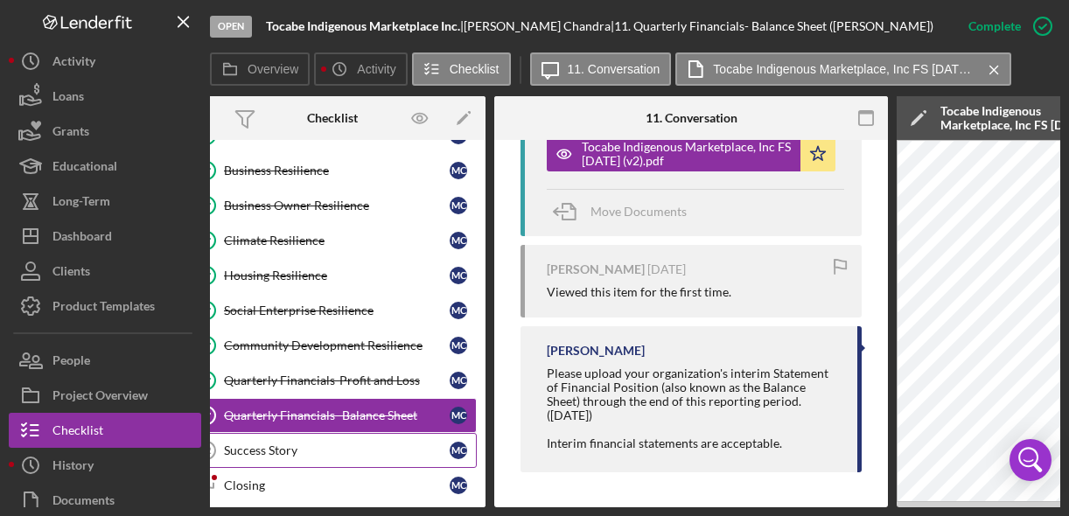
click at [329, 445] on div "Success Story" at bounding box center [337, 450] width 226 height 14
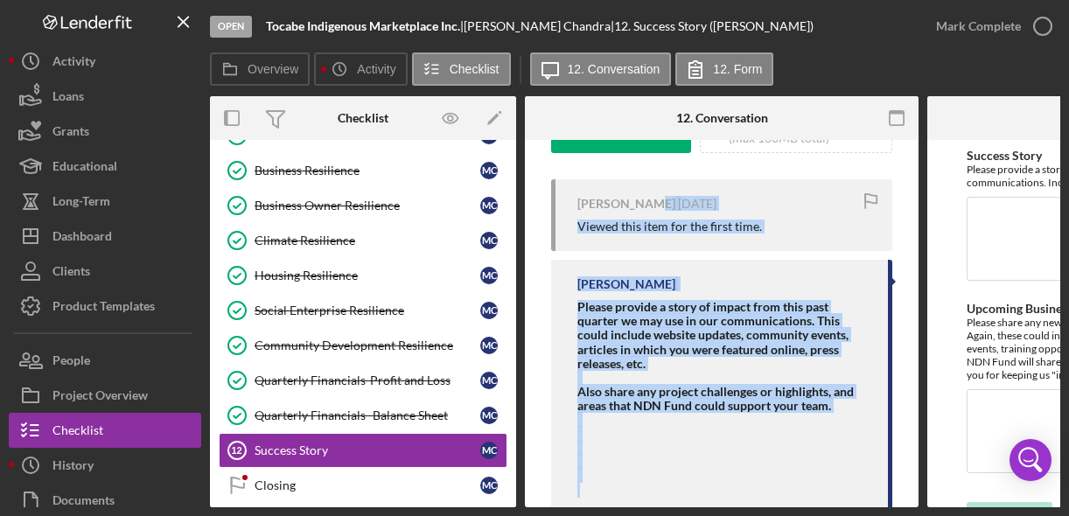
drag, startPoint x: 654, startPoint y: 501, endPoint x: 726, endPoint y: 498, distance: 71.8
click at [728, 502] on div "Overview Internal Workflow Stage Open Icon/Dropdown Arrow Archive (can unarchiv…" at bounding box center [635, 301] width 850 height 411
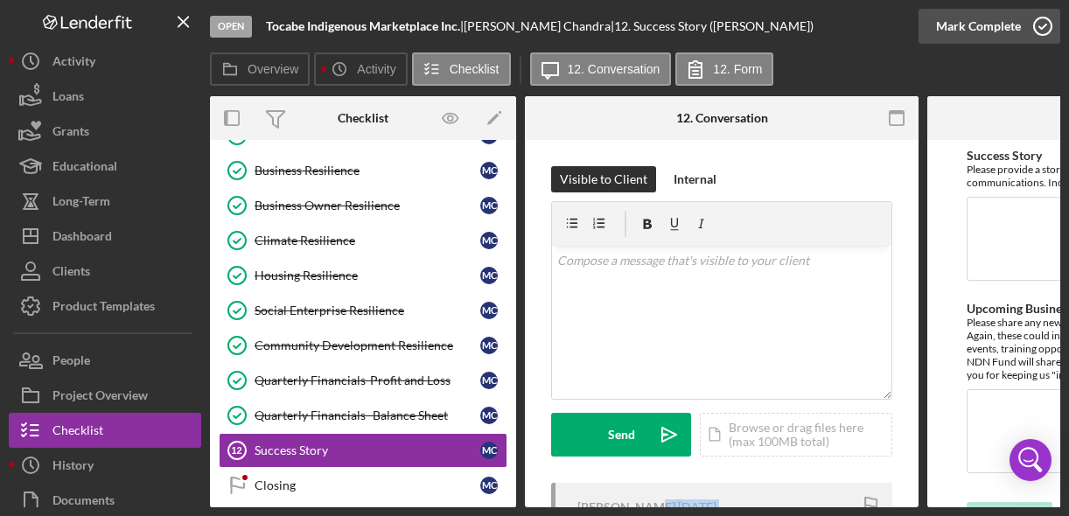
click at [1043, 25] on icon "button" at bounding box center [1043, 26] width 44 height 44
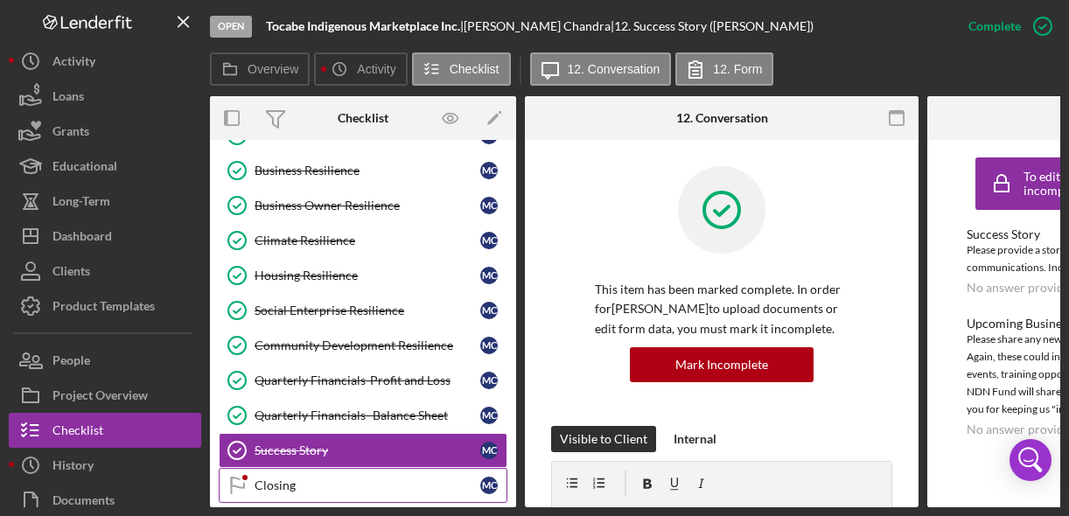
click at [347, 481] on div "Closing" at bounding box center [367, 485] width 226 height 14
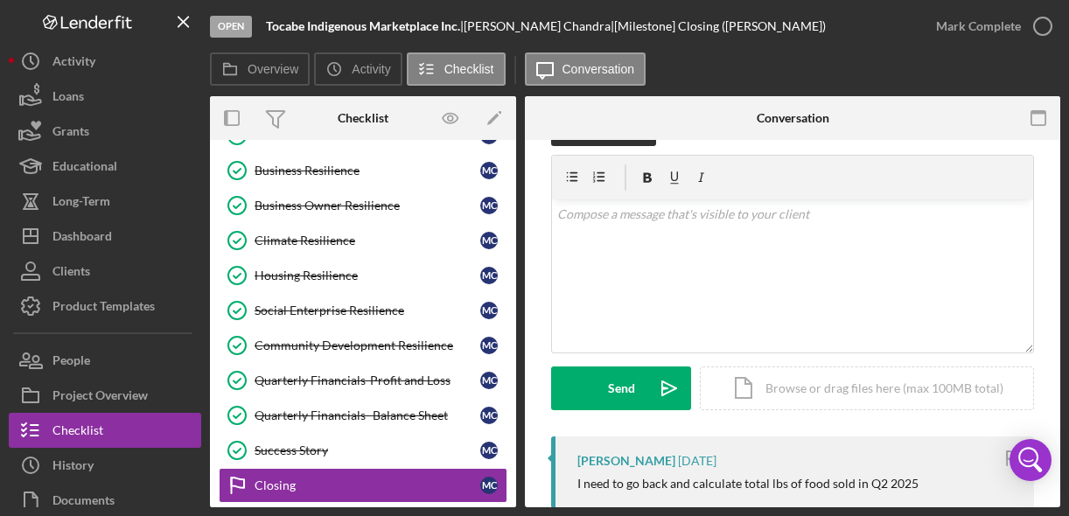
scroll to position [49, 0]
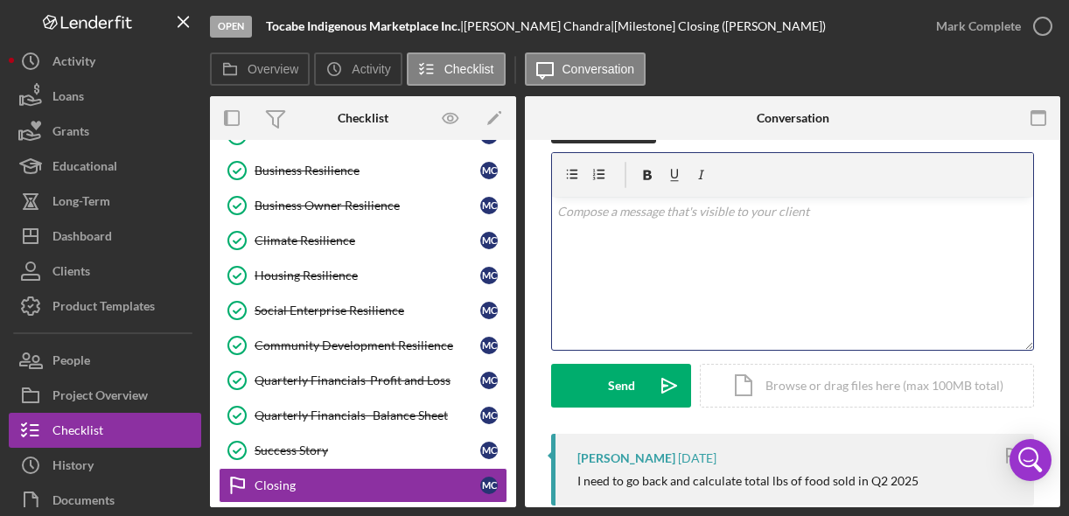
click at [671, 219] on p at bounding box center [792, 211] width 471 height 19
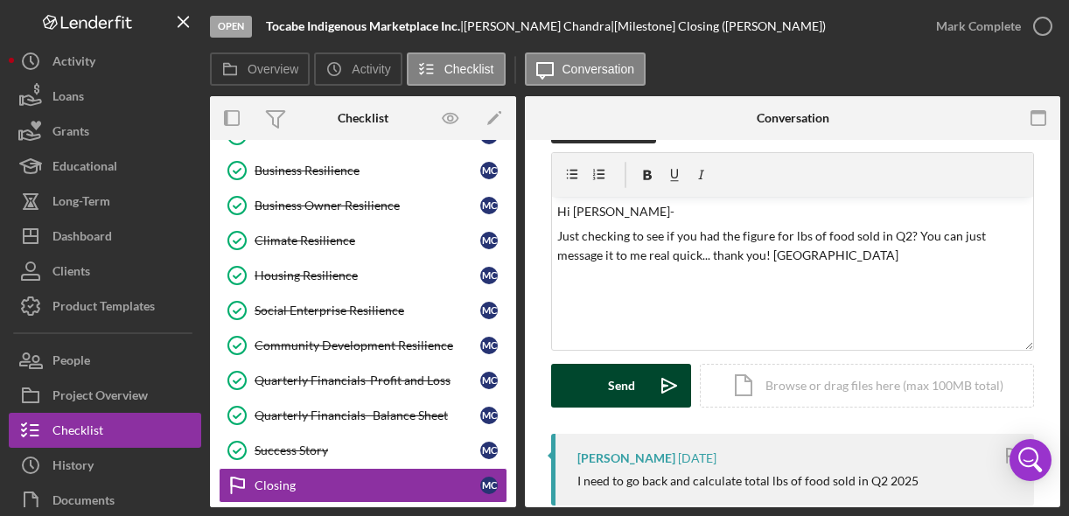
click at [612, 381] on div "Send" at bounding box center [621, 386] width 27 height 44
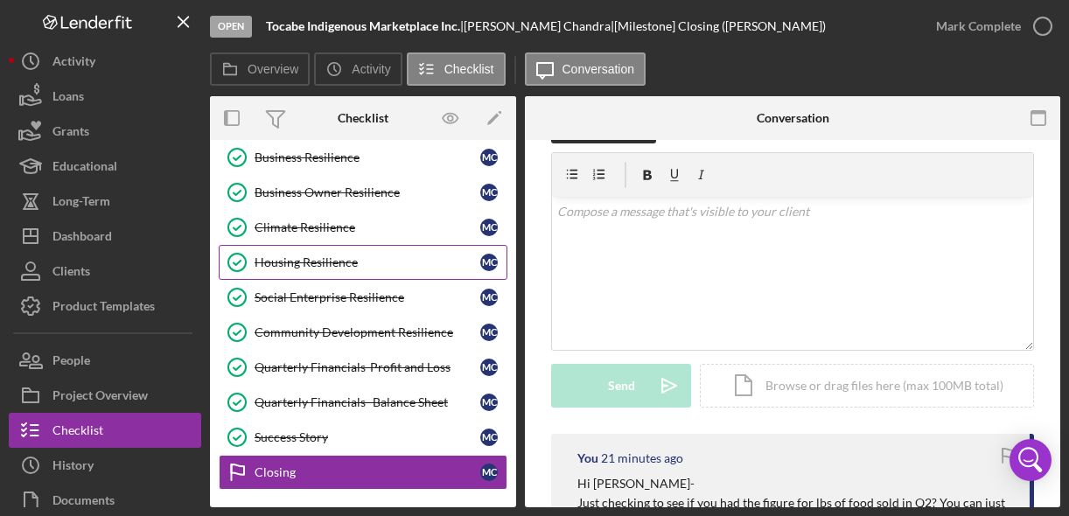
scroll to position [149, 0]
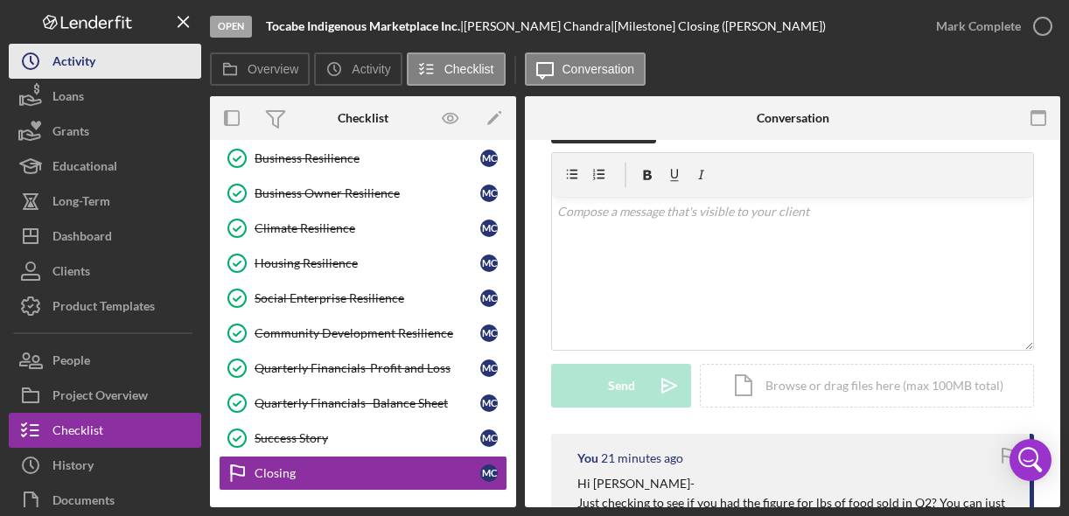
click at [108, 59] on button "Icon/History Activity" at bounding box center [105, 61] width 192 height 35
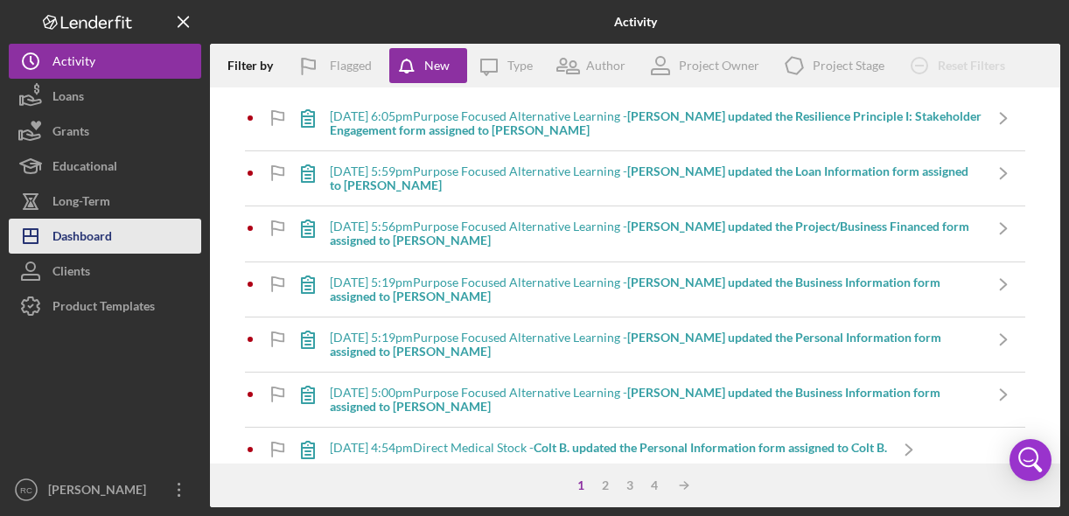
click at [100, 231] on div "Dashboard" at bounding box center [81, 238] width 59 height 39
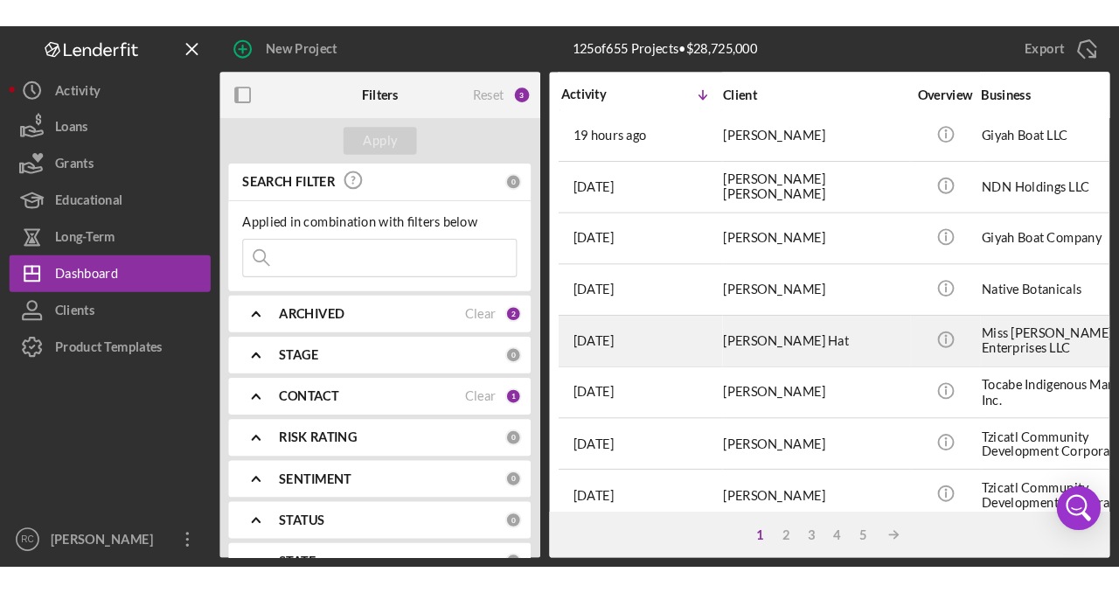
scroll to position [3, 0]
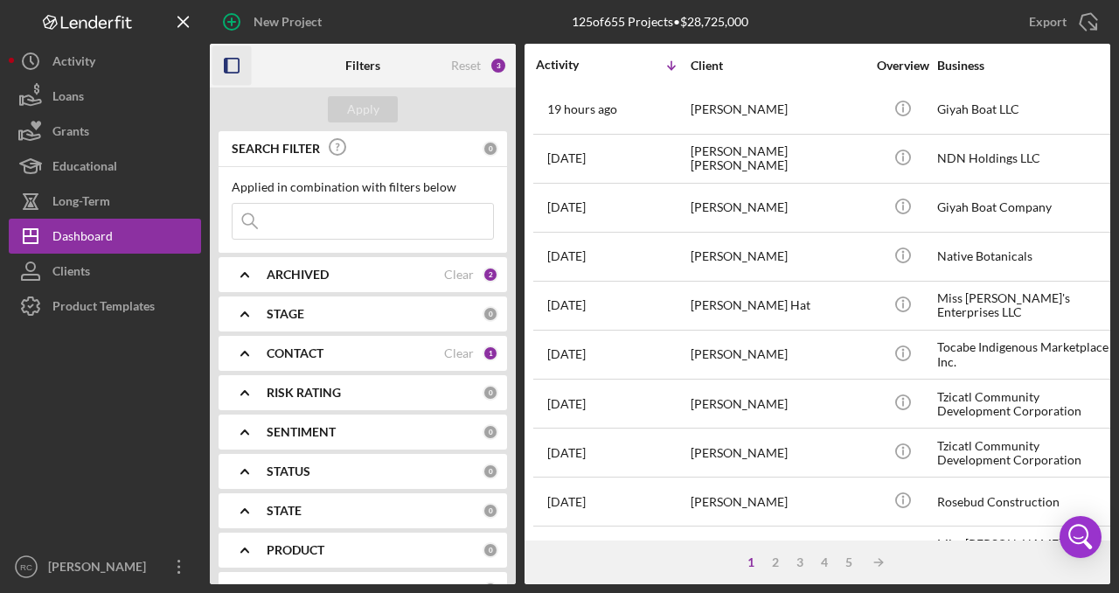
click at [239, 64] on rect "button" at bounding box center [232, 66] width 14 height 14
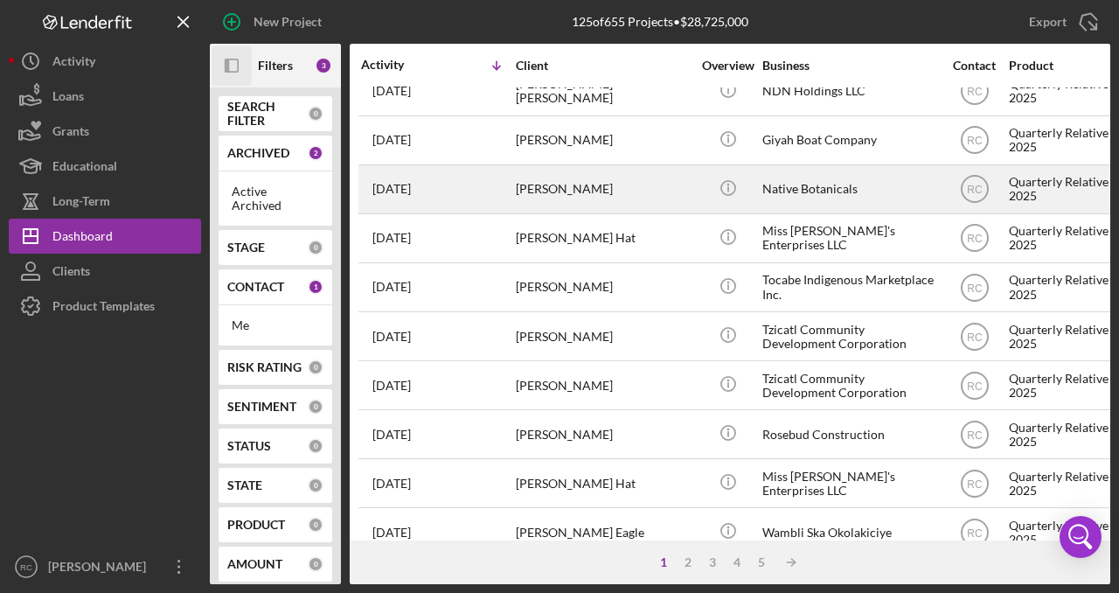
scroll to position [68, 0]
